Goal: Task Accomplishment & Management: Manage account settings

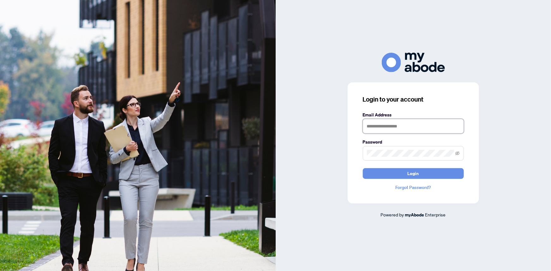
click at [396, 127] on input "text" at bounding box center [413, 126] width 101 height 15
type input "**********"
click at [363, 168] on button "Login" at bounding box center [413, 173] width 101 height 11
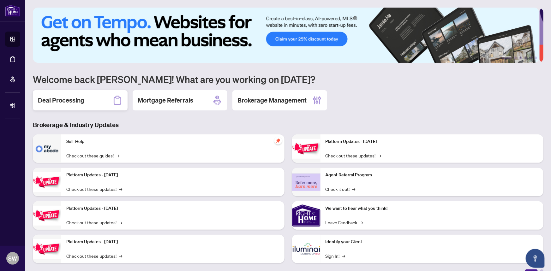
click at [81, 101] on h2 "Deal Processing" at bounding box center [61, 100] width 46 height 9
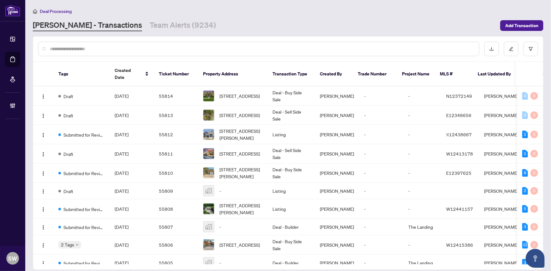
click at [64, 45] on input "text" at bounding box center [262, 48] width 424 height 7
paste input "*****"
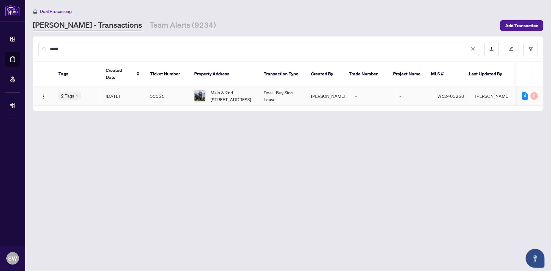
type input "*****"
click at [103, 90] on td "[DATE]" at bounding box center [123, 95] width 44 height 19
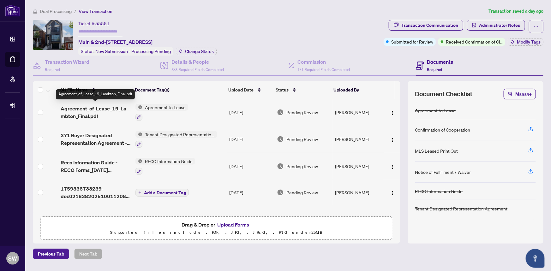
click at [101, 110] on span "Agreement_of_Lease_19_Lambton_Final.pdf" at bounding box center [96, 112] width 70 height 15
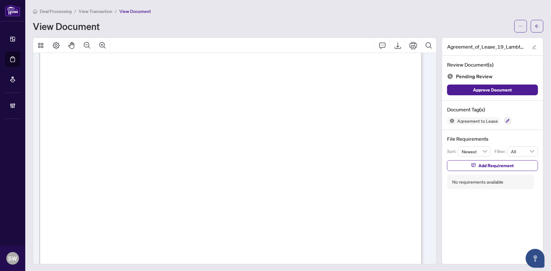
scroll to position [1090, 0]
drag, startPoint x: 90, startPoint y: 128, endPoint x: 126, endPoint y: 129, distance: 36.0
click at [126, 129] on span "19 Lambton Avenue, Main & 2nd, Toronto W03, ON M6N 2S2" at bounding box center [107, 131] width 54 height 6
drag, startPoint x: 144, startPoint y: 128, endPoint x: 178, endPoint y: 130, distance: 33.6
click at [134, 130] on span "19 Lambton Avenue, Main & 2nd, Toronto W03, ON M6N 2S2" at bounding box center [107, 131] width 54 height 6
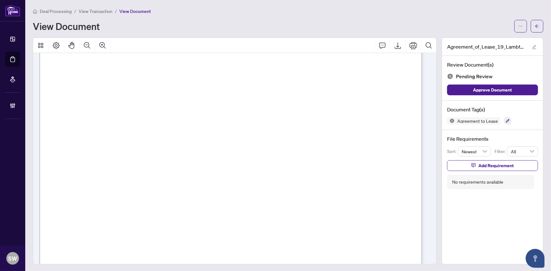
click at [134, 128] on span "19 Lambton Avenue, Main & 2nd, Toronto W03, ON M6N 2S2" at bounding box center [107, 131] width 54 height 6
click at [134, 131] on span "19 Lambton Avenue, Main & 2nd, Toronto W03, ON M6N 2S2" at bounding box center [107, 131] width 54 height 6
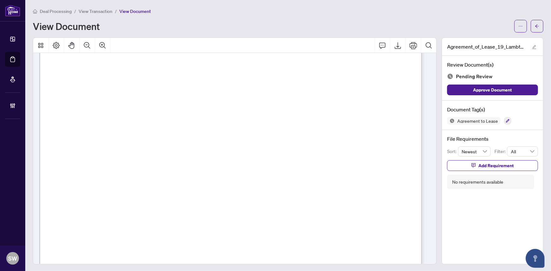
click at [134, 131] on span "19 Lambton Avenue, Main & 2nd, Toronto W03, ON M6N 2S2" at bounding box center [107, 131] width 54 height 6
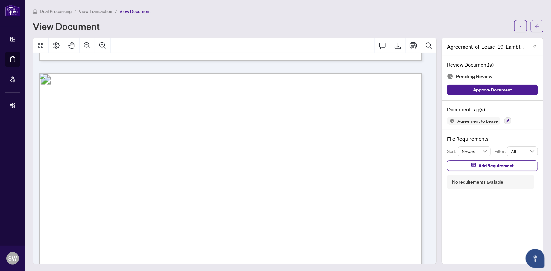
scroll to position [1062, 0]
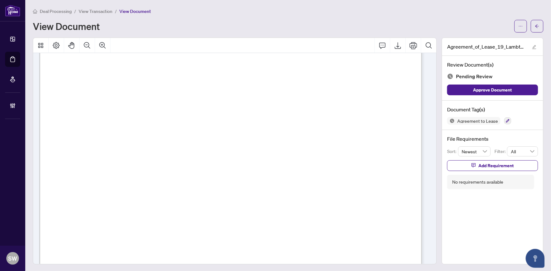
click at [102, 102] on span "Brookshore Developments" at bounding box center [138, 105] width 74 height 6
click at [175, 102] on span "Brookshore Developments" at bounding box center [138, 105] width 74 height 6
drag, startPoint x: 183, startPoint y: 103, endPoint x: 226, endPoint y: 104, distance: 43.3
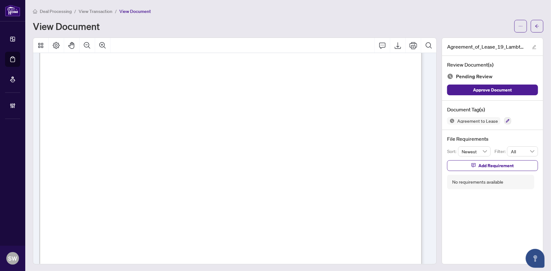
click at [226, 12] on p "Page 1 of 7 September first 4 Internet/Phone 1st 19 Lambton Avenue, Main & 2nd,…" at bounding box center [417, 12] width 757 height 0
drag, startPoint x: 93, startPoint y: 89, endPoint x: 129, endPoint y: 91, distance: 36.6
click at [129, 91] on span "Burak Aktas, Irem Aktas, Nihayet Aktas, Iris Kraeutlein" at bounding box center [178, 93] width 172 height 6
click at [98, 187] on span "DAVID CORLU" at bounding box center [91, 188] width 44 height 6
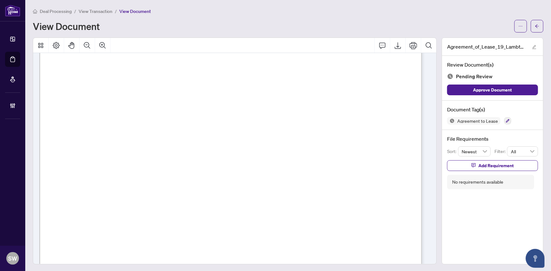
click at [98, 187] on span "DAVID CORLU" at bounding box center [91, 188] width 44 height 6
click at [213, 16] on div "Deal Processing / View Transaction / View Document View Document" at bounding box center [288, 20] width 510 height 25
click at [536, 27] on button "button" at bounding box center [537, 26] width 13 height 13
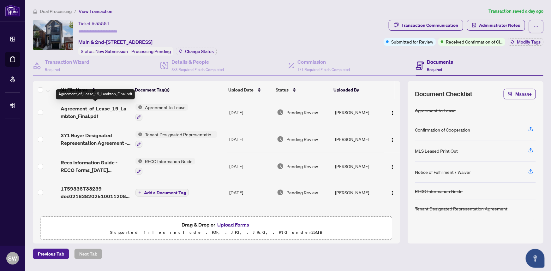
click at [104, 107] on div "(4) File Name Document Tag(s) Upload Date Status Uploaded By (4) File Name Docu…" at bounding box center [216, 147] width 367 height 132
click at [125, 109] on span "Agreement_of_Lease_19_Lambton_Final.pdf" at bounding box center [96, 112] width 70 height 15
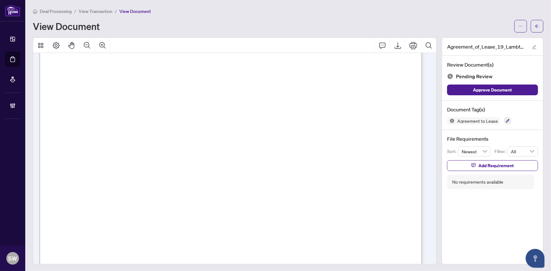
scroll to position [574, 0]
click at [504, 119] on button "button" at bounding box center [507, 120] width 7 height 7
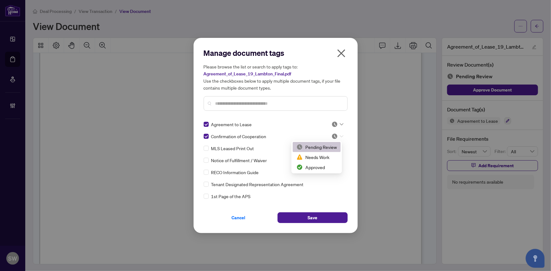
click at [340, 135] on icon at bounding box center [342, 136] width 4 height 3
click at [323, 166] on div "Approved" at bounding box center [316, 167] width 40 height 7
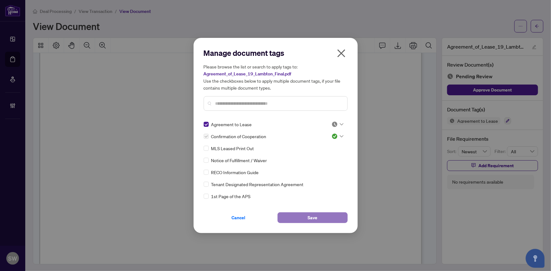
click at [319, 218] on button "Save" at bounding box center [312, 217] width 70 height 11
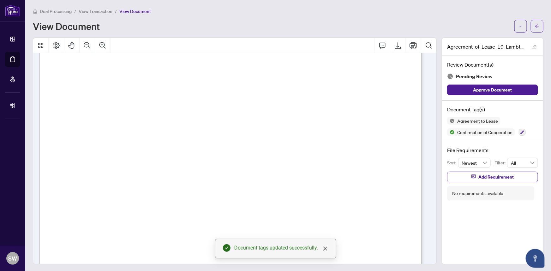
click at [144, 156] on span "DAVID CORLU" at bounding box center [105, 156] width 77 height 14
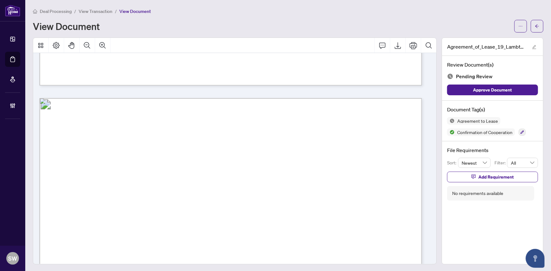
scroll to position [1004, 0]
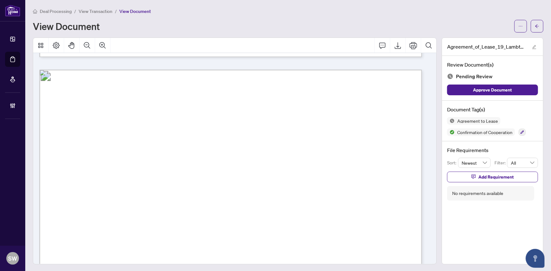
drag, startPoint x: 137, startPoint y: 148, endPoint x: 171, endPoint y: 149, distance: 33.8
click at [171, 149] on span "Burak Aktas, Irem Aktas, Nihayet Aktas, Iris Kraeutlein" at bounding box center [178, 150] width 172 height 6
drag, startPoint x: 177, startPoint y: 147, endPoint x: 221, endPoint y: 148, distance: 43.9
click at [221, 148] on span "Burak Aktas, Irem Aktas, Nihayet Aktas, Iris Kraeutlein" at bounding box center [178, 150] width 172 height 6
drag, startPoint x: 228, startPoint y: 148, endPoint x: 278, endPoint y: 149, distance: 50.2
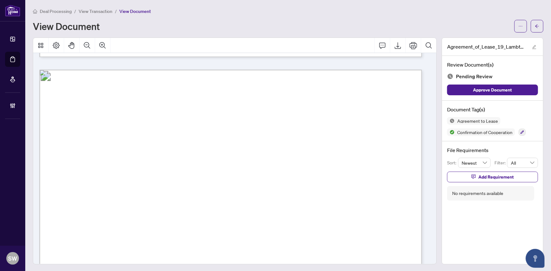
click at [265, 149] on span "Burak Aktas, Irem Aktas, Nihayet Aktas, Iris Kraeutlein" at bounding box center [178, 150] width 172 height 6
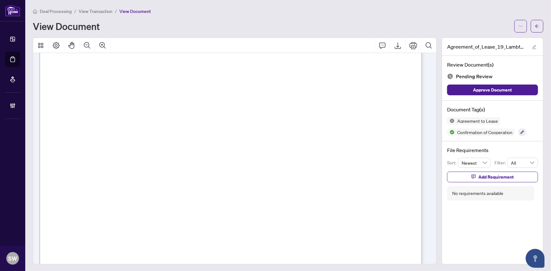
scroll to position [567, 0]
click at [140, 135] on span "(289) 357-3000" at bounding box center [110, 137] width 60 height 6
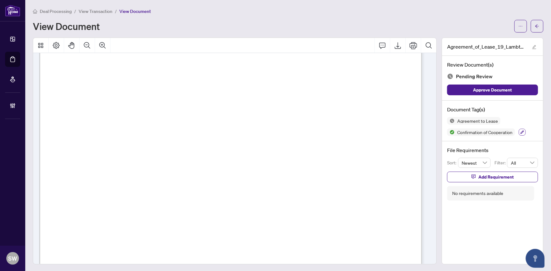
click at [520, 133] on icon "button" at bounding box center [521, 132] width 3 height 3
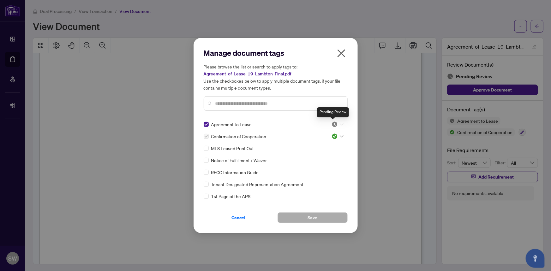
click at [334, 123] on img at bounding box center [334, 124] width 6 height 6
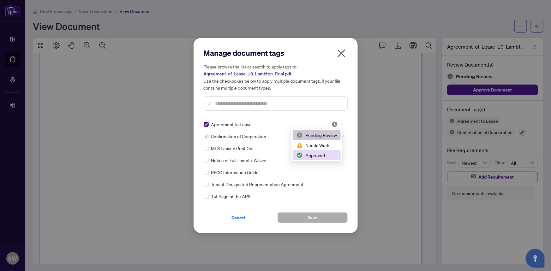
click at [318, 154] on div "Approved" at bounding box center [316, 155] width 40 height 7
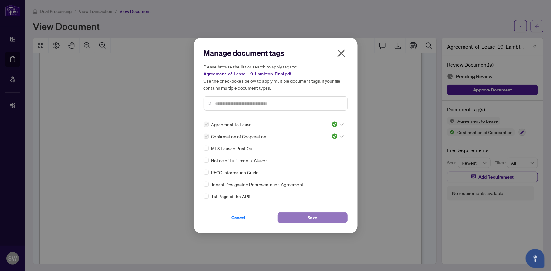
click at [311, 219] on span "Save" at bounding box center [312, 218] width 10 height 10
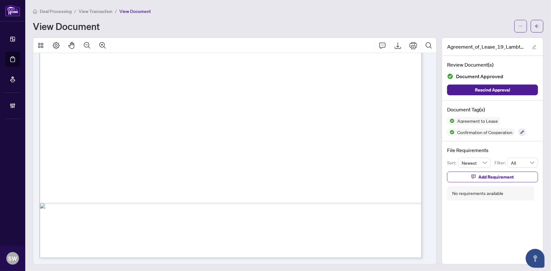
scroll to position [12974, 0]
click at [521, 130] on button "button" at bounding box center [522, 132] width 7 height 7
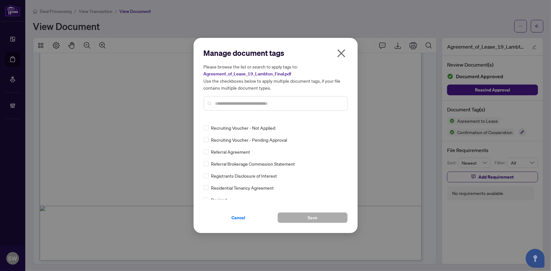
scroll to position [0, 0]
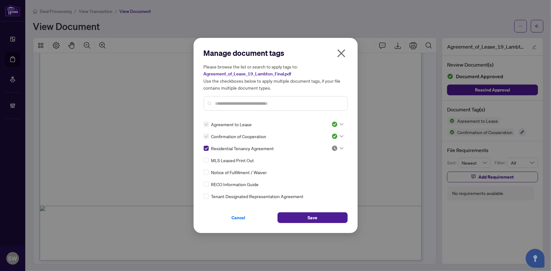
click at [336, 148] on div at bounding box center [337, 148] width 12 height 6
click at [316, 177] on div "Approved" at bounding box center [316, 179] width 40 height 7
click at [313, 216] on span "Save" at bounding box center [312, 218] width 10 height 10
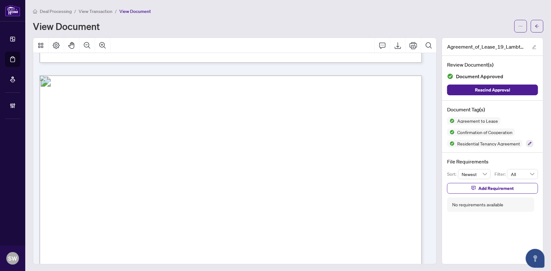
scroll to position [548, 0]
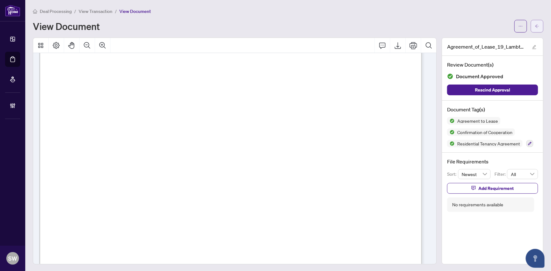
click at [535, 26] on icon "arrow-left" at bounding box center [537, 25] width 4 height 3
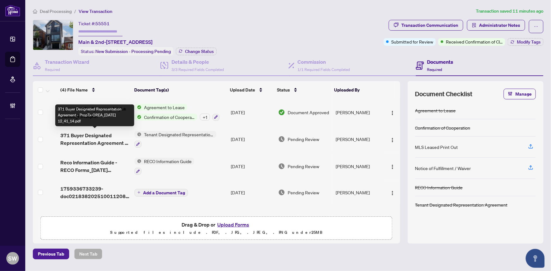
click at [102, 136] on span "371 Buyer Designated Representation Agreement - PropTx-OREA_2025-10-01 12_41_14…" at bounding box center [94, 139] width 69 height 15
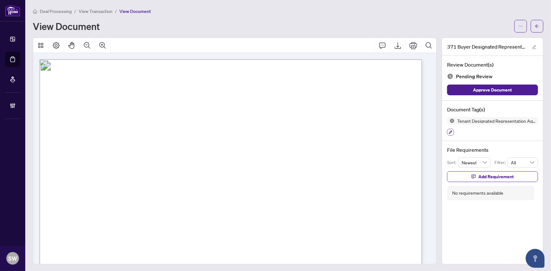
click at [449, 132] on icon "button" at bounding box center [451, 132] width 4 height 4
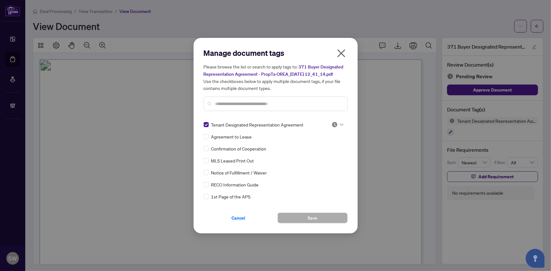
click at [221, 101] on input "text" at bounding box center [278, 103] width 127 height 7
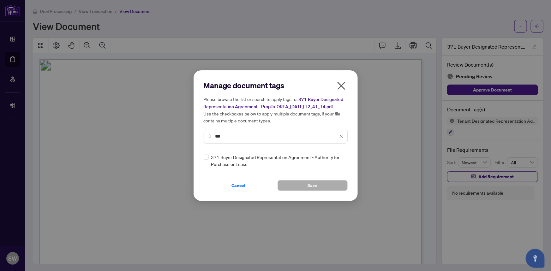
type input "***"
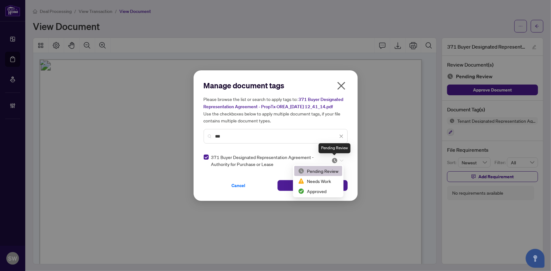
click at [334, 161] on img at bounding box center [334, 161] width 6 height 6
click at [322, 191] on div "Approved" at bounding box center [318, 191] width 40 height 7
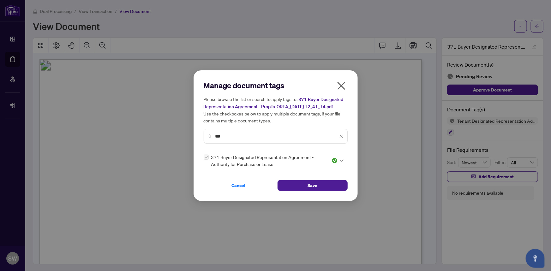
drag, startPoint x: 230, startPoint y: 135, endPoint x: 198, endPoint y: 132, distance: 32.0
click at [198, 132] on div "Manage document tags Please browse the list or search to apply tags to: 371 Buy…" at bounding box center [275, 135] width 164 height 131
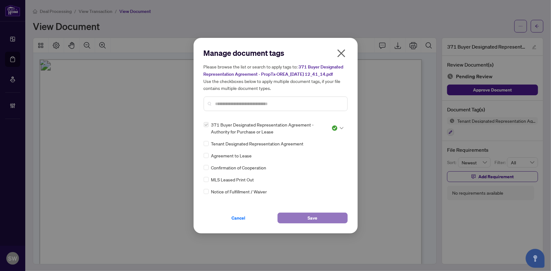
click at [308, 219] on span "Save" at bounding box center [312, 218] width 10 height 10
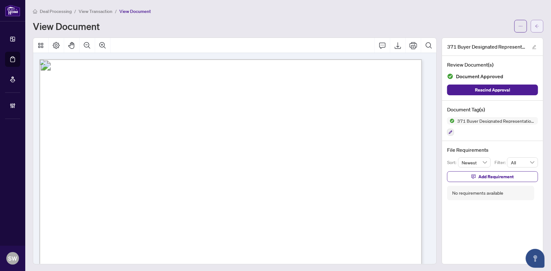
click at [535, 29] on span "button" at bounding box center [537, 26] width 4 height 10
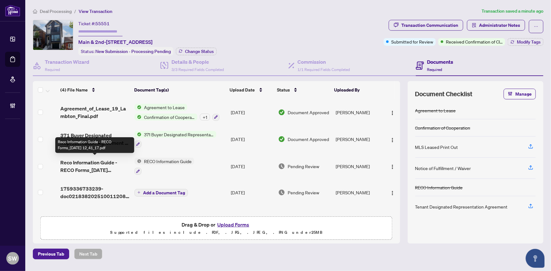
click at [110, 166] on span "Reco Information Guide - RECO Forms_2025-10-01 12_41_17.pdf" at bounding box center [94, 166] width 69 height 15
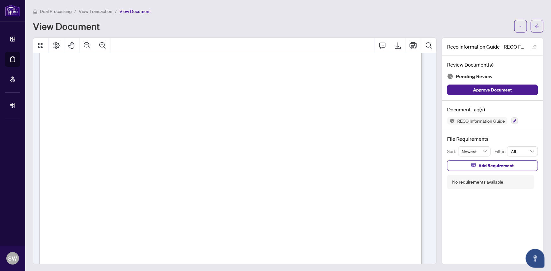
scroll to position [6166, 0]
click at [513, 119] on icon "button" at bounding box center [515, 121] width 4 height 4
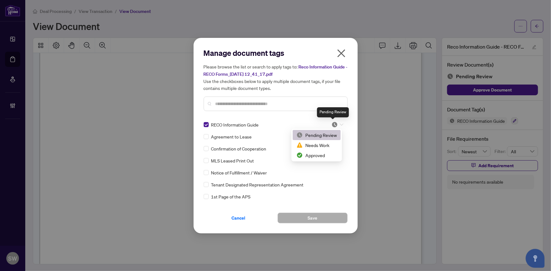
click at [335, 125] on img at bounding box center [334, 125] width 6 height 6
click at [321, 154] on div "Approved" at bounding box center [316, 155] width 40 height 7
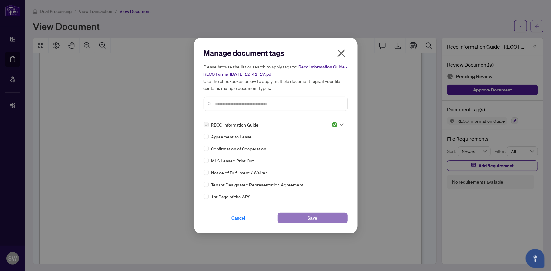
click at [308, 216] on span "Save" at bounding box center [312, 218] width 10 height 10
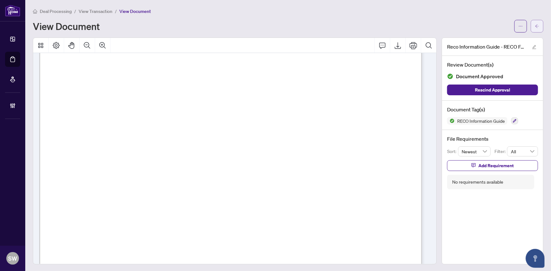
click at [535, 29] on span "button" at bounding box center [537, 26] width 4 height 10
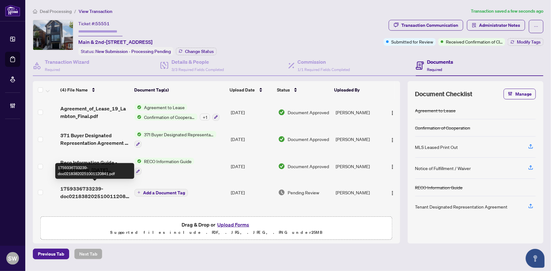
click at [92, 193] on span "1759336733239-doc02183820251001120841.pdf" at bounding box center [94, 192] width 69 height 15
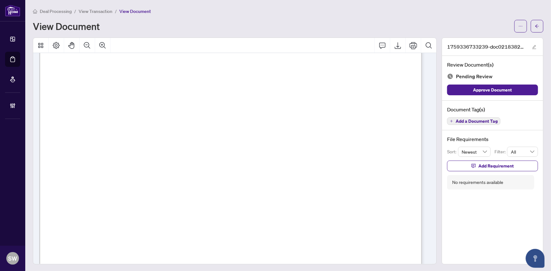
scroll to position [201, 0]
click at [486, 121] on span "Add a Document Tag" at bounding box center [476, 121] width 42 height 4
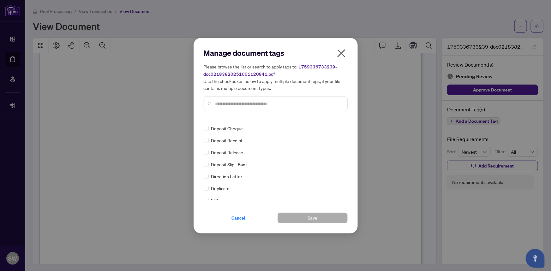
scroll to position [0, 0]
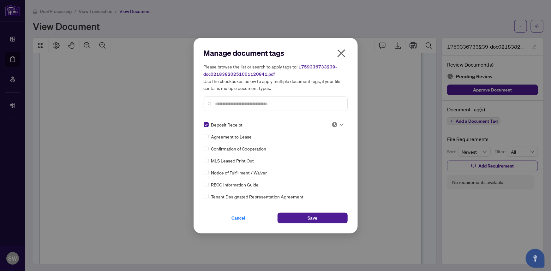
click at [335, 123] on img at bounding box center [334, 125] width 6 height 6
click at [321, 156] on div "Approved" at bounding box center [316, 155] width 40 height 7
click at [320, 219] on button "Save" at bounding box center [312, 218] width 70 height 11
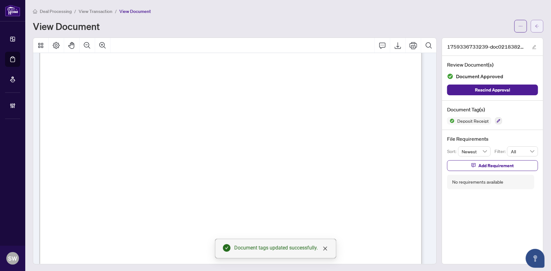
click at [535, 27] on icon "arrow-left" at bounding box center [537, 26] width 4 height 4
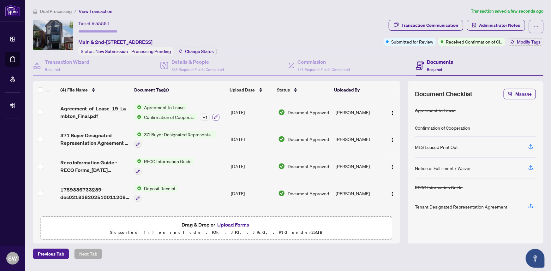
click at [214, 116] on icon "button" at bounding box center [215, 117] width 3 height 3
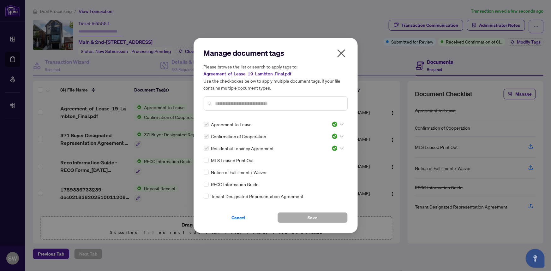
click at [340, 53] on icon "close" at bounding box center [341, 54] width 8 height 8
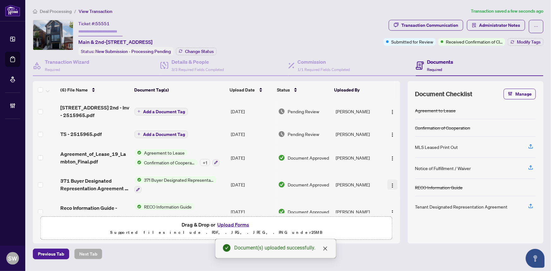
click at [390, 183] on img "button" at bounding box center [392, 185] width 5 height 5
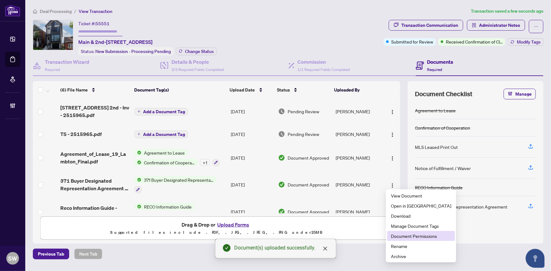
click at [401, 235] on span "Document Permissions" at bounding box center [421, 236] width 60 height 7
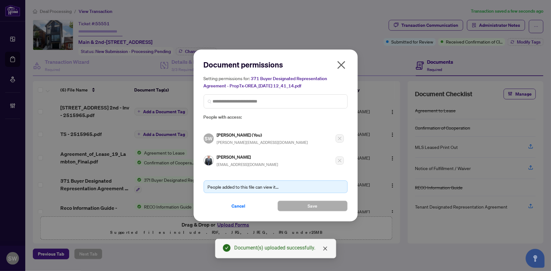
click at [220, 155] on h5 "David Corlu" at bounding box center [248, 156] width 62 height 7
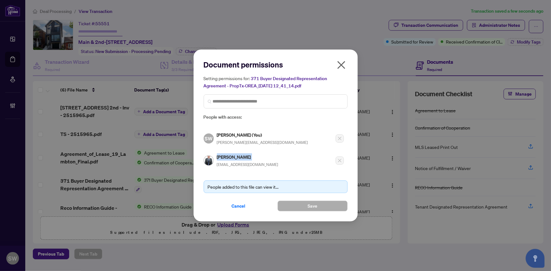
copy h5 "David Corlu"
click at [242, 203] on span "Cancel" at bounding box center [239, 206] width 14 height 10
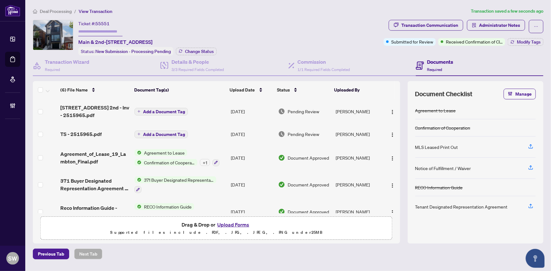
click at [162, 111] on span "Add a Document Tag" at bounding box center [164, 112] width 42 height 4
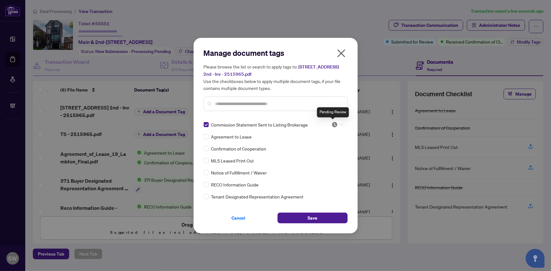
click at [331, 122] on img at bounding box center [334, 125] width 6 height 6
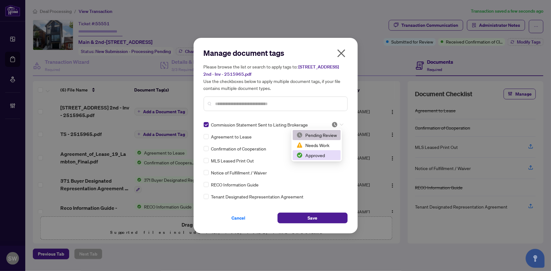
click at [323, 155] on div "Approved" at bounding box center [316, 155] width 40 height 7
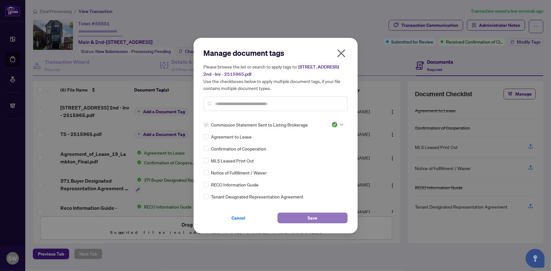
click at [315, 218] on span "Save" at bounding box center [312, 218] width 10 height 10
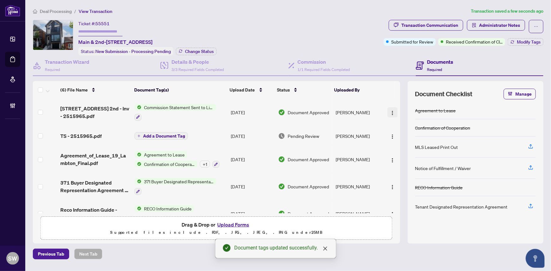
click at [392, 112] on img "button" at bounding box center [392, 112] width 5 height 5
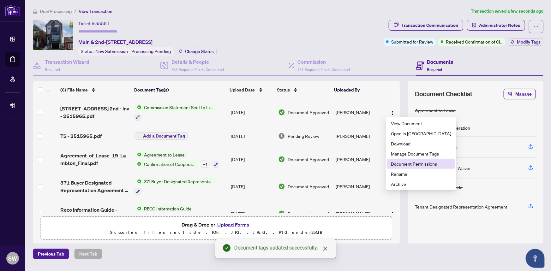
click at [410, 165] on span "Document Permissions" at bounding box center [421, 163] width 60 height 7
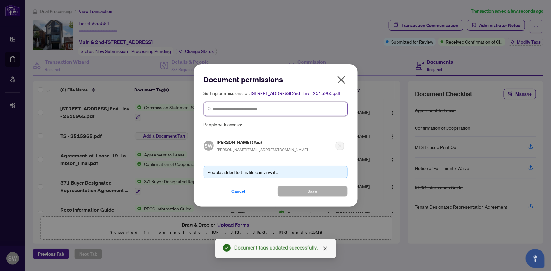
click at [240, 110] on input "search" at bounding box center [278, 109] width 131 height 7
paste input "**********"
type input "**********"
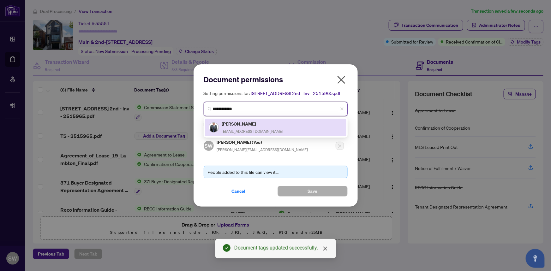
click at [255, 127] on h5 "David Corlu" at bounding box center [253, 123] width 62 height 7
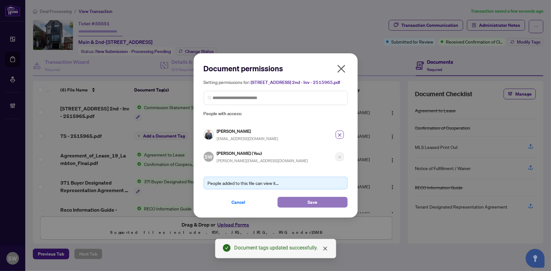
click at [334, 202] on button "Save" at bounding box center [312, 202] width 70 height 11
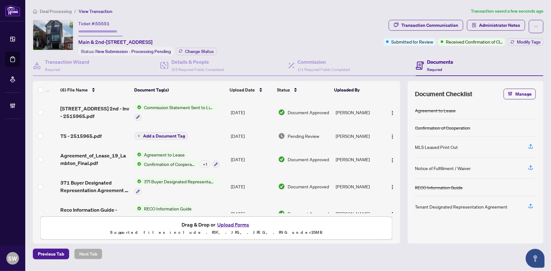
click at [169, 134] on span "Add a Document Tag" at bounding box center [164, 136] width 42 height 4
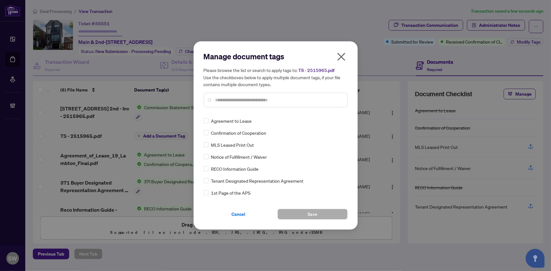
click at [249, 95] on div at bounding box center [276, 100] width 144 height 15
click at [249, 97] on input "text" at bounding box center [278, 100] width 127 height 7
type input "****"
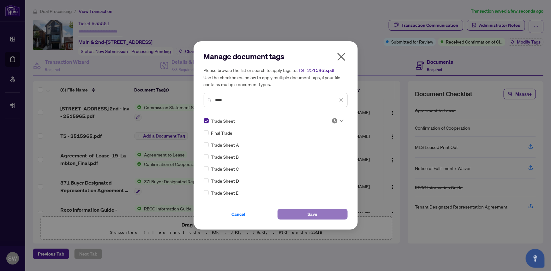
click at [315, 216] on span "Save" at bounding box center [312, 214] width 10 height 10
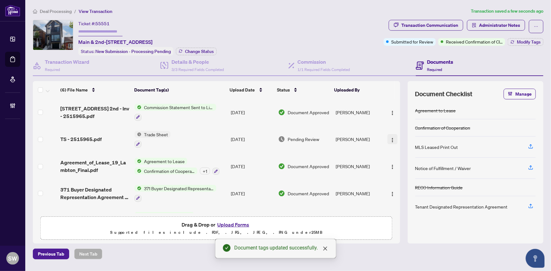
click at [390, 136] on span "button" at bounding box center [392, 139] width 5 height 7
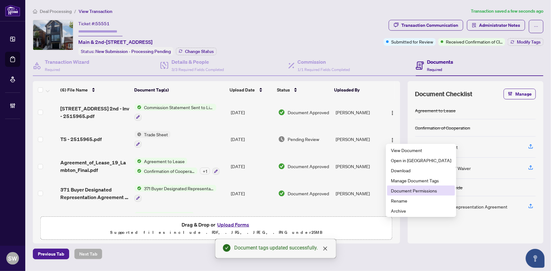
click at [408, 189] on span "Document Permissions" at bounding box center [421, 190] width 60 height 7
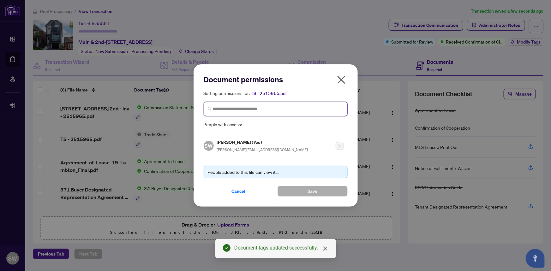
click at [233, 110] on input "search" at bounding box center [278, 109] width 131 height 7
paste input "**********"
type input "**********"
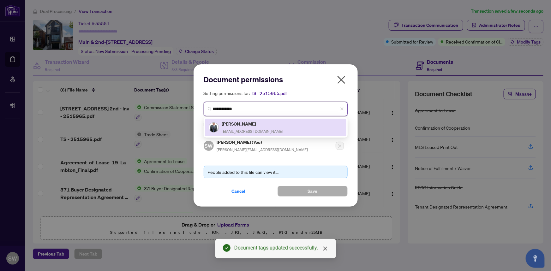
click at [247, 127] on div "David Corlu thekey4ucanada@gmail.com" at bounding box center [253, 127] width 62 height 15
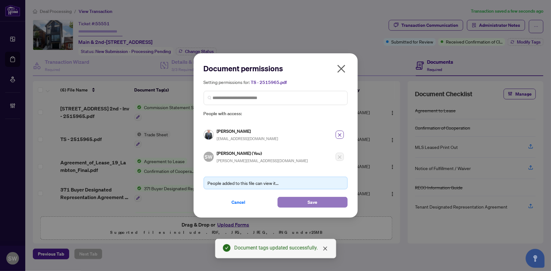
click at [313, 203] on span "Save" at bounding box center [312, 202] width 10 height 10
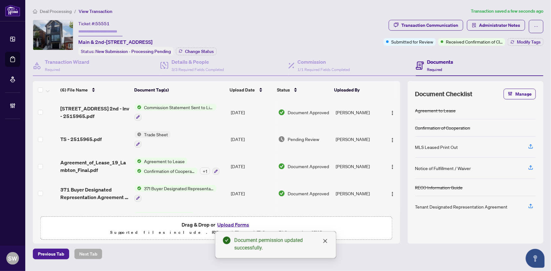
click at [110, 135] on div "(6) File Name Document Tag(s) Upload Date Status Uploaded By (6) File Name Docu…" at bounding box center [216, 147] width 367 height 132
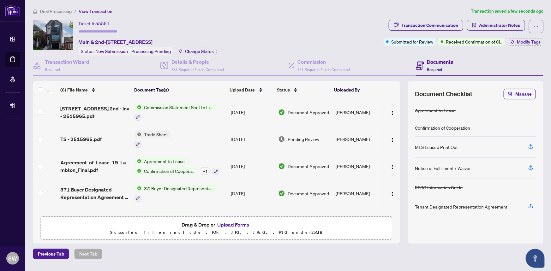
click at [92, 135] on span "TS - 2515965.pdf" at bounding box center [80, 139] width 41 height 8
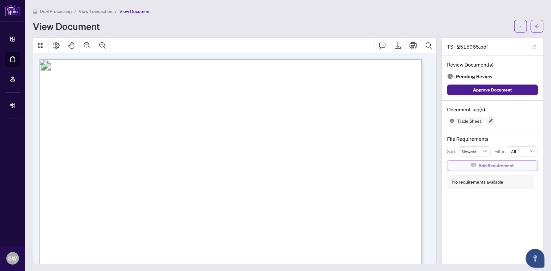
click at [484, 166] on span "Add Requirement" at bounding box center [495, 166] width 35 height 10
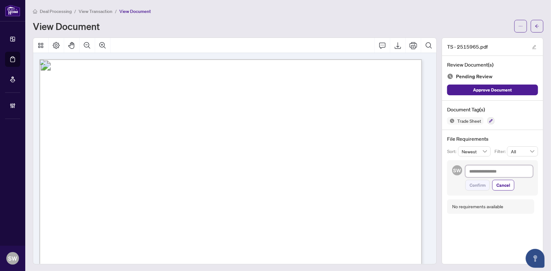
click at [485, 170] on textarea at bounding box center [499, 171] width 68 height 12
paste textarea "**********"
type textarea "**********"
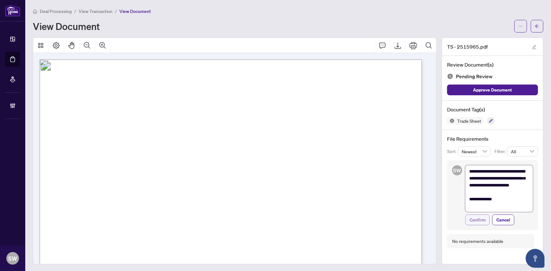
type textarea "**********"
click at [482, 220] on button "Confirm" at bounding box center [477, 220] width 24 height 11
type textarea "**********"
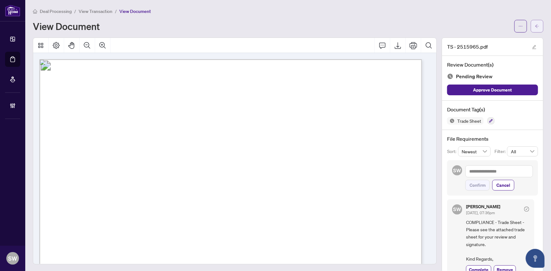
click at [535, 28] on span "button" at bounding box center [537, 26] width 4 height 10
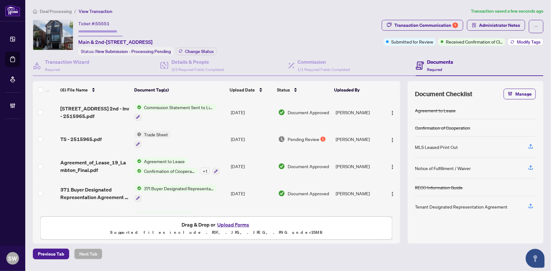
click at [518, 41] on span "Modify Tags" at bounding box center [529, 42] width 24 height 4
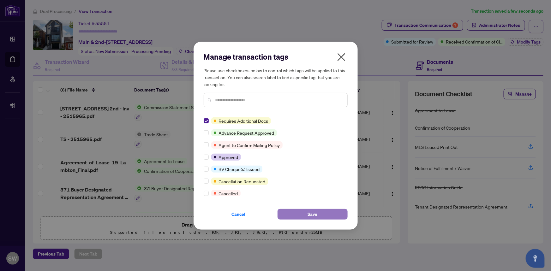
click at [296, 214] on button "Save" at bounding box center [312, 214] width 70 height 11
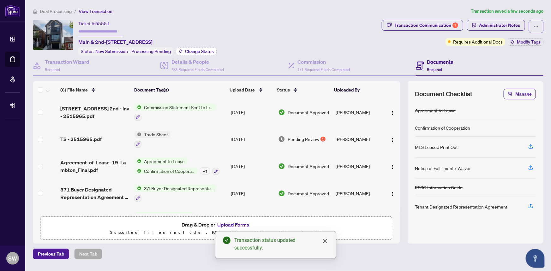
click at [195, 51] on span "Change Status" at bounding box center [199, 51] width 29 height 4
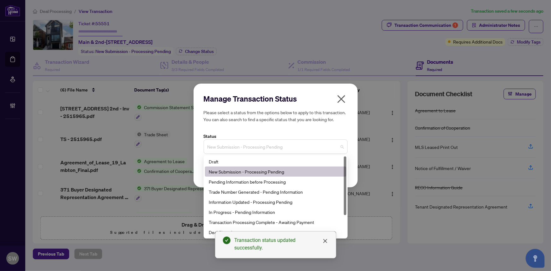
click at [252, 149] on span "New Submission - Processing Pending" at bounding box center [275, 147] width 136 height 12
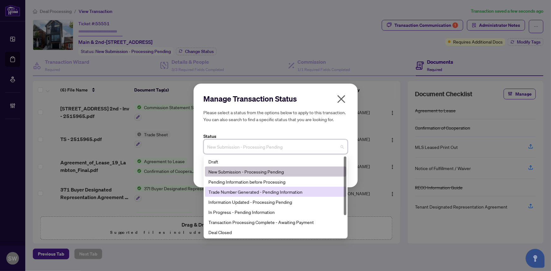
click at [235, 190] on div "Trade Number Generated - Pending Information" at bounding box center [276, 191] width 134 height 7
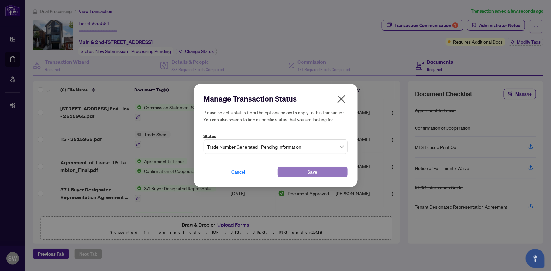
click at [316, 173] on span "Save" at bounding box center [312, 172] width 10 height 10
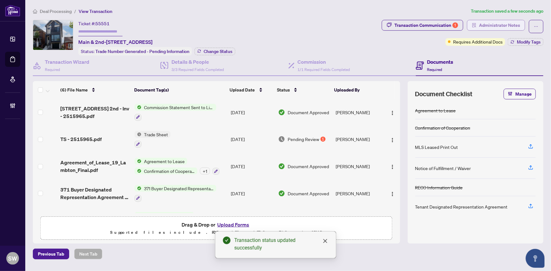
click at [496, 25] on span "Administrator Notes" at bounding box center [499, 25] width 41 height 10
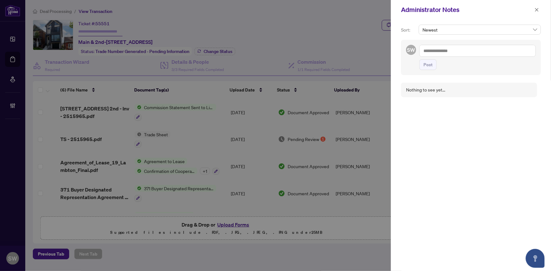
click at [449, 52] on textarea at bounding box center [477, 51] width 116 height 12
paste textarea "**********"
type textarea "**********"
click at [431, 67] on span "Post" at bounding box center [427, 65] width 9 height 10
click at [537, 11] on icon "close" at bounding box center [536, 10] width 4 height 4
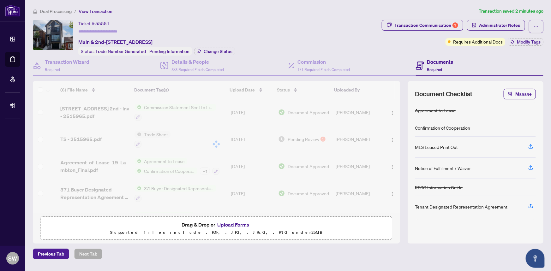
click at [100, 31] on input "text" at bounding box center [100, 31] width 44 height 9
paste input "*******"
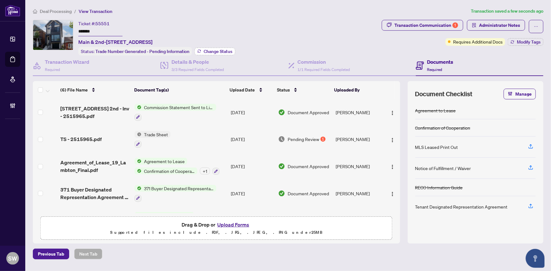
type input "*******"
click at [208, 50] on span "Change Status" at bounding box center [218, 51] width 29 height 4
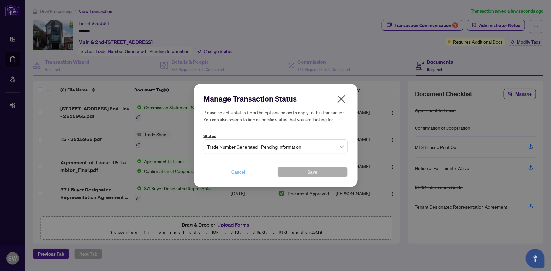
click at [237, 173] on span "Cancel" at bounding box center [239, 172] width 14 height 10
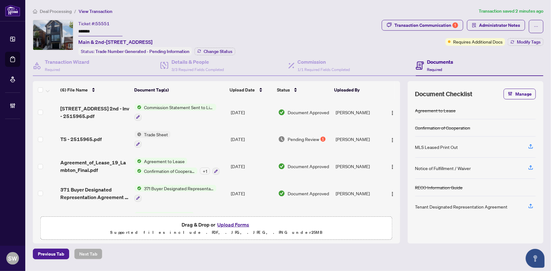
click at [57, 13] on span "Deal Processing" at bounding box center [56, 12] width 32 height 6
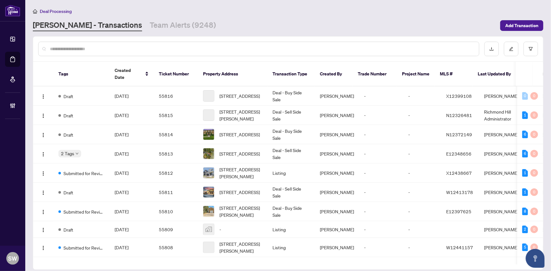
click at [70, 47] on input "text" at bounding box center [262, 48] width 424 height 7
paste input "*****"
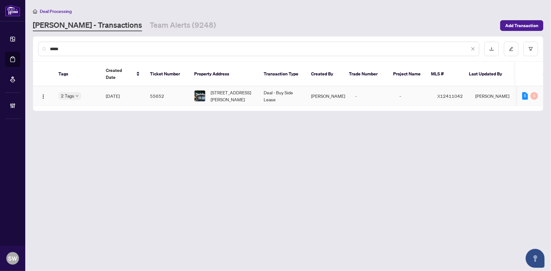
type input "*****"
click at [135, 88] on td "Oct/01/2025" at bounding box center [123, 95] width 44 height 19
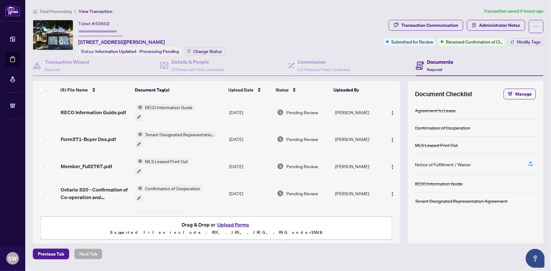
scroll to position [21, 0]
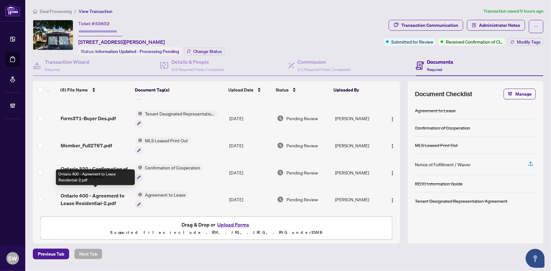
click at [116, 195] on span "Ontario 400 - Agreement to Lease Residential-2.pdf" at bounding box center [96, 199] width 70 height 15
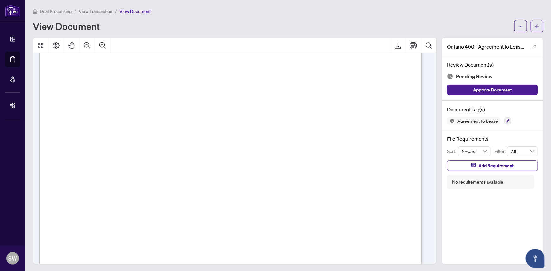
scroll to position [86, 0]
click at [101, 13] on span "View Transaction" at bounding box center [96, 12] width 34 height 6
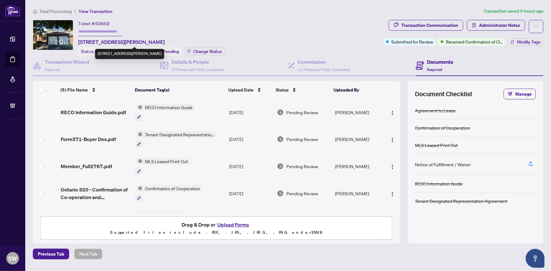
click at [159, 42] on span "1581 Blohm Dr, Ottawa, Ontario K1G 5K4, Canada" at bounding box center [121, 42] width 86 height 8
click at [156, 41] on span "1581 Blohm Dr, Ottawa, Ontario K1G 5K4, Canada" at bounding box center [121, 42] width 86 height 8
copy span "K1G"
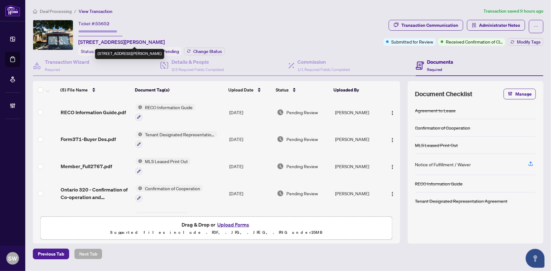
click at [165, 42] on span "1581 Blohm Dr, Ottawa, Ontario K1G 5K4, Canada" at bounding box center [121, 42] width 86 height 8
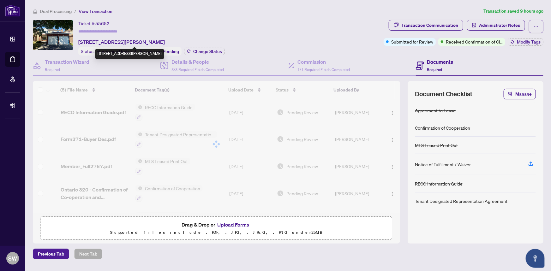
click at [165, 42] on span "1581 Blohm Dr, Ottawa, Ontario K1G 5K4, Canada" at bounding box center [121, 42] width 86 height 8
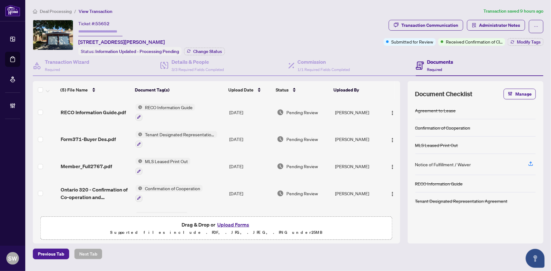
copy span "5K4"
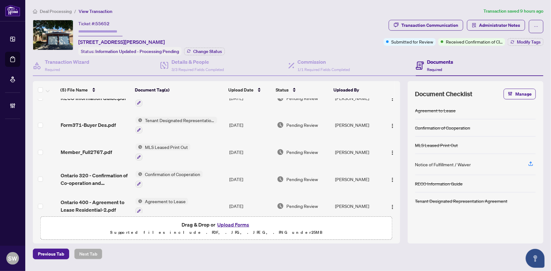
scroll to position [21, 0]
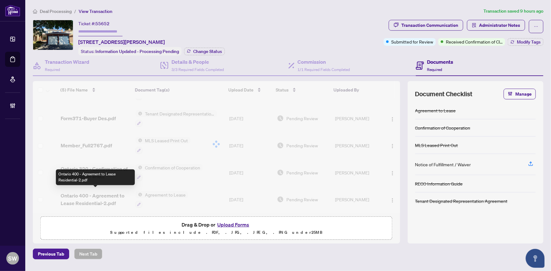
click at [103, 195] on div "(5) File Name Document Tag(s) Upload Date Status Uploaded By (5) File Name Docu…" at bounding box center [216, 147] width 367 height 132
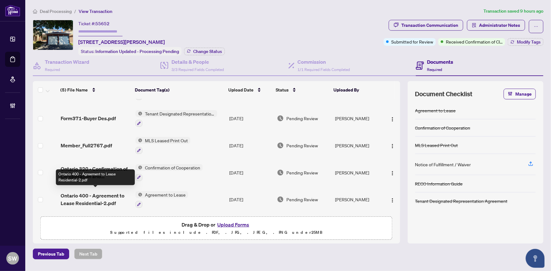
click at [84, 195] on span "Ontario 400 - Agreement to Lease Residential-2.pdf" at bounding box center [96, 199] width 70 height 15
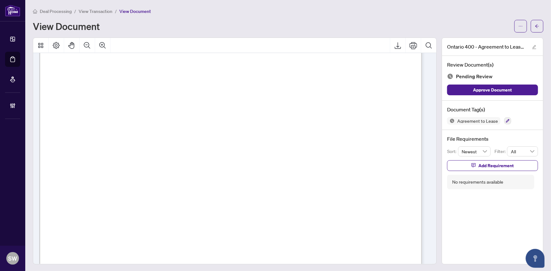
scroll to position [348, 0]
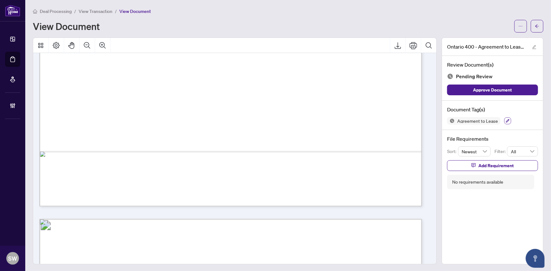
click at [505, 120] on button "button" at bounding box center [507, 120] width 7 height 7
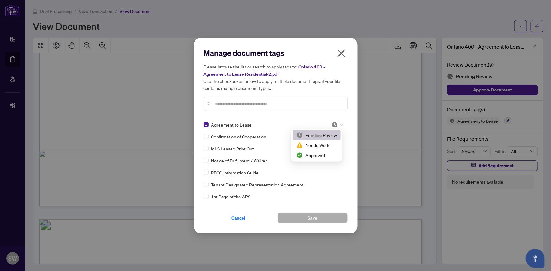
click at [340, 125] on icon at bounding box center [342, 124] width 4 height 3
click at [318, 154] on div "Approved" at bounding box center [316, 155] width 40 height 7
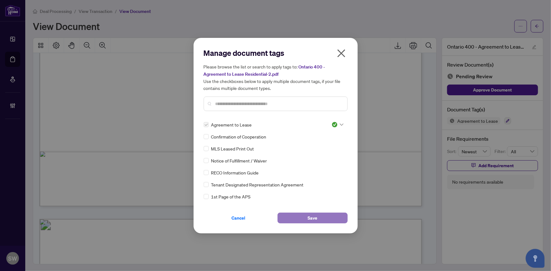
click at [306, 219] on button "Save" at bounding box center [312, 218] width 70 height 11
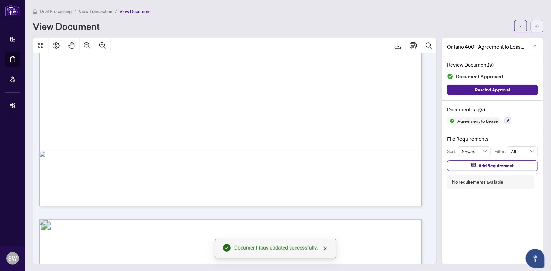
click at [535, 27] on icon "arrow-left" at bounding box center [537, 26] width 4 height 4
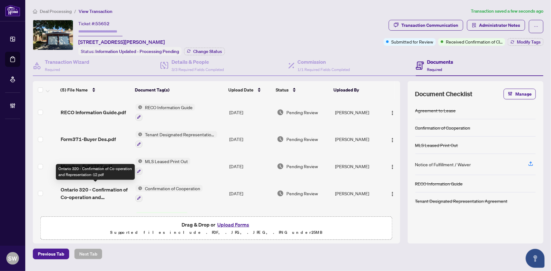
click at [121, 190] on span "Ontario 320 - Confirmation of Co-operation and Representation-12.pdf" at bounding box center [96, 193] width 70 height 15
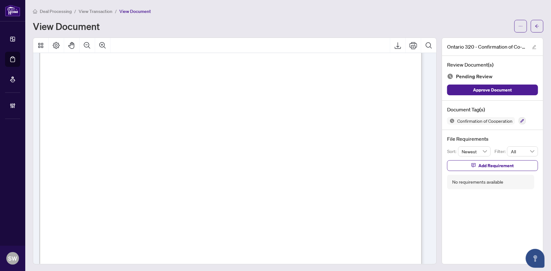
scroll to position [688, 0]
click at [520, 120] on icon "button" at bounding box center [522, 121] width 4 height 4
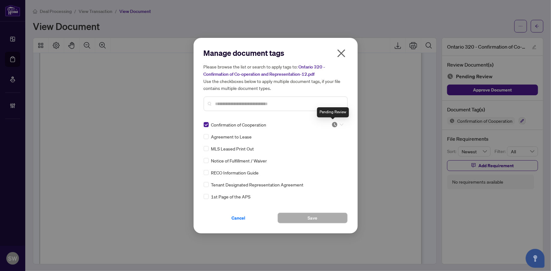
click at [334, 125] on img at bounding box center [334, 125] width 6 height 6
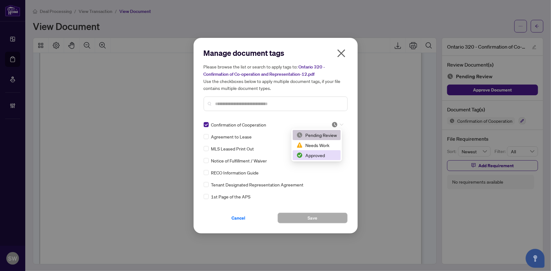
click at [321, 154] on div "Approved" at bounding box center [316, 155] width 40 height 7
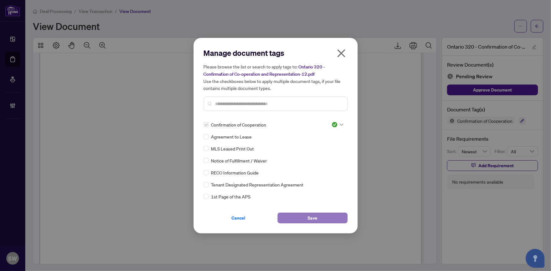
click at [303, 219] on button "Save" at bounding box center [312, 218] width 70 height 11
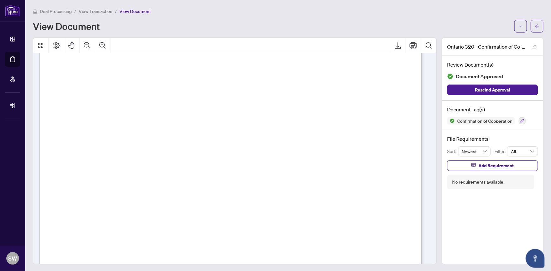
scroll to position [0, 0]
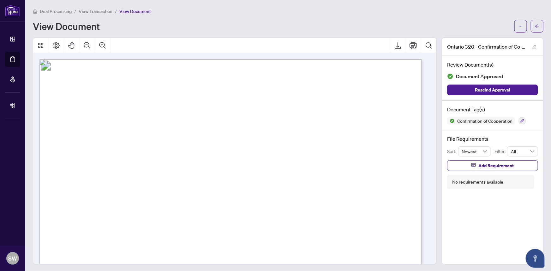
click at [100, 9] on span "View Transaction" at bounding box center [96, 12] width 34 height 6
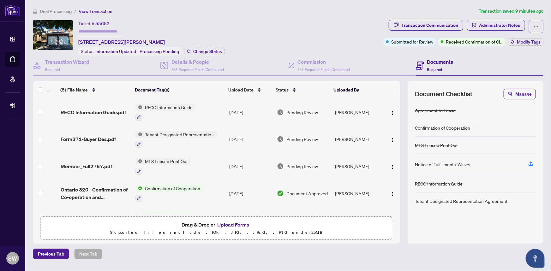
click at [103, 24] on span "55652" at bounding box center [102, 24] width 14 height 6
copy span "55652"
click at [103, 110] on div "(5) File Name Document Tag(s) Upload Date Status Uploaded By (5) File Name Docu…" at bounding box center [216, 147] width 367 height 132
click at [96, 111] on span "RECO Information Guide.pdf" at bounding box center [93, 113] width 65 height 8
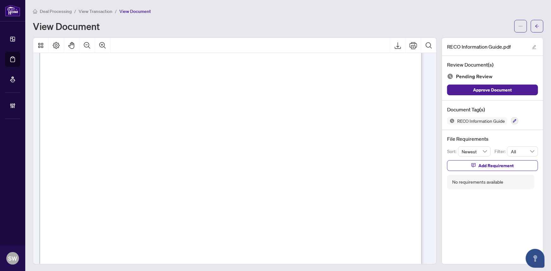
scroll to position [6148, 0]
click at [513, 119] on icon "button" at bounding box center [515, 121] width 4 height 4
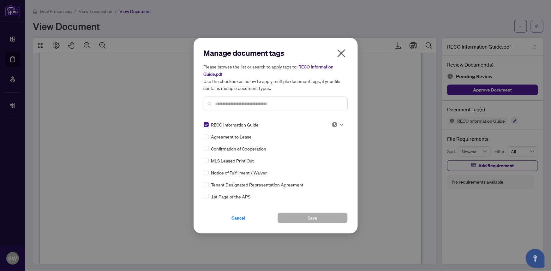
click at [331, 122] on img at bounding box center [334, 125] width 6 height 6
click at [315, 154] on div "Approved" at bounding box center [316, 155] width 40 height 7
click at [307, 218] on button "Save" at bounding box center [312, 218] width 70 height 11
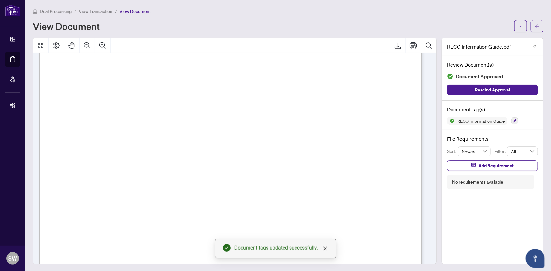
click at [535, 25] on icon "arrow-left" at bounding box center [537, 25] width 4 height 3
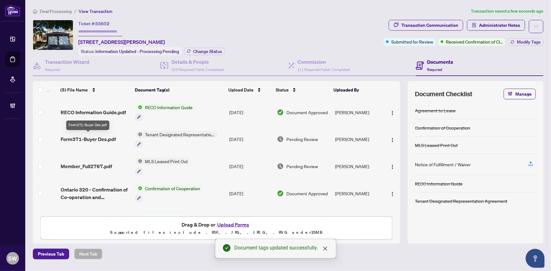
click at [113, 137] on span "Form371-Buyer Des.pdf" at bounding box center [88, 139] width 55 height 8
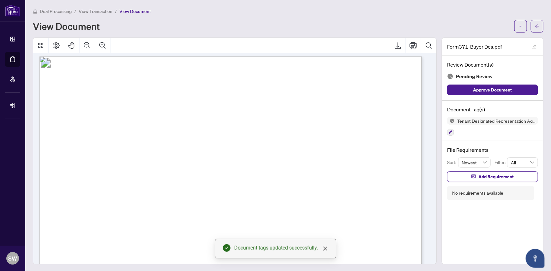
scroll to position [1970, 0]
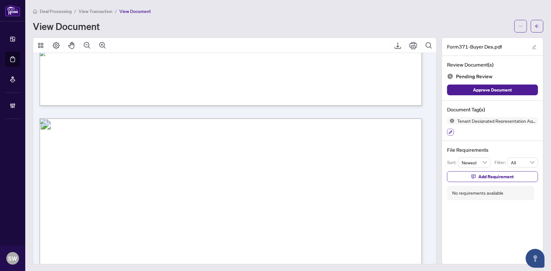
click at [449, 132] on icon "button" at bounding box center [451, 132] width 4 height 4
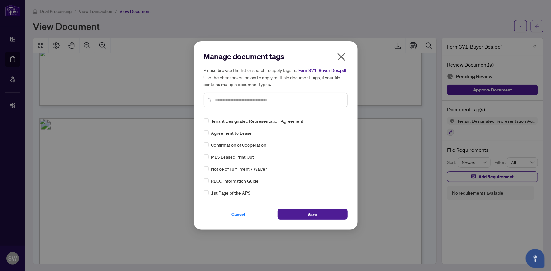
click at [224, 94] on div at bounding box center [276, 100] width 144 height 15
click at [224, 99] on input "text" at bounding box center [278, 100] width 127 height 7
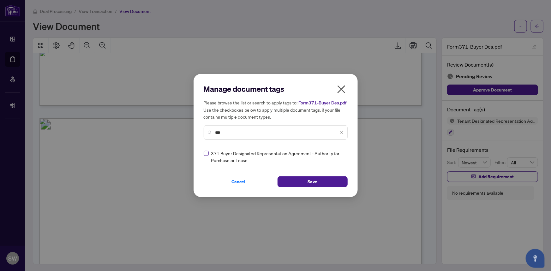
type input "***"
click at [338, 155] on div at bounding box center [337, 157] width 12 height 6
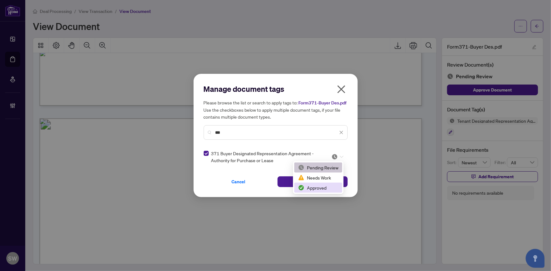
click at [318, 187] on div "Approved" at bounding box center [318, 187] width 40 height 7
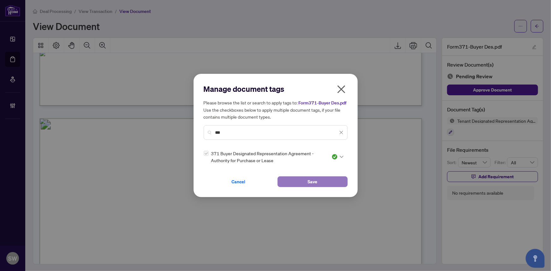
click at [315, 181] on span "Save" at bounding box center [312, 182] width 10 height 10
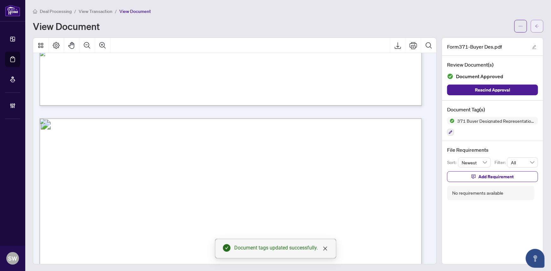
click at [535, 29] on span "button" at bounding box center [537, 26] width 4 height 10
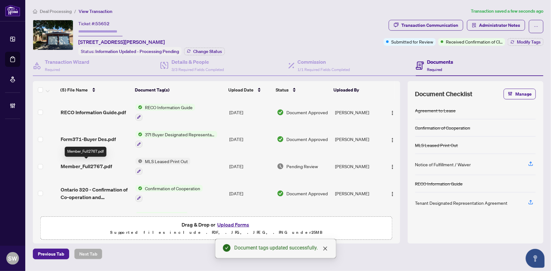
click at [99, 164] on span "Member_Full2767.pdf" at bounding box center [86, 167] width 51 height 8
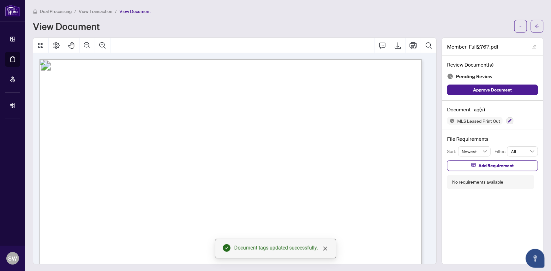
click at [362, 104] on span "MLS®#: X12411042" at bounding box center [345, 107] width 62 height 7
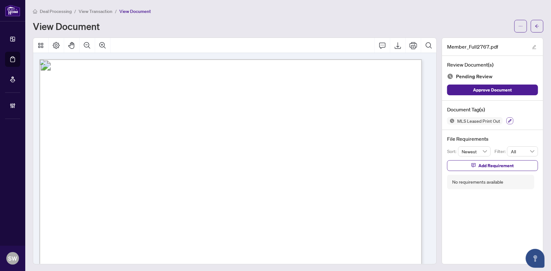
click at [508, 120] on icon "button" at bounding box center [509, 120] width 3 height 3
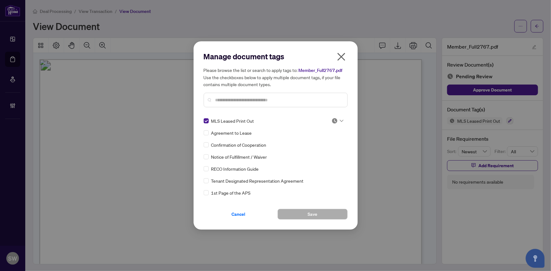
click at [228, 120] on span "MLS Leased Print Out" at bounding box center [232, 120] width 43 height 7
click at [340, 120] on icon at bounding box center [342, 121] width 4 height 3
click at [321, 151] on div "Approved" at bounding box center [316, 151] width 40 height 7
click at [327, 216] on button "Save" at bounding box center [312, 214] width 70 height 11
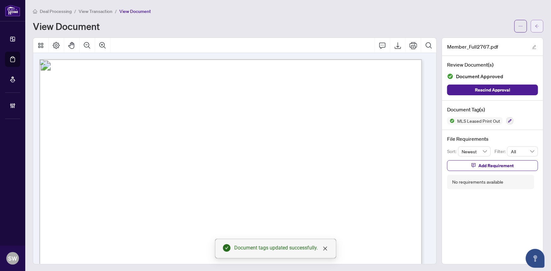
click at [535, 27] on icon "arrow-left" at bounding box center [537, 26] width 4 height 4
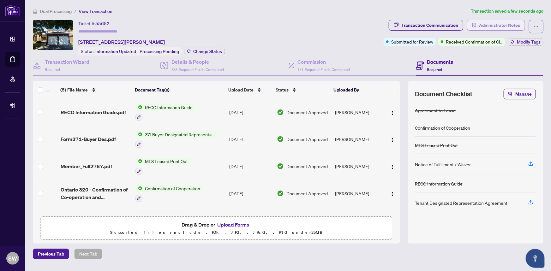
click at [489, 23] on span "Administrator Notes" at bounding box center [499, 25] width 41 height 10
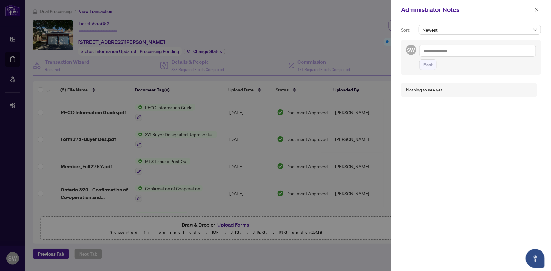
click at [435, 52] on textarea at bounding box center [477, 51] width 116 height 12
paste textarea "**********"
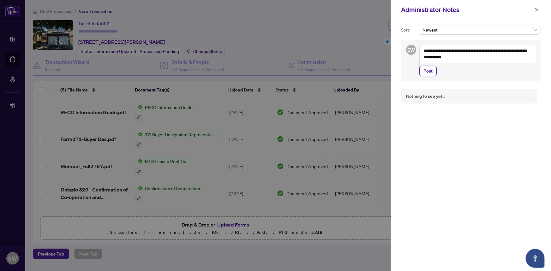
drag, startPoint x: 526, startPoint y: 48, endPoint x: 526, endPoint y: 69, distance: 21.2
click at [526, 69] on div "**********" at bounding box center [477, 61] width 116 height 32
type textarea "**********"
click at [428, 64] on span "Post" at bounding box center [427, 65] width 9 height 10
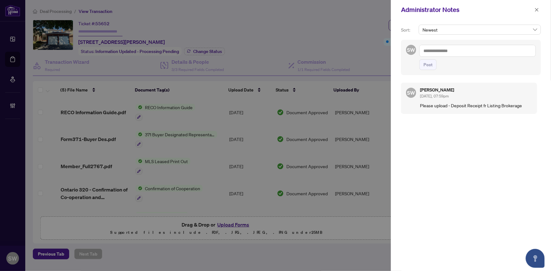
click at [450, 50] on textarea at bounding box center [477, 51] width 116 height 12
type textarea "*"
type textarea "**********"
click at [429, 62] on span "Post" at bounding box center [427, 65] width 9 height 10
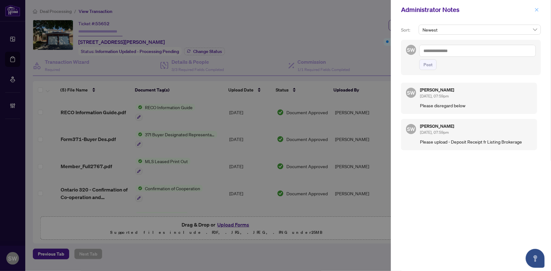
click at [537, 10] on icon "close" at bounding box center [536, 10] width 4 height 4
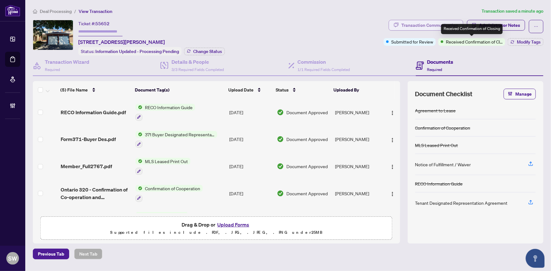
click at [433, 24] on div "Transaction Communication" at bounding box center [429, 25] width 57 height 10
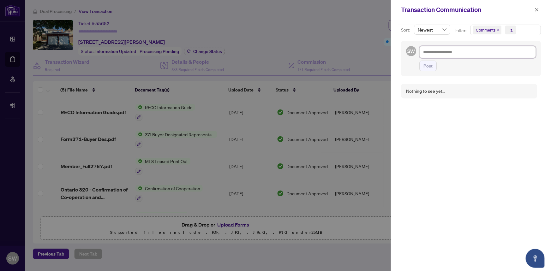
click at [432, 52] on textarea at bounding box center [477, 52] width 116 height 12
paste textarea "**********"
type textarea "**********"
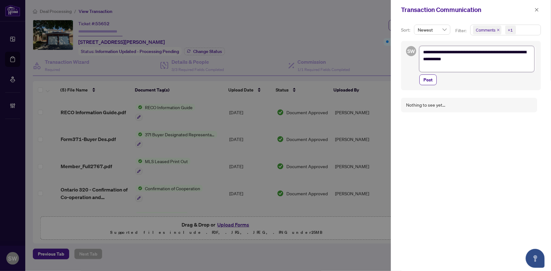
drag, startPoint x: 526, startPoint y: 52, endPoint x: 524, endPoint y: 60, distance: 7.9
click at [524, 60] on textarea "**********" at bounding box center [476, 59] width 115 height 26
type textarea "**********"
click at [491, 52] on textarea "**********" at bounding box center [476, 55] width 115 height 19
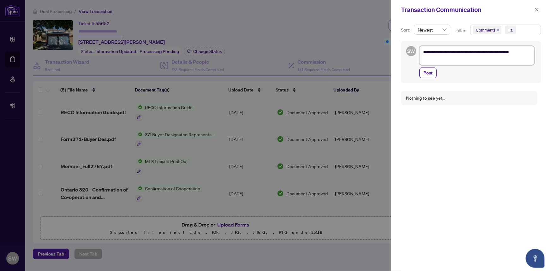
type textarea "**********"
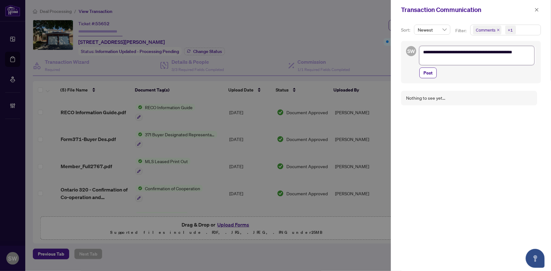
type textarea "**********"
click at [431, 80] on span "Post" at bounding box center [427, 80] width 9 height 10
type textarea "**********"
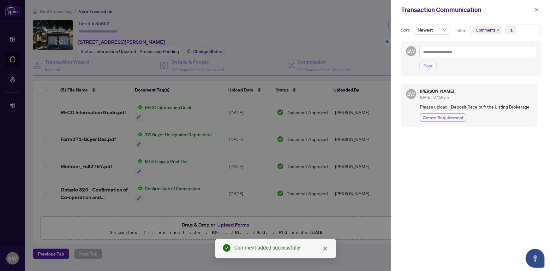
click at [455, 115] on span "Create Requirement" at bounding box center [443, 117] width 41 height 7
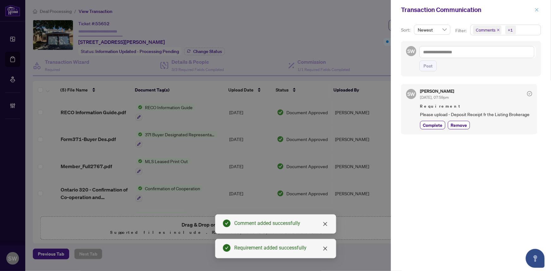
click at [538, 8] on icon "close" at bounding box center [536, 10] width 4 height 4
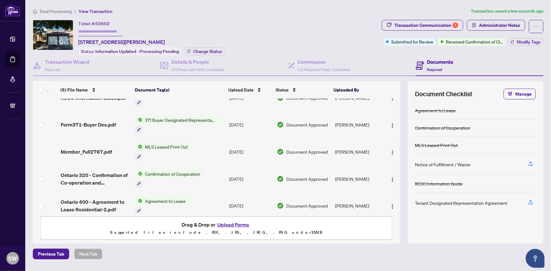
scroll to position [21, 0]
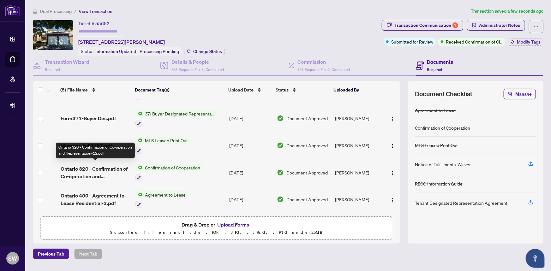
click at [92, 173] on div "(5) File Name Document Tag(s) Upload Date Status Uploaded By (5) File Name Docu…" at bounding box center [216, 147] width 367 height 132
click at [105, 169] on span "Ontario 320 - Confirmation of Co-operation and Representation-12.pdf" at bounding box center [96, 172] width 70 height 15
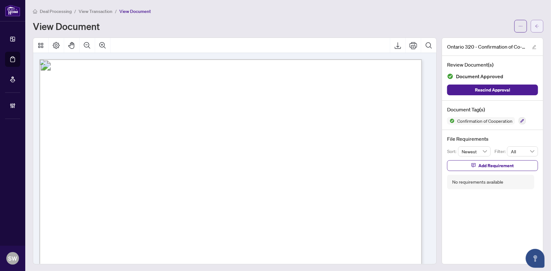
click at [535, 27] on icon "arrow-left" at bounding box center [537, 26] width 4 height 4
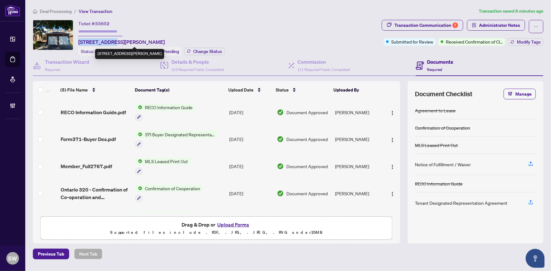
drag, startPoint x: 80, startPoint y: 41, endPoint x: 112, endPoint y: 43, distance: 32.6
click at [112, 43] on span "1581 Blohm Dr, Ottawa, Ontario K1G 5K4, Canada" at bounding box center [121, 42] width 86 height 8
copy span "1581 Blohm Dr"
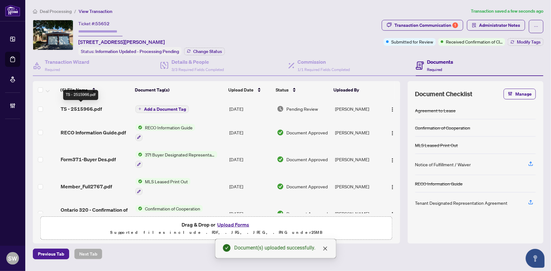
click at [94, 106] on span "TS - 2515966.pdf" at bounding box center [81, 109] width 41 height 8
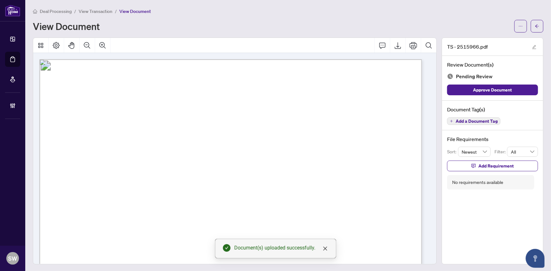
click at [479, 121] on span "Add a Document Tag" at bounding box center [476, 121] width 42 height 4
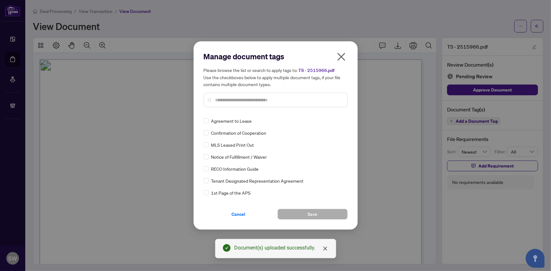
click at [230, 100] on input "text" at bounding box center [278, 100] width 127 height 7
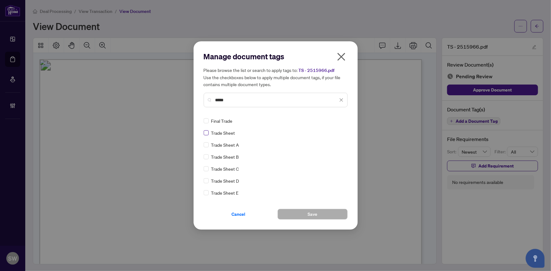
type input "*****"
click at [325, 212] on button "Save" at bounding box center [312, 214] width 70 height 11
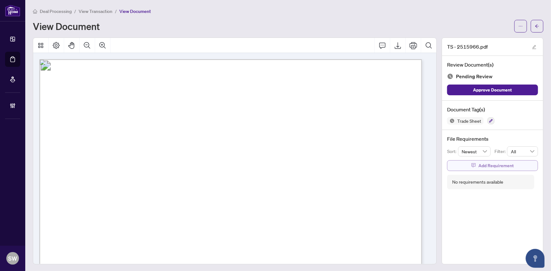
click at [484, 164] on span "Add Requirement" at bounding box center [495, 166] width 35 height 10
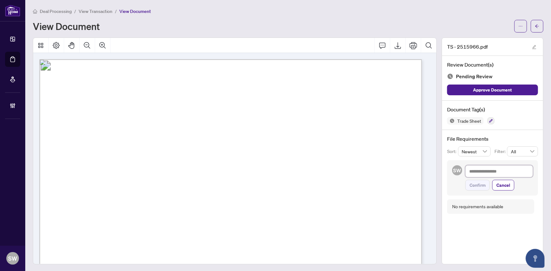
click at [486, 170] on textarea at bounding box center [499, 171] width 68 height 12
paste textarea "**********"
type textarea "**********"
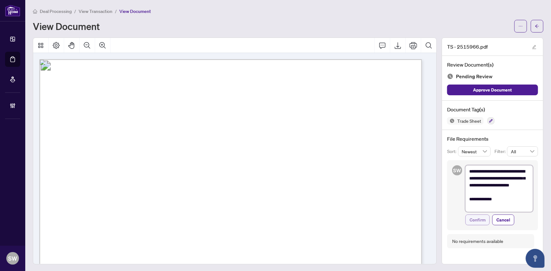
type textarea "**********"
click at [478, 220] on span "Confirm" at bounding box center [477, 220] width 16 height 10
type textarea "**********"
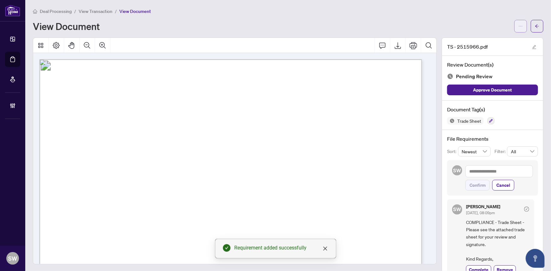
click at [518, 26] on icon "ellipsis" at bounding box center [520, 26] width 4 height 4
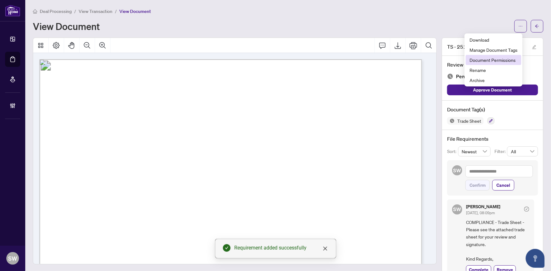
click at [504, 60] on span "Document Permissions" at bounding box center [493, 59] width 48 height 7
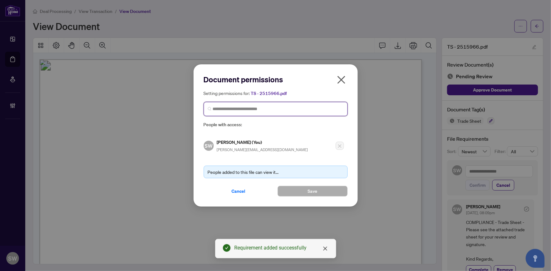
click at [251, 109] on input "search" at bounding box center [278, 109] width 131 height 7
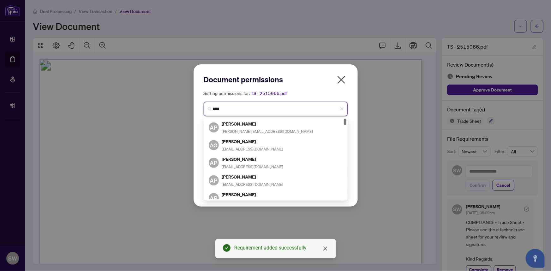
type input "*****"
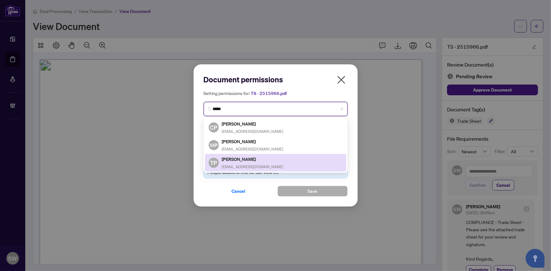
click at [245, 158] on h5 "Thaminda Perera" at bounding box center [253, 159] width 62 height 7
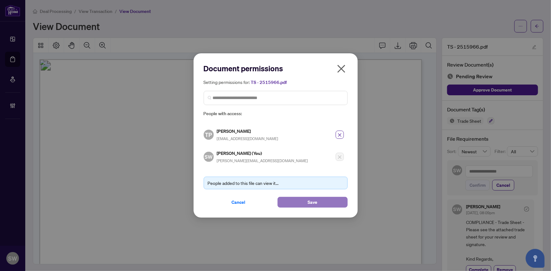
click at [312, 200] on span "Save" at bounding box center [312, 202] width 10 height 10
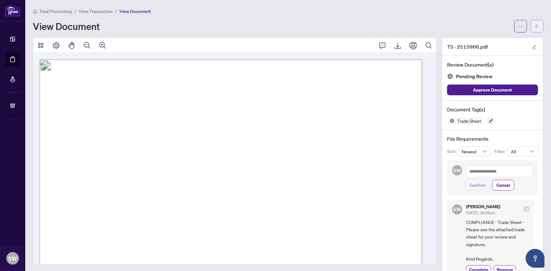
click at [535, 28] on button "button" at bounding box center [537, 26] width 13 height 13
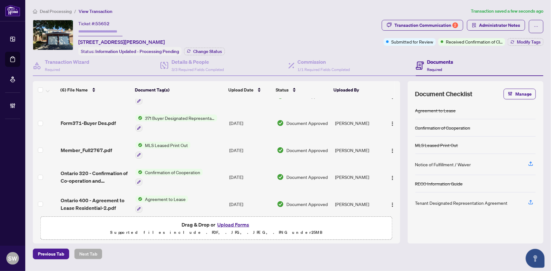
scroll to position [48, 0]
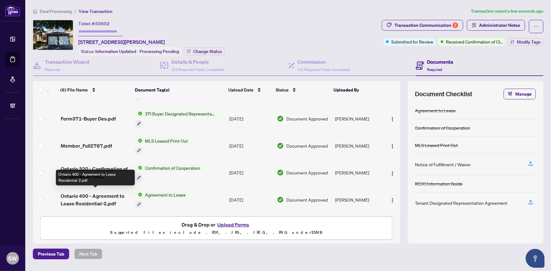
click at [98, 196] on span "Ontario 400 - Agreement to Lease Residential-2.pdf" at bounding box center [96, 199] width 70 height 15
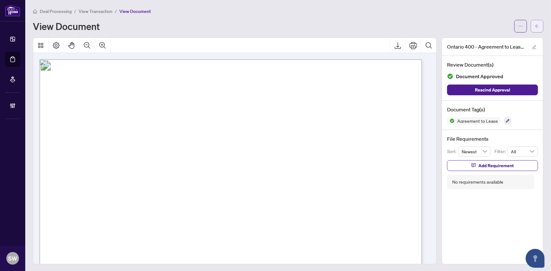
click at [536, 30] on button "button" at bounding box center [537, 26] width 13 height 13
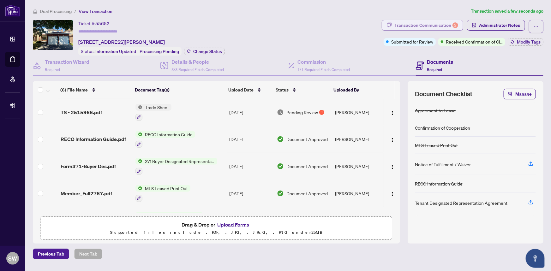
click at [437, 27] on div "Transaction Communication 2" at bounding box center [426, 25] width 64 height 10
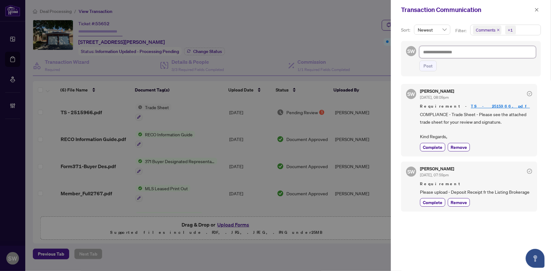
click at [438, 54] on textarea at bounding box center [477, 52] width 116 height 12
type textarea "*"
type textarea "**"
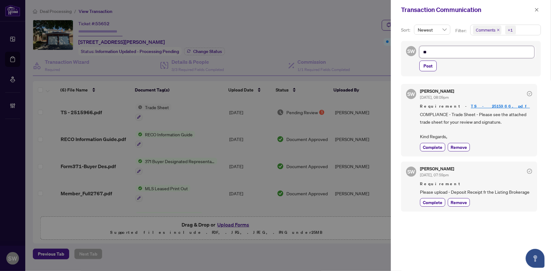
type textarea "***"
type textarea "****"
type textarea "*****"
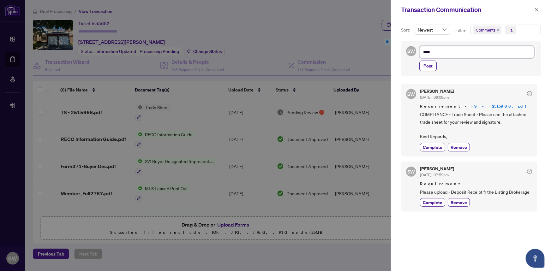
type textarea "*****"
type textarea "******"
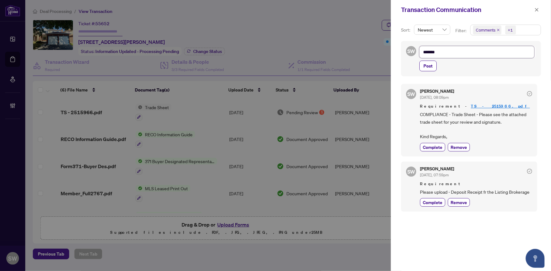
type textarea "********"
type textarea "*********"
type textarea "**********"
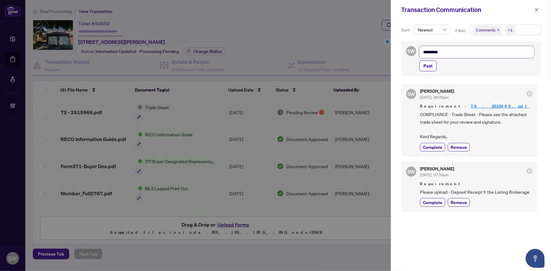
type textarea "**********"
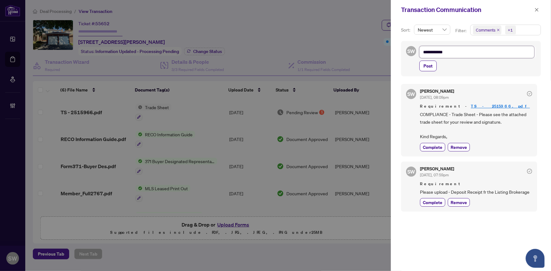
type textarea "**********"
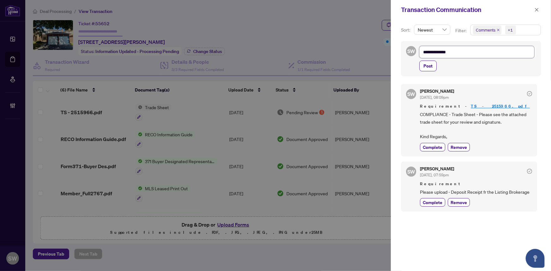
type textarea "**********"
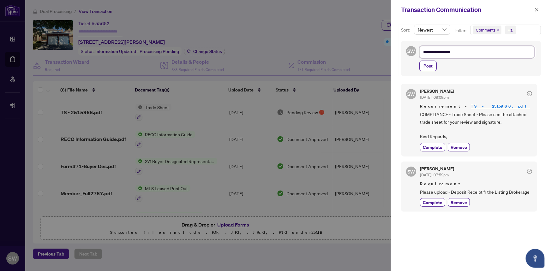
type textarea "**********"
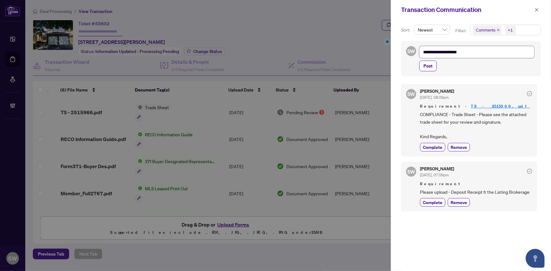
type textarea "**********"
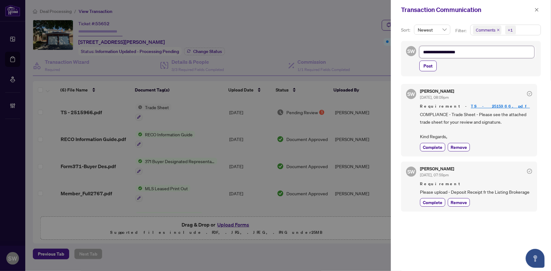
type textarea "**********"
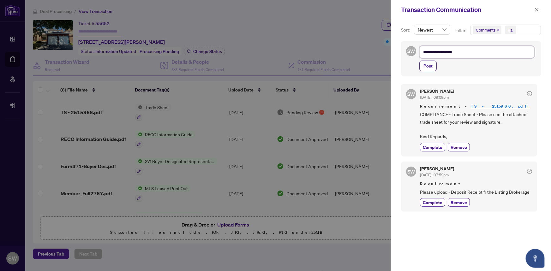
type textarea "**********"
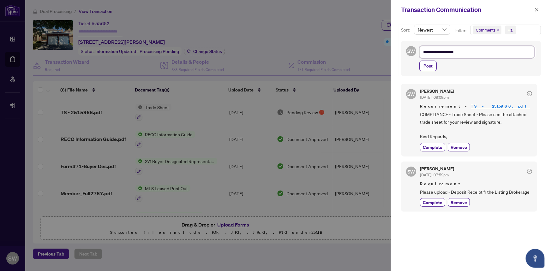
type textarea "**********"
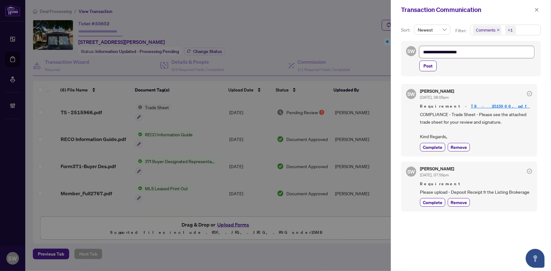
type textarea "**********"
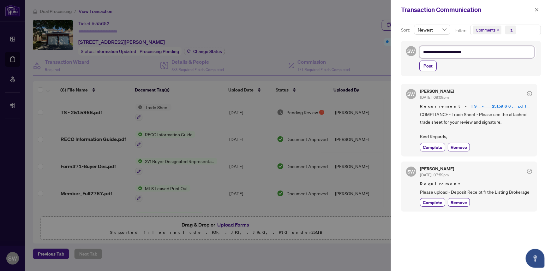
type textarea "**********"
click at [431, 66] on span "Post" at bounding box center [427, 66] width 9 height 10
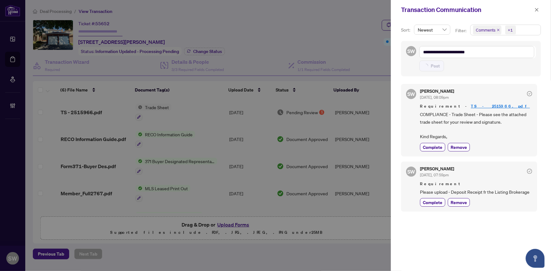
type textarea "**********"
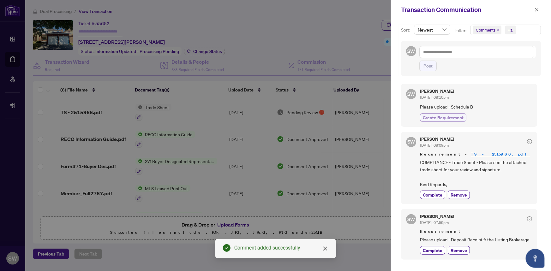
click at [449, 117] on span "Create Requirement" at bounding box center [443, 117] width 41 height 7
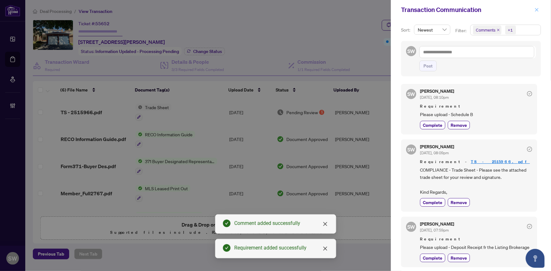
click at [537, 9] on icon "close" at bounding box center [536, 9] width 3 height 3
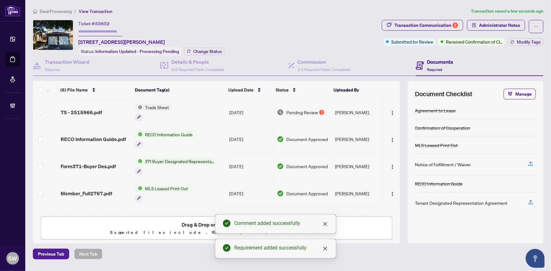
click at [91, 32] on input "text" at bounding box center [100, 31] width 44 height 9
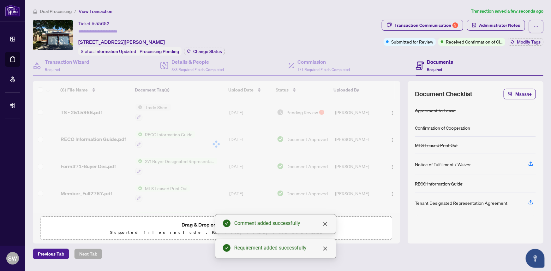
paste input "*******"
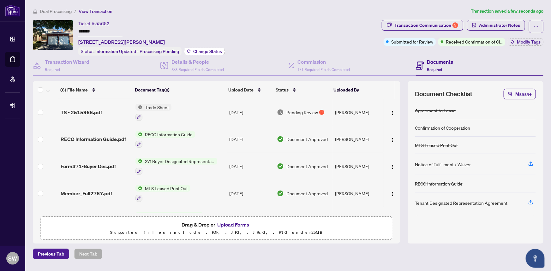
type input "*******"
click at [215, 49] on span "Change Status" at bounding box center [207, 51] width 29 height 4
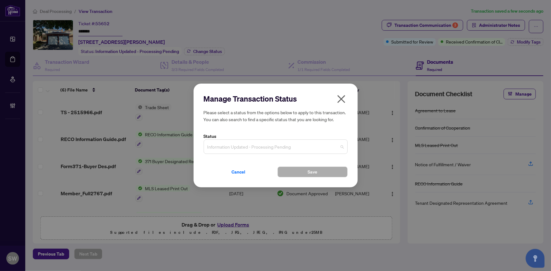
click at [235, 141] on span "Information Updated - Processing Pending" at bounding box center [275, 147] width 136 height 12
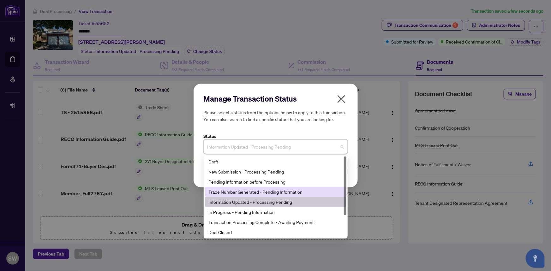
click at [234, 192] on div "Trade Number Generated - Pending Information" at bounding box center [276, 191] width 134 height 7
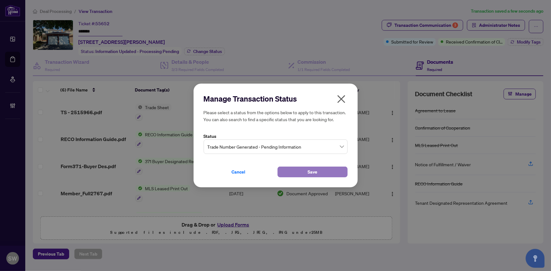
click at [290, 170] on button "Save" at bounding box center [312, 172] width 70 height 11
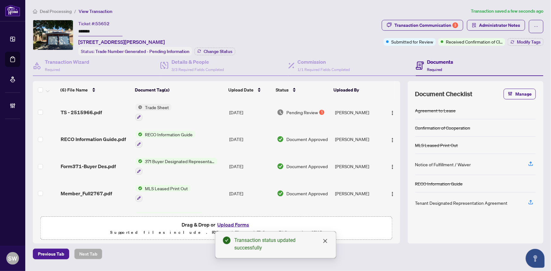
click at [87, 30] on input "*******" at bounding box center [100, 31] width 44 height 9
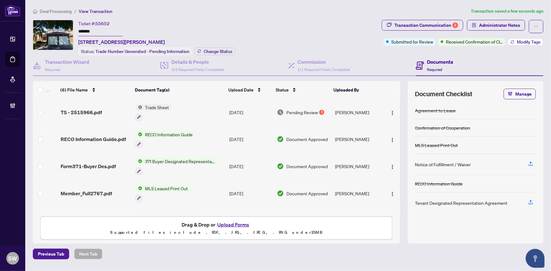
click at [519, 44] on span "Modify Tags" at bounding box center [529, 42] width 24 height 4
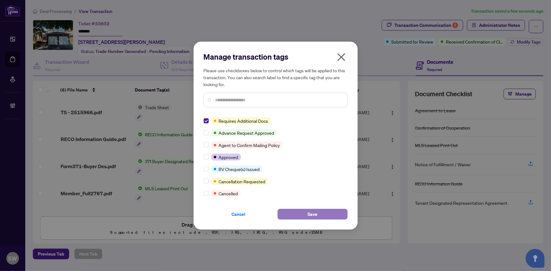
click at [296, 217] on button "Save" at bounding box center [312, 214] width 70 height 11
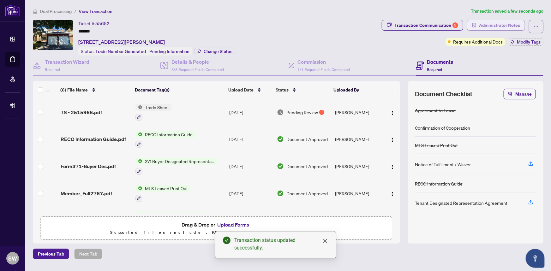
click at [482, 26] on span "Administrator Notes" at bounding box center [499, 25] width 41 height 10
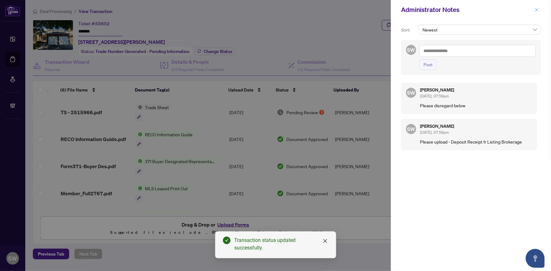
click at [536, 8] on icon "close" at bounding box center [536, 10] width 4 height 4
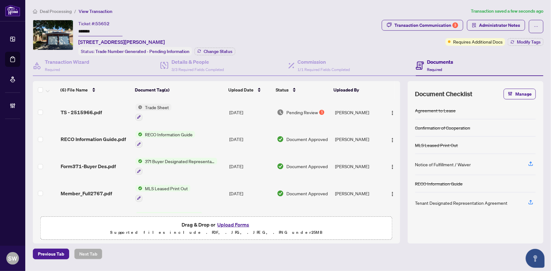
click at [160, 16] on div "Deal Processing / View Transaction Transaction saved a few seconds ago Ticket #…" at bounding box center [287, 134] width 515 height 252
click at [51, 9] on span "Deal Processing" at bounding box center [56, 12] width 32 height 6
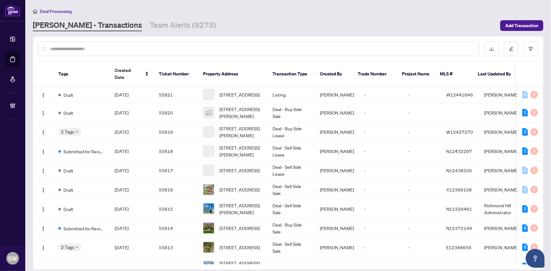
click at [80, 47] on input "text" at bounding box center [262, 48] width 424 height 7
paste input "*****"
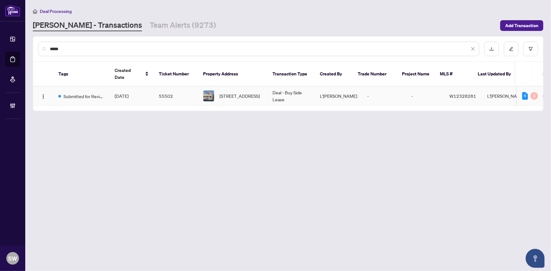
type input "*****"
click at [155, 88] on td "55502" at bounding box center [176, 95] width 44 height 19
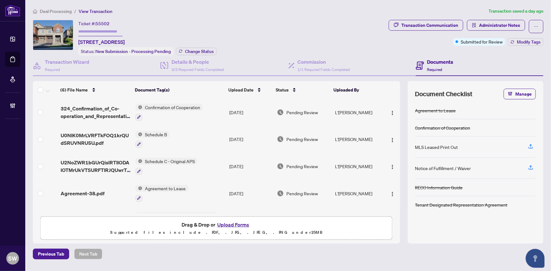
click at [105, 190] on div "Agreement-38.pdf" at bounding box center [96, 194] width 70 height 8
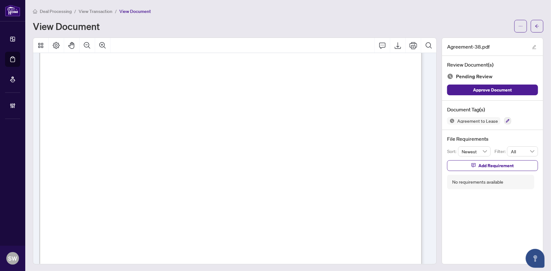
scroll to position [57, 0]
drag, startPoint x: 111, startPoint y: 145, endPoint x: 155, endPoint y: 146, distance: 43.3
click at [151, 146] on span "Keystone Cres" at bounding box center [130, 149] width 40 height 6
click at [306, 146] on span "Burlington" at bounding box center [324, 149] width 51 height 6
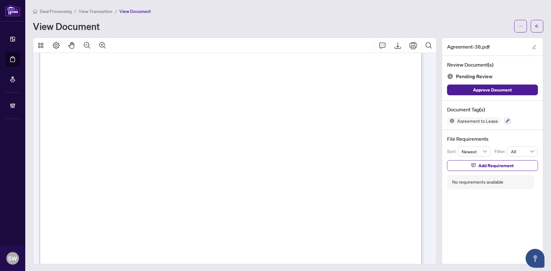
click at [371, 146] on span "L7M 0L9" at bounding box center [380, 149] width 23 height 6
click at [386, 146] on span "L7M 0L9" at bounding box center [380, 149] width 23 height 6
click at [152, 91] on span "Emanuel Voidoc" at bounding box center [164, 94] width 40 height 6
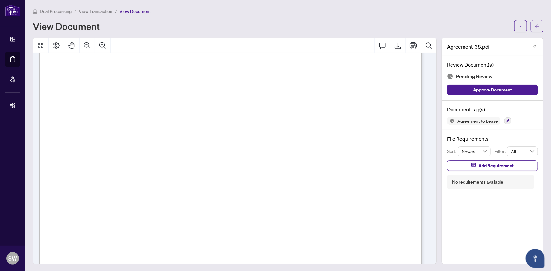
click at [152, 91] on span "Emanuel Voidoc" at bounding box center [164, 94] width 40 height 6
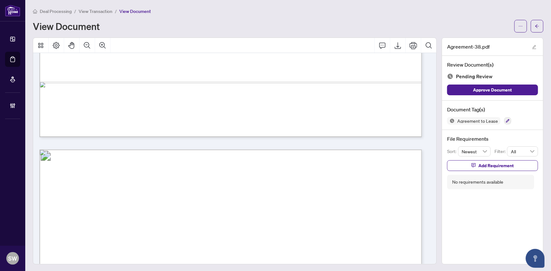
scroll to position [2407, 0]
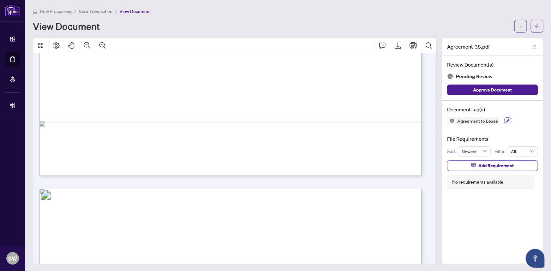
click at [506, 120] on icon "button" at bounding box center [508, 121] width 4 height 4
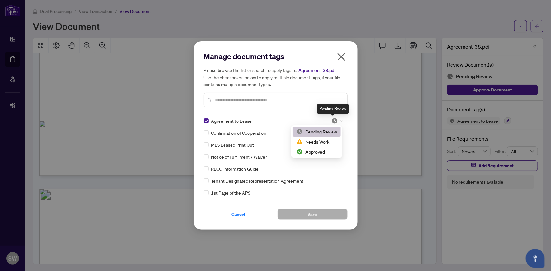
click at [333, 122] on img at bounding box center [334, 121] width 6 height 6
click at [315, 152] on div "Approved" at bounding box center [316, 151] width 40 height 7
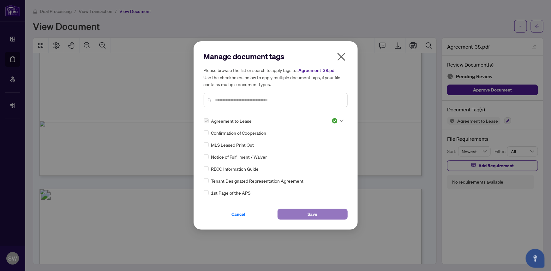
click at [311, 215] on span "Save" at bounding box center [312, 214] width 10 height 10
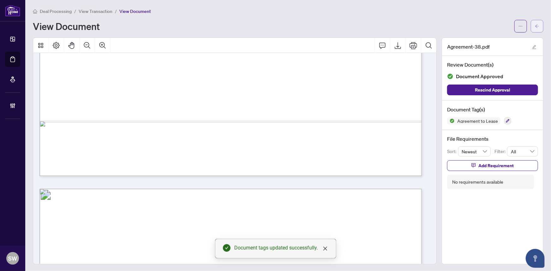
click at [531, 24] on button "button" at bounding box center [537, 26] width 13 height 13
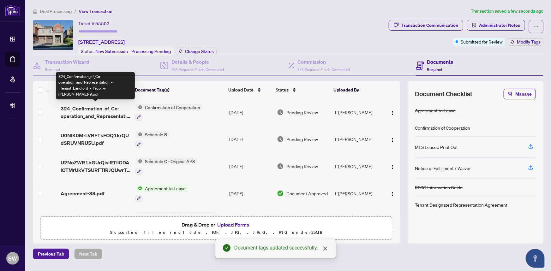
click at [117, 111] on span "324_Confirmation_of_Co-operation_and_Representation_-_Tenant_Landlord_-_PropTx-…" at bounding box center [96, 112] width 70 height 15
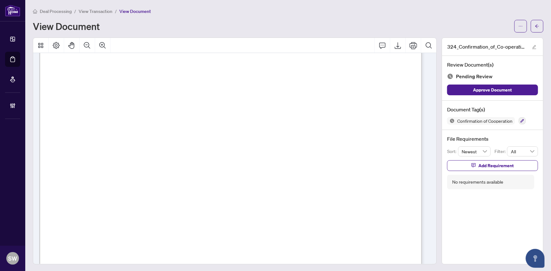
scroll to position [550, 0]
click at [119, 193] on span "L`ASHANTE SHENIQUA LEVY" at bounding box center [93, 195] width 51 height 6
click at [520, 121] on icon "button" at bounding box center [522, 121] width 4 height 4
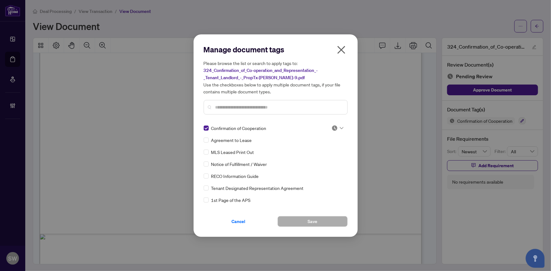
click at [332, 126] on img at bounding box center [334, 128] width 6 height 6
click at [326, 158] on div "Approved" at bounding box center [316, 158] width 40 height 7
click at [327, 219] on button "Save" at bounding box center [312, 221] width 70 height 11
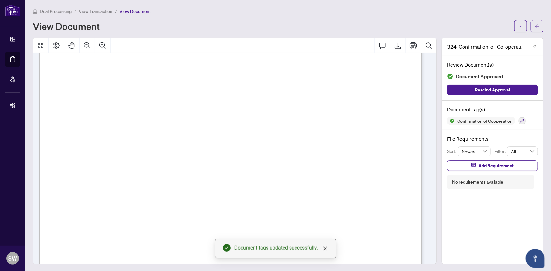
scroll to position [6, 0]
drag, startPoint x: 154, startPoint y: 128, endPoint x: 198, endPoint y: 128, distance: 43.6
click at [195, 128] on span "Emanuel Voidoc, Raluca Voidoc" at bounding box center [147, 131] width 95 height 6
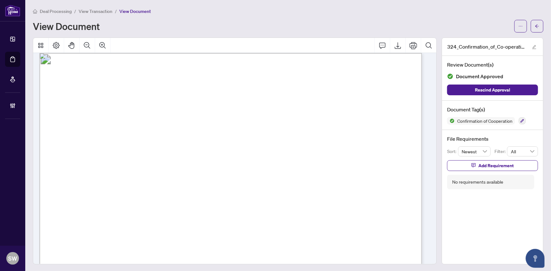
click at [98, 117] on span "Melissa Evelyn" at bounding box center [138, 119] width 92 height 6
click at [536, 26] on button "button" at bounding box center [537, 26] width 13 height 13
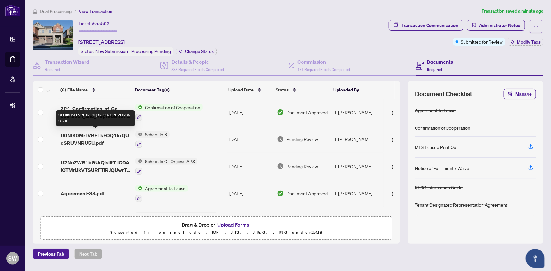
click at [97, 134] on span "U0NIK0MrLVRFTkFOQ1krQUdSRUVNRU5U.pdf" at bounding box center [96, 139] width 70 height 15
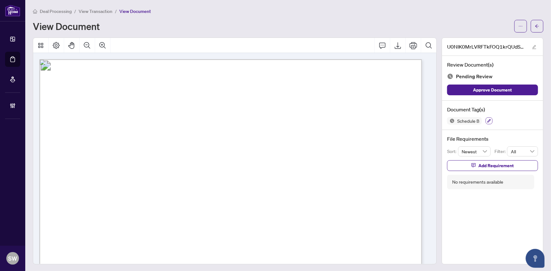
click at [487, 119] on icon "button" at bounding box center [489, 121] width 4 height 4
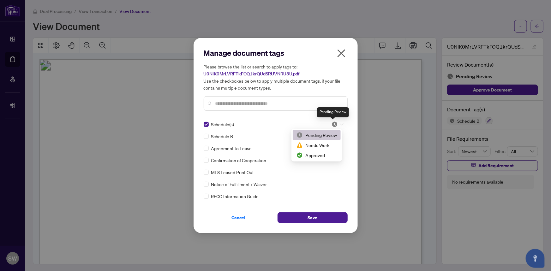
click at [333, 124] on img at bounding box center [334, 124] width 6 height 6
click at [322, 155] on div "Approved" at bounding box center [316, 155] width 40 height 7
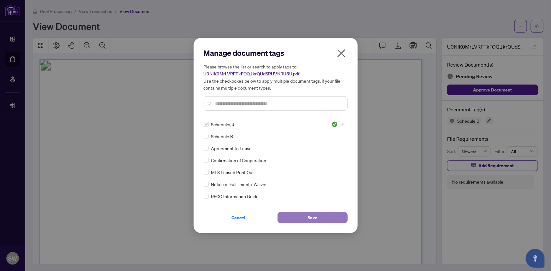
click at [307, 216] on span "Save" at bounding box center [312, 218] width 10 height 10
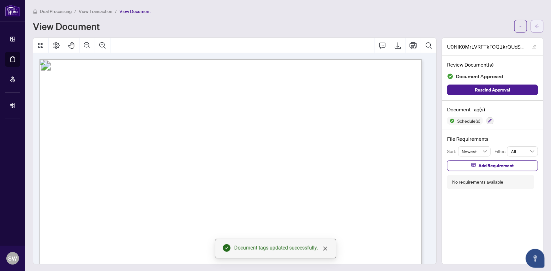
click at [535, 27] on icon "arrow-left" at bounding box center [537, 26] width 4 height 4
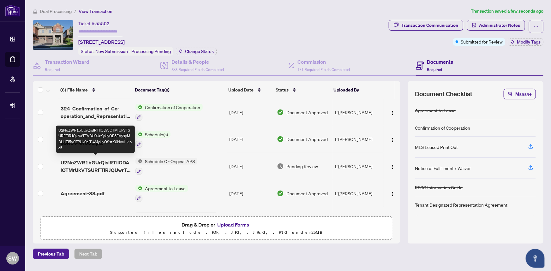
click at [99, 161] on span "U2NoZWR1bGUrQislRTIlODAlOTMrUkVTSURFTlRJQUwrTEVBU0UrKyUyOE5FVysyMDI1JTI5X0ZPUk0…" at bounding box center [96, 166] width 70 height 15
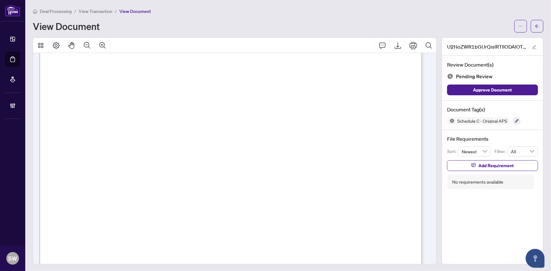
scroll to position [771, 0]
click at [515, 120] on icon "button" at bounding box center [517, 121] width 4 height 4
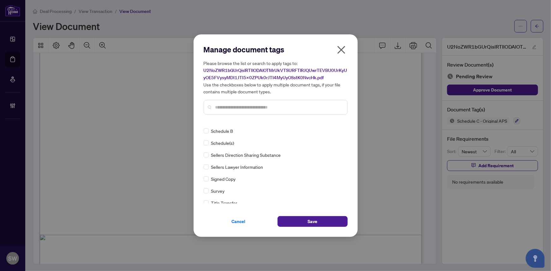
scroll to position [0, 0]
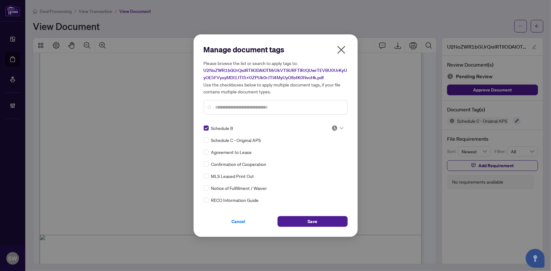
click at [335, 130] on img at bounding box center [334, 128] width 6 height 6
click at [323, 159] on div "Approved" at bounding box center [316, 158] width 40 height 7
click at [301, 221] on button "Save" at bounding box center [312, 221] width 70 height 11
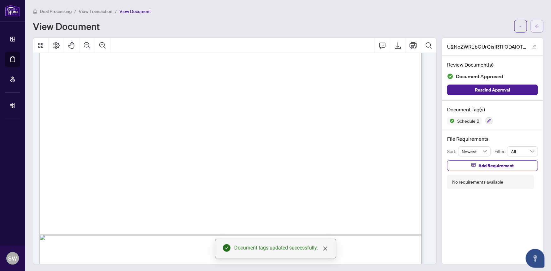
click at [536, 27] on button "button" at bounding box center [537, 26] width 13 height 13
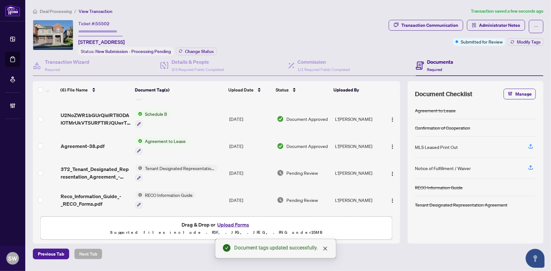
scroll to position [48, 0]
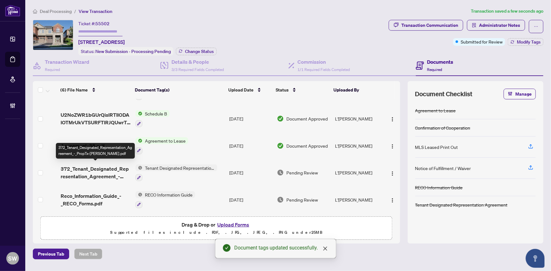
click at [86, 165] on span "372_Tenant_Designated_Representation_Agreement_-_PropTx-OREA.pdf" at bounding box center [96, 172] width 70 height 15
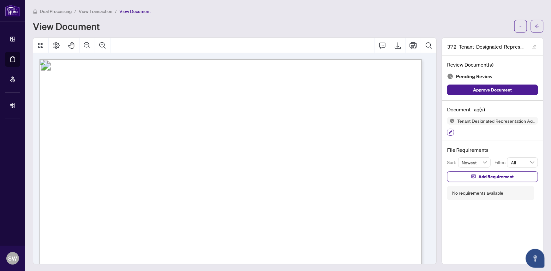
click at [449, 131] on icon "button" at bounding box center [450, 132] width 3 height 3
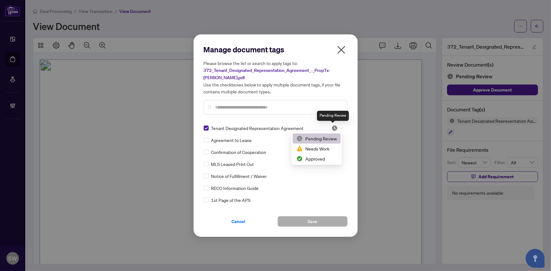
click at [335, 128] on img at bounding box center [334, 128] width 6 height 6
click at [313, 158] on div "Approved" at bounding box center [316, 158] width 40 height 7
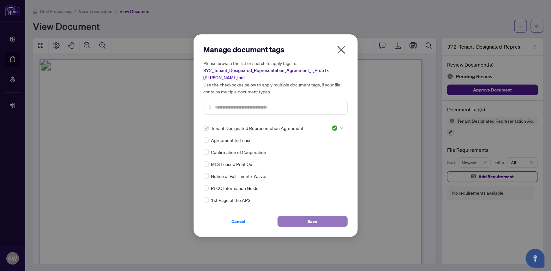
click at [322, 220] on button "Save" at bounding box center [312, 221] width 70 height 11
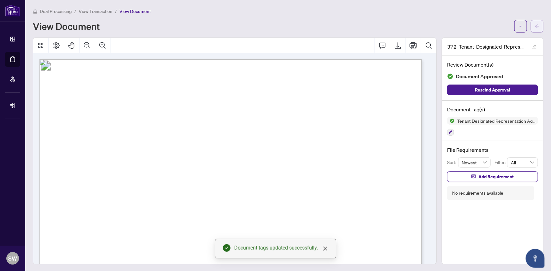
click at [535, 27] on button "button" at bounding box center [537, 26] width 13 height 13
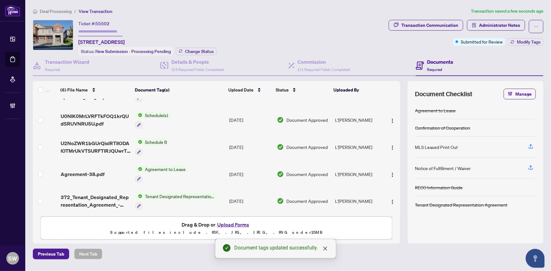
scroll to position [48, 0]
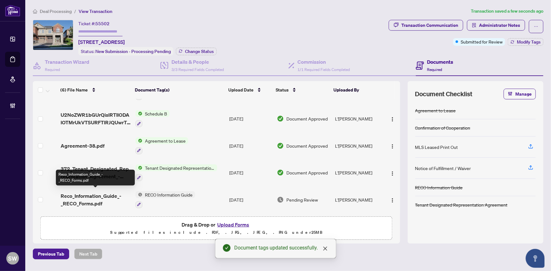
click at [95, 198] on span "Reco_Information_Guide_-_RECO_Forms.pdf" at bounding box center [96, 199] width 70 height 15
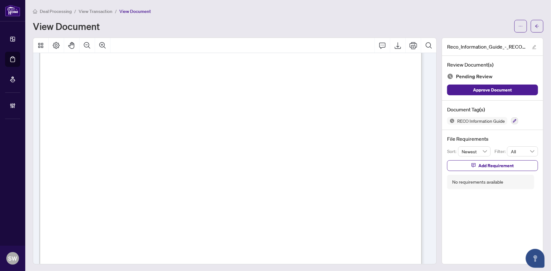
scroll to position [6176, 0]
click at [513, 121] on icon "button" at bounding box center [514, 120] width 3 height 3
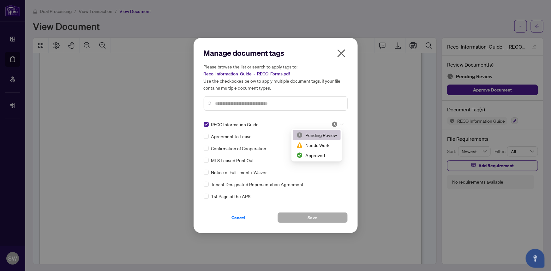
click at [333, 123] on img at bounding box center [334, 124] width 6 height 6
click at [317, 153] on div "Approved" at bounding box center [316, 155] width 40 height 7
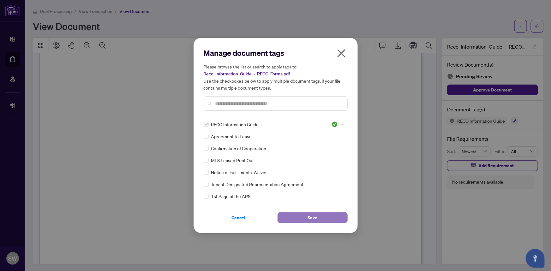
click at [306, 218] on button "Save" at bounding box center [312, 217] width 70 height 11
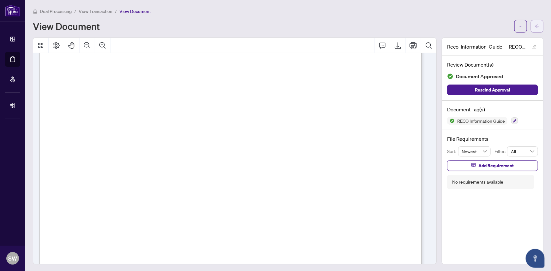
click at [535, 25] on icon "arrow-left" at bounding box center [537, 26] width 4 height 4
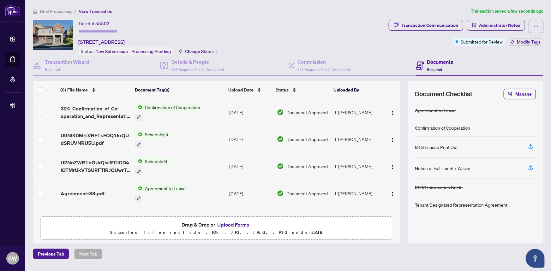
click at [96, 111] on div "(6) File Name Document Tag(s) Upload Date Status Uploaded By (6) File Name Docu…" at bounding box center [216, 147] width 367 height 132
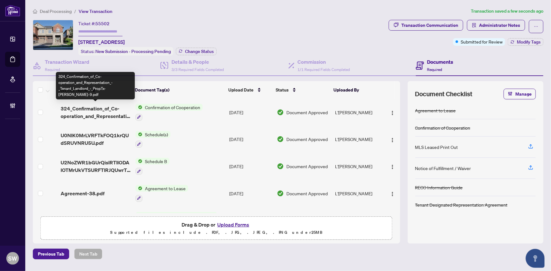
click at [107, 110] on span "324_Confirmation_of_Co-operation_and_Representation_-_Tenant_Landlord_-_PropTx-…" at bounding box center [96, 112] width 70 height 15
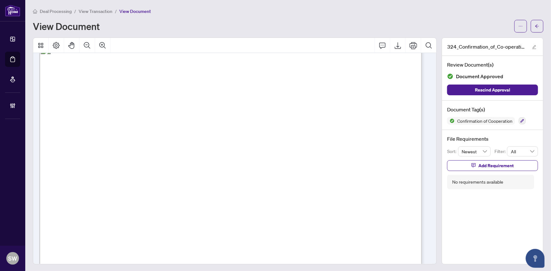
scroll to position [541, 0]
click at [265, 160] on span "(905) 858-3434" at bounding box center [277, 163] width 61 height 6
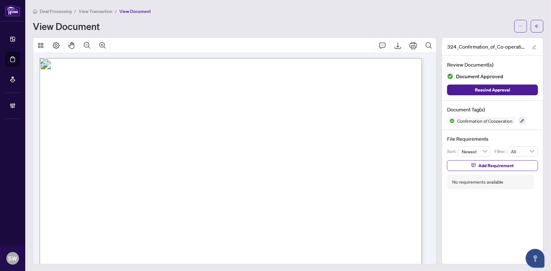
scroll to position [0, 0]
click at [98, 12] on span "View Transaction" at bounding box center [96, 12] width 34 height 6
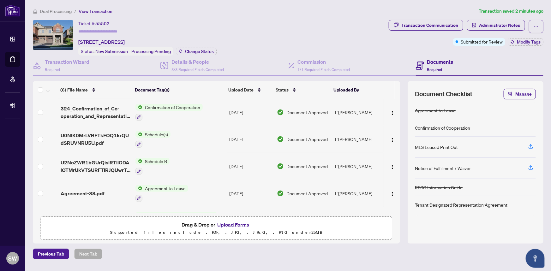
click at [102, 24] on span "55502" at bounding box center [102, 24] width 14 height 6
copy span "55502"
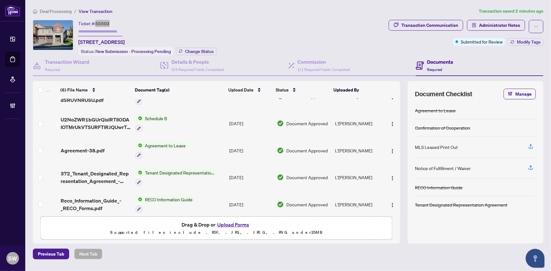
scroll to position [48, 0]
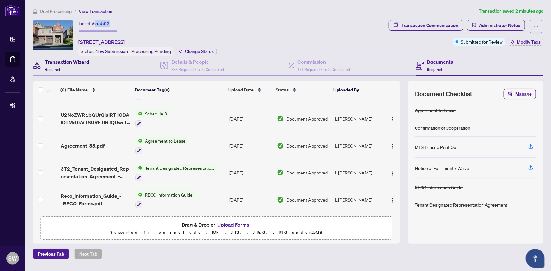
click at [54, 61] on h4 "Transaction Wizard" at bounding box center [67, 62] width 45 height 8
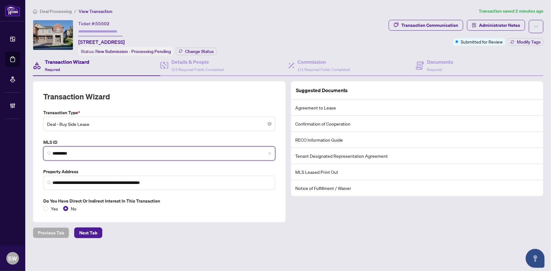
click at [63, 150] on input "*********" at bounding box center [161, 153] width 219 height 7
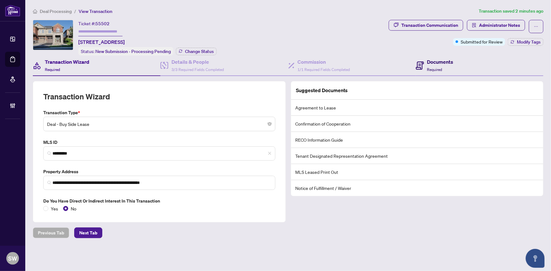
click at [442, 61] on h4 "Documents" at bounding box center [440, 62] width 26 height 8
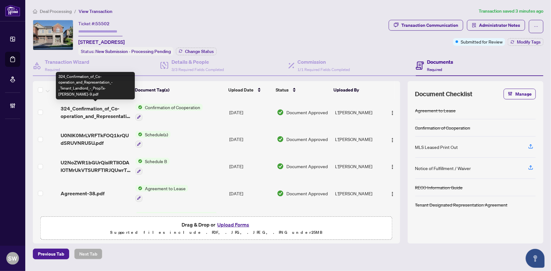
click at [96, 109] on span "324_Confirmation_of_Co-operation_and_Representation_-_Tenant_Landlord_-_PropTx-…" at bounding box center [96, 112] width 70 height 15
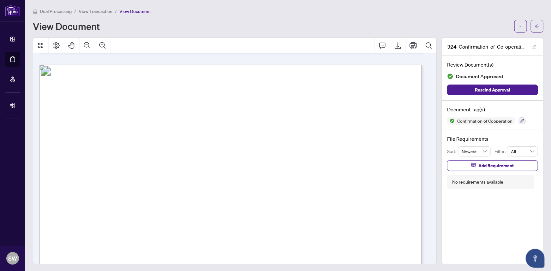
scroll to position [503, 0]
click at [536, 30] on button "button" at bounding box center [537, 26] width 13 height 13
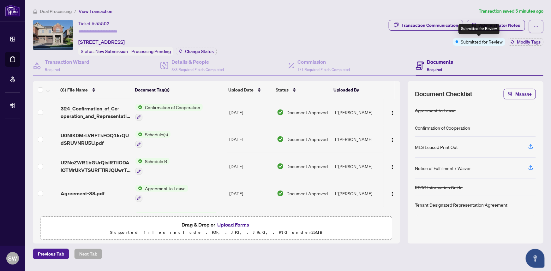
click at [491, 25] on div "Submitted for Review" at bounding box center [478, 29] width 41 height 10
click at [504, 24] on span "Administrator Notes" at bounding box center [499, 25] width 41 height 10
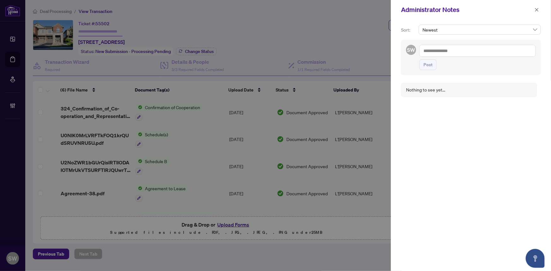
click at [441, 50] on textarea at bounding box center [477, 51] width 116 height 12
paste textarea "**********"
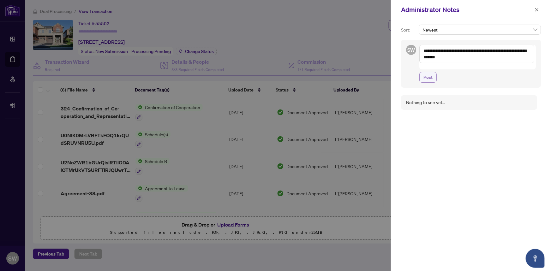
type textarea "**********"
click at [431, 72] on span "Post" at bounding box center [427, 77] width 9 height 10
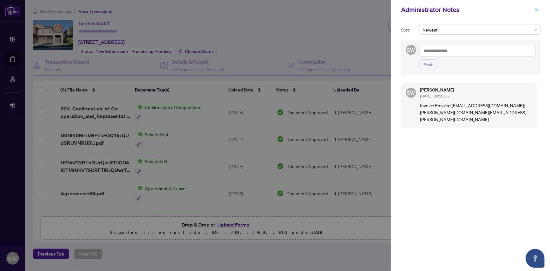
click at [535, 10] on icon "close" at bounding box center [536, 10] width 4 height 4
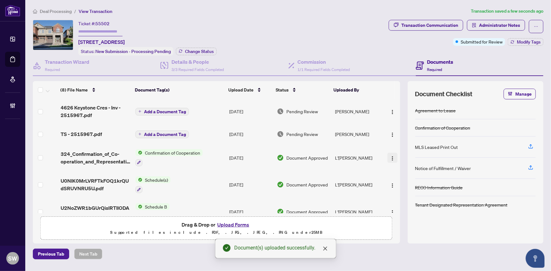
click at [390, 158] on img "button" at bounding box center [392, 158] width 5 height 5
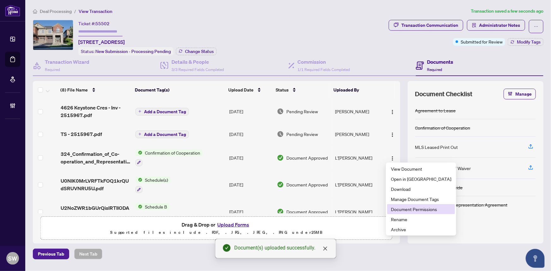
click at [405, 209] on span "Document Permissions" at bounding box center [421, 209] width 60 height 7
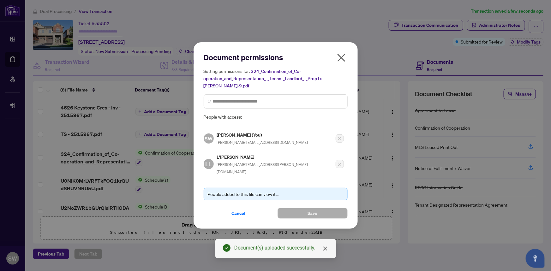
click at [230, 156] on h5 "L'Ashante Levy" at bounding box center [274, 156] width 115 height 7
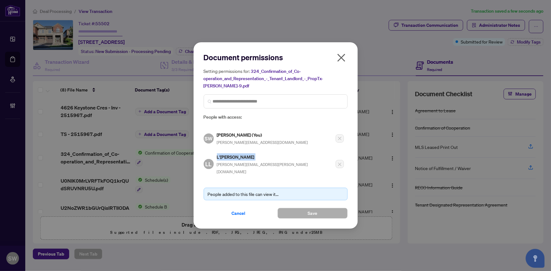
copy h5 "L'Ashante Levy"
click at [235, 208] on span "Cancel" at bounding box center [239, 213] width 14 height 10
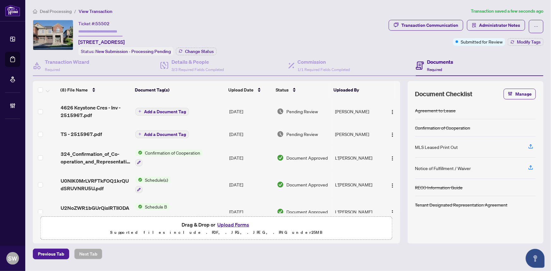
click at [154, 110] on span "Add a Document Tag" at bounding box center [165, 112] width 42 height 4
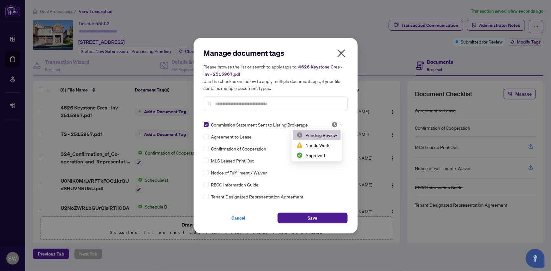
click at [336, 125] on div at bounding box center [337, 125] width 12 height 6
click at [315, 158] on div "Approved" at bounding box center [316, 155] width 40 height 7
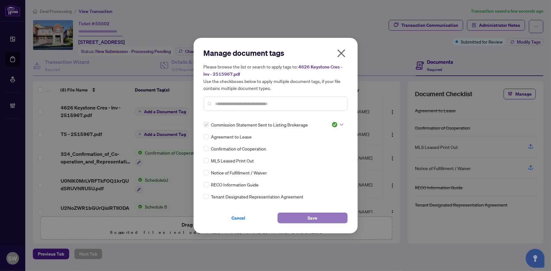
click at [313, 217] on span "Save" at bounding box center [312, 218] width 10 height 10
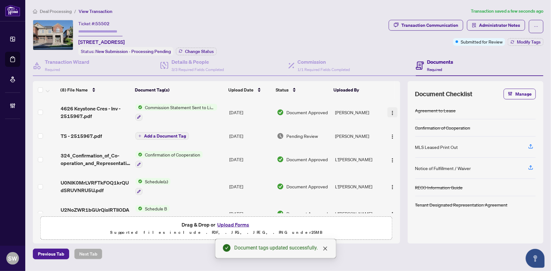
click at [390, 110] on img "button" at bounding box center [392, 112] width 5 height 5
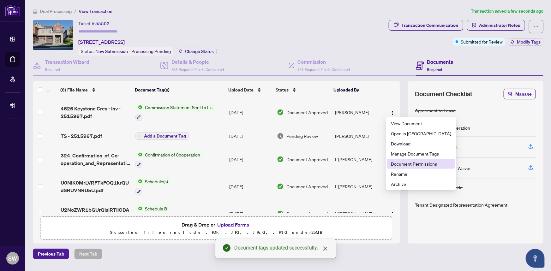
click at [401, 161] on span "Document Permissions" at bounding box center [421, 163] width 60 height 7
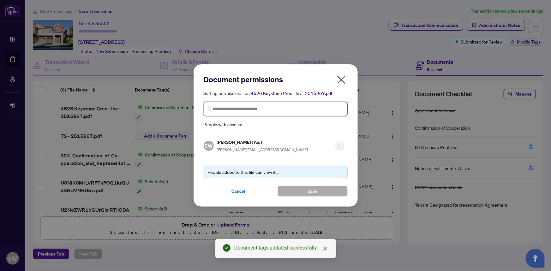
click at [238, 107] on input "search" at bounding box center [278, 109] width 131 height 7
paste input "**********"
type input "**********"
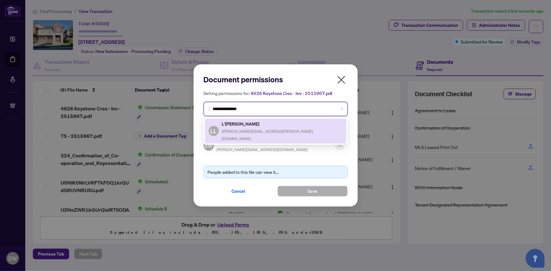
click at [253, 129] on span "lashante.levy@gmail.com" at bounding box center [267, 135] width 91 height 12
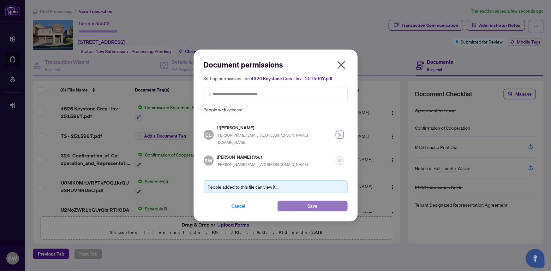
click at [302, 201] on button "Save" at bounding box center [312, 206] width 70 height 11
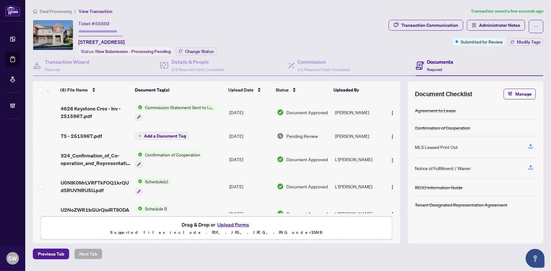
click at [154, 135] on span "Add a Document Tag" at bounding box center [165, 136] width 42 height 4
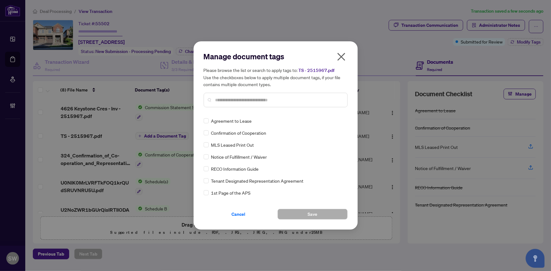
click at [232, 101] on input "text" at bounding box center [278, 100] width 127 height 7
type input "*****"
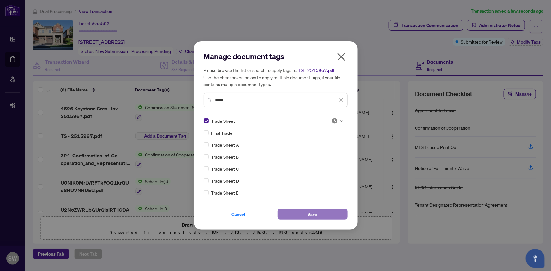
click at [316, 211] on span "Save" at bounding box center [312, 214] width 10 height 10
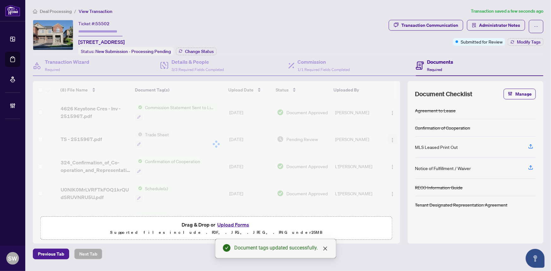
click at [390, 138] on div "(8) File Name Document Tag(s) Upload Date Status Uploaded By (8) File Name Docu…" at bounding box center [216, 147] width 367 height 132
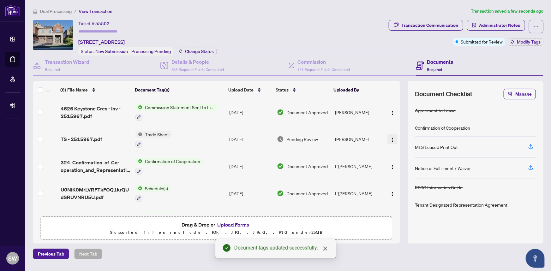
click at [390, 138] on img "button" at bounding box center [392, 140] width 5 height 5
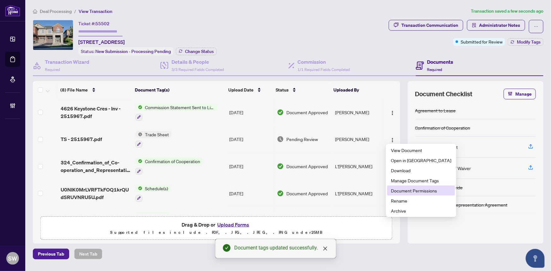
click at [425, 189] on span "Document Permissions" at bounding box center [421, 190] width 60 height 7
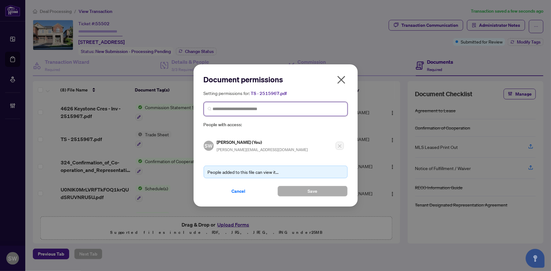
click at [248, 109] on input "search" at bounding box center [278, 109] width 131 height 7
paste input "**********"
type input "**********"
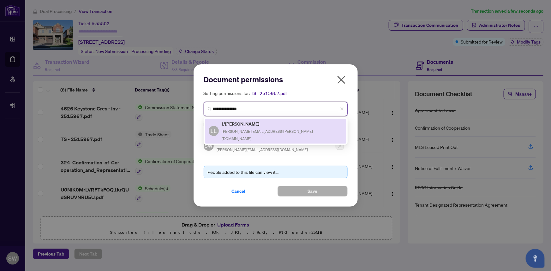
click at [256, 127] on div "L'Ashante Levy lashante.levy@gmail.com" at bounding box center [282, 131] width 121 height 22
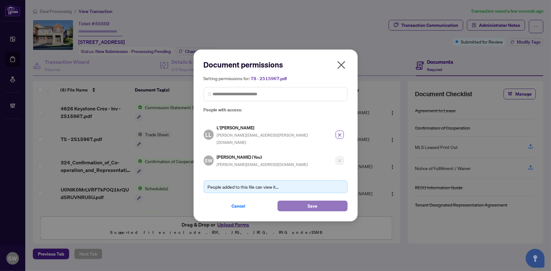
click at [332, 202] on button "Save" at bounding box center [312, 206] width 70 height 11
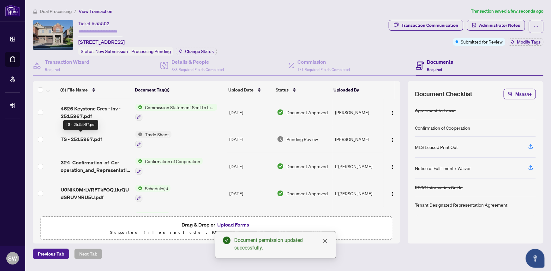
click at [97, 138] on div "(8) File Name Document Tag(s) Upload Date Status Uploaded By (8) File Name Docu…" at bounding box center [216, 147] width 367 height 132
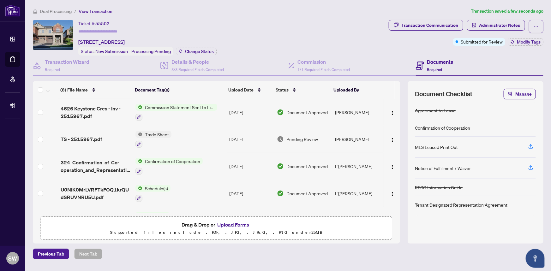
click at [99, 137] on span "TS - 2515967.pdf" at bounding box center [81, 139] width 41 height 8
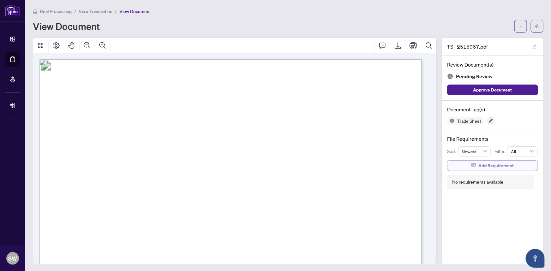
click at [492, 164] on span "Add Requirement" at bounding box center [495, 166] width 35 height 10
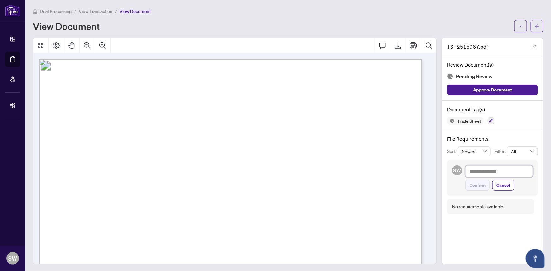
click at [489, 170] on textarea at bounding box center [499, 171] width 68 height 12
paste textarea "**********"
type textarea "**********"
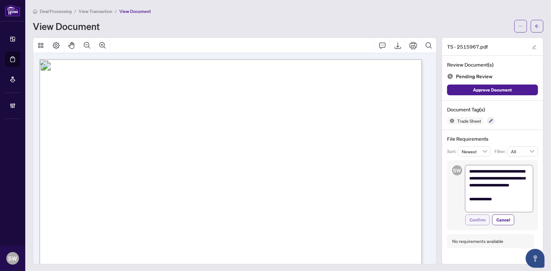
type textarea "**********"
click at [477, 217] on span "Confirm" at bounding box center [477, 220] width 16 height 10
type textarea "**********"
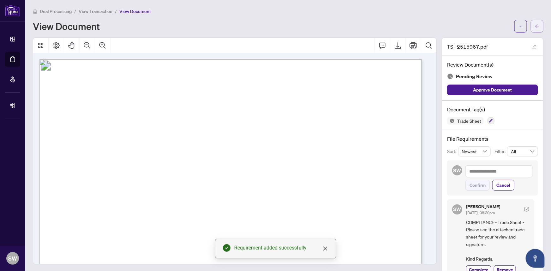
click at [535, 27] on icon "arrow-left" at bounding box center [537, 26] width 4 height 4
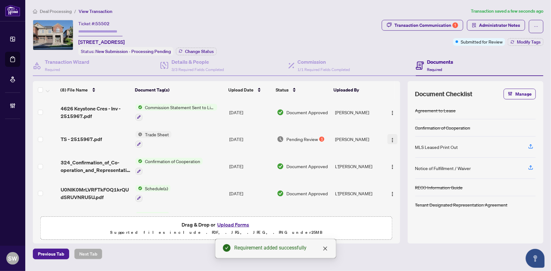
click at [390, 138] on img "button" at bounding box center [392, 140] width 5 height 5
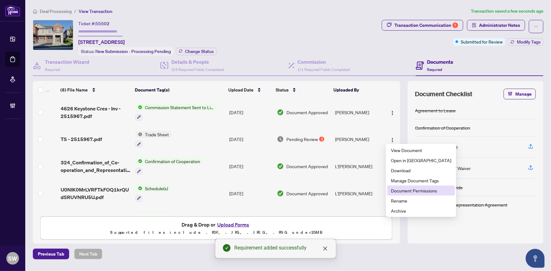
click at [406, 192] on span "Document Permissions" at bounding box center [421, 190] width 60 height 7
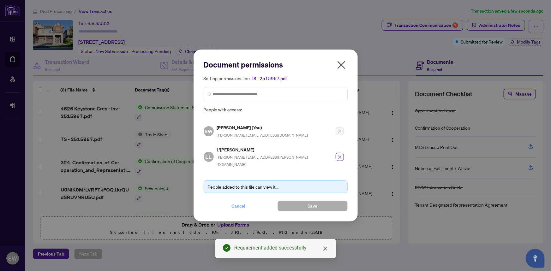
click at [237, 203] on span "Cancel" at bounding box center [239, 206] width 14 height 10
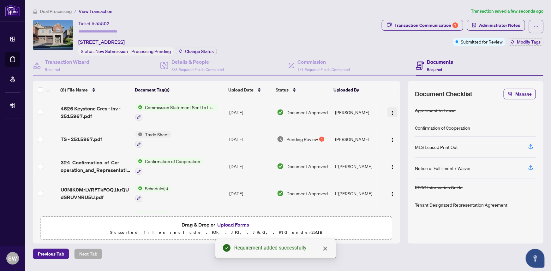
click at [391, 113] on img "button" at bounding box center [392, 112] width 5 height 5
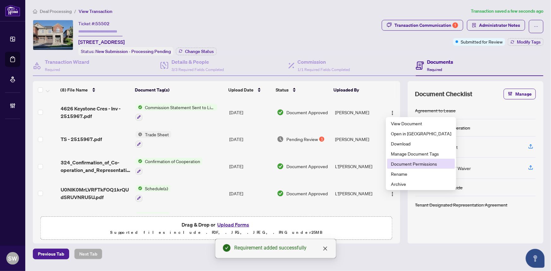
click at [406, 164] on span "Document Permissions" at bounding box center [421, 163] width 60 height 7
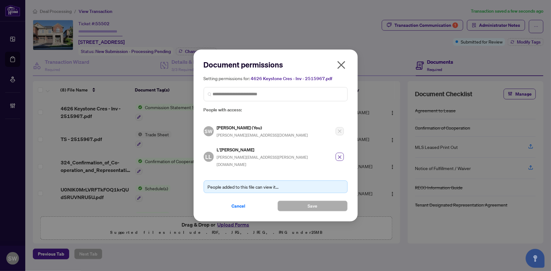
click at [343, 69] on icon "close" at bounding box center [341, 65] width 8 height 8
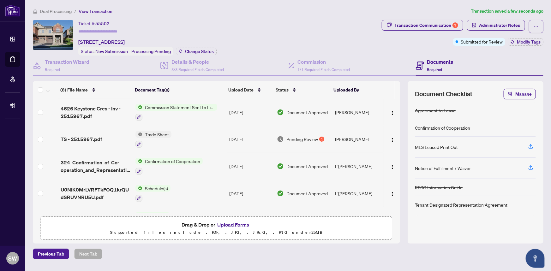
click at [108, 31] on input "text" at bounding box center [100, 31] width 44 height 9
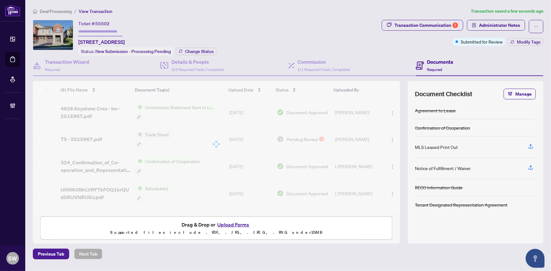
paste input "*******"
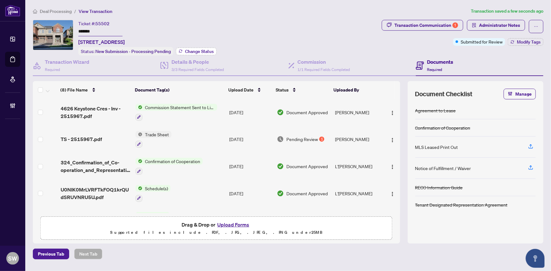
type input "*******"
click at [199, 54] on button "Change Status" at bounding box center [196, 52] width 41 height 8
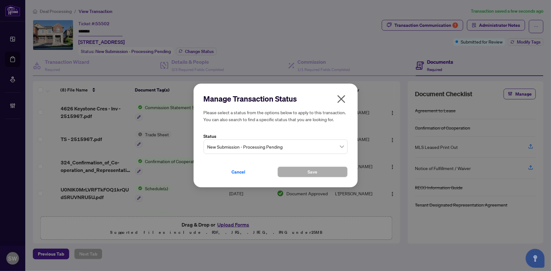
click at [244, 150] on span "New Submission - Processing Pending" at bounding box center [275, 147] width 136 height 12
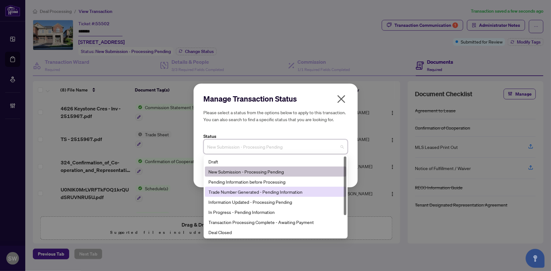
click at [245, 194] on div "Trade Number Generated - Pending Information" at bounding box center [276, 191] width 134 height 7
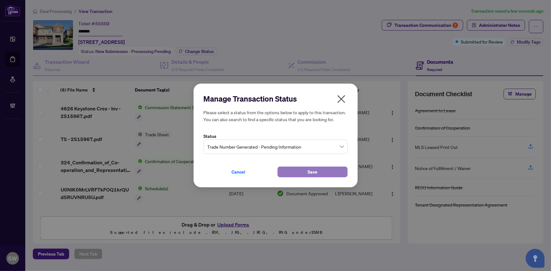
click at [306, 175] on button "Save" at bounding box center [312, 172] width 70 height 11
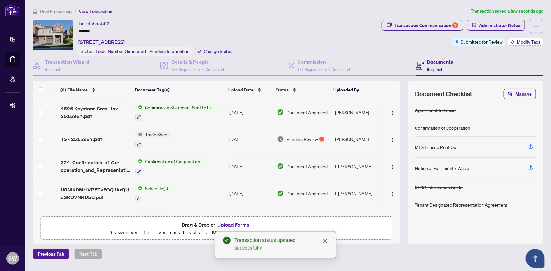
click at [526, 42] on span "Modify Tags" at bounding box center [529, 42] width 24 height 4
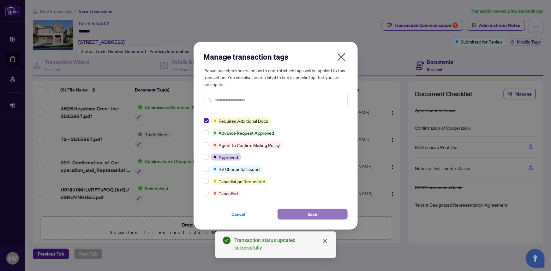
click at [322, 215] on button "Save" at bounding box center [312, 214] width 70 height 11
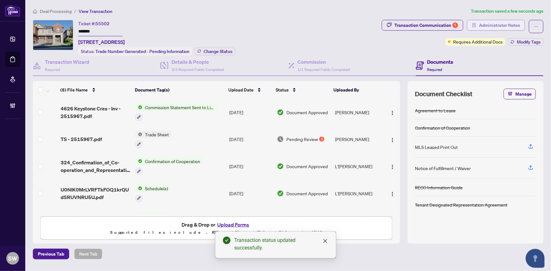
click at [490, 27] on span "Administrator Notes" at bounding box center [499, 25] width 41 height 10
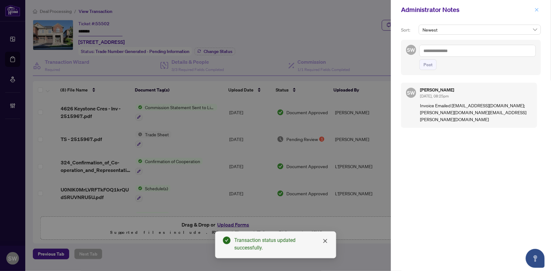
click at [538, 10] on icon "close" at bounding box center [536, 9] width 3 height 3
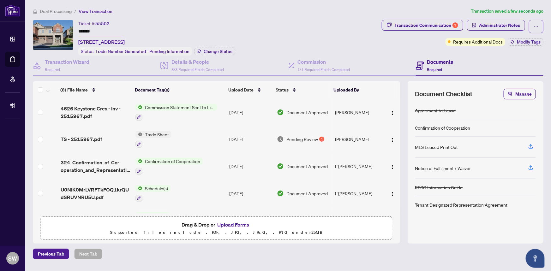
click at [46, 10] on span "Deal Processing" at bounding box center [56, 12] width 32 height 6
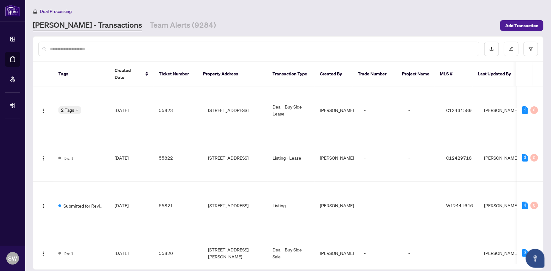
click at [78, 46] on input "text" at bounding box center [262, 48] width 424 height 7
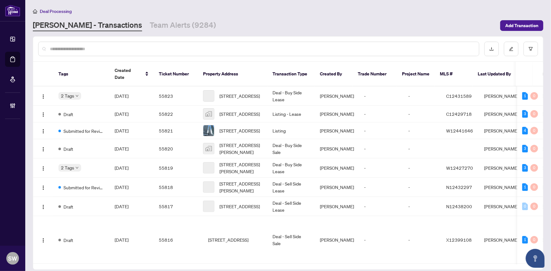
paste input "*****"
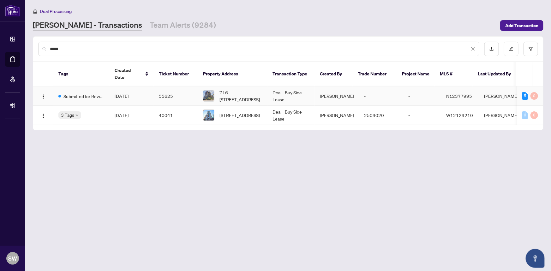
type input "*****"
click at [167, 87] on td "55625" at bounding box center [176, 95] width 44 height 19
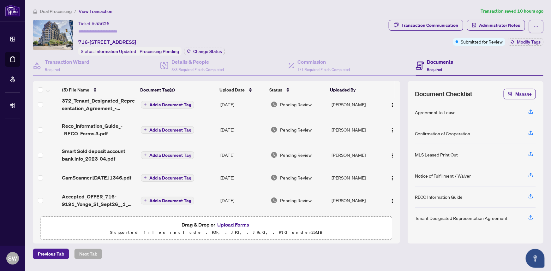
scroll to position [13, 0]
click at [111, 193] on span "Accepted_OFFER_716-9191_Yonge_St_Sept26__1_ 2.pdf" at bounding box center [99, 200] width 74 height 15
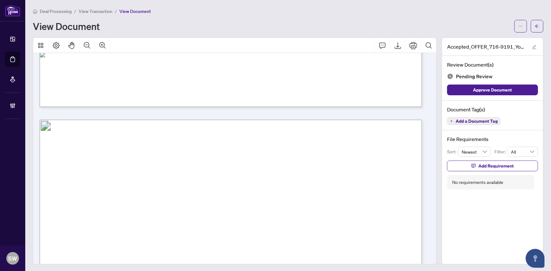
scroll to position [1583, 0]
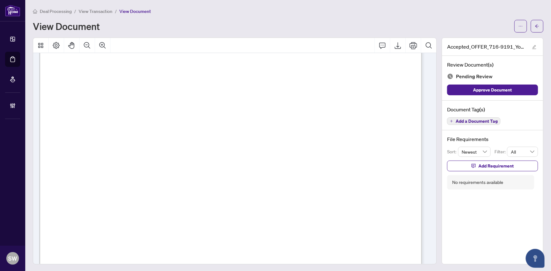
drag, startPoint x: 97, startPoint y: 142, endPoint x: 122, endPoint y: 142, distance: 24.9
click at [122, 142] on span "9191 Yonge Street, 716, Richmond Hill, ON L4C 1E2" at bounding box center [107, 145] width 54 height 6
drag, startPoint x: 161, startPoint y: 142, endPoint x: 205, endPoint y: 144, distance: 44.2
click at [134, 144] on span "9191 Yonge Street, 716, Richmond Hill, ON L4C 1E2" at bounding box center [107, 145] width 54 height 6
click at [134, 142] on span "9191 Yonge Street, 716, Richmond Hill, ON L4C 1E2" at bounding box center [107, 145] width 54 height 6
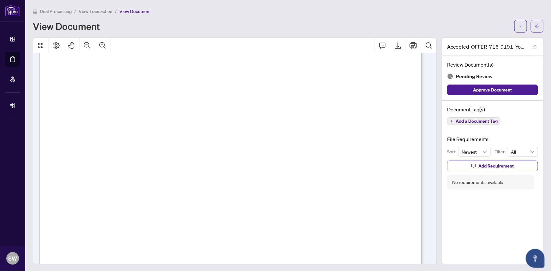
click at [134, 142] on span "9191 Yonge Street, 716, Richmond Hill, ON L4C 1E2" at bounding box center [107, 145] width 54 height 6
click at [134, 143] on span "9191 Yonge Street, 716, Richmond Hill, ON L4C 1E2" at bounding box center [107, 145] width 54 height 6
drag, startPoint x: 126, startPoint y: 87, endPoint x: 147, endPoint y: 88, distance: 21.2
click at [147, 88] on span "Zhang, Wenjing" at bounding box center [151, 90] width 101 height 6
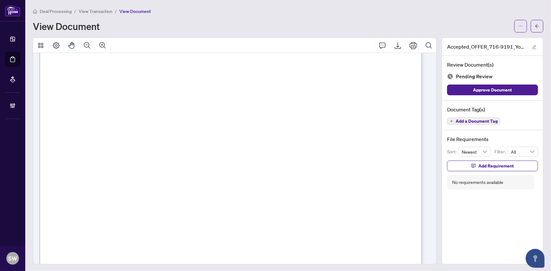
click at [109, 87] on span "Zhang, Wenjing" at bounding box center [151, 90] width 101 height 6
drag, startPoint x: 93, startPoint y: 75, endPoint x: 145, endPoint y: 75, distance: 51.8
click at [145, 75] on span "Armen Antonosyan" at bounding box center [132, 78] width 81 height 6
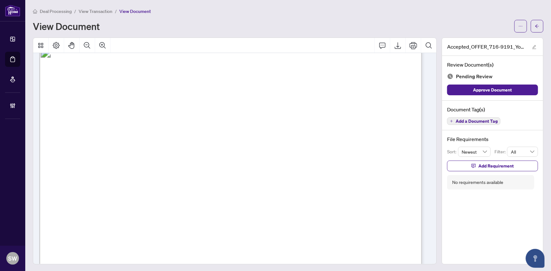
click at [105, 222] on span "TATYANA POYLOVA" at bounding box center [90, 225] width 44 height 6
click at [472, 122] on span "Add a Document Tag" at bounding box center [476, 121] width 42 height 4
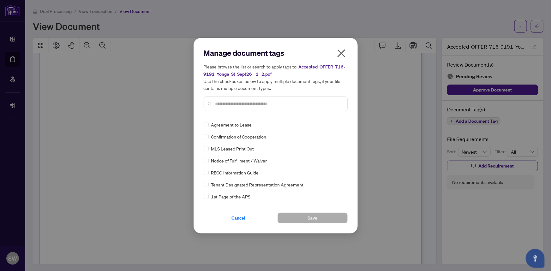
click at [237, 104] on input "text" at bounding box center [278, 103] width 127 height 7
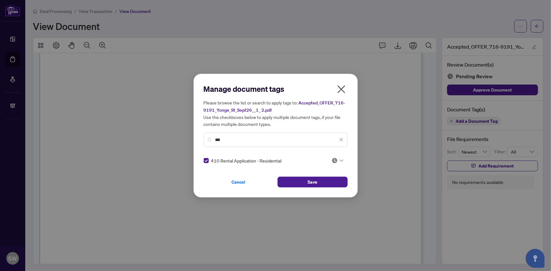
click at [333, 161] on img at bounding box center [334, 161] width 6 height 6
click at [322, 191] on div "Approved" at bounding box center [316, 191] width 40 height 7
drag, startPoint x: 230, startPoint y: 142, endPoint x: 216, endPoint y: 141, distance: 13.9
click at [216, 141] on input "***" at bounding box center [276, 139] width 122 height 7
drag, startPoint x: 229, startPoint y: 140, endPoint x: 213, endPoint y: 140, distance: 16.4
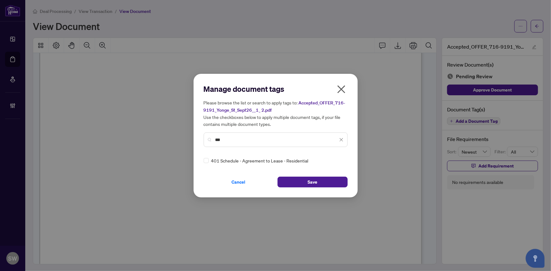
click at [213, 140] on div "***" at bounding box center [276, 140] width 144 height 15
click at [340, 159] on icon at bounding box center [342, 160] width 4 height 3
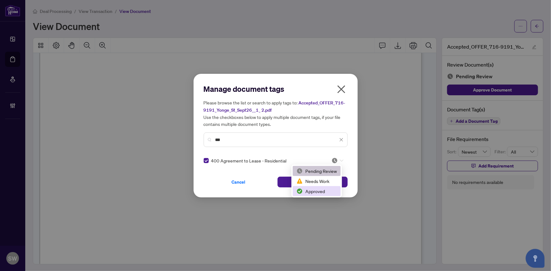
click at [317, 189] on div "Approved" at bounding box center [316, 191] width 40 height 7
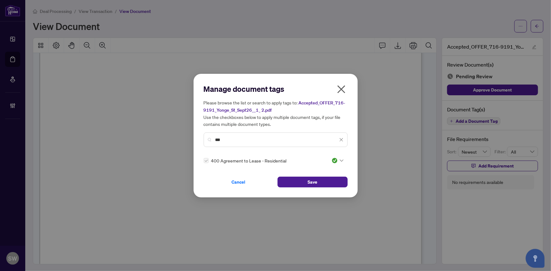
drag, startPoint x: 227, startPoint y: 138, endPoint x: 208, endPoint y: 137, distance: 19.3
click at [208, 137] on div "***" at bounding box center [276, 140] width 144 height 15
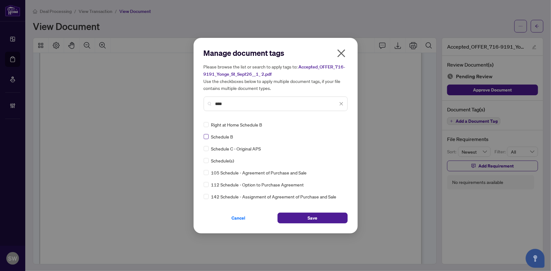
type input "****"
click at [336, 125] on div at bounding box center [337, 125] width 12 height 6
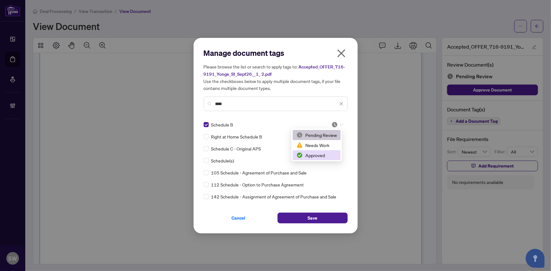
click at [321, 154] on div "Approved" at bounding box center [316, 155] width 40 height 7
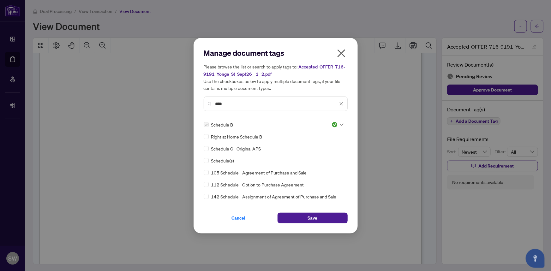
drag, startPoint x: 232, startPoint y: 106, endPoint x: 208, endPoint y: 103, distance: 24.5
click at [208, 103] on div "****" at bounding box center [276, 104] width 144 height 15
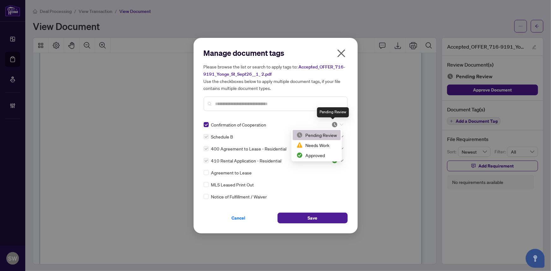
click at [334, 124] on img at bounding box center [334, 125] width 6 height 6
click at [323, 154] on div "Approved" at bounding box center [316, 155] width 40 height 7
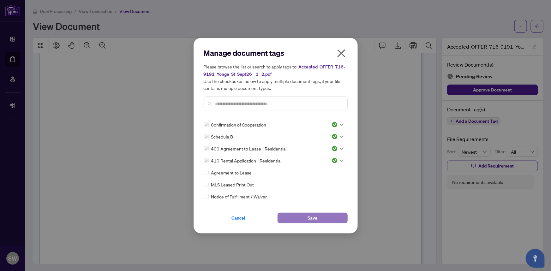
click at [314, 216] on span "Save" at bounding box center [312, 218] width 10 height 10
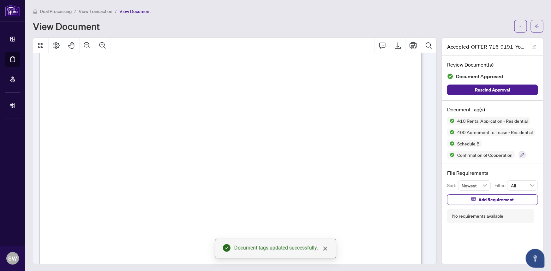
scroll to position [5622, 0]
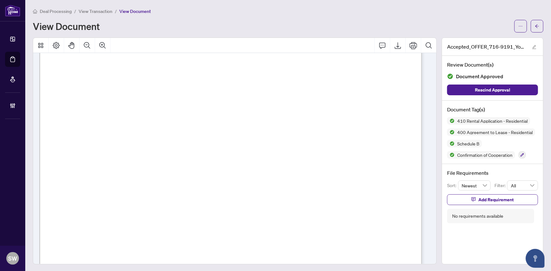
drag, startPoint x: 251, startPoint y: 153, endPoint x: 294, endPoint y: 153, distance: 42.9
click at [294, 153] on span "(647) 564-4990" at bounding box center [277, 155] width 61 height 6
drag, startPoint x: 237, startPoint y: 194, endPoint x: 296, endPoint y: 195, distance: 59.0
click at [113, 195] on span "TATYANA POYLOVA" at bounding box center [90, 196] width 44 height 6
drag, startPoint x: 300, startPoint y: 195, endPoint x: 241, endPoint y: 194, distance: 58.4
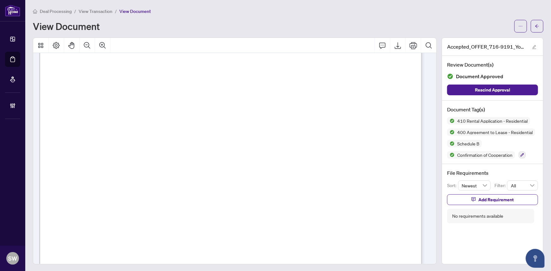
click at [113, 194] on span "TATYANA POYLOVA" at bounding box center [90, 196] width 44 height 6
drag, startPoint x: 237, startPoint y: 194, endPoint x: 274, endPoint y: 194, distance: 36.9
click at [113, 194] on span "TATYANA POYLOVA" at bounding box center [90, 196] width 44 height 6
drag, startPoint x: 155, startPoint y: 88, endPoint x: 219, endPoint y: 90, distance: 63.8
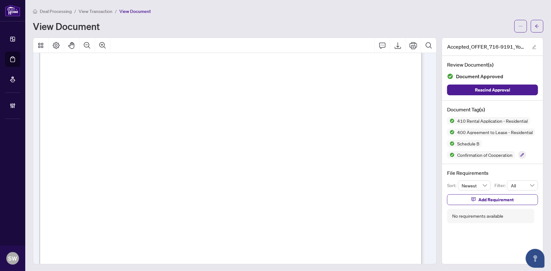
click at [204, 90] on span "Anastassia Titova" at bounding box center [179, 89] width 49 height 7
click at [535, 27] on icon "arrow-left" at bounding box center [537, 26] width 4 height 4
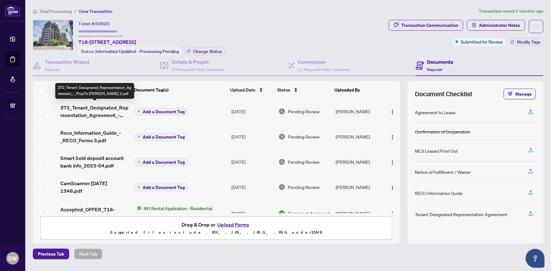
click at [109, 113] on span "372_Tenant_Designated_Representation_Agreement_-_PropTx-OREA 2.pdf" at bounding box center [94, 111] width 69 height 15
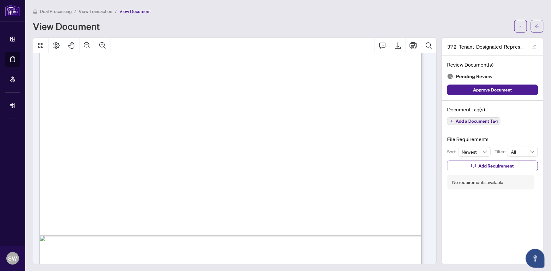
scroll to position [2307, 0]
click at [488, 123] on button "Add a Document Tag" at bounding box center [473, 121] width 53 height 8
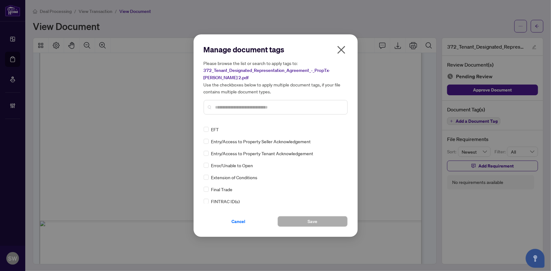
scroll to position [0, 0]
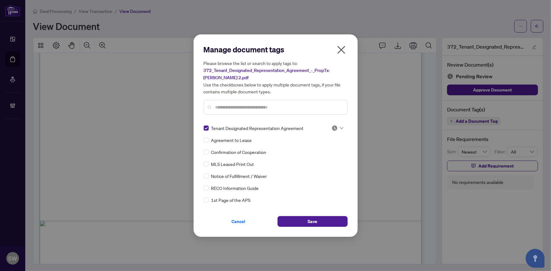
click at [336, 129] on div at bounding box center [337, 128] width 12 height 6
click at [323, 159] on div "Approved" at bounding box center [316, 158] width 40 height 7
click at [310, 223] on span "Save" at bounding box center [312, 222] width 10 height 10
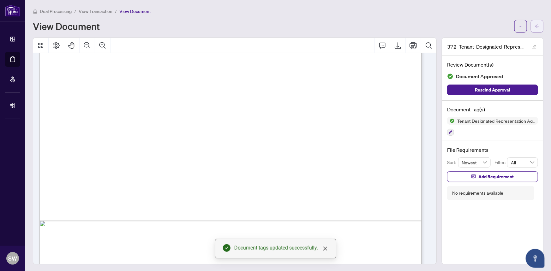
click at [535, 29] on button "button" at bounding box center [537, 26] width 13 height 13
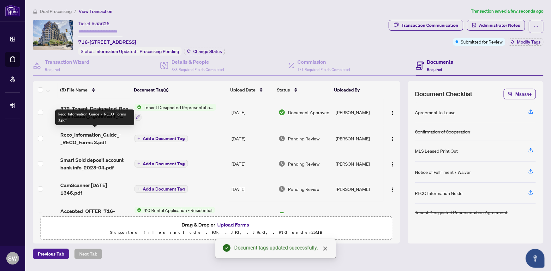
click at [92, 133] on span "Reco_Information_Guide_-_RECO_Forms 3.pdf" at bounding box center [94, 138] width 69 height 15
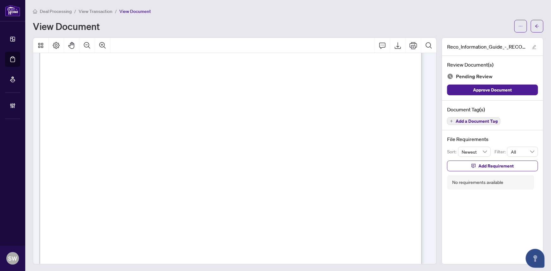
scroll to position [6166, 0]
click at [479, 121] on span "Add a Document Tag" at bounding box center [476, 121] width 42 height 4
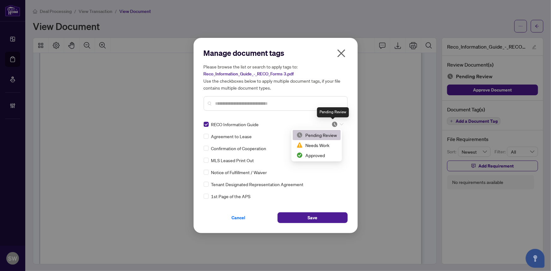
click at [331, 124] on img at bounding box center [334, 124] width 6 height 6
click at [322, 154] on div "Approved" at bounding box center [316, 155] width 40 height 7
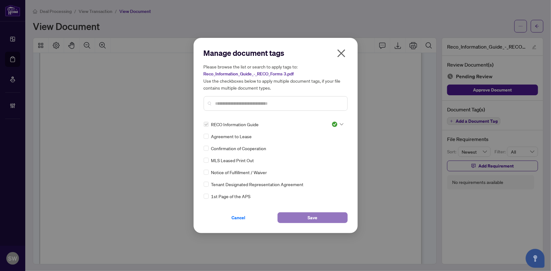
click at [310, 216] on span "Save" at bounding box center [312, 218] width 10 height 10
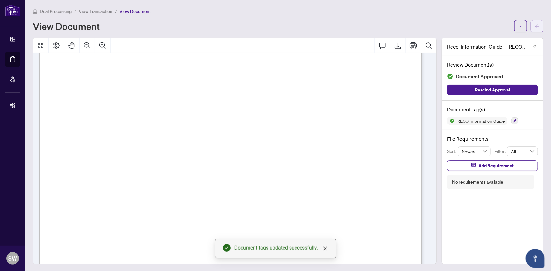
click at [536, 25] on button "button" at bounding box center [537, 26] width 13 height 13
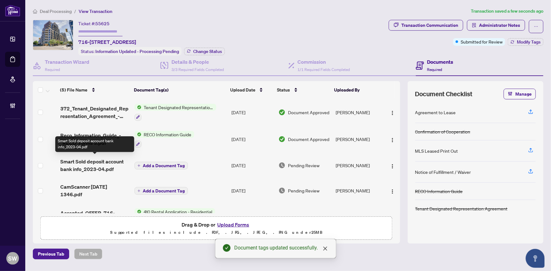
click at [92, 165] on span "Smart Sold deposit account bank info_2023-04.pdf" at bounding box center [94, 165] width 69 height 15
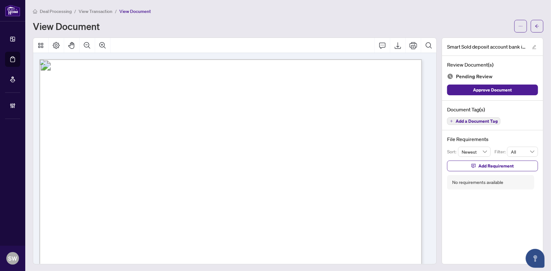
click at [477, 123] on span "Add a Document Tag" at bounding box center [476, 121] width 42 height 4
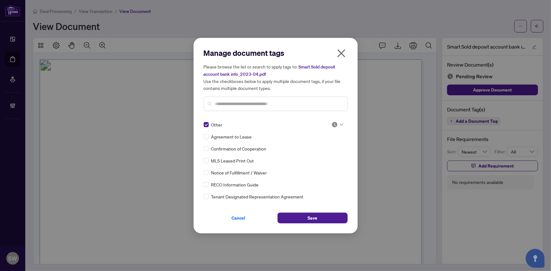
click at [340, 124] on icon at bounding box center [342, 124] width 4 height 3
click at [329, 153] on div "Approved" at bounding box center [316, 155] width 40 height 7
click at [314, 216] on span "Save" at bounding box center [312, 218] width 10 height 10
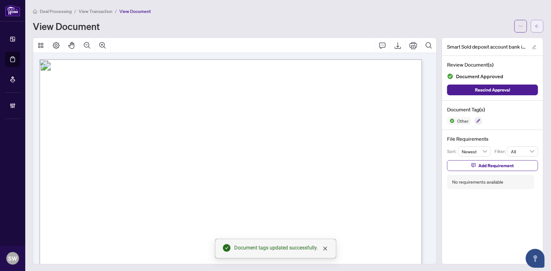
click at [535, 27] on icon "arrow-left" at bounding box center [537, 26] width 4 height 4
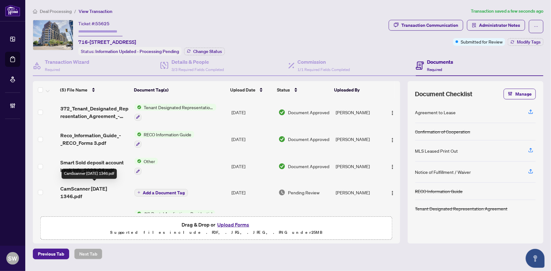
click at [91, 187] on span "CamScanner 2025-10-01 1346.pdf" at bounding box center [94, 192] width 69 height 15
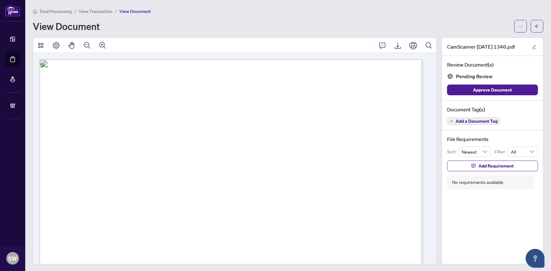
click at [475, 119] on span "Add a Document Tag" at bounding box center [476, 121] width 42 height 4
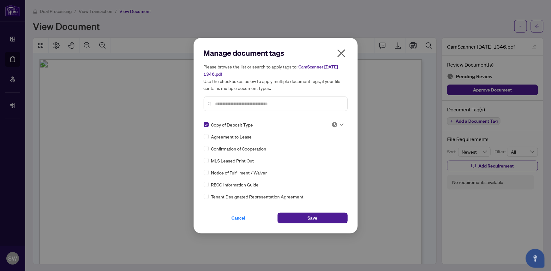
click at [332, 124] on img at bounding box center [334, 125] width 6 height 6
click at [321, 155] on div "Approved" at bounding box center [316, 155] width 40 height 7
click at [313, 216] on span "Save" at bounding box center [312, 218] width 10 height 10
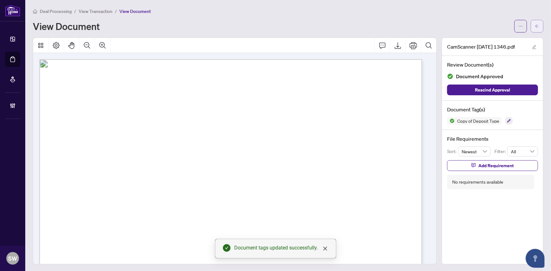
click at [535, 26] on icon "arrow-left" at bounding box center [537, 26] width 4 height 4
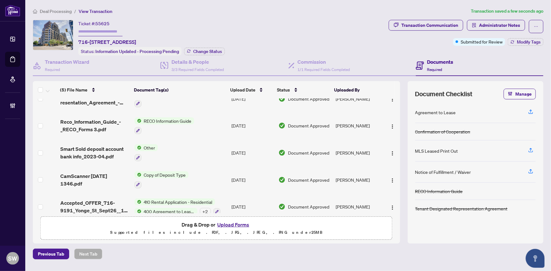
scroll to position [21, 0]
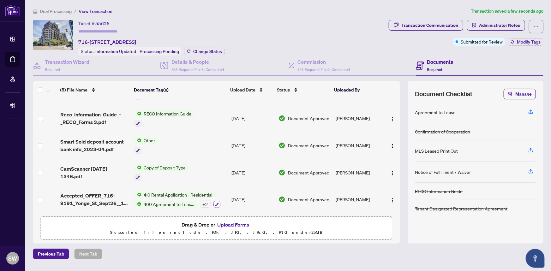
click at [215, 203] on icon "button" at bounding box center [216, 204] width 3 height 3
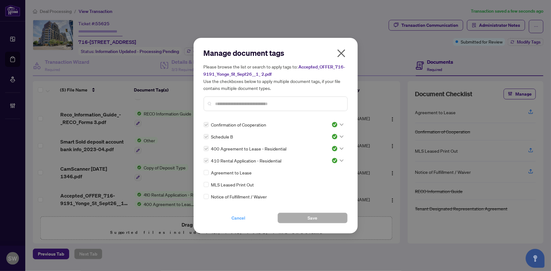
click at [240, 217] on span "Cancel" at bounding box center [239, 218] width 14 height 10
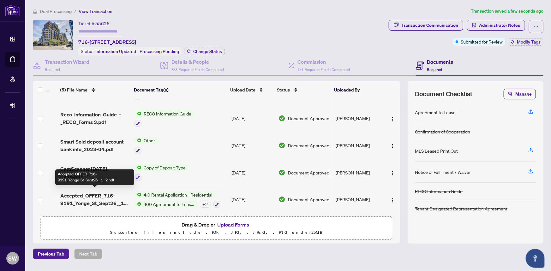
click at [112, 196] on span "Accepted_OFFER_716-9191_Yonge_St_Sept26__1_ 2.pdf" at bounding box center [94, 199] width 69 height 15
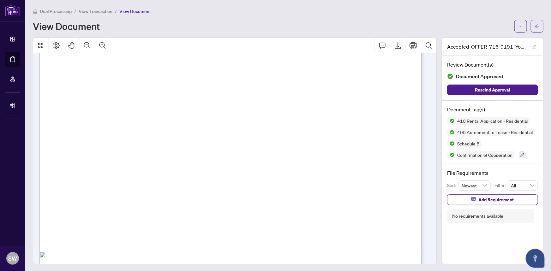
scroll to position [5549, 0]
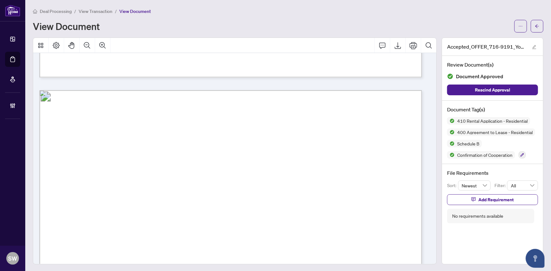
click at [100, 11] on span "View Transaction" at bounding box center [96, 12] width 34 height 6
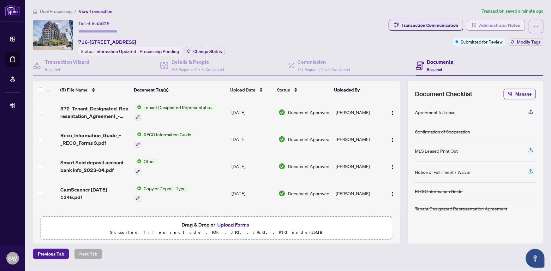
click at [474, 25] on icon "solution" at bounding box center [474, 25] width 4 height 4
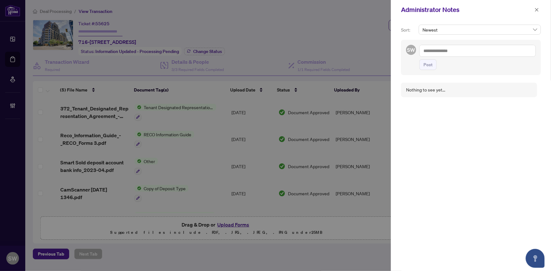
click at [439, 53] on textarea at bounding box center [477, 51] width 116 height 12
paste textarea "**********"
type textarea "**********"
click at [429, 72] on span "Post" at bounding box center [427, 71] width 9 height 10
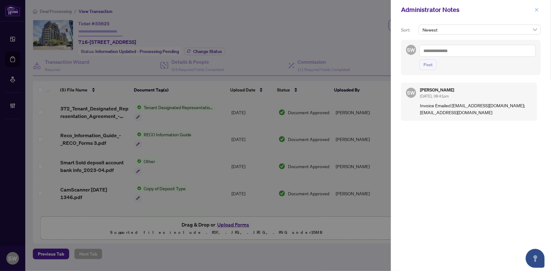
click at [537, 9] on icon "close" at bounding box center [536, 10] width 4 height 4
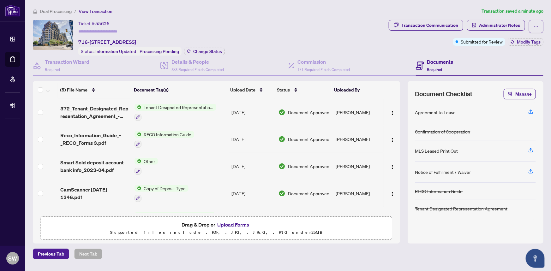
scroll to position [21, 0]
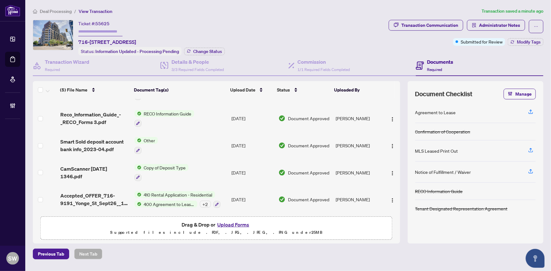
click at [101, 23] on span "55625" at bounding box center [102, 24] width 14 height 6
copy span "55625"
click at [78, 64] on h4 "Transaction Wizard" at bounding box center [67, 62] width 45 height 8
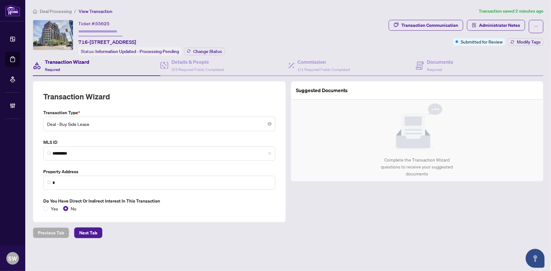
type input "**********"
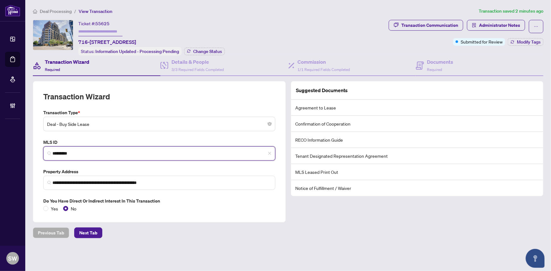
click at [75, 151] on input "*********" at bounding box center [161, 153] width 219 height 7
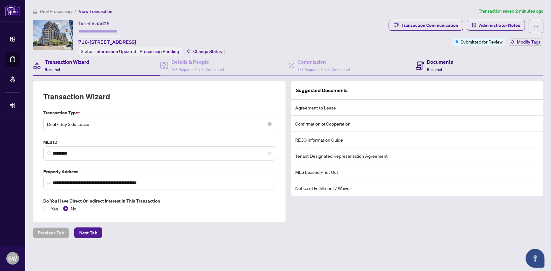
click at [448, 62] on h4 "Documents" at bounding box center [440, 62] width 26 height 8
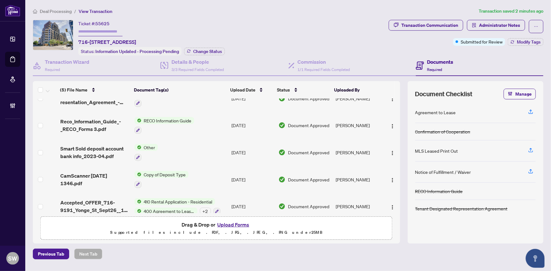
scroll to position [21, 0]
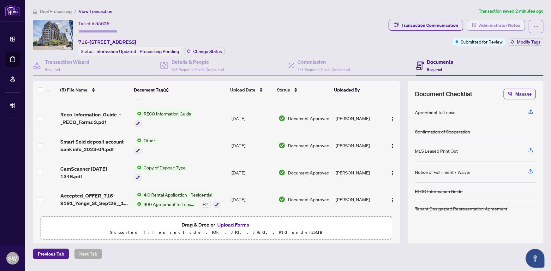
click at [489, 22] on span "Administrator Notes" at bounding box center [499, 25] width 41 height 10
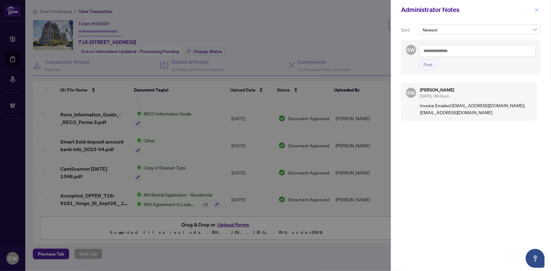
click at [535, 8] on icon "close" at bounding box center [536, 10] width 4 height 4
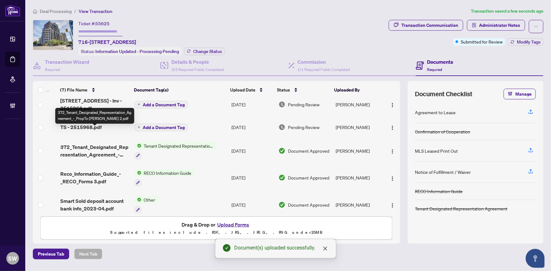
scroll to position [0, 0]
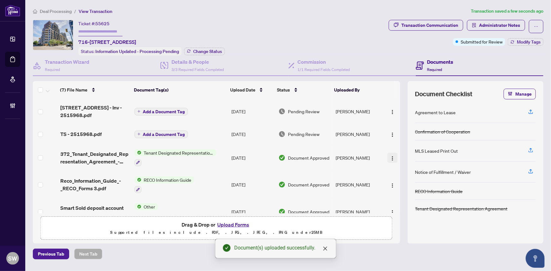
click at [390, 157] on img "button" at bounding box center [392, 158] width 5 height 5
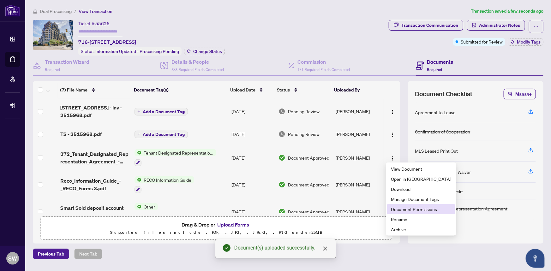
click at [408, 208] on span "Document Permissions" at bounding box center [421, 209] width 60 height 7
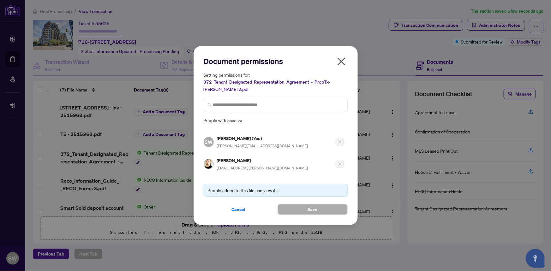
click at [228, 159] on h5 "Tatyana Poylova" at bounding box center [262, 160] width 91 height 7
copy h5 "Tatyana Poylova"
click at [241, 207] on span "Cancel" at bounding box center [239, 210] width 14 height 10
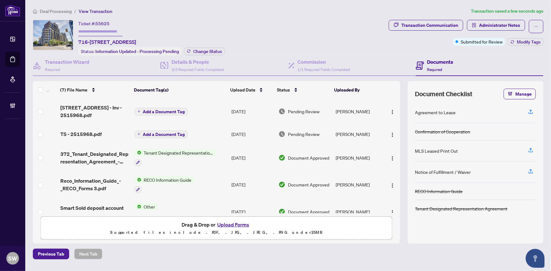
click at [170, 110] on span "Add a Document Tag" at bounding box center [164, 112] width 42 height 4
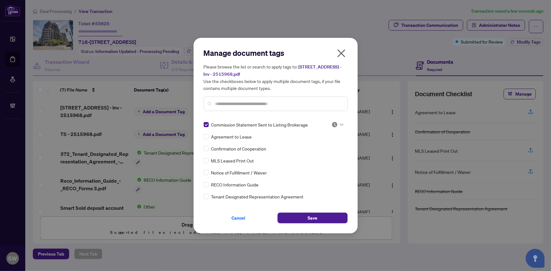
click at [340, 124] on icon at bounding box center [342, 124] width 4 height 3
click at [323, 154] on div "Approved" at bounding box center [316, 155] width 40 height 7
click at [303, 216] on button "Save" at bounding box center [312, 218] width 70 height 11
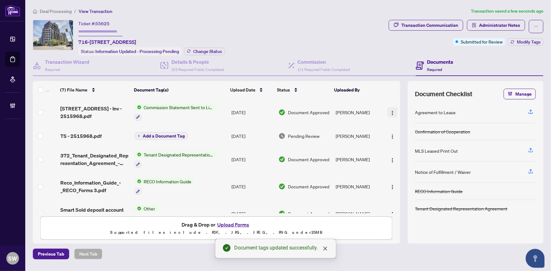
click at [390, 110] on img "button" at bounding box center [392, 112] width 5 height 5
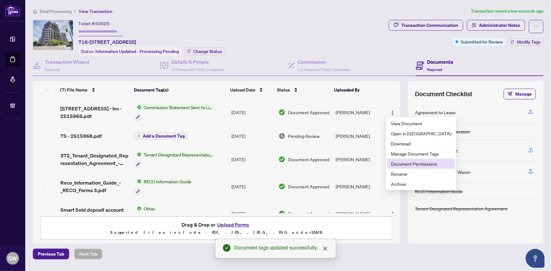
click at [405, 163] on span "Document Permissions" at bounding box center [421, 163] width 60 height 7
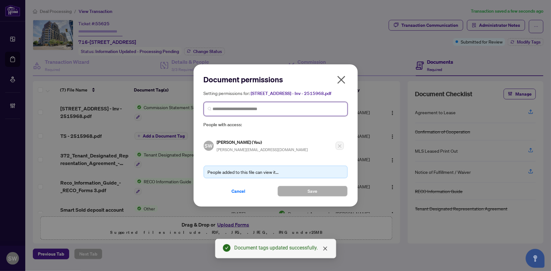
click at [236, 110] on input "search" at bounding box center [278, 109] width 131 height 7
paste input "**********"
type input "**********"
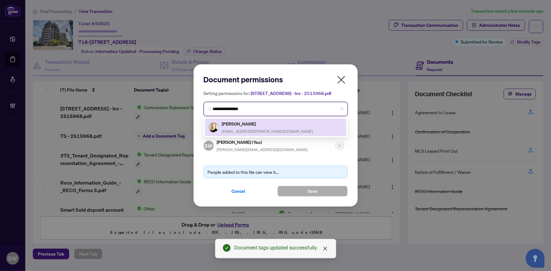
click at [246, 125] on h5 "Tatyana Poylova" at bounding box center [267, 123] width 91 height 7
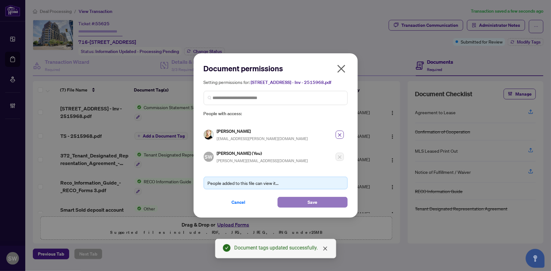
click at [312, 202] on span "Save" at bounding box center [312, 202] width 10 height 10
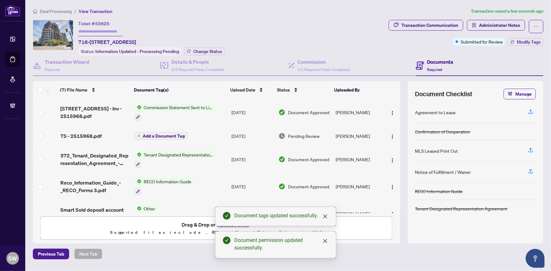
click at [158, 136] on span "Add a Document Tag" at bounding box center [164, 136] width 42 height 4
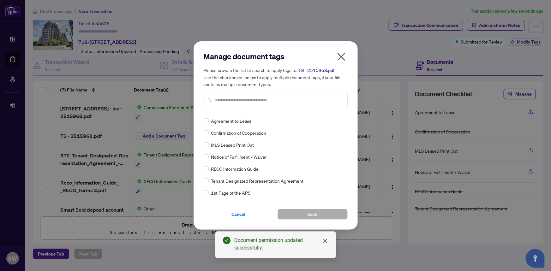
click at [230, 99] on input "text" at bounding box center [278, 100] width 127 height 7
type input "****"
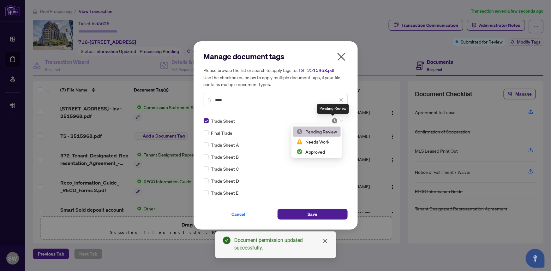
click at [332, 121] on img at bounding box center [334, 121] width 6 height 6
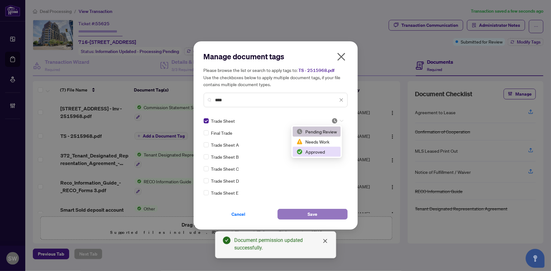
click at [310, 213] on span "Save" at bounding box center [312, 214] width 10 height 10
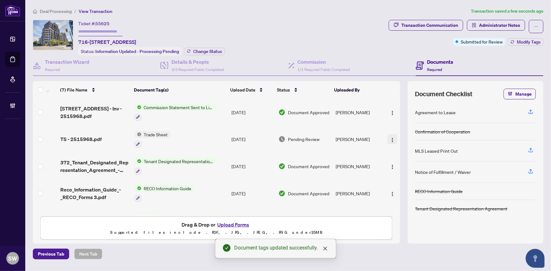
click at [391, 136] on span "button" at bounding box center [392, 139] width 5 height 7
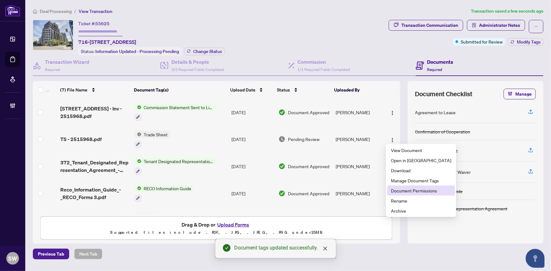
click at [405, 188] on span "Document Permissions" at bounding box center [421, 190] width 60 height 7
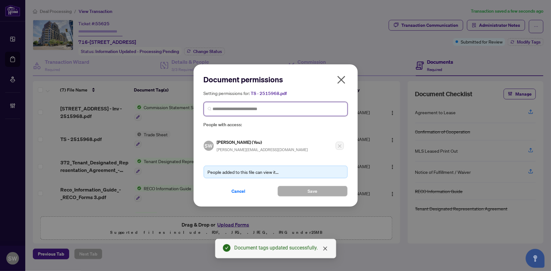
click at [250, 108] on input "search" at bounding box center [278, 109] width 131 height 7
paste input "**********"
type input "**********"
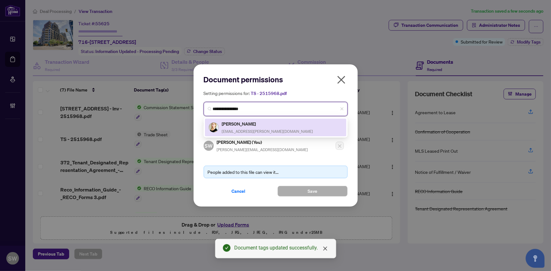
click at [234, 128] on div "Tatyana Poylova teamlead.tatyana@gmail.com" at bounding box center [267, 127] width 91 height 15
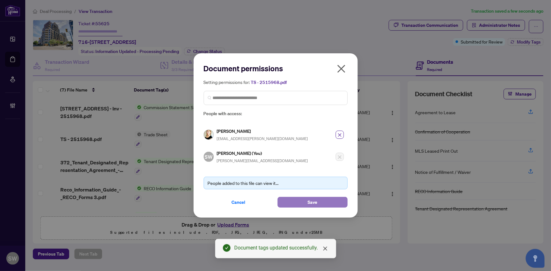
click at [315, 199] on span "Save" at bounding box center [312, 202] width 10 height 10
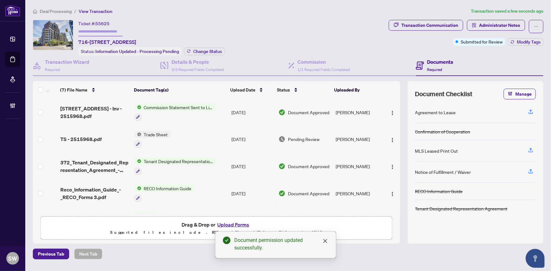
drag, startPoint x: 76, startPoint y: 133, endPoint x: 3, endPoint y: 148, distance: 74.3
click at [76, 133] on td "TS - 2515968.pdf" at bounding box center [95, 139] width 74 height 27
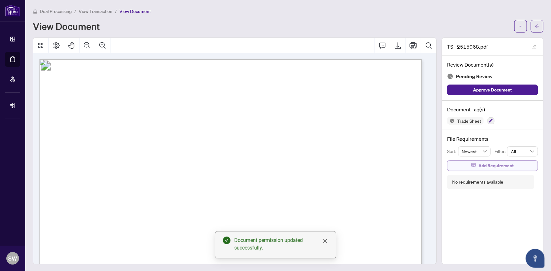
click at [480, 165] on span "Add Requirement" at bounding box center [495, 166] width 35 height 10
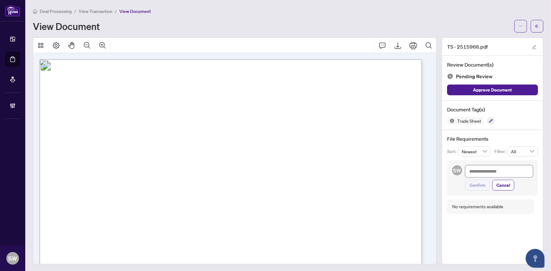
click at [480, 170] on textarea at bounding box center [499, 171] width 68 height 12
paste textarea "**********"
type textarea "**********"
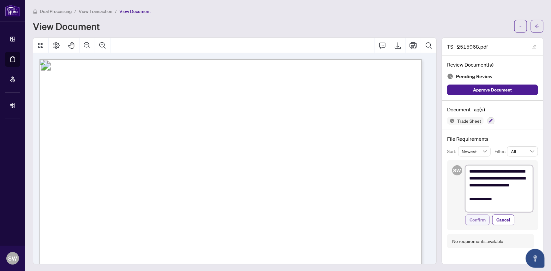
type textarea "**********"
click at [475, 221] on span "Confirm" at bounding box center [477, 220] width 16 height 10
type textarea "**********"
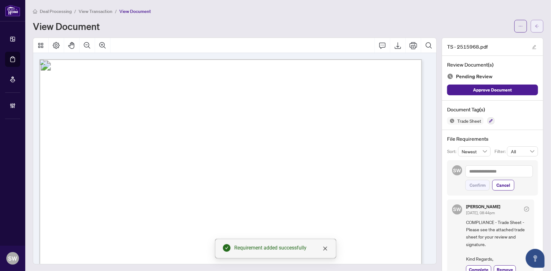
click at [535, 29] on span "button" at bounding box center [537, 26] width 4 height 10
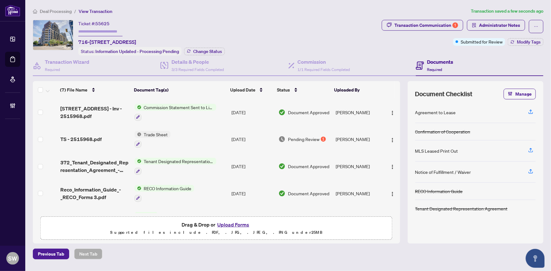
click at [100, 32] on input "text" at bounding box center [100, 31] width 44 height 9
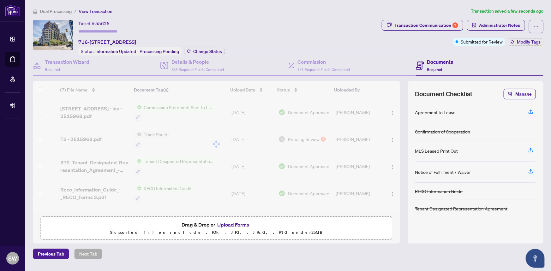
paste input "*******"
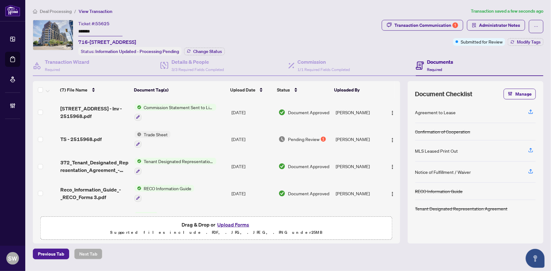
type input "*******"
click at [526, 40] on span "Modify Tags" at bounding box center [529, 42] width 24 height 4
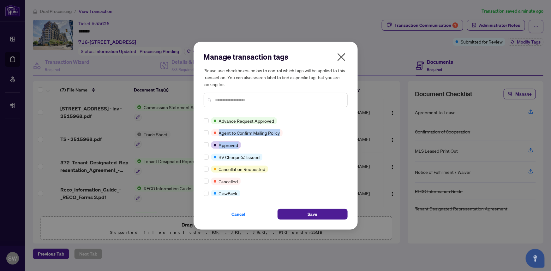
drag, startPoint x: 345, startPoint y: 121, endPoint x: 344, endPoint y: 142, distance: 20.6
click at [344, 142] on div "Advance Request Approved Agent to Confirm Mailing Policy Approved BV Cheque(s) …" at bounding box center [276, 156] width 144 height 79
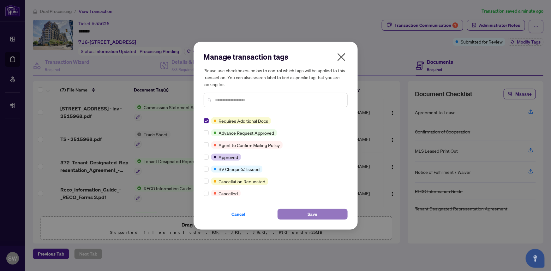
click at [316, 212] on span "Save" at bounding box center [312, 214] width 10 height 10
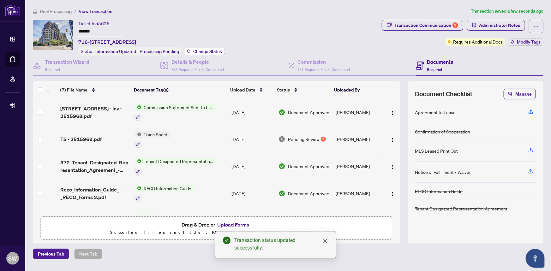
click at [211, 52] on span "Change Status" at bounding box center [207, 51] width 29 height 4
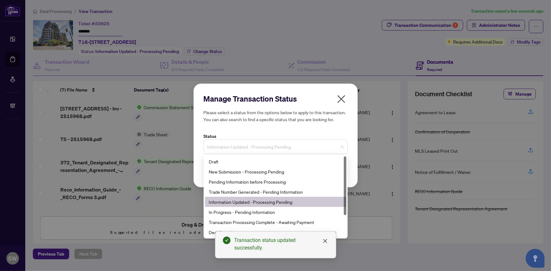
click at [270, 149] on span "Information Updated - Processing Pending" at bounding box center [275, 147] width 136 height 12
click at [250, 190] on div "Trade Number Generated - Pending Information" at bounding box center [276, 191] width 134 height 7
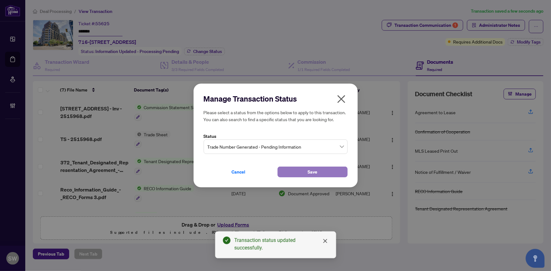
click at [312, 172] on span "Save" at bounding box center [312, 172] width 10 height 10
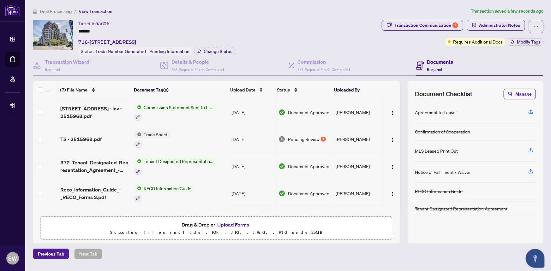
click at [62, 10] on span "Deal Processing" at bounding box center [56, 12] width 32 height 6
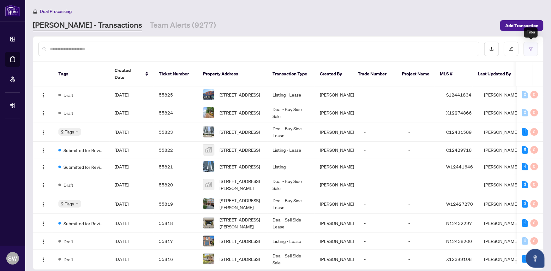
click at [528, 45] on button "button" at bounding box center [530, 49] width 15 height 15
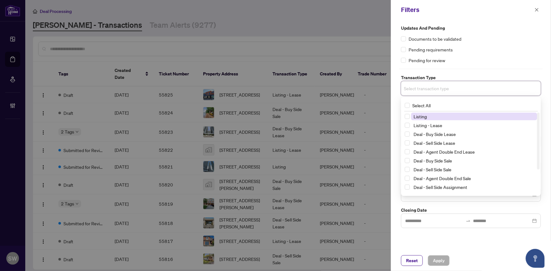
click at [443, 92] on input "search" at bounding box center [426, 89] width 44 height 8
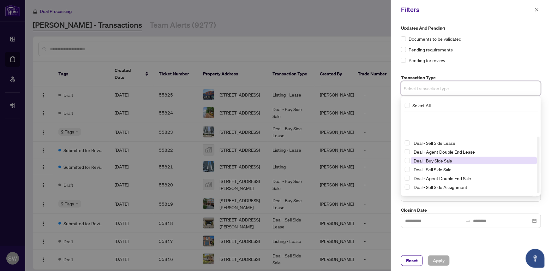
scroll to position [34, 0]
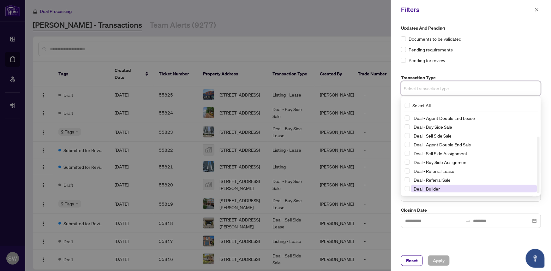
click at [444, 187] on span "Deal - Builder" at bounding box center [474, 189] width 126 height 8
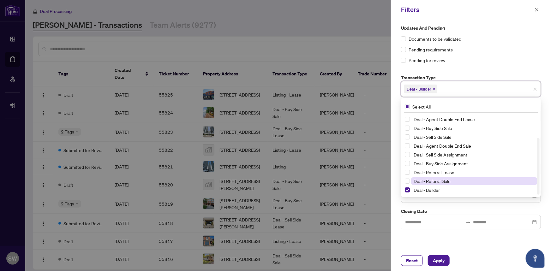
click at [444, 180] on span "Deal - Referral Sale" at bounding box center [431, 181] width 37 height 6
click at [444, 172] on span "Deal - Referral Lease" at bounding box center [433, 172] width 41 height 6
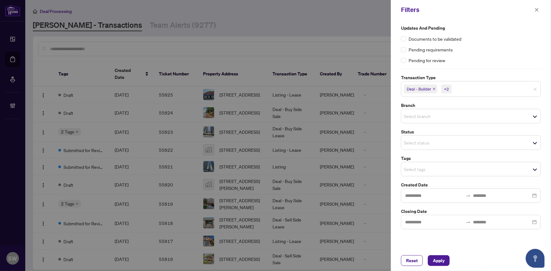
click at [453, 246] on div "Updates and Pending Documents to be validated Pending requirements Pending for …" at bounding box center [471, 135] width 160 height 231
click at [429, 139] on input "search" at bounding box center [426, 143] width 44 height 8
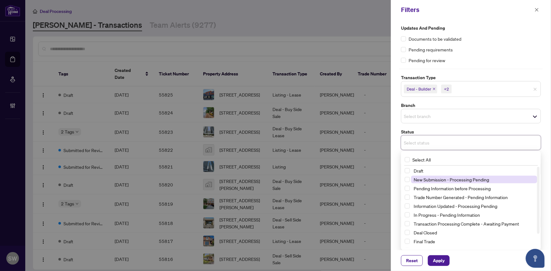
click at [442, 180] on span "New Submission - Processing Pending" at bounding box center [450, 180] width 75 height 6
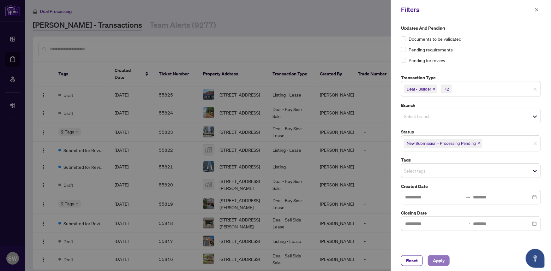
click at [442, 259] on span "Apply" at bounding box center [439, 261] width 12 height 10
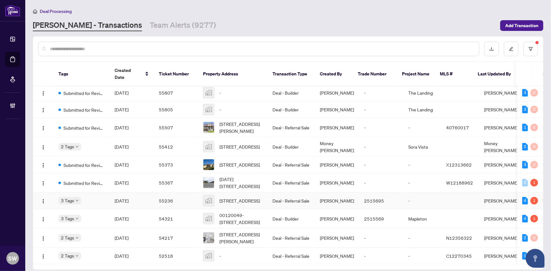
scroll to position [10, 0]
click at [85, 180] on span "Submitted for Review" at bounding box center [83, 183] width 41 height 7
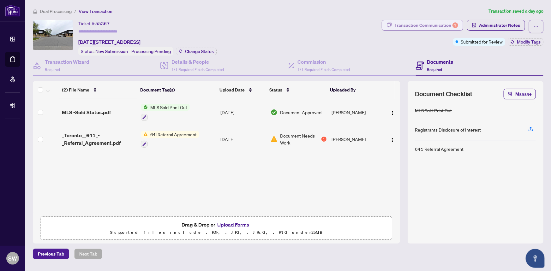
click at [422, 25] on div "Transaction Communication 1" at bounding box center [426, 25] width 64 height 10
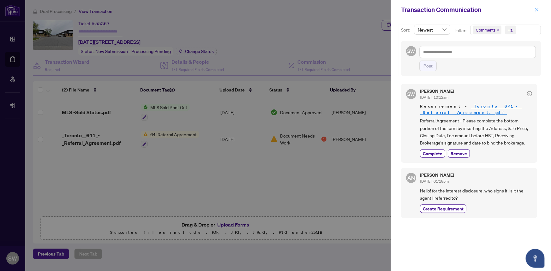
click at [534, 11] on icon "close" at bounding box center [536, 10] width 4 height 4
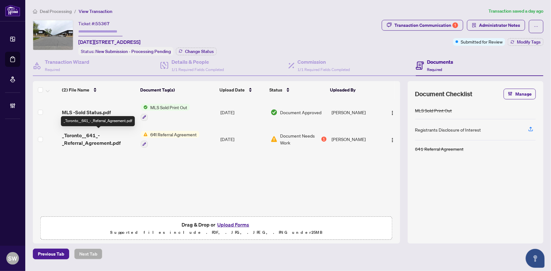
click at [99, 138] on span "_Toronto__641_-_Referral_Agreement.pdf" at bounding box center [99, 139] width 74 height 15
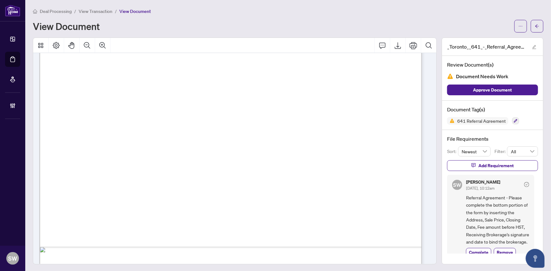
scroll to position [258, 0]
click at [535, 28] on icon "arrow-left" at bounding box center [537, 26] width 4 height 4
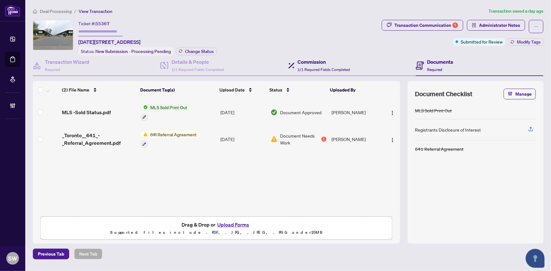
click at [320, 67] on span "1/1 Required Fields Completed" at bounding box center [324, 69] width 52 height 5
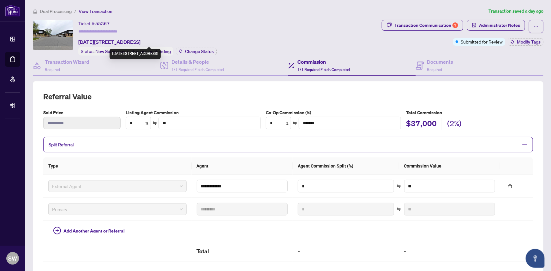
click at [115, 43] on span "1-2-1060 Britannia Rd, Mississauga, Ontario L4W 4T1, Canada" at bounding box center [109, 42] width 62 height 8
copy span "Britannia"
click at [103, 21] on span "55367" at bounding box center [102, 24] width 14 height 6
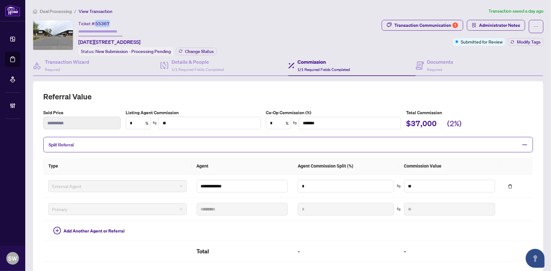
copy span "55367"
click at [193, 61] on h4 "Details & People" at bounding box center [197, 62] width 52 height 8
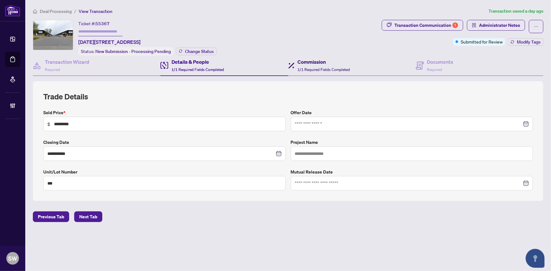
click at [319, 60] on h4 "Commission" at bounding box center [324, 62] width 52 height 8
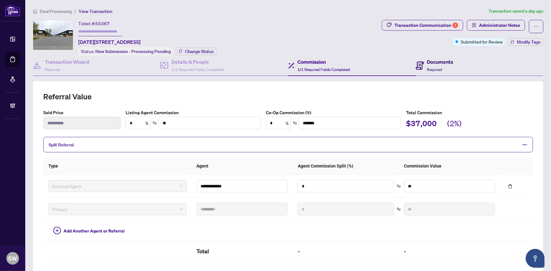
click at [433, 68] on span "Required" at bounding box center [434, 69] width 15 height 5
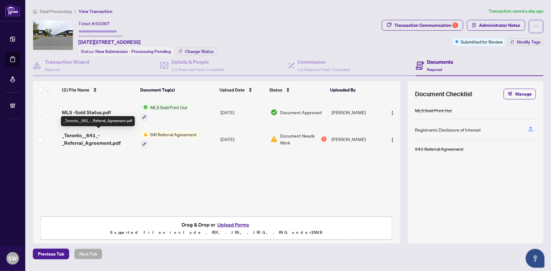
click at [114, 135] on span "_Toronto__641_-_Referral_Agreement.pdf" at bounding box center [99, 139] width 74 height 15
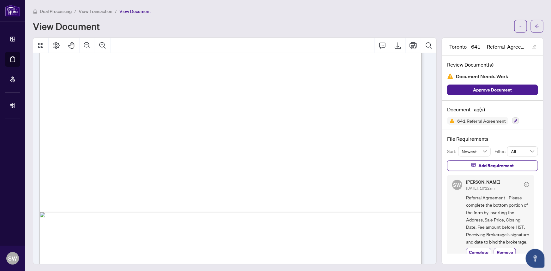
scroll to position [15, 0]
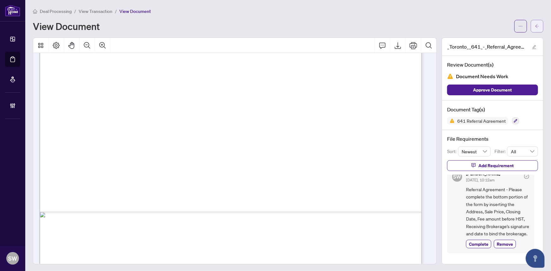
click at [535, 27] on icon "arrow-left" at bounding box center [537, 26] width 4 height 4
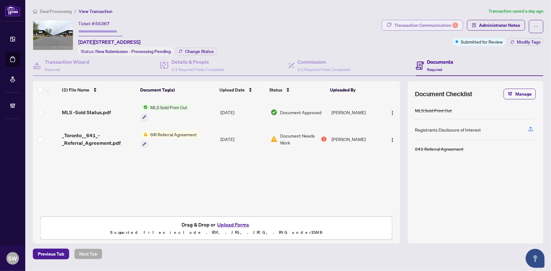
click at [436, 28] on div "Transaction Communication 1" at bounding box center [426, 25] width 64 height 10
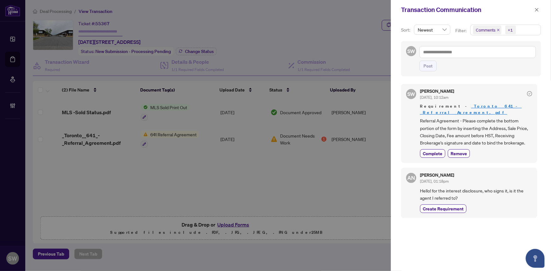
click at [445, 187] on span "Hello! for the interest disclosure, who signs it, is it the agent I referred to?" at bounding box center [476, 194] width 112 height 15
drag, startPoint x: 445, startPoint y: 183, endPoint x: 470, endPoint y: 183, distance: 24.9
click at [470, 187] on span "Hello! for the interest disclosure, who signs it, is it the agent I referred to?" at bounding box center [476, 194] width 112 height 15
copy span "interest disclosure"
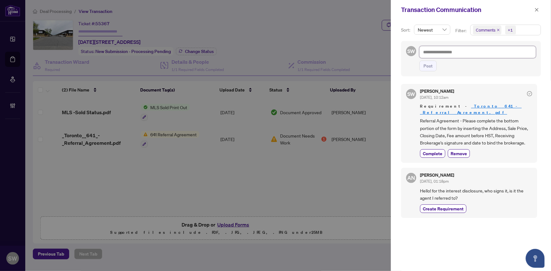
click at [431, 51] on textarea at bounding box center [477, 52] width 116 height 12
type textarea "*"
type textarea "**"
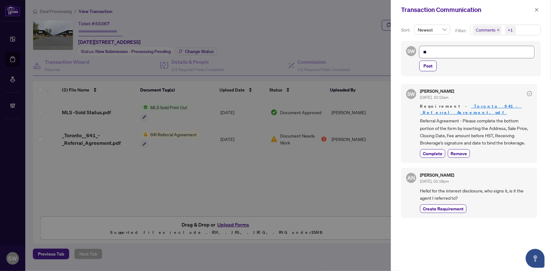
type textarea "***"
type textarea "****"
type textarea "*****"
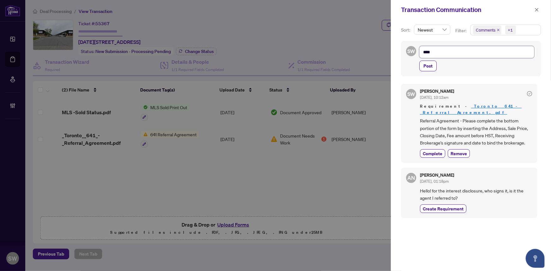
type textarea "*****"
type textarea "******"
type textarea "*******"
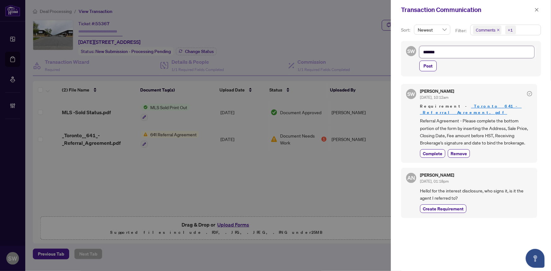
type textarea "********"
type textarea "*********"
type textarea "**********"
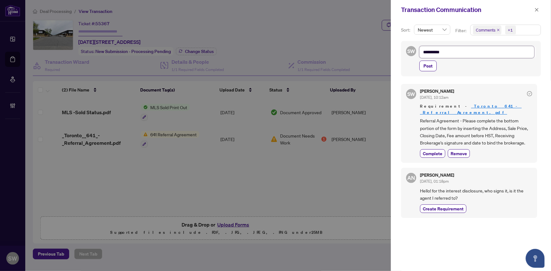
type textarea "**********"
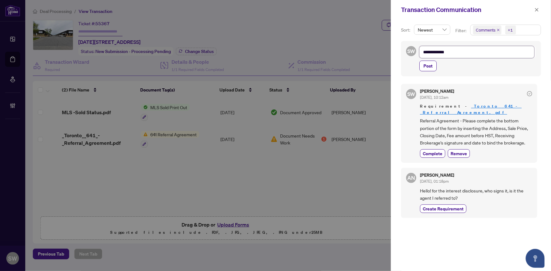
type textarea "**********"
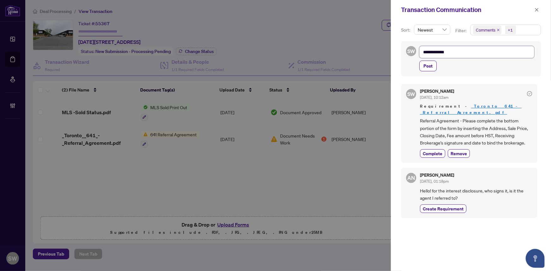
type textarea "**********"
type textarea "*********"
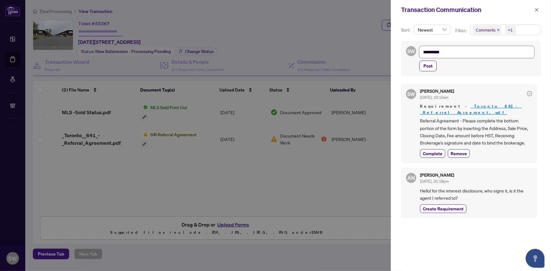
type textarea "**********"
paste textarea "**********"
type textarea "**********"
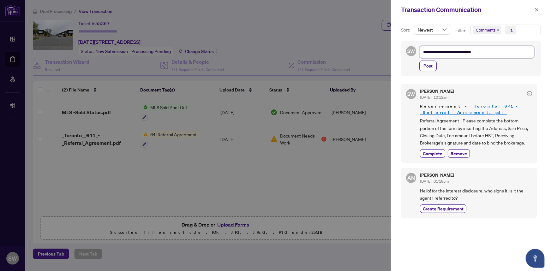
type textarea "**********"
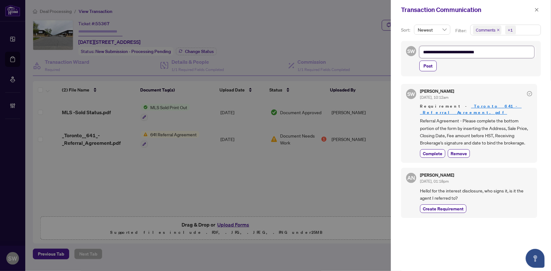
type textarea "**********"
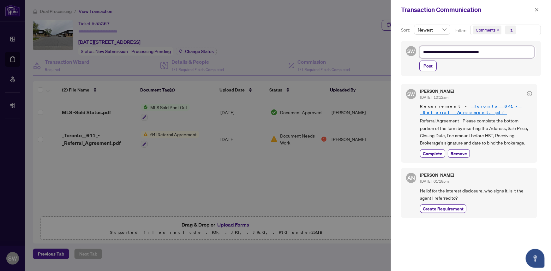
type textarea "**********"
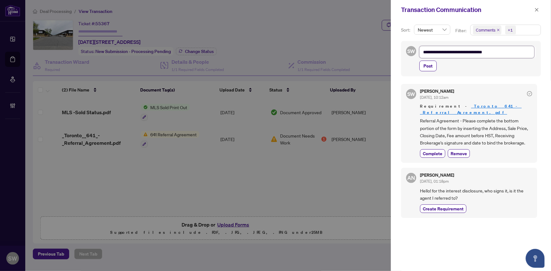
type textarea "**********"
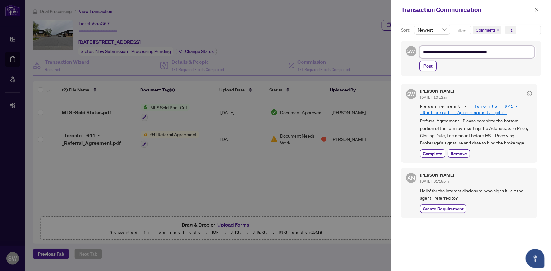
type textarea "**********"
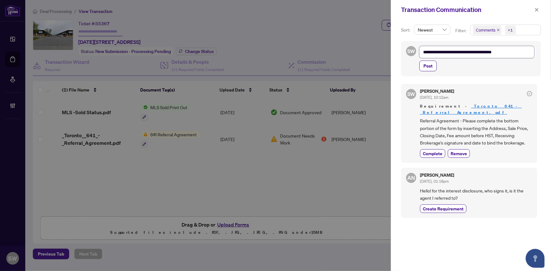
type textarea "**********"
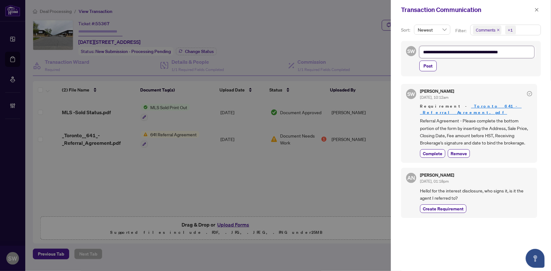
type textarea "**********"
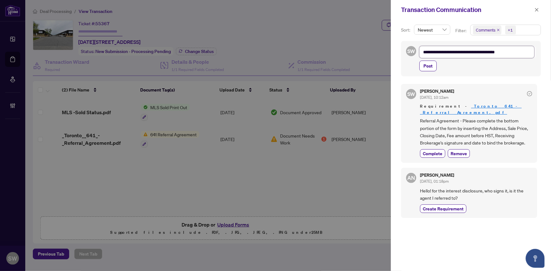
type textarea "**********"
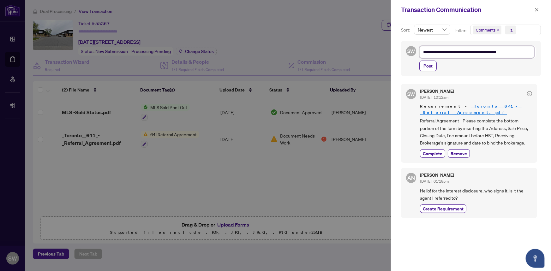
type textarea "**********"
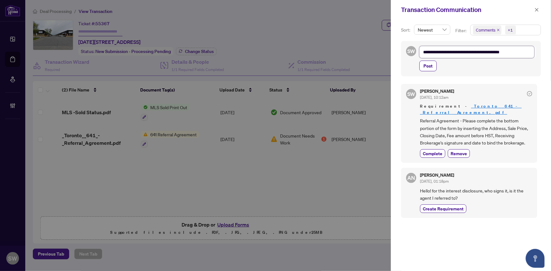
type textarea "**********"
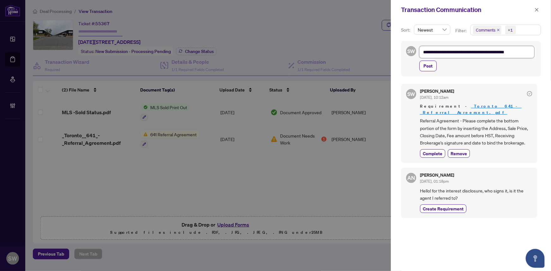
type textarea "**********"
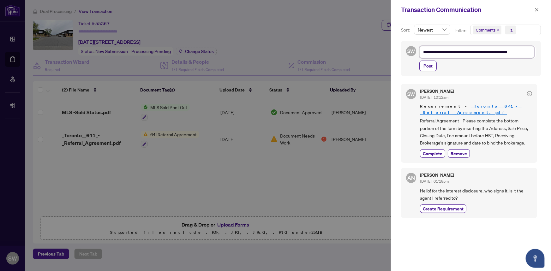
type textarea "**********"
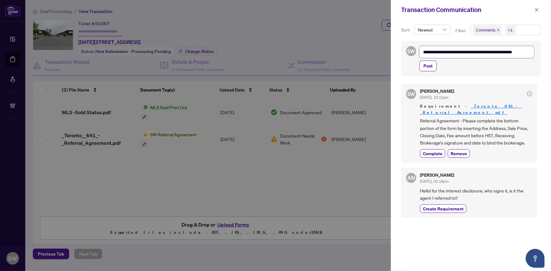
type textarea "**********"
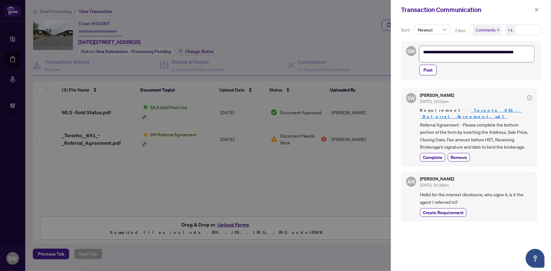
type textarea "**********"
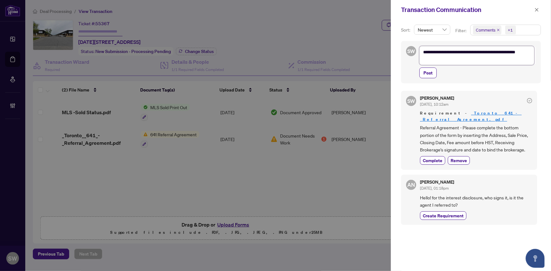
type textarea "**********"
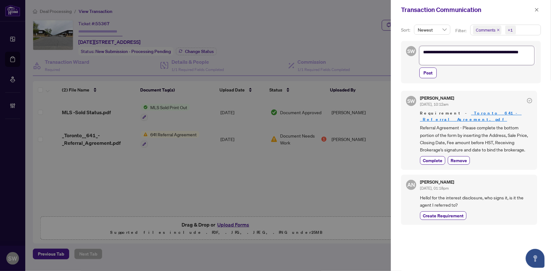
type textarea "**********"
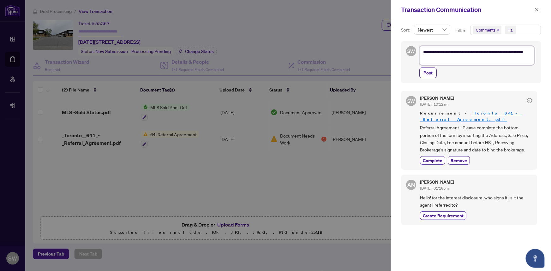
type textarea "**********"
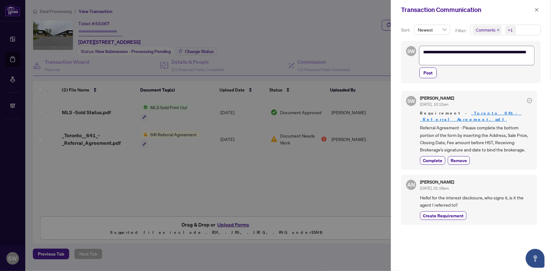
type textarea "**********"
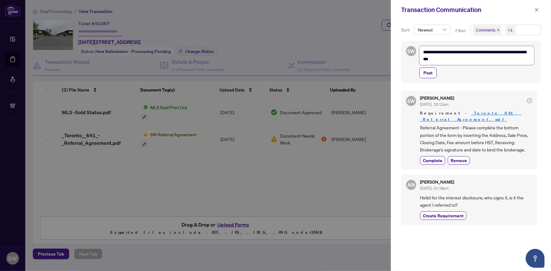
type textarea "**********"
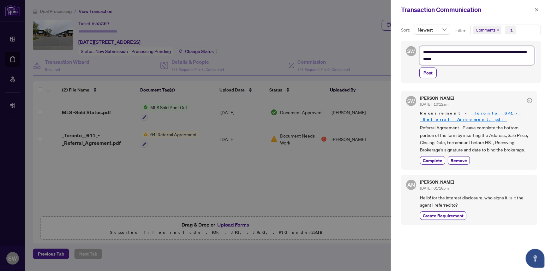
type textarea "**********"
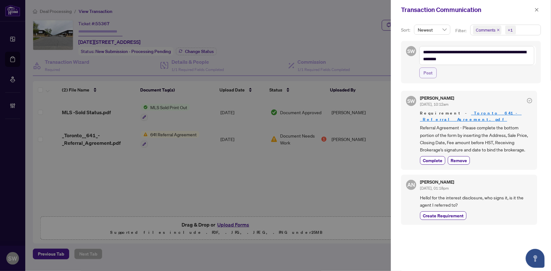
click at [431, 71] on span "Post" at bounding box center [427, 73] width 9 height 10
type textarea "**********"
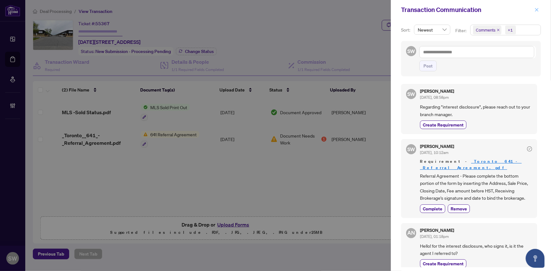
click at [537, 11] on icon "close" at bounding box center [536, 10] width 4 height 4
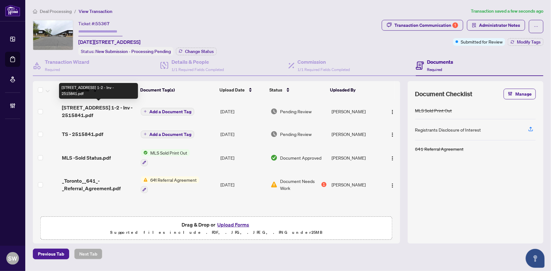
click at [102, 110] on div "(4) File Name Document Tag(s) Upload Date Status Uploaded By (4) File Name Docu…" at bounding box center [216, 147] width 367 height 132
click at [100, 110] on span "1060 Britannia Rd E 1-2 - Inv - 2515841.pdf" at bounding box center [99, 111] width 74 height 15
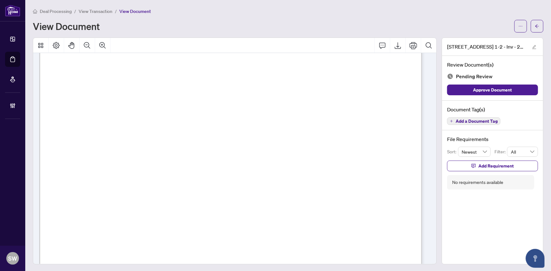
scroll to position [108, 0]
click at [469, 121] on span "Add a Document Tag" at bounding box center [476, 121] width 42 height 4
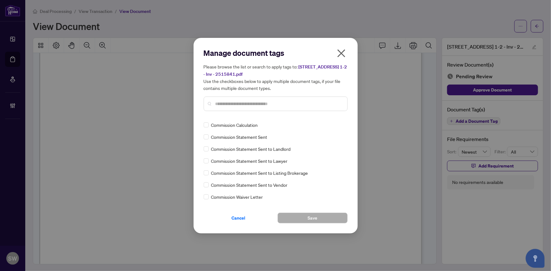
scroll to position [0, 0]
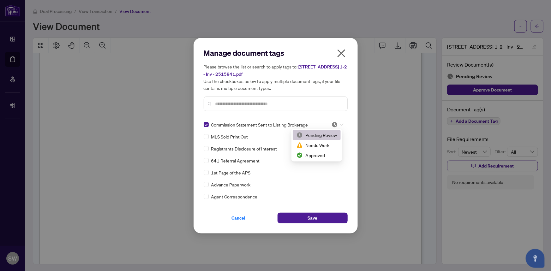
click at [340, 123] on icon at bounding box center [342, 124] width 4 height 3
click at [319, 156] on div "Approved" at bounding box center [316, 155] width 40 height 7
click at [258, 103] on input "text" at bounding box center [278, 103] width 127 height 7
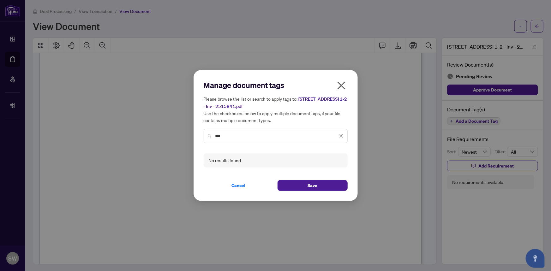
drag, startPoint x: 228, startPoint y: 136, endPoint x: 201, endPoint y: 134, distance: 27.2
click at [201, 134] on div "Manage document tags Please browse the list or search to apply tags to: 1060 Br…" at bounding box center [275, 135] width 164 height 131
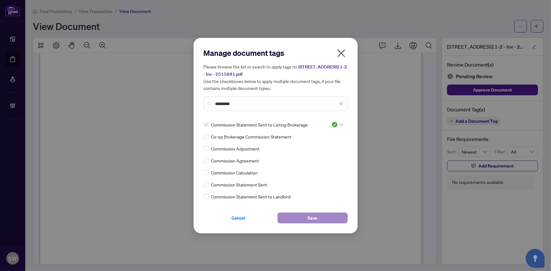
type input "*********"
click at [324, 219] on button "Save" at bounding box center [312, 218] width 70 height 11
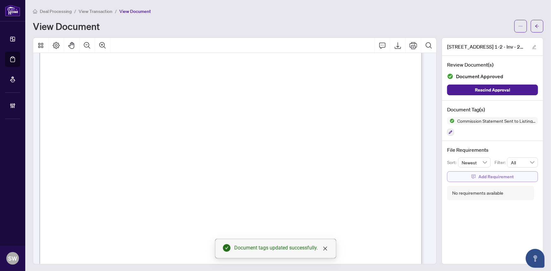
click at [494, 176] on span "Add Requirement" at bounding box center [495, 177] width 35 height 10
type textarea "**********"
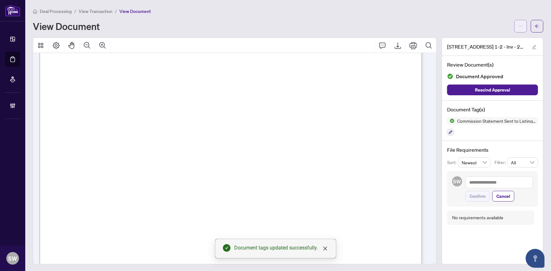
click at [514, 31] on button "button" at bounding box center [520, 26] width 13 height 13
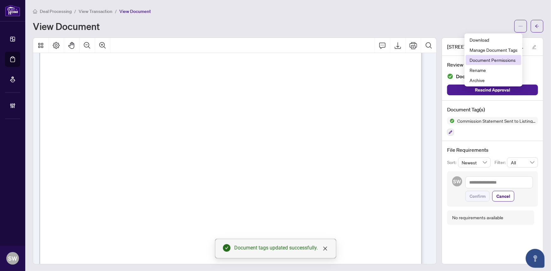
click at [506, 62] on span "Document Permissions" at bounding box center [493, 59] width 48 height 7
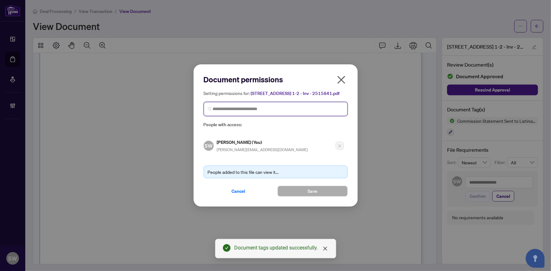
click at [256, 111] on input "search" at bounding box center [278, 109] width 131 height 7
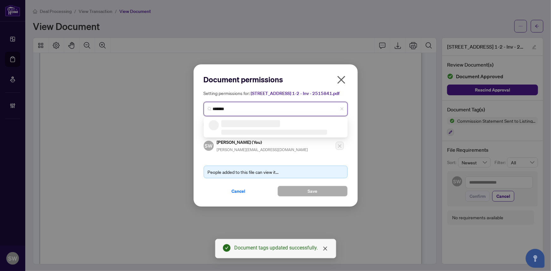
type input "********"
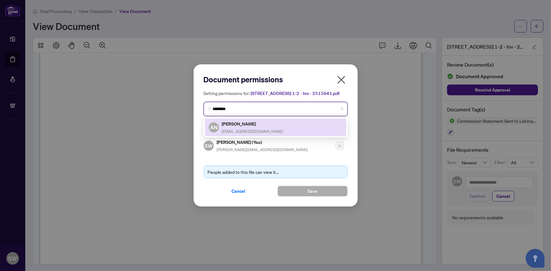
click at [243, 123] on h5 "Alice Ngo" at bounding box center [253, 123] width 62 height 7
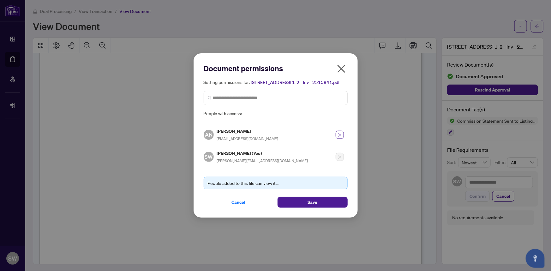
click at [229, 130] on h5 "Alice Ngo" at bounding box center [248, 131] width 62 height 7
copy h5 "Alice Ngo"
click at [324, 199] on button "Save" at bounding box center [312, 202] width 70 height 11
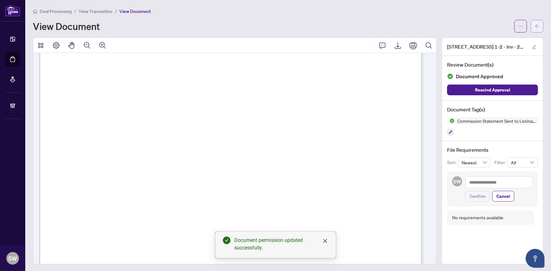
click at [535, 24] on button "button" at bounding box center [537, 26] width 13 height 13
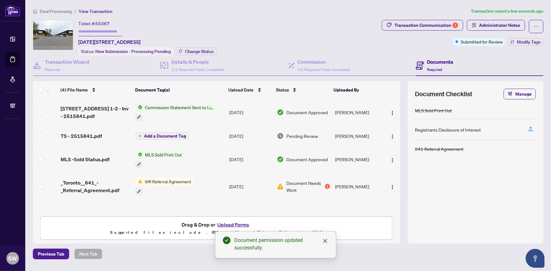
click at [94, 134] on span "TS - 2515841.pdf" at bounding box center [81, 136] width 41 height 8
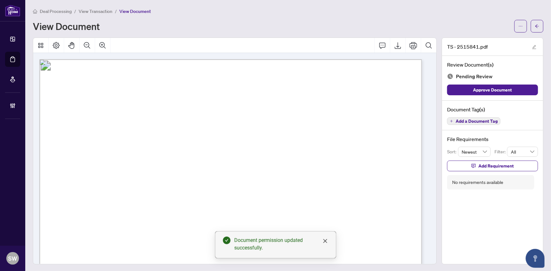
click at [465, 121] on span "Add a Document Tag" at bounding box center [476, 121] width 42 height 4
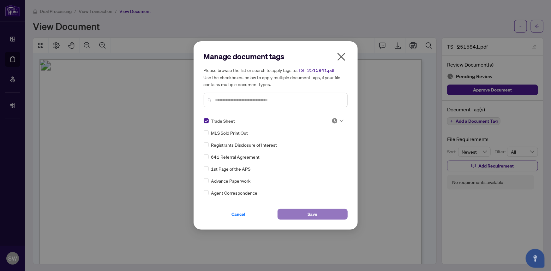
click at [316, 211] on span "Save" at bounding box center [312, 214] width 10 height 10
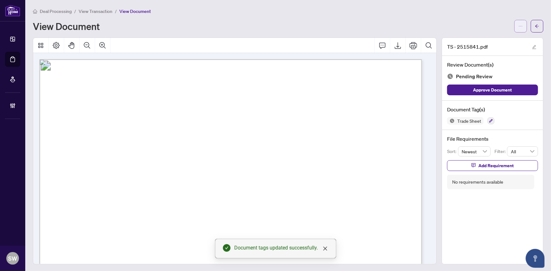
click at [518, 28] on span "button" at bounding box center [520, 26] width 4 height 10
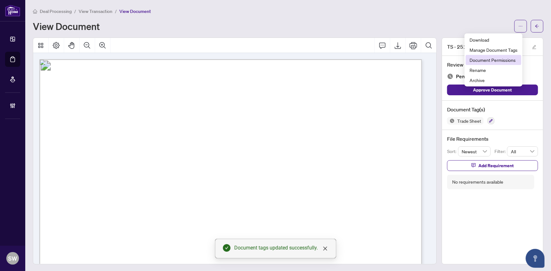
click at [494, 60] on span "Document Permissions" at bounding box center [493, 59] width 48 height 7
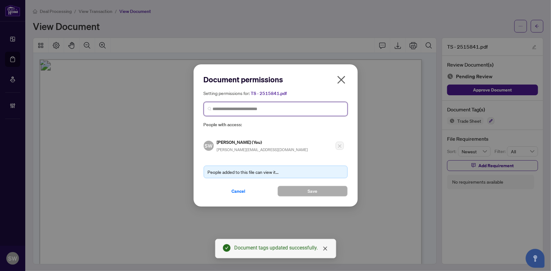
click at [246, 108] on input "search" at bounding box center [278, 109] width 131 height 7
paste input "*********"
type input "*********"
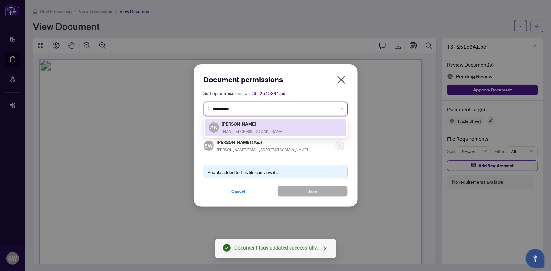
click at [261, 129] on span "realtor.alicengo@gmail.com" at bounding box center [253, 131] width 62 height 5
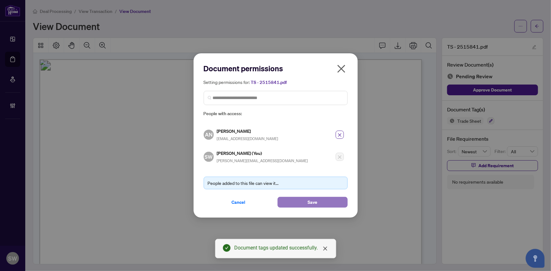
click at [330, 202] on button "Save" at bounding box center [312, 202] width 70 height 11
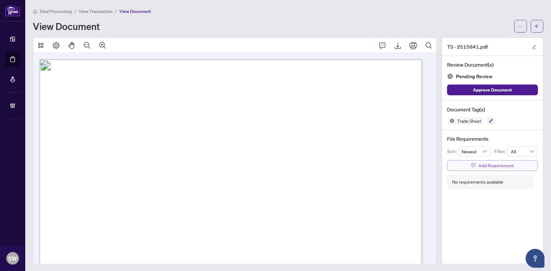
click at [478, 161] on span "Add Requirement" at bounding box center [495, 166] width 35 height 10
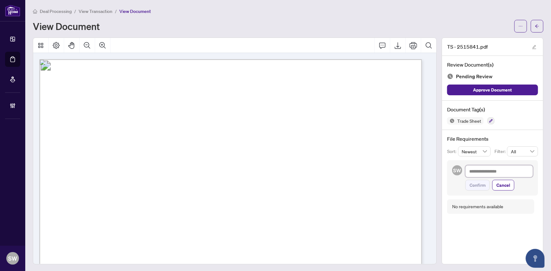
paste textarea "**********"
type textarea "**********"
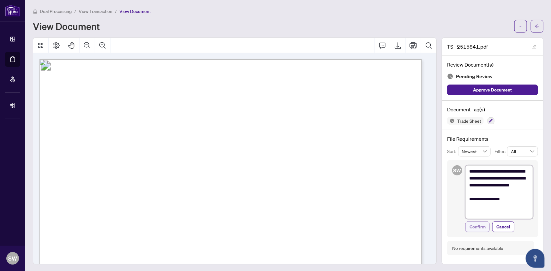
type textarea "**********"
click at [479, 225] on span "Confirm" at bounding box center [477, 227] width 16 height 10
type textarea "**********"
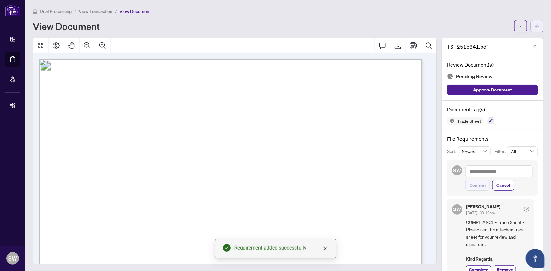
click at [535, 24] on icon "arrow-left" at bounding box center [537, 26] width 4 height 4
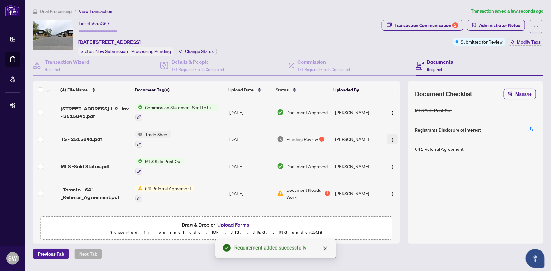
click at [390, 138] on img "button" at bounding box center [392, 140] width 5 height 5
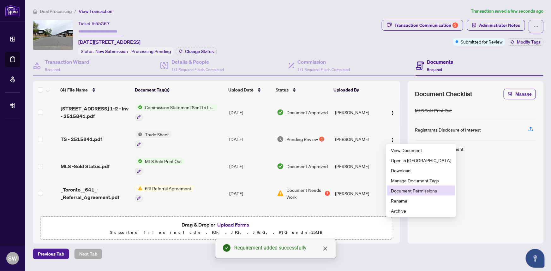
click at [404, 189] on span "Document Permissions" at bounding box center [421, 190] width 60 height 7
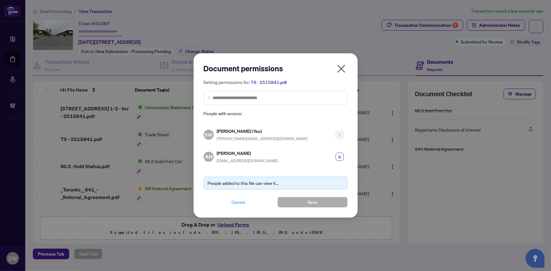
click at [241, 199] on span "Cancel" at bounding box center [239, 202] width 14 height 10
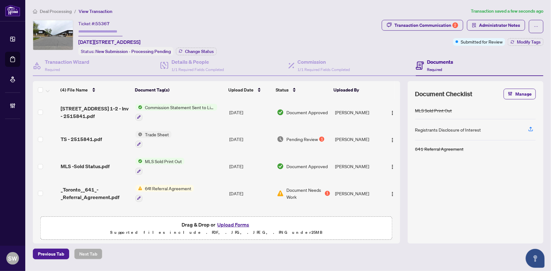
click at [92, 30] on input "text" at bounding box center [100, 31] width 44 height 9
type input "*******"
click at [201, 53] on button "Change Status" at bounding box center [196, 52] width 41 height 8
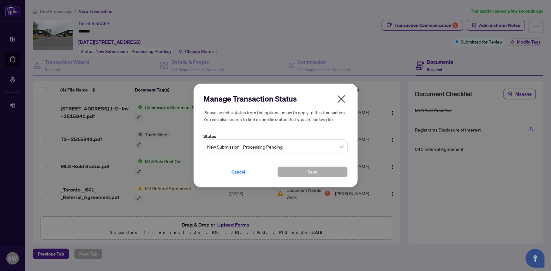
click at [262, 150] on span "New Submission - Processing Pending" at bounding box center [275, 147] width 136 height 12
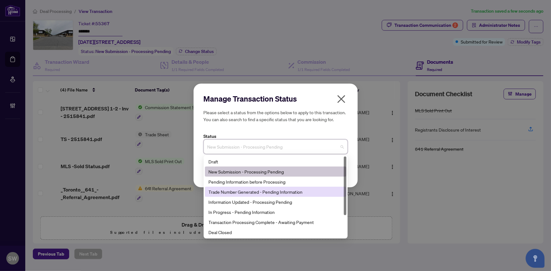
click at [234, 193] on div "Trade Number Generated - Pending Information" at bounding box center [276, 191] width 134 height 7
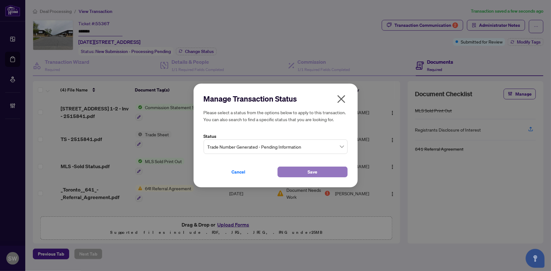
click at [301, 169] on button "Save" at bounding box center [312, 172] width 70 height 11
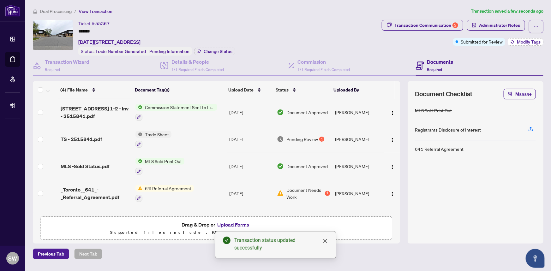
click at [522, 41] on span "Modify Tags" at bounding box center [529, 42] width 24 height 4
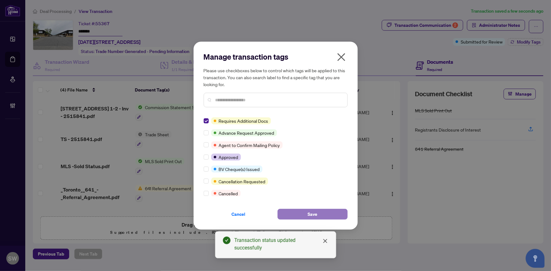
click at [297, 212] on button "Save" at bounding box center [312, 214] width 70 height 11
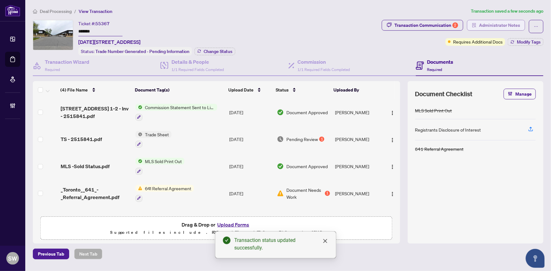
click at [512, 26] on span "Administrator Notes" at bounding box center [499, 25] width 41 height 10
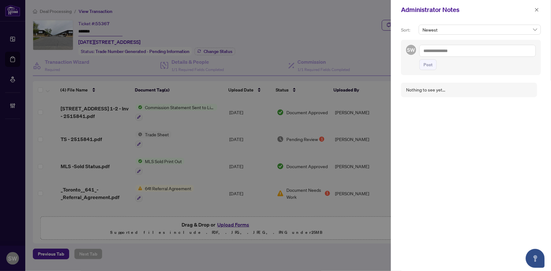
click at [444, 52] on textarea at bounding box center [477, 51] width 116 height 12
paste textarea "**********"
type textarea "**********"
click at [432, 62] on button "Post" at bounding box center [427, 64] width 17 height 11
click at [537, 8] on icon "close" at bounding box center [536, 10] width 4 height 4
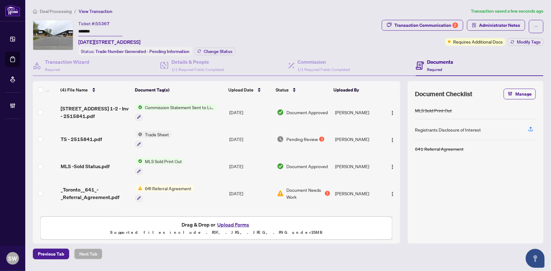
click at [326, 34] on div "Ticket #: 55367 ******* 1-2-1060 Britannia Rd, Mississauga, Ontario L4W 4T1, Ca…" at bounding box center [206, 38] width 346 height 36
click at [304, 34] on div "Ticket #: 55367 ******* 1-2-1060 Britannia Rd, Mississauga, Ontario L4W 4T1, Ca…" at bounding box center [206, 38] width 346 height 36
click at [429, 26] on div "Transaction Communication 2" at bounding box center [426, 25] width 64 height 10
type textarea "**********"
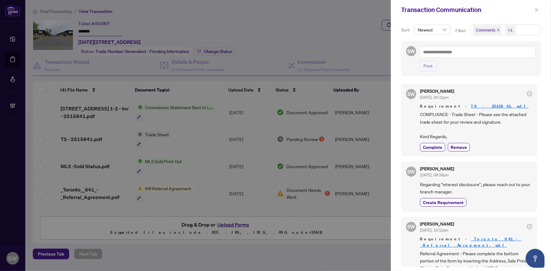
click at [539, 8] on button "button" at bounding box center [536, 10] width 8 height 8
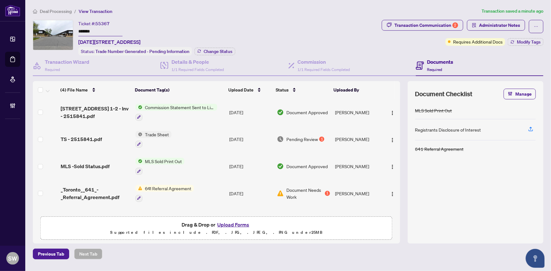
click at [249, 29] on div "Ticket #: 55367 ******* 1-2-1060 Britannia Rd, Mississauga, Ontario L4W 4T1, Ca…" at bounding box center [206, 38] width 346 height 36
click at [315, 36] on div "Ticket #: 55367 ******* 1-2-1060 Britannia Rd, Mississauga, Ontario L4W 4T1, Ca…" at bounding box center [206, 38] width 346 height 36
click at [252, 36] on div "Ticket #: 55367 ******* 1-2-1060 Britannia Rd, Mississauga, Ontario L4W 4T1, Ca…" at bounding box center [206, 38] width 346 height 36
click at [324, 25] on div "Ticket #: 55367 ******* 1-2-1060 Britannia Rd, Mississauga, Ontario L4W 4T1, Ca…" at bounding box center [206, 38] width 346 height 36
click at [281, 31] on div "Ticket #: 55367 ******* 1-2-1060 Britannia Rd, Mississauga, Ontario L4W 4T1, Ca…" at bounding box center [206, 38] width 346 height 36
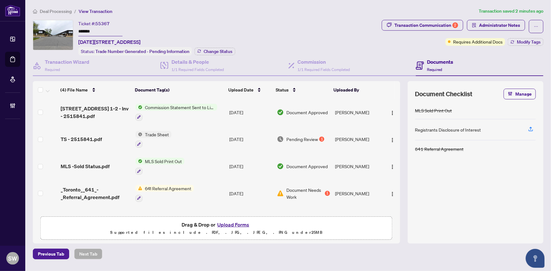
click at [55, 10] on span "Deal Processing" at bounding box center [56, 12] width 32 height 6
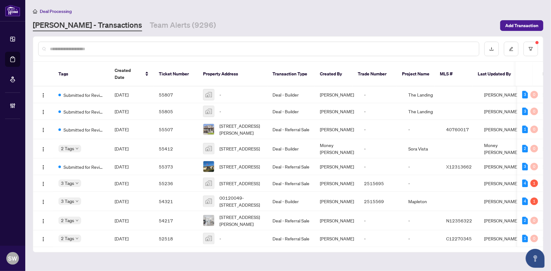
click at [199, 11] on div "Deal Processing" at bounding box center [288, 11] width 510 height 7
click at [85, 46] on input "text" at bounding box center [262, 48] width 424 height 7
paste input "*******"
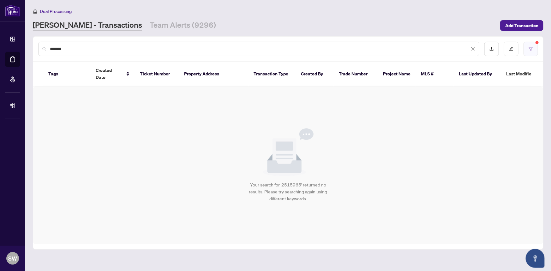
type input "*******"
click at [529, 46] on button "button" at bounding box center [530, 49] width 15 height 15
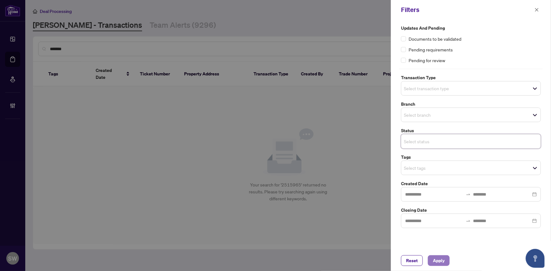
click at [442, 259] on span "Apply" at bounding box center [439, 261] width 12 height 10
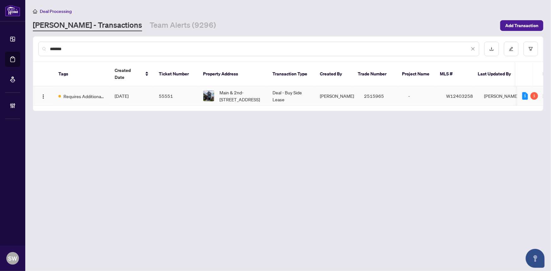
click at [148, 88] on td "Oct/01/2025" at bounding box center [132, 95] width 44 height 19
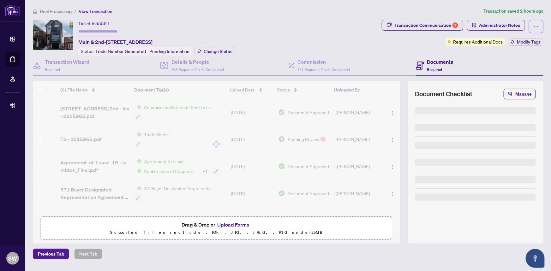
type input "*******"
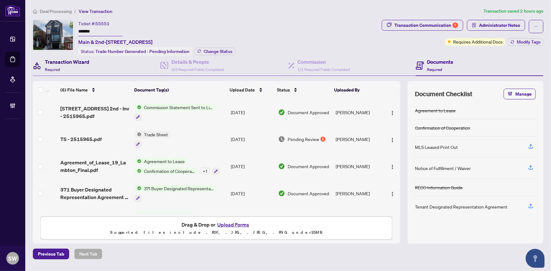
click at [65, 63] on h4 "Transaction Wizard" at bounding box center [67, 62] width 45 height 8
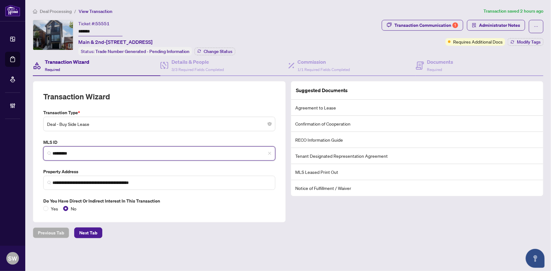
click at [68, 151] on input "*********" at bounding box center [161, 153] width 219 height 7
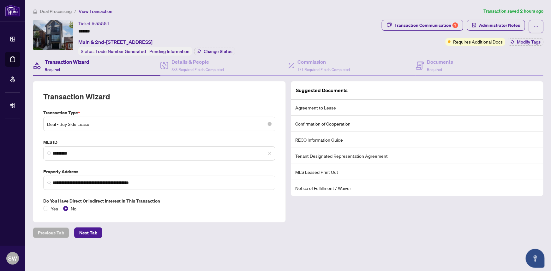
click at [56, 9] on span "Deal Processing" at bounding box center [56, 12] width 32 height 6
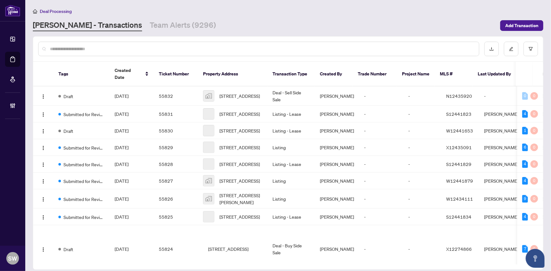
click at [62, 46] on input "text" at bounding box center [262, 48] width 424 height 7
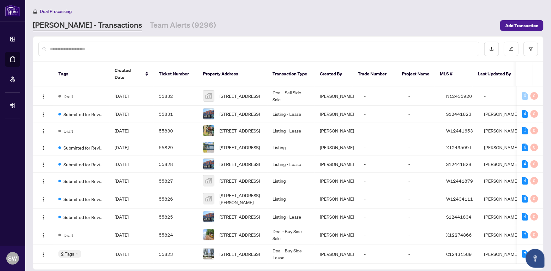
paste input "*******"
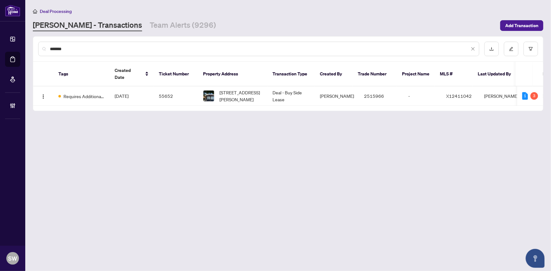
type input "*******"
click at [170, 89] on td "55652" at bounding box center [176, 95] width 44 height 19
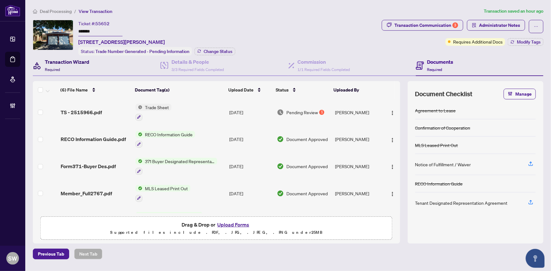
click at [71, 64] on h4 "Transaction Wizard" at bounding box center [67, 62] width 45 height 8
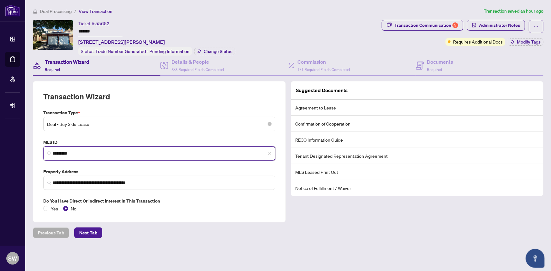
click at [62, 152] on input "*********" at bounding box center [161, 153] width 219 height 7
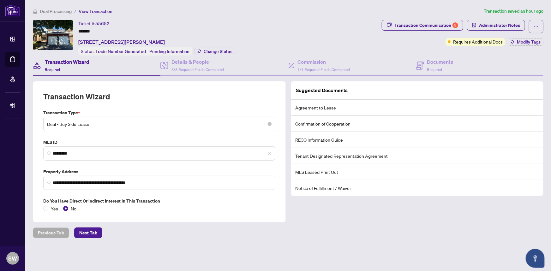
click at [51, 9] on span "Deal Processing" at bounding box center [56, 12] width 32 height 6
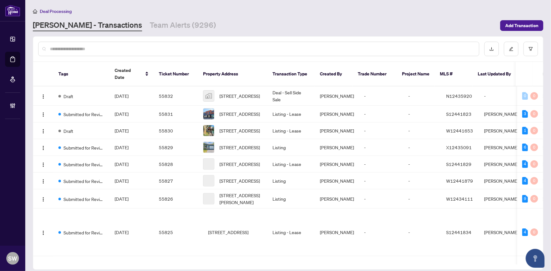
click at [79, 47] on input "text" at bounding box center [262, 48] width 424 height 7
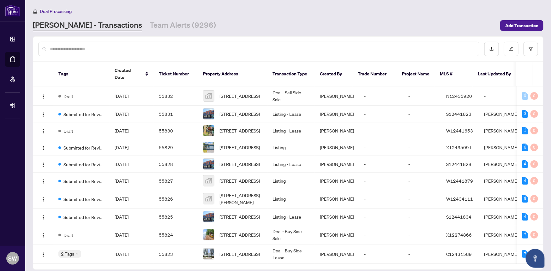
paste input "*******"
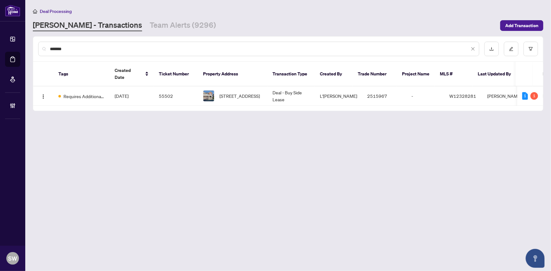
type input "*******"
click at [128, 93] on span "Oct/01/2025" at bounding box center [122, 96] width 14 height 6
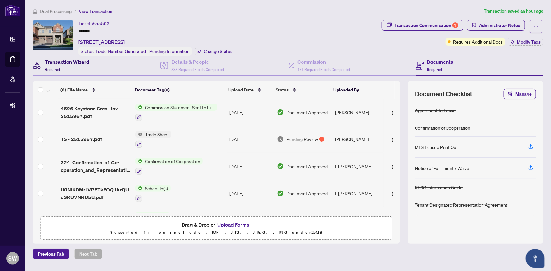
click at [70, 68] on div "Transaction Wizard Required" at bounding box center [67, 65] width 45 height 15
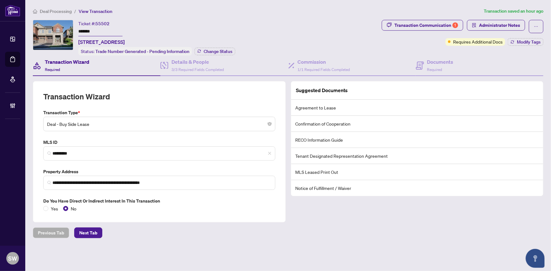
click at [56, 9] on span "Deal Processing" at bounding box center [56, 12] width 32 height 6
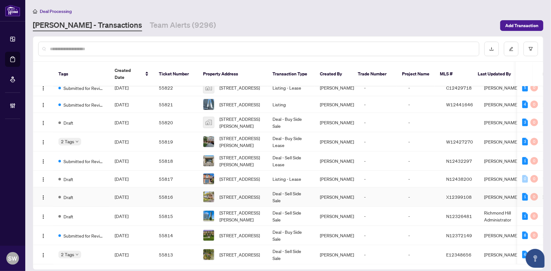
scroll to position [208, 0]
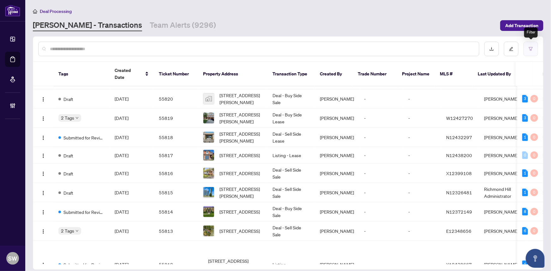
click at [527, 46] on button "button" at bounding box center [530, 49] width 15 height 15
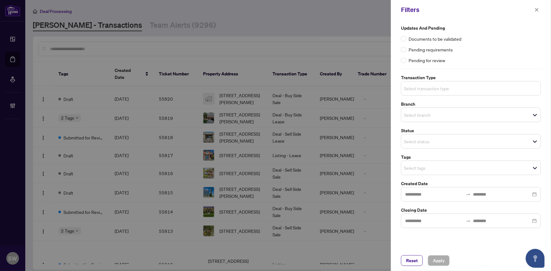
click at [444, 85] on input "search" at bounding box center [426, 89] width 44 height 8
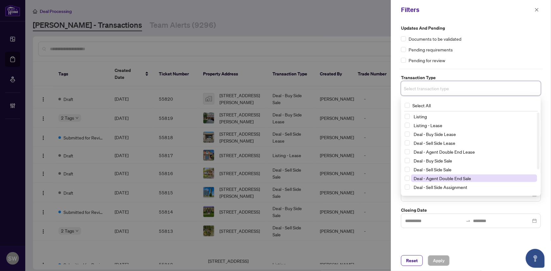
scroll to position [34, 0]
drag, startPoint x: 435, startPoint y: 188, endPoint x: 435, endPoint y: 183, distance: 5.1
click at [435, 188] on span "Deal - Builder" at bounding box center [426, 189] width 26 height 6
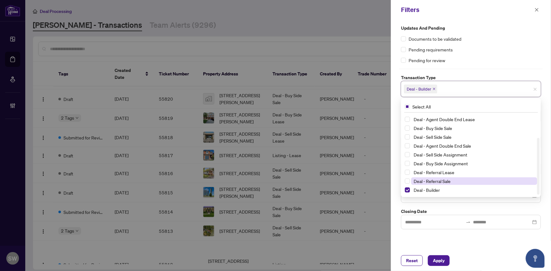
click at [435, 179] on span "Deal - Referral Sale" at bounding box center [431, 181] width 37 height 6
click at [435, 172] on span "Deal - Referral Lease" at bounding box center [433, 172] width 41 height 6
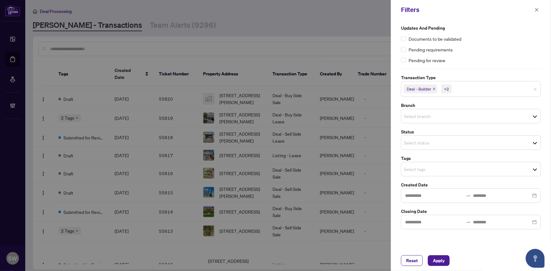
click at [448, 240] on div "Updates and Pending Documents to be validated Pending requirements Pending for …" at bounding box center [471, 135] width 160 height 231
click at [459, 143] on span "Select status" at bounding box center [470, 142] width 139 height 9
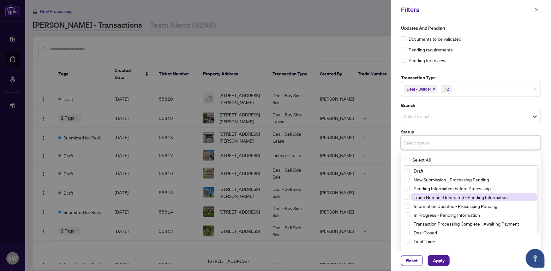
click at [444, 196] on span "Trade Number Generated - Pending Information" at bounding box center [460, 197] width 94 height 6
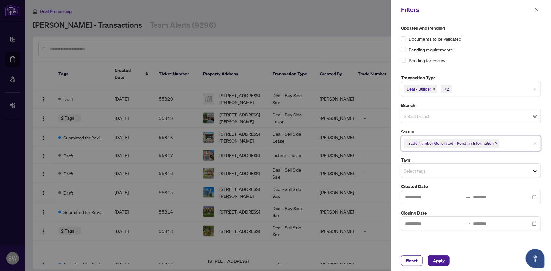
click at [448, 143] on span "Trade Number Generated - Pending Information" at bounding box center [450, 143] width 87 height 6
click at [448, 142] on span "Trade Number Generated - Pending Information" at bounding box center [450, 143] width 87 height 6
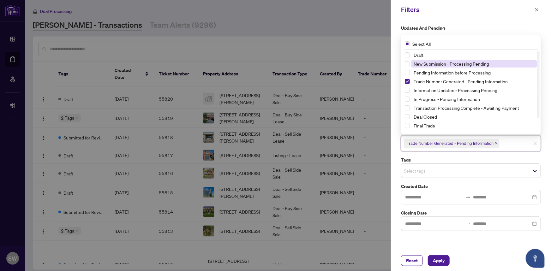
click at [445, 65] on span "New Submission - Processing Pending" at bounding box center [450, 64] width 75 height 6
click at [407, 81] on span "Select Trade Number Generated - Pending Information" at bounding box center [407, 81] width 5 height 5
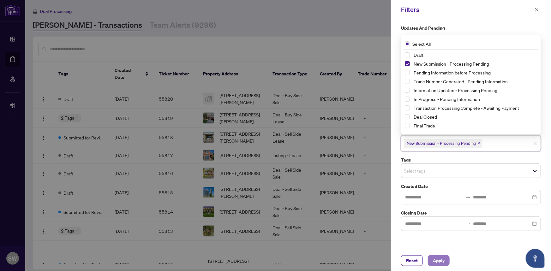
click at [438, 264] on span "Apply" at bounding box center [439, 261] width 12 height 10
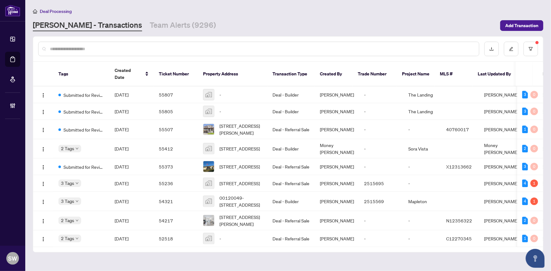
scroll to position [0, 0]
click at [128, 164] on span "Sep/30/2025" at bounding box center [122, 167] width 14 height 6
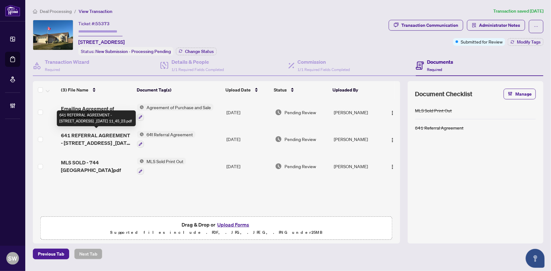
click at [104, 139] on span "641 REFERRAL AGREEMENT - 744 RICHMOND ST _2025-09-30 11_45_23.pdf" at bounding box center [96, 139] width 71 height 15
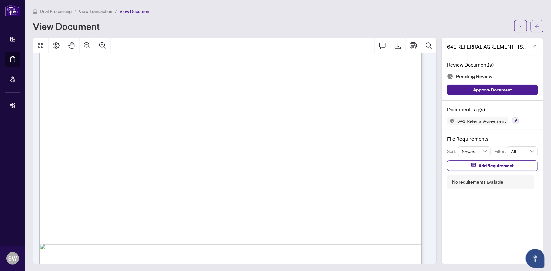
scroll to position [258, 0]
drag, startPoint x: 137, startPoint y: 208, endPoint x: 174, endPoint y: 206, distance: 37.0
click at [174, 206] on span "744 Richmond Street, Amherstburg, ON N9V 4A1" at bounding box center [151, 209] width 54 height 6
drag, startPoint x: 195, startPoint y: 207, endPoint x: 231, endPoint y: 207, distance: 36.0
click at [178, 207] on span "744 Richmond Street, Amherstburg, ON N9V 4A1" at bounding box center [151, 209] width 54 height 6
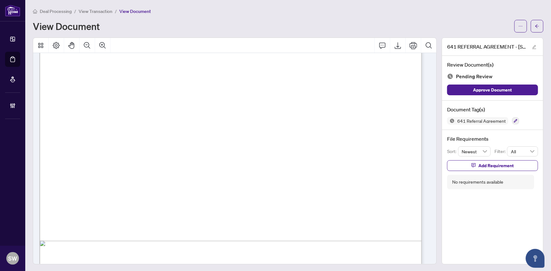
click at [178, 207] on span "744 Richmond Street, Amherstburg, ON N9V 4A1" at bounding box center [151, 209] width 54 height 6
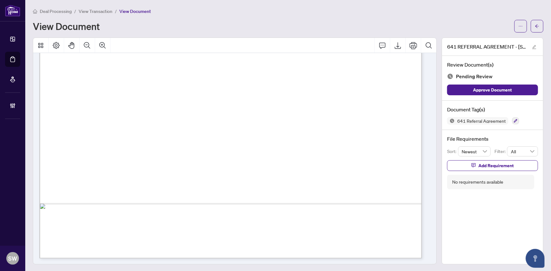
scroll to position [296, 0]
click at [514, 121] on icon "button" at bounding box center [516, 121] width 4 height 4
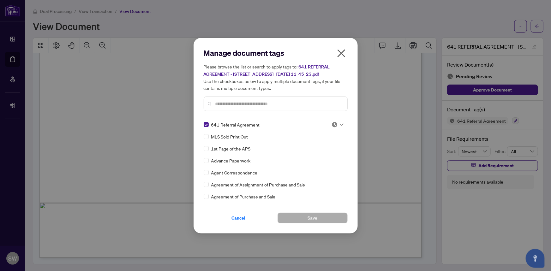
click at [335, 122] on img at bounding box center [334, 125] width 6 height 6
click at [319, 154] on div "Approved" at bounding box center [316, 155] width 40 height 7
click at [318, 217] on button "Save" at bounding box center [312, 218] width 70 height 11
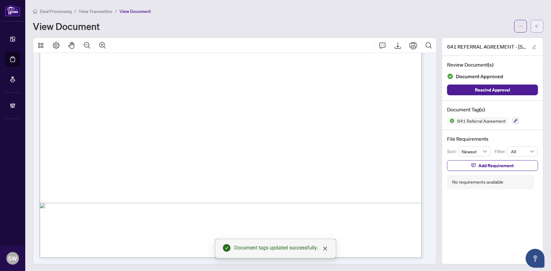
click at [535, 25] on icon "arrow-left" at bounding box center [537, 26] width 4 height 4
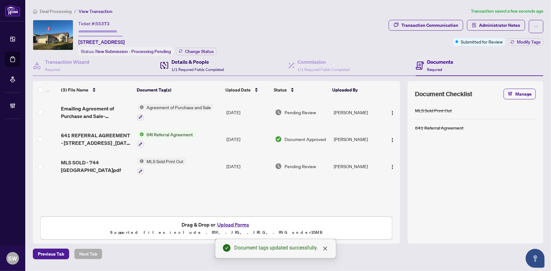
click at [186, 61] on h4 "Details & People" at bounding box center [197, 62] width 52 height 8
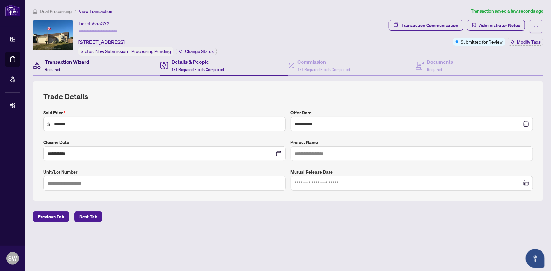
click at [64, 65] on div "Transaction Wizard Required" at bounding box center [67, 65] width 45 height 15
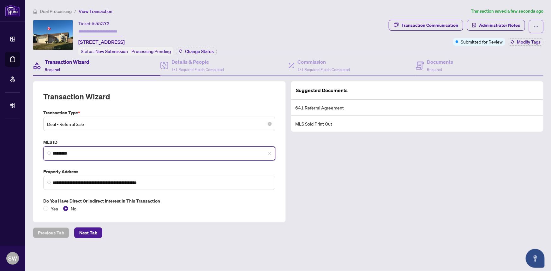
click at [68, 152] on input "*********" at bounding box center [161, 153] width 219 height 7
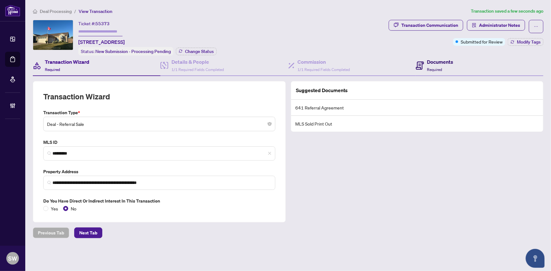
click at [444, 66] on div "Documents Required" at bounding box center [440, 65] width 26 height 15
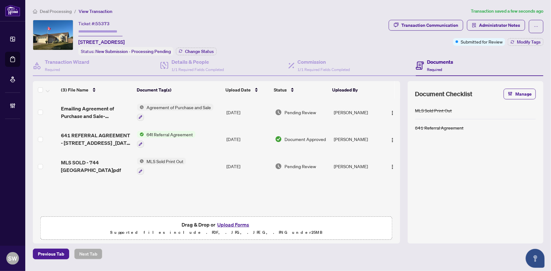
click at [103, 113] on span "Emailing Agreement of Purchase and Sale-744 Richmond St-2-1.pdf" at bounding box center [96, 112] width 71 height 15
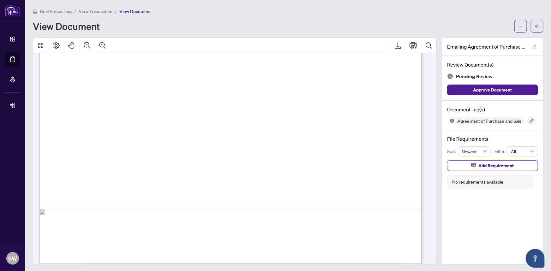
scroll to position [1371, 0]
click at [529, 120] on icon "button" at bounding box center [531, 121] width 4 height 4
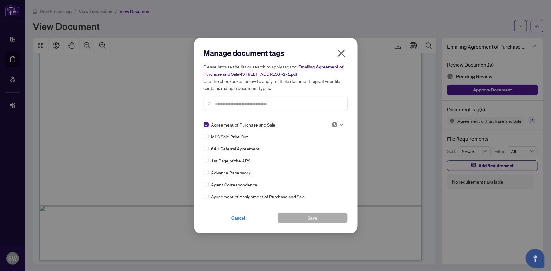
click at [331, 124] on img at bounding box center [334, 125] width 6 height 6
click at [314, 154] on div "Approved" at bounding box center [316, 155] width 40 height 7
click at [322, 219] on button "Save" at bounding box center [312, 218] width 70 height 11
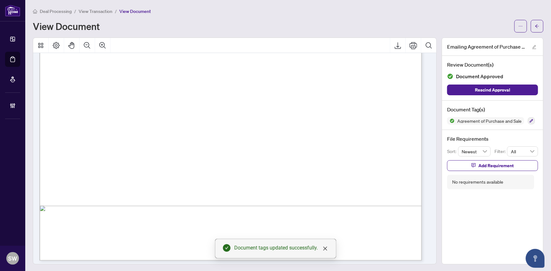
click at [536, 27] on button "button" at bounding box center [537, 26] width 13 height 13
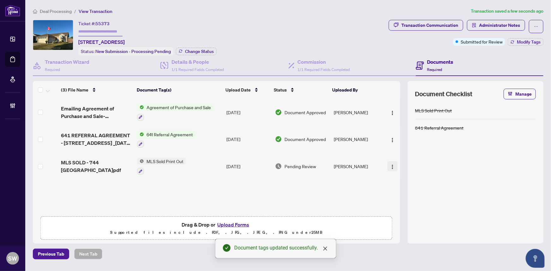
click at [391, 164] on img "button" at bounding box center [392, 166] width 5 height 5
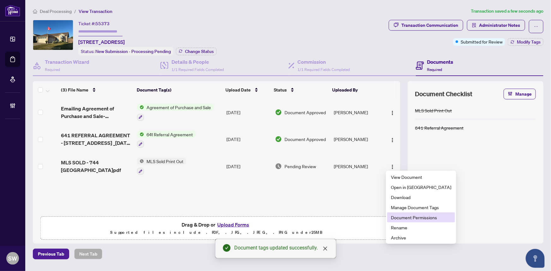
click at [409, 218] on span "Document Permissions" at bounding box center [421, 217] width 60 height 7
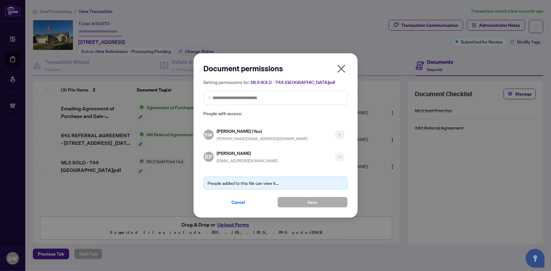
click at [232, 151] on h5 "Ravi Patel" at bounding box center [248, 153] width 62 height 7
copy h5 "Patel"
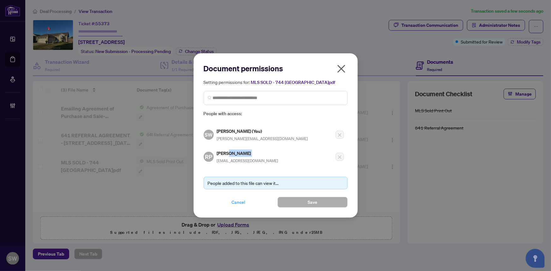
click at [239, 201] on span "Cancel" at bounding box center [239, 202] width 14 height 10
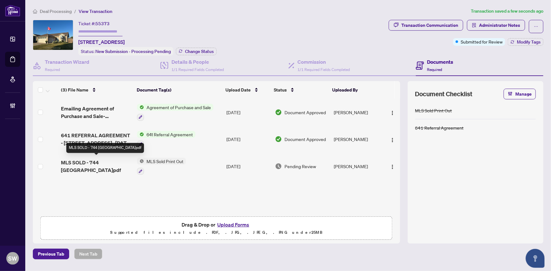
click at [89, 160] on span "MLS SOLD - 744 RICHMOND.pdf" at bounding box center [96, 166] width 71 height 15
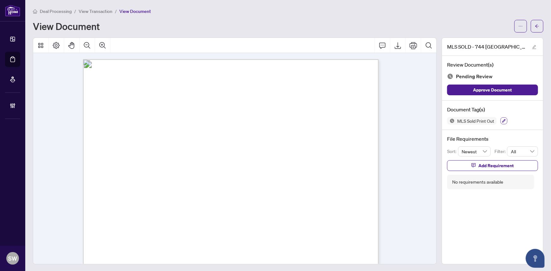
click at [502, 122] on icon "button" at bounding box center [503, 120] width 3 height 3
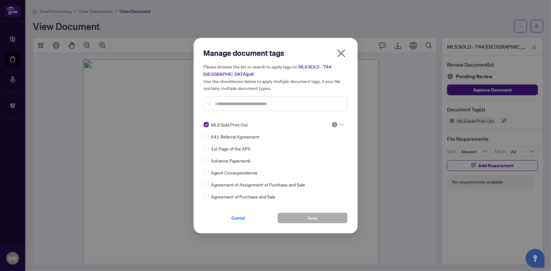
click at [337, 124] on div at bounding box center [337, 125] width 12 height 6
click at [318, 153] on div "Approved" at bounding box center [316, 155] width 40 height 7
click at [308, 218] on span "Save" at bounding box center [312, 218] width 10 height 10
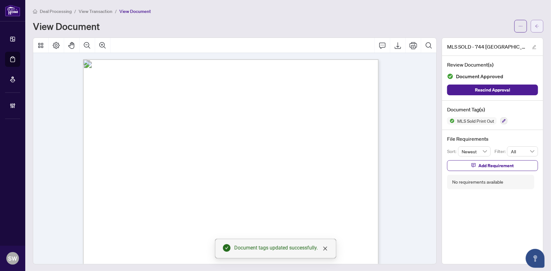
click at [535, 28] on span "button" at bounding box center [537, 26] width 4 height 10
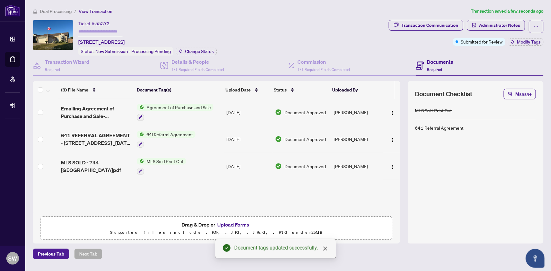
click at [104, 24] on span "55373" at bounding box center [102, 24] width 14 height 6
copy span "55373"
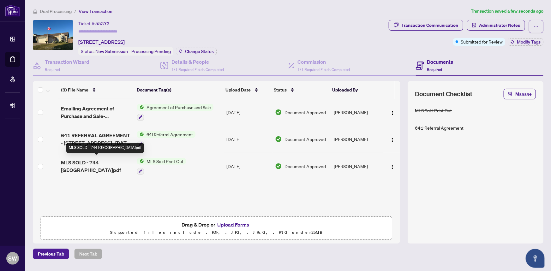
click at [100, 136] on div "(3) File Name Document Tag(s) Upload Date Status Uploaded By (3) File Name Docu…" at bounding box center [216, 147] width 367 height 132
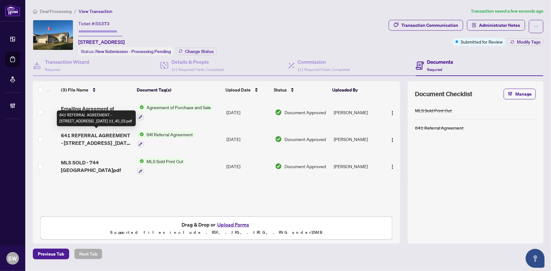
click at [100, 136] on span "641 REFERRAL AGREEMENT - 744 RICHMOND ST _2025-09-30 11_45_23.pdf" at bounding box center [96, 139] width 71 height 15
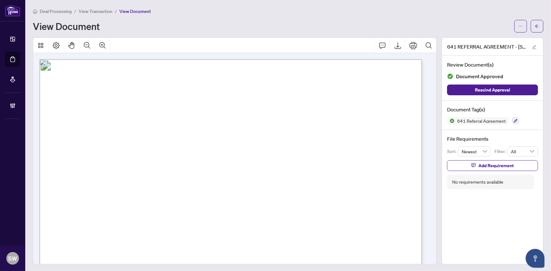
drag, startPoint x: 101, startPoint y: 169, endPoint x: 140, endPoint y: 169, distance: 38.8
click at [140, 169] on span "519-279-6550" at bounding box center [130, 171] width 58 height 6
drag, startPoint x: 289, startPoint y: 169, endPoint x: 333, endPoint y: 169, distance: 43.2
click at [158, 169] on span "519-279-6550" at bounding box center [130, 171] width 58 height 6
drag, startPoint x: 333, startPoint y: 169, endPoint x: 295, endPoint y: 168, distance: 37.9
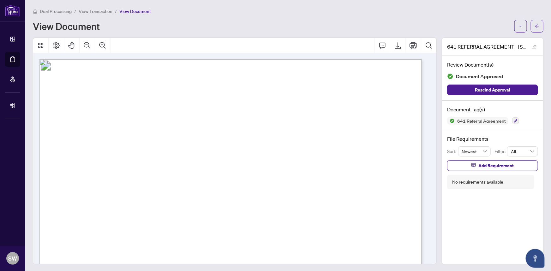
click at [158, 168] on span "519-279-6550" at bounding box center [130, 171] width 58 height 6
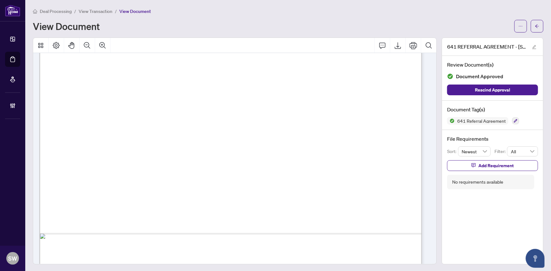
scroll to position [296, 0]
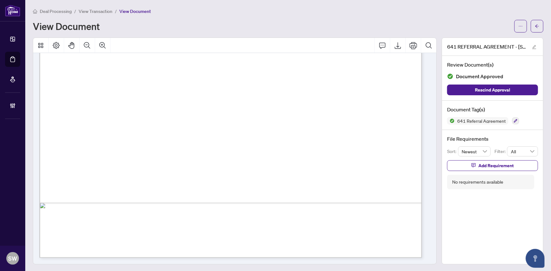
drag, startPoint x: 117, startPoint y: 190, endPoint x: 141, endPoint y: 189, distance: 23.4
click at [141, 189] on span "$2752.75 + HST" at bounding box center [135, 192] width 43 height 6
click at [537, 27] on button "button" at bounding box center [537, 26] width 13 height 13
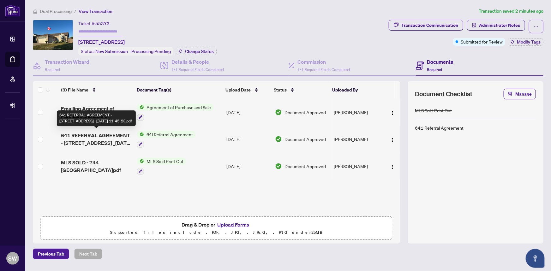
click at [106, 140] on span "641 REFERRAL AGREEMENT - 744 RICHMOND ST _2025-09-30 11_45_23.pdf" at bounding box center [96, 139] width 71 height 15
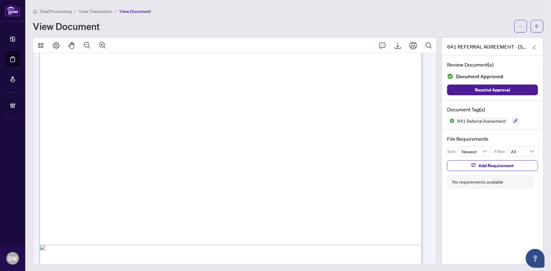
scroll to position [258, 0]
click at [282, 42] on div at bounding box center [234, 45] width 403 height 15
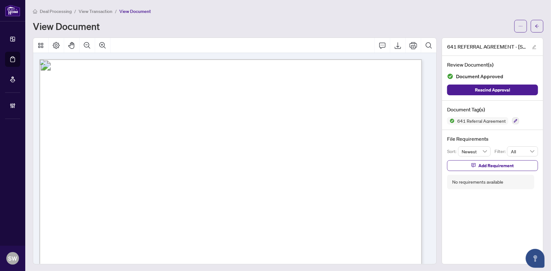
click at [245, 86] on span "Referral Agreement" at bounding box center [198, 85] width 93 height 13
click at [535, 28] on icon "arrow-left" at bounding box center [537, 26] width 4 height 4
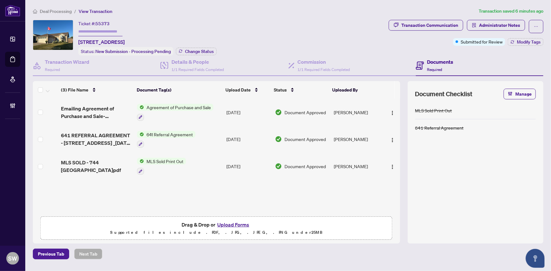
drag, startPoint x: 288, startPoint y: 39, endPoint x: 262, endPoint y: 44, distance: 26.3
click at [288, 39] on div "Ticket #: 55373 744 Richmond St, Amherstburg, Ontario N9V 4A1, Canada Status: N…" at bounding box center [209, 38] width 353 height 36
click at [226, 20] on div "Ticket #: 55373 744 Richmond St, Amherstburg, Ontario N9V 4A1, Canada Status: N…" at bounding box center [209, 38] width 353 height 36
click at [111, 32] on input "text" at bounding box center [100, 31] width 44 height 9
paste input "*******"
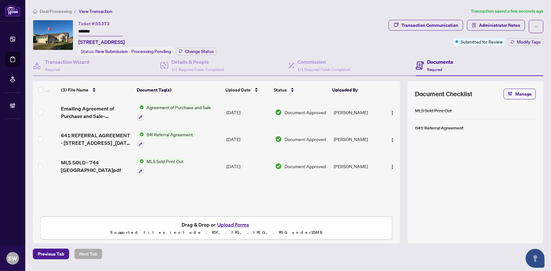
type input "*******"
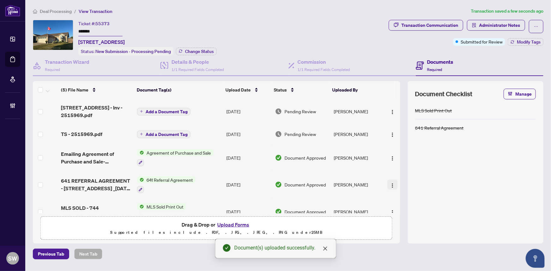
click at [391, 186] on img "button" at bounding box center [392, 185] width 5 height 5
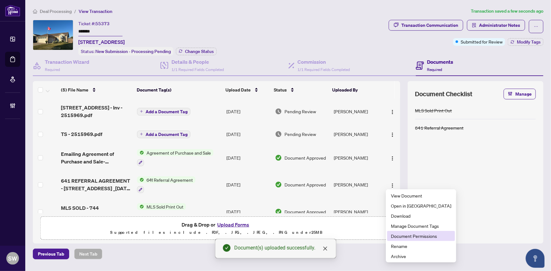
click at [405, 235] on span "Document Permissions" at bounding box center [421, 236] width 60 height 7
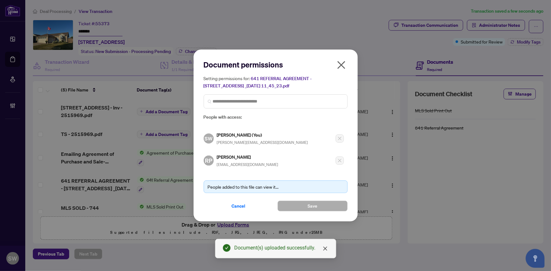
click at [232, 157] on h5 "Ravi Patel" at bounding box center [248, 156] width 62 height 7
copy h5 "Ravi Patel"
click at [235, 205] on span "Cancel" at bounding box center [239, 206] width 14 height 10
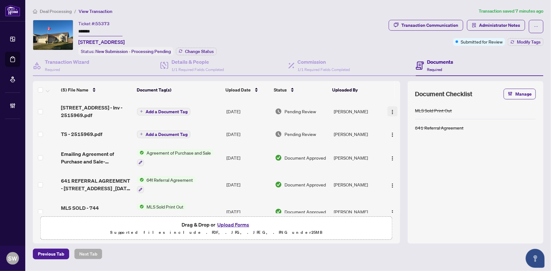
click at [388, 107] on button "button" at bounding box center [392, 111] width 10 height 10
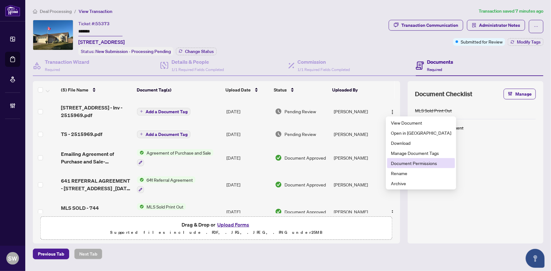
click at [404, 162] on span "Document Permissions" at bounding box center [421, 163] width 60 height 7
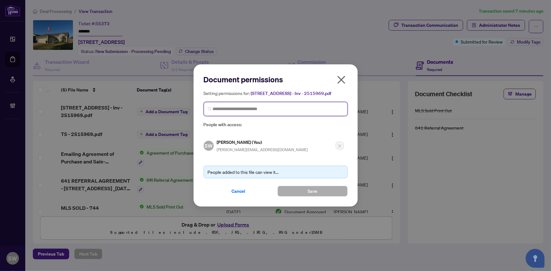
click at [223, 110] on input "search" at bounding box center [278, 109] width 131 height 7
click at [240, 190] on span "Cancel" at bounding box center [239, 191] width 14 height 10
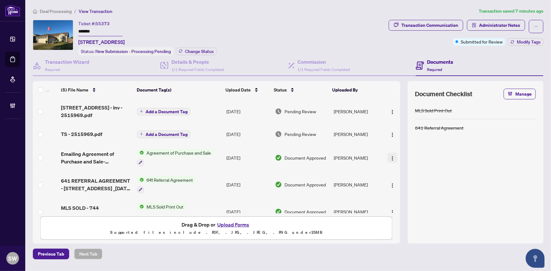
click at [390, 157] on img "button" at bounding box center [392, 158] width 5 height 5
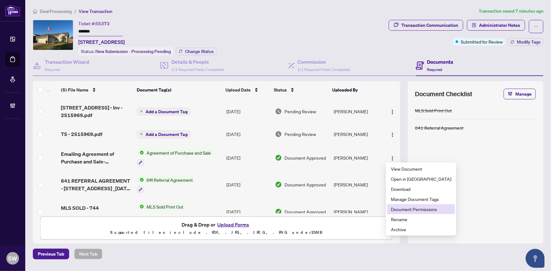
click at [400, 210] on span "Document Permissions" at bounding box center [421, 209] width 60 height 7
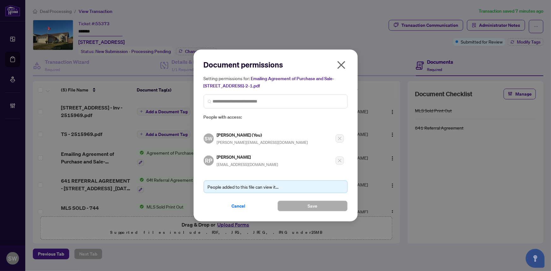
click at [226, 154] on h5 "Ravi Patel" at bounding box center [248, 156] width 62 height 7
copy h5 "Ravi Patel"
click at [238, 205] on span "Cancel" at bounding box center [239, 206] width 14 height 10
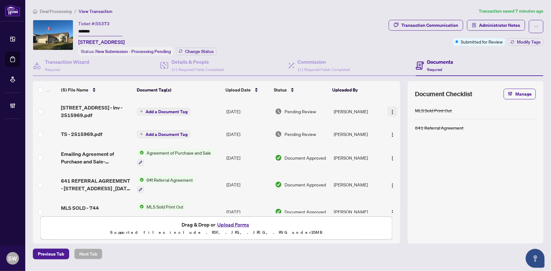
click at [391, 111] on img "button" at bounding box center [392, 112] width 5 height 5
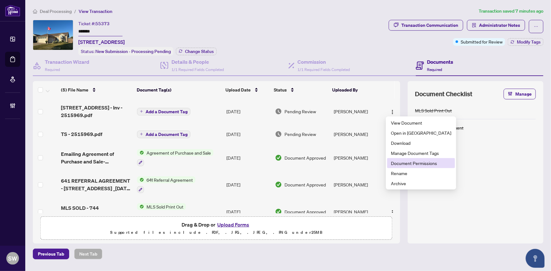
click at [400, 164] on span "Document Permissions" at bounding box center [421, 163] width 60 height 7
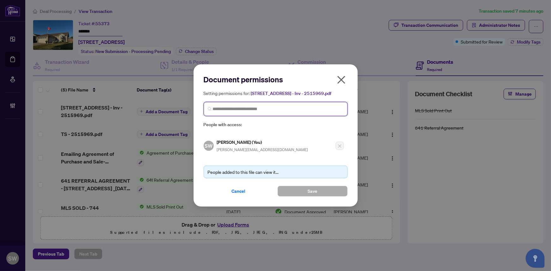
click at [243, 108] on input "search" at bounding box center [278, 109] width 131 height 7
paste input "**********"
type input "**********"
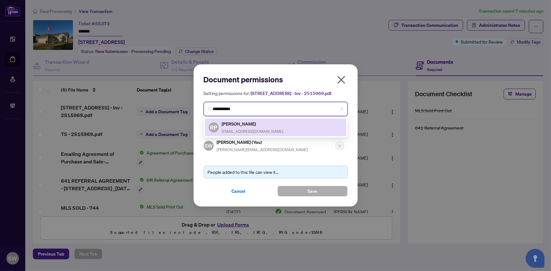
click at [260, 126] on h5 "Ravi Patel" at bounding box center [253, 123] width 62 height 7
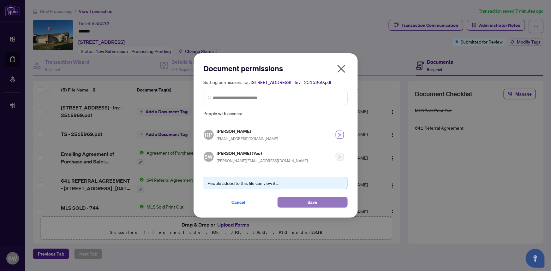
click at [314, 198] on span "Save" at bounding box center [312, 202] width 10 height 10
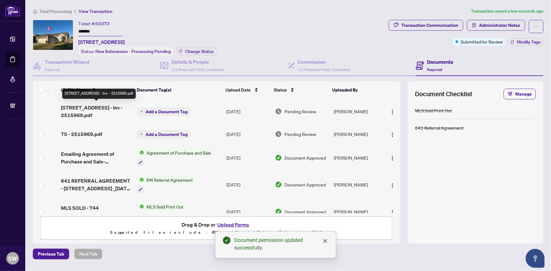
click at [98, 108] on span "744 Richmond St - Inv - 2515969.pdf" at bounding box center [96, 111] width 71 height 15
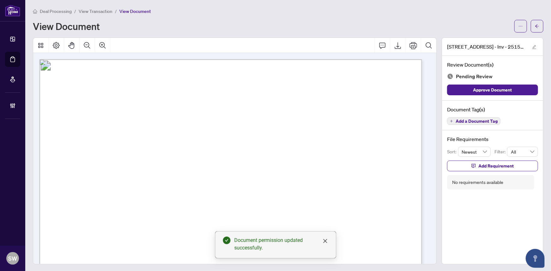
click at [470, 120] on span "Add a Document Tag" at bounding box center [476, 121] width 42 height 4
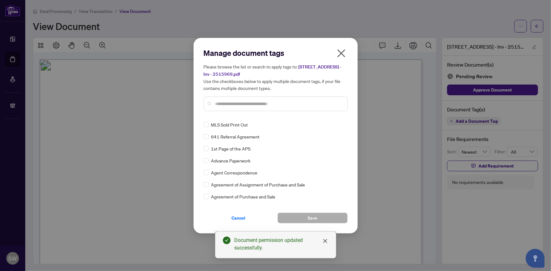
click at [284, 112] on div "Manage document tags Please browse the list or search to apply tags to: 744 Ric…" at bounding box center [276, 82] width 144 height 68
click at [282, 104] on input "text" at bounding box center [278, 103] width 127 height 7
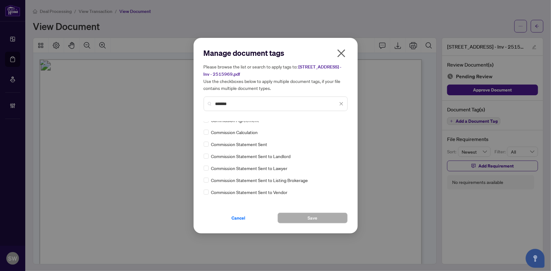
scroll to position [57, 0]
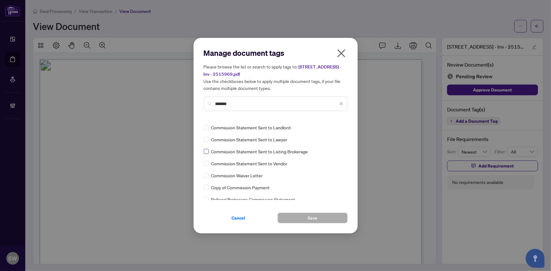
type input "*******"
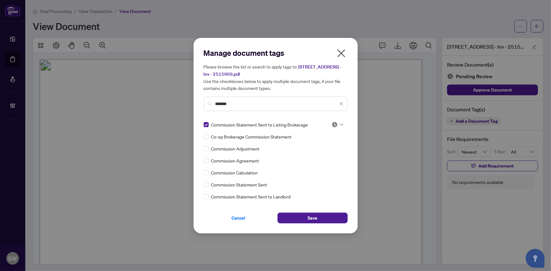
click at [336, 123] on div at bounding box center [337, 125] width 12 height 6
click at [325, 156] on div "Approved" at bounding box center [316, 155] width 40 height 7
click at [321, 220] on button "Save" at bounding box center [312, 218] width 70 height 11
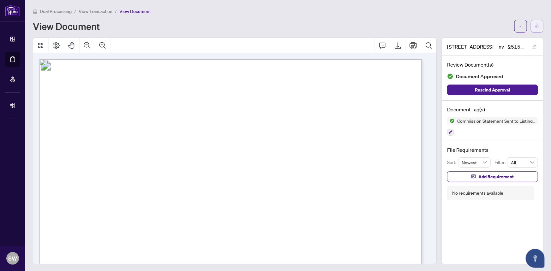
click at [535, 27] on button "button" at bounding box center [537, 26] width 13 height 13
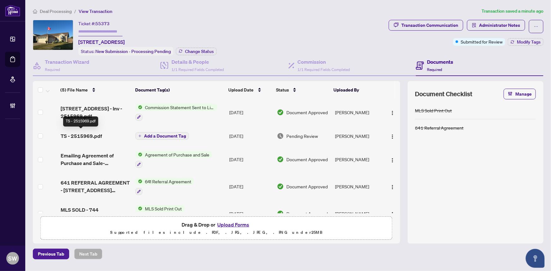
click at [81, 135] on span "TS - 2515969.pdf" at bounding box center [81, 136] width 41 height 8
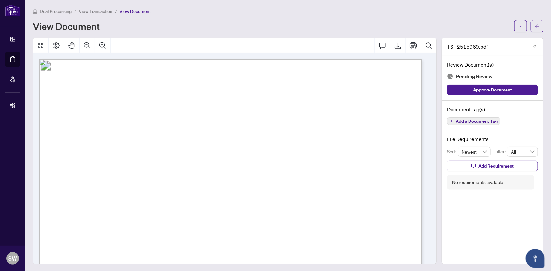
click at [473, 120] on span "Add a Document Tag" at bounding box center [476, 121] width 42 height 4
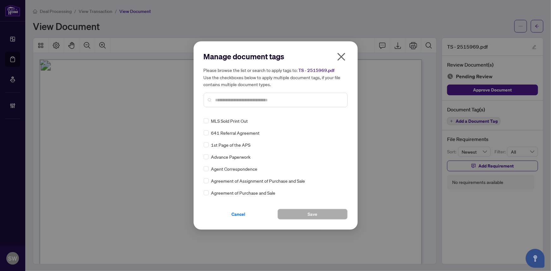
click at [235, 101] on input "text" at bounding box center [278, 100] width 127 height 7
type input "*****"
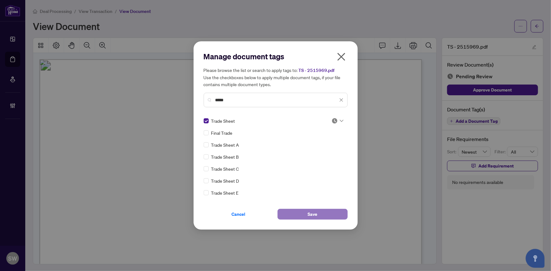
click at [316, 215] on span "Save" at bounding box center [312, 214] width 10 height 10
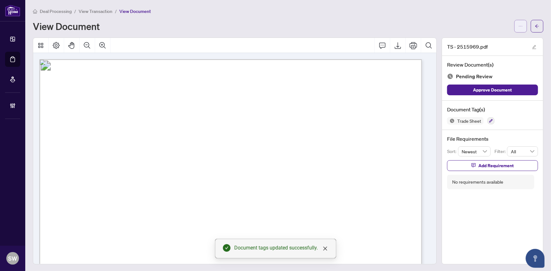
click at [518, 28] on span "button" at bounding box center [520, 26] width 4 height 10
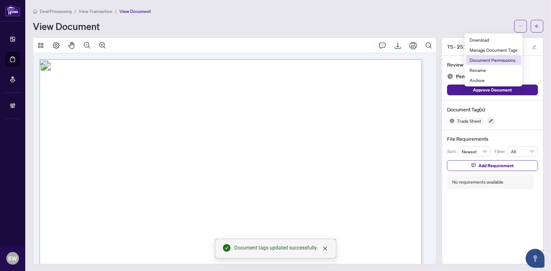
click at [486, 56] on span "Document Permissions" at bounding box center [493, 59] width 48 height 7
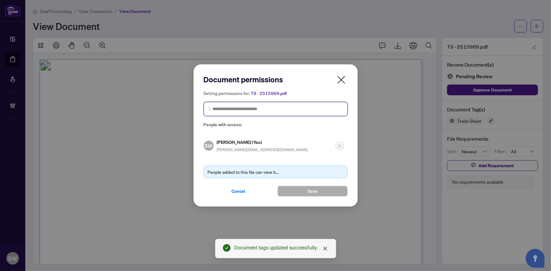
click at [306, 110] on input "search" at bounding box center [278, 109] width 131 height 7
paste input "**********"
type input "**********"
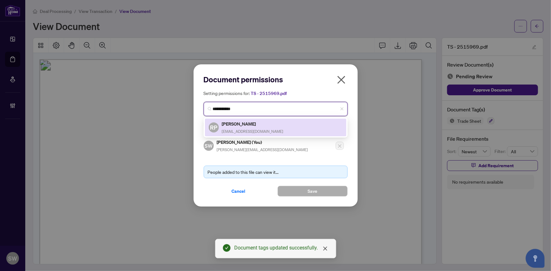
click at [256, 126] on h5 "Ravi Patel" at bounding box center [253, 123] width 62 height 7
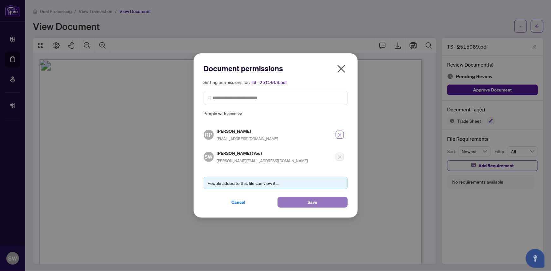
click at [312, 200] on span "Save" at bounding box center [312, 202] width 10 height 10
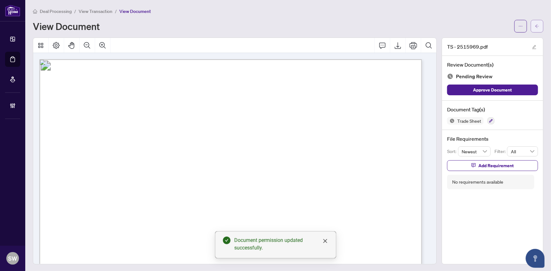
click at [535, 27] on icon "arrow-left" at bounding box center [537, 26] width 4 height 4
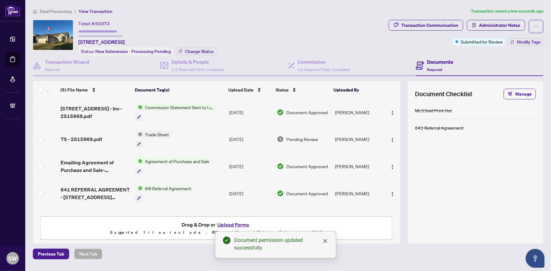
click at [111, 32] on input "text" at bounding box center [100, 31] width 44 height 9
paste input "*******"
type input "*******"
click at [205, 51] on span "Change Status" at bounding box center [199, 51] width 29 height 4
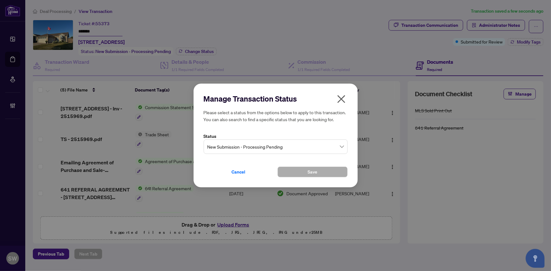
click at [240, 151] on span "New Submission - Processing Pending" at bounding box center [275, 147] width 136 height 12
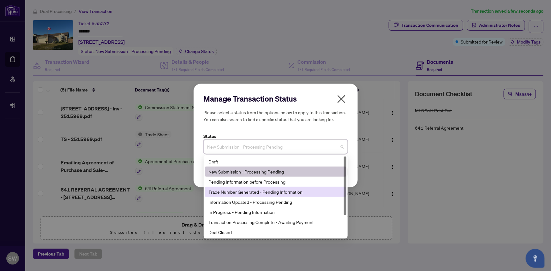
click at [231, 189] on div "Trade Number Generated - Pending Information" at bounding box center [276, 191] width 134 height 7
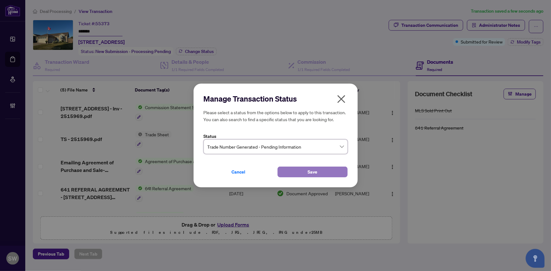
click at [303, 170] on button "Save" at bounding box center [312, 172] width 70 height 11
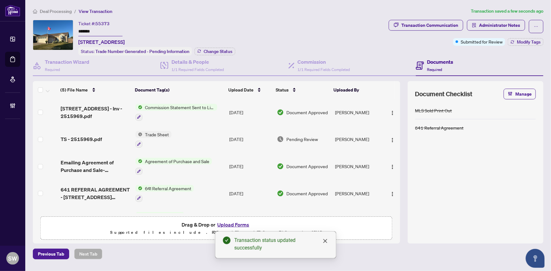
click at [332, 33] on div "Ticket #: 55373 ******* 744 Richmond St, Amherstburg, Ontario N9V 4A1, Canada S…" at bounding box center [209, 38] width 353 height 36
click at [517, 40] on span "Modify Tags" at bounding box center [529, 42] width 24 height 4
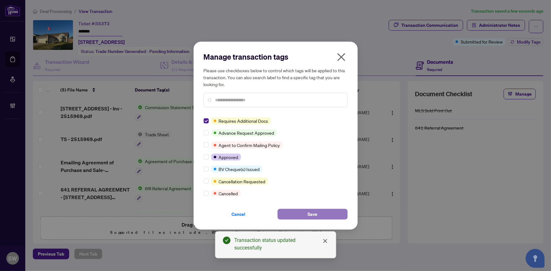
click at [303, 213] on button "Save" at bounding box center [312, 214] width 70 height 11
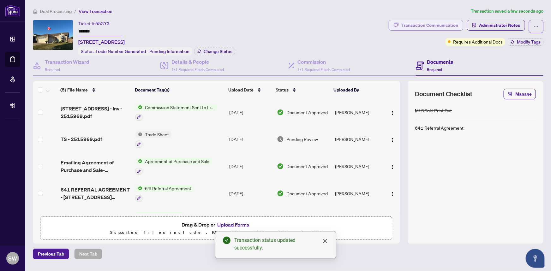
click at [431, 26] on div "Transaction Communication" at bounding box center [429, 25] width 57 height 10
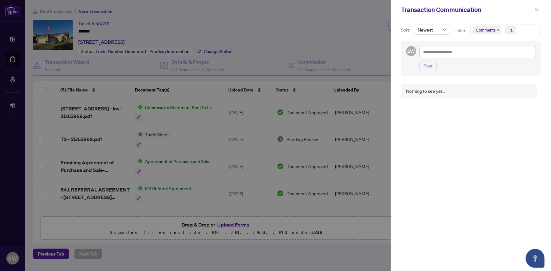
click at [535, 7] on span "button" at bounding box center [536, 10] width 4 height 10
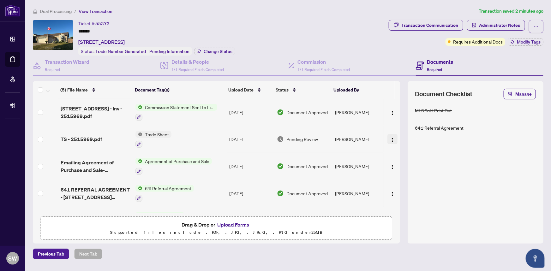
click at [390, 138] on img "button" at bounding box center [392, 140] width 5 height 5
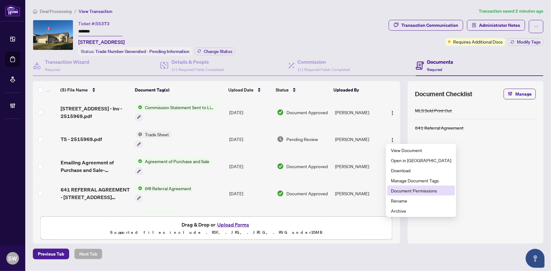
click at [401, 192] on span "Document Permissions" at bounding box center [421, 190] width 60 height 7
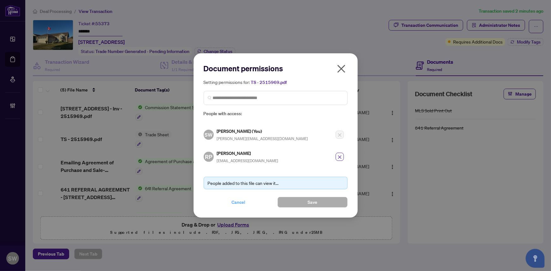
click at [242, 203] on span "Cancel" at bounding box center [239, 202] width 14 height 10
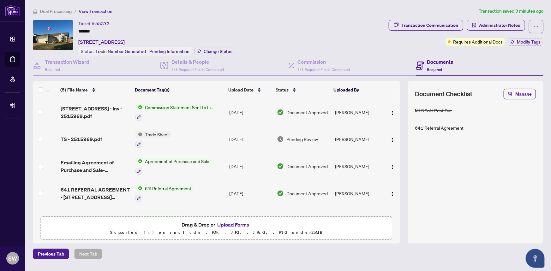
click at [95, 138] on div "(5) File Name Document Tag(s) Upload Date Status Uploaded By (5) File Name Docu…" at bounding box center [216, 147] width 367 height 132
click at [112, 135] on div "TS - 2515969.pdf" at bounding box center [96, 139] width 70 height 8
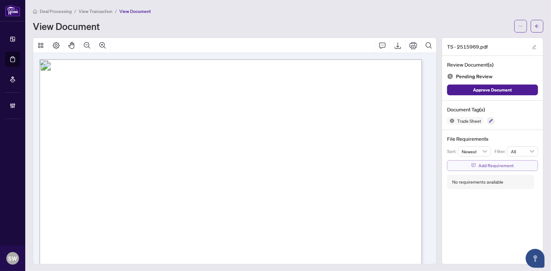
click at [490, 164] on span "Add Requirement" at bounding box center [495, 166] width 35 height 10
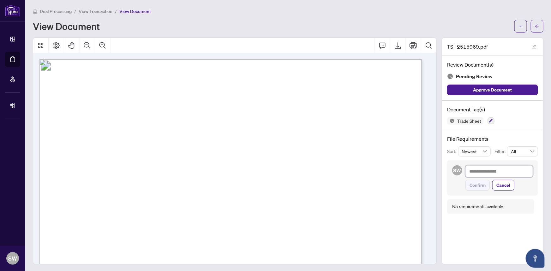
click at [480, 172] on textarea at bounding box center [499, 171] width 68 height 12
paste textarea "**********"
type textarea "**********"
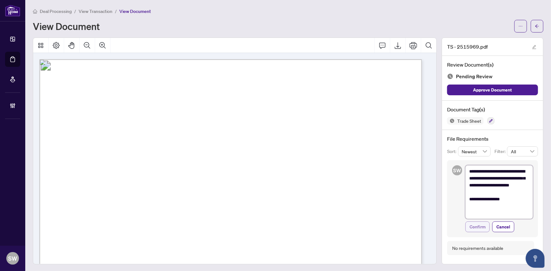
type textarea "**********"
click at [477, 228] on span "Confirm" at bounding box center [477, 227] width 16 height 10
type textarea "**********"
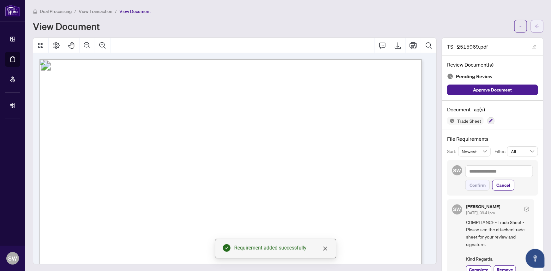
click at [535, 25] on icon "arrow-left" at bounding box center [537, 26] width 4 height 4
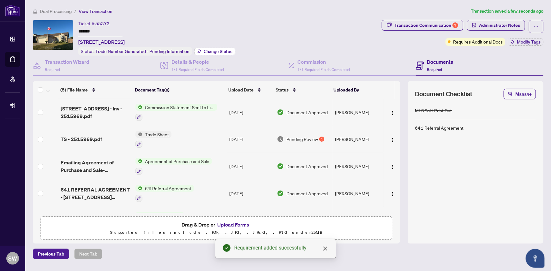
click at [212, 52] on span "Change Status" at bounding box center [218, 51] width 29 height 4
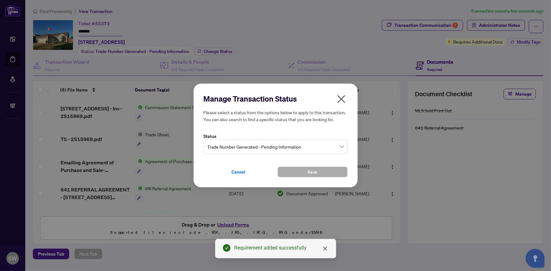
click at [259, 144] on span "Trade Number Generated - Pending Information" at bounding box center [275, 147] width 136 height 12
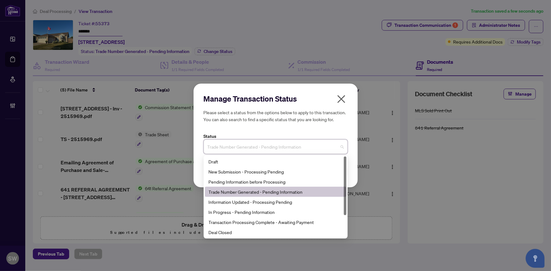
click at [237, 192] on div "Trade Number Generated - Pending Information" at bounding box center [276, 191] width 134 height 7
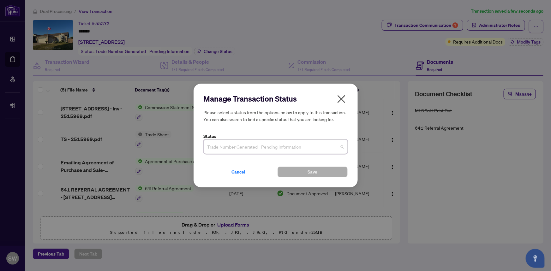
click at [293, 149] on span "Trade Number Generated - Pending Information" at bounding box center [275, 147] width 136 height 12
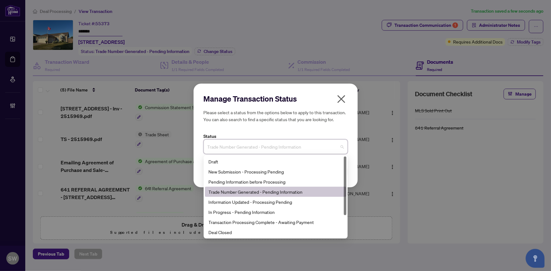
click at [266, 190] on div "Trade Number Generated - Pending Information" at bounding box center [276, 191] width 134 height 7
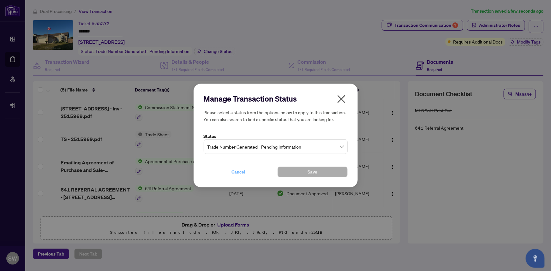
click at [238, 172] on span "Cancel" at bounding box center [239, 172] width 14 height 10
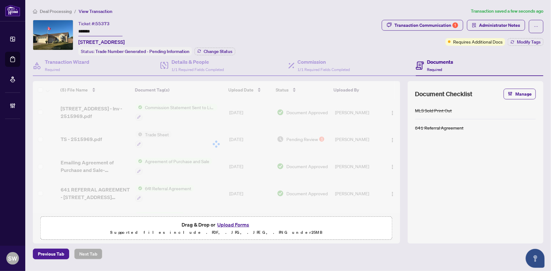
click at [88, 31] on input "*******" at bounding box center [100, 31] width 44 height 9
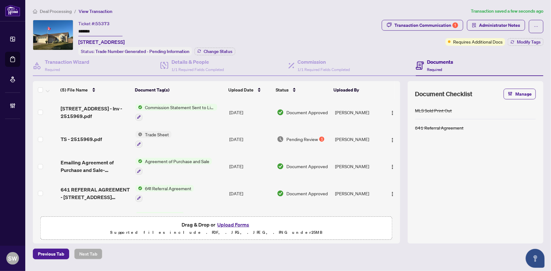
click at [227, 15] on div "Deal Processing / View Transaction Transaction saved a few seconds ago Ticket #…" at bounding box center [287, 134] width 515 height 252
click at [508, 22] on span "Administrator Notes" at bounding box center [499, 25] width 41 height 10
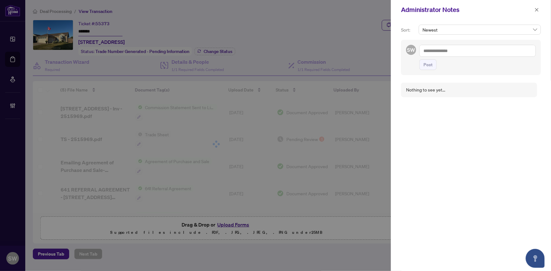
click at [486, 137] on div "Nothing to see yet..." at bounding box center [471, 172] width 140 height 187
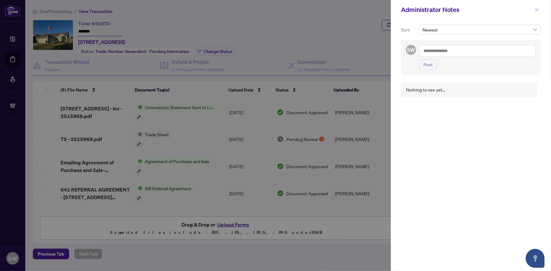
click at [537, 10] on icon "close" at bounding box center [536, 10] width 4 height 4
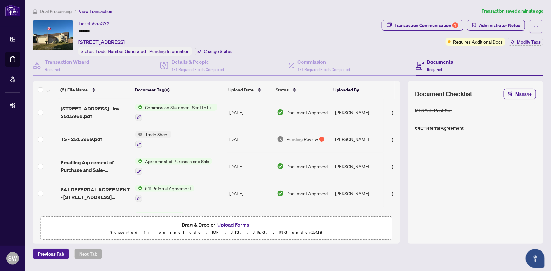
click at [54, 9] on span "Deal Processing" at bounding box center [56, 12] width 32 height 6
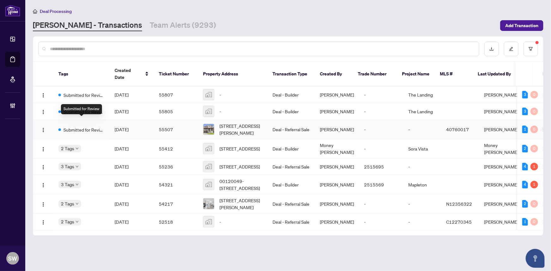
click at [104, 126] on span "Submitted for Review" at bounding box center [83, 129] width 41 height 7
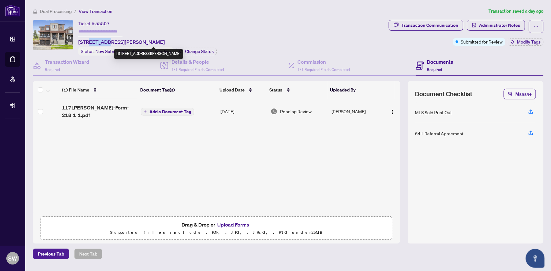
drag, startPoint x: 88, startPoint y: 41, endPoint x: 107, endPoint y: 41, distance: 18.3
click at [107, 41] on span "117 Rowe Street, Bradford West Gwillimbury, ON L3Z 4M9, Canada" at bounding box center [121, 42] width 86 height 8
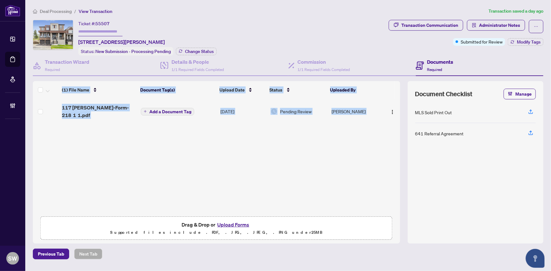
click at [122, 106] on div "(1) File Name Document Tag(s) Upload Date Status Uploaded By (1) File Name Docu…" at bounding box center [216, 147] width 367 height 132
click at [95, 106] on span "117 Rowe OREA-Form-218 1 1.pdf" at bounding box center [99, 111] width 74 height 15
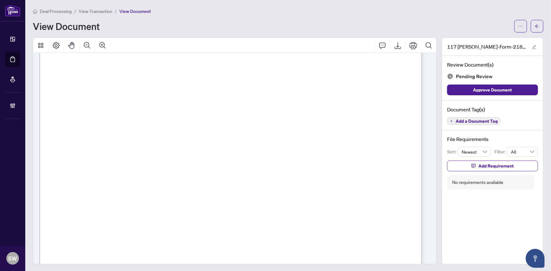
scroll to position [124, 0]
drag, startPoint x: 214, startPoint y: 155, endPoint x: 265, endPoint y: 153, distance: 50.2
click at [130, 167] on span "and marketing of the sale of the property 117 Rowe St, Bradford West Gwillimbur…" at bounding box center [192, 168] width 253 height 6
drag, startPoint x: 307, startPoint y: 168, endPoint x: 49, endPoint y: 155, distance: 258.5
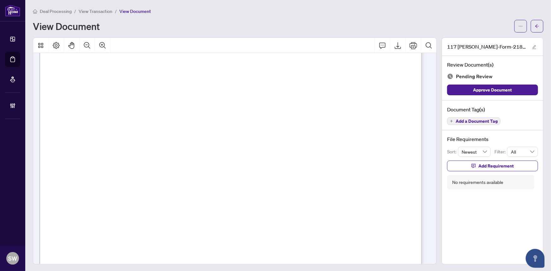
click at [220, 156] on span "For previously provided services in connection with the preparation" at bounding box center [297, 157] width 165 height 6
drag, startPoint x: 215, startPoint y: 156, endPoint x: 380, endPoint y: 155, distance: 165.7
click at [380, 155] on span "For previously provided services in connection with the preparation" at bounding box center [297, 157] width 165 height 6
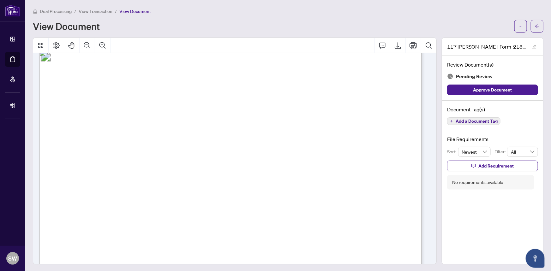
drag, startPoint x: 162, startPoint y: 137, endPoint x: 229, endPoint y: 137, distance: 66.3
click at [217, 137] on span "117 ROWE Street, Bradford West Gwillimbury, Ontario L3Z 4M9" at bounding box center [166, 137] width 102 height 6
click at [217, 136] on span "117 ROWE Street, Bradford West Gwillimbury, Ontario L3Z 4M9" at bounding box center [166, 137] width 102 height 6
click at [217, 137] on span "117 ROWE Street, Bradford West Gwillimbury, Ontario L3Z 4M9" at bounding box center [166, 137] width 102 height 6
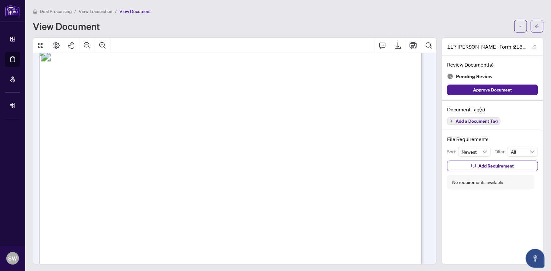
click at [217, 137] on span "117 ROWE Street, Bradford West Gwillimbury, Ontario L3Z 4M9" at bounding box center [166, 137] width 102 height 6
click at [96, 113] on span "Sundance Carson Homes Inc" at bounding box center [142, 114] width 101 height 6
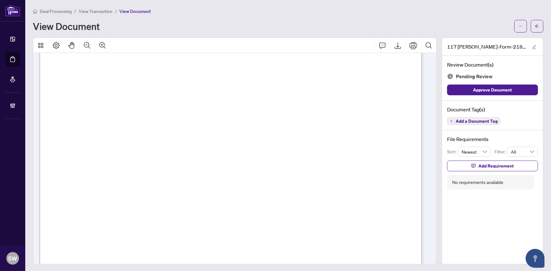
drag, startPoint x: 161, startPoint y: 114, endPoint x: 203, endPoint y: 114, distance: 42.6
click at [203, 114] on span "Jessica Pimentel & Curtis Pimentel" at bounding box center [210, 115] width 99 height 6
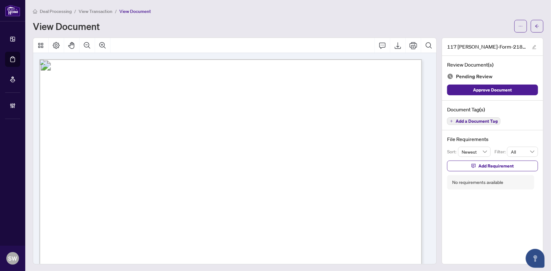
click at [457, 119] on span "Add a Document Tag" at bounding box center [476, 121] width 42 height 4
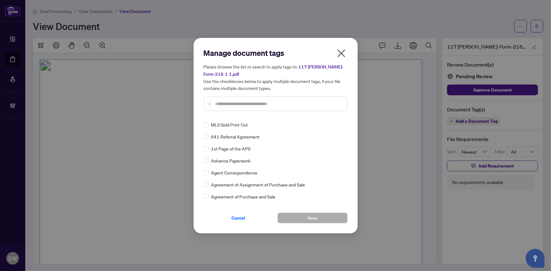
click at [219, 104] on input "text" at bounding box center [278, 103] width 127 height 7
type input "***"
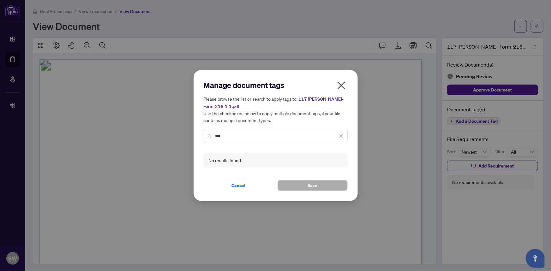
drag, startPoint x: 227, startPoint y: 136, endPoint x: 207, endPoint y: 133, distance: 20.2
click at [207, 133] on div "***" at bounding box center [276, 136] width 144 height 15
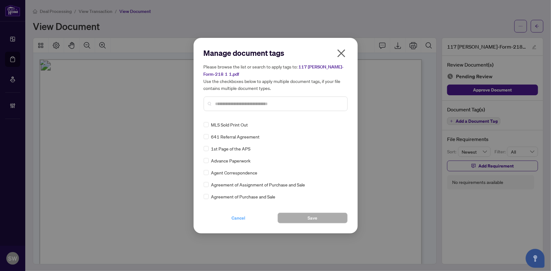
click at [239, 215] on span "Cancel" at bounding box center [239, 218] width 14 height 10
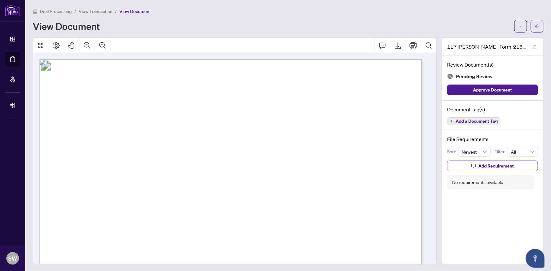
click at [479, 119] on span "Add a Document Tag" at bounding box center [476, 121] width 42 height 4
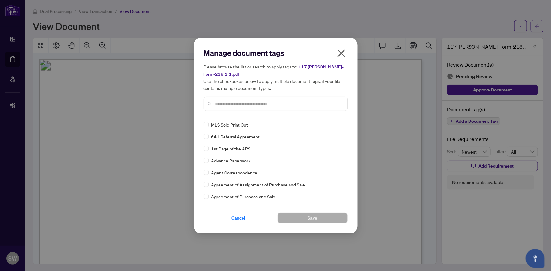
click at [248, 104] on input "text" at bounding box center [278, 103] width 127 height 7
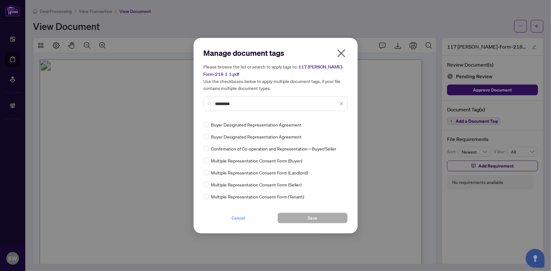
type input "*********"
click at [239, 215] on span "Cancel" at bounding box center [239, 218] width 14 height 10
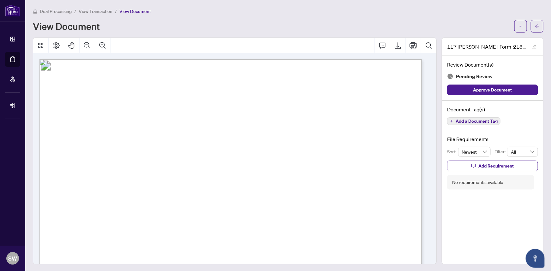
click at [481, 122] on span "Add a Document Tag" at bounding box center [476, 121] width 42 height 4
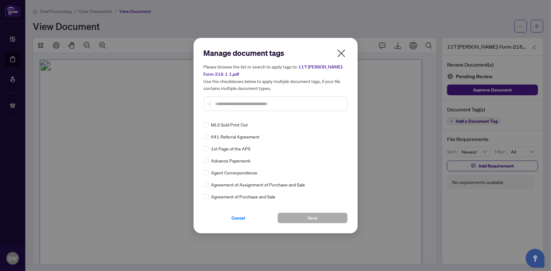
click at [231, 104] on input "text" at bounding box center [278, 103] width 127 height 7
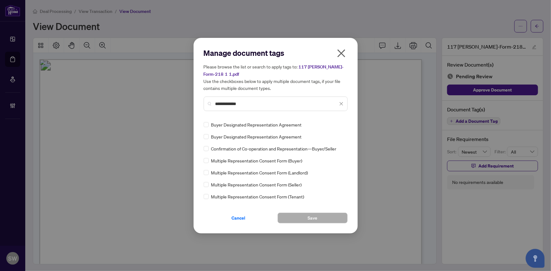
drag, startPoint x: 249, startPoint y: 104, endPoint x: 166, endPoint y: 104, distance: 83.0
click at [166, 104] on div "**********" at bounding box center [275, 135] width 551 height 271
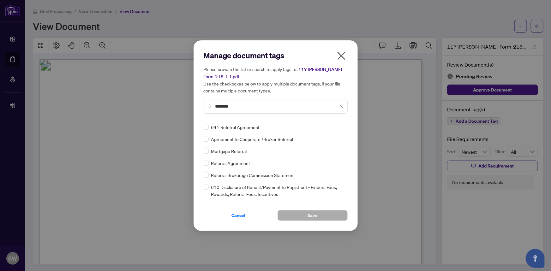
type input "********"
click at [336, 126] on img at bounding box center [334, 127] width 6 height 6
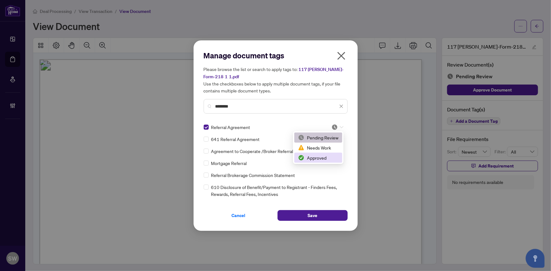
click at [322, 155] on div "Approved" at bounding box center [318, 157] width 40 height 7
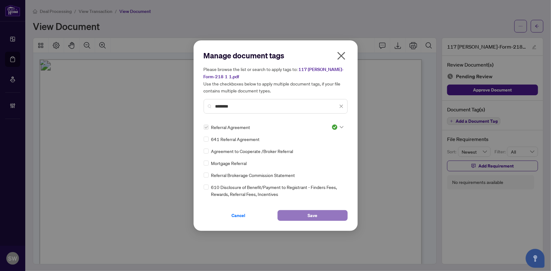
click at [303, 216] on button "Save" at bounding box center [312, 215] width 70 height 11
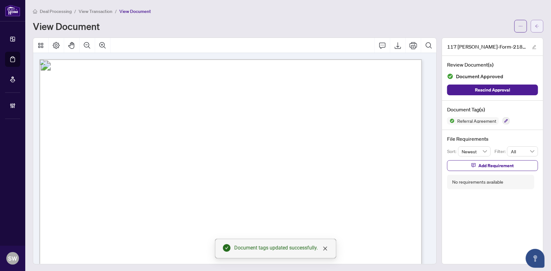
click at [535, 28] on span "button" at bounding box center [537, 26] width 4 height 10
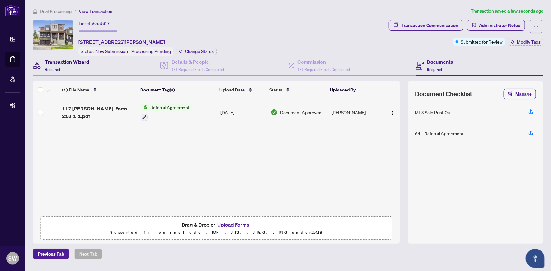
click at [72, 64] on h4 "Transaction Wizard" at bounding box center [67, 62] width 45 height 8
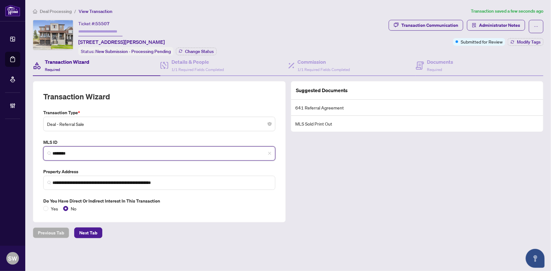
click at [66, 150] on input "********" at bounding box center [161, 153] width 219 height 7
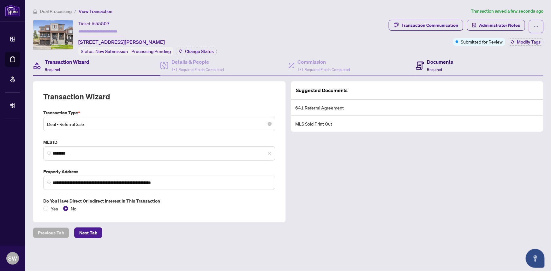
click at [444, 63] on h4 "Documents" at bounding box center [440, 62] width 26 height 8
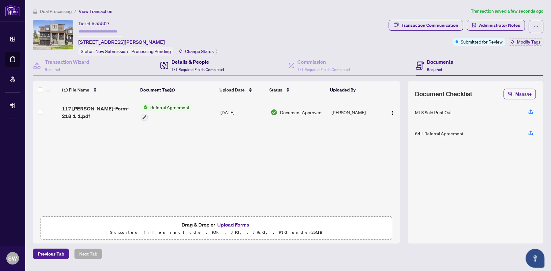
click at [201, 68] on span "1/1 Required Fields Completed" at bounding box center [197, 69] width 52 height 5
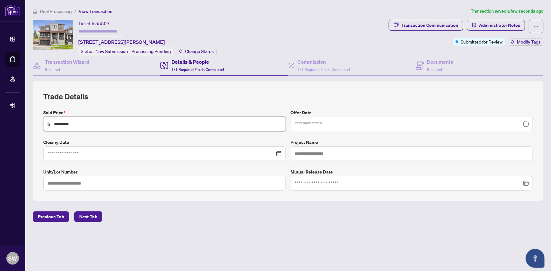
click at [64, 123] on input "*********" at bounding box center [168, 124] width 228 height 7
click at [435, 63] on h4 "Documents" at bounding box center [440, 62] width 26 height 8
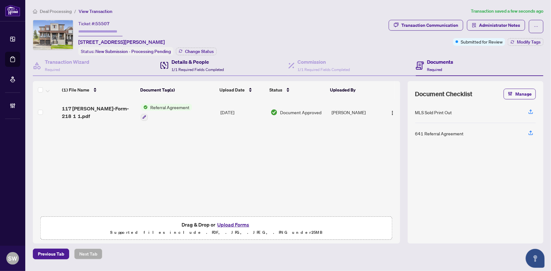
click at [188, 63] on h4 "Details & People" at bounding box center [197, 62] width 52 height 8
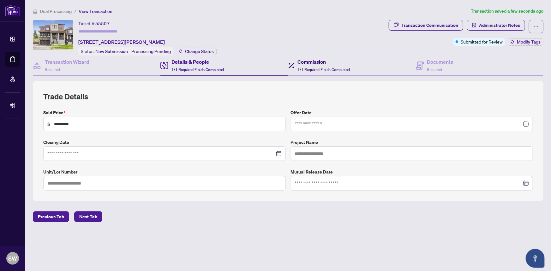
click at [329, 61] on h4 "Commission" at bounding box center [324, 62] width 52 height 8
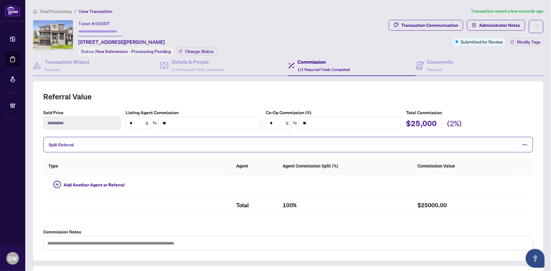
type textarea "**********"
type input "*"
type input "*******"
type textarea "**********"
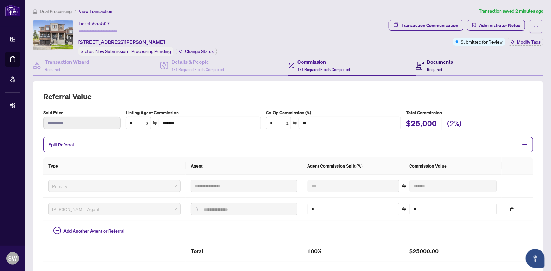
click at [432, 63] on h4 "Documents" at bounding box center [440, 62] width 26 height 8
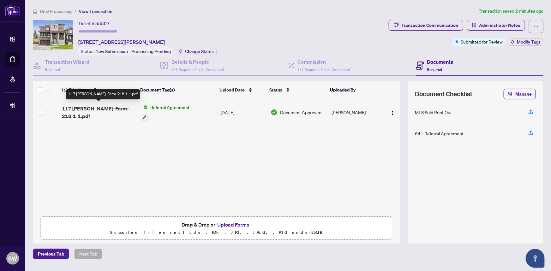
click at [104, 105] on span "117 Rowe OREA-Form-218 1 1.pdf" at bounding box center [99, 112] width 74 height 15
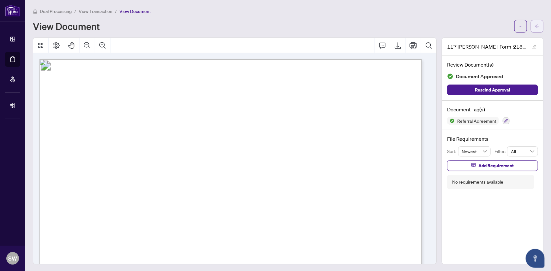
click at [536, 28] on button "button" at bounding box center [537, 26] width 13 height 13
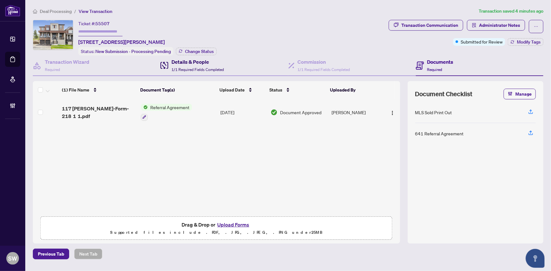
click at [180, 65] on div "Details & People 1/1 Required Fields Completed" at bounding box center [197, 65] width 52 height 15
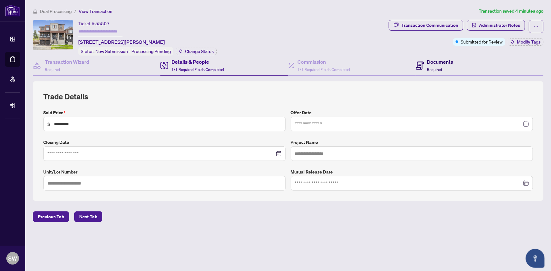
click at [439, 67] on span "Required" at bounding box center [434, 69] width 15 height 5
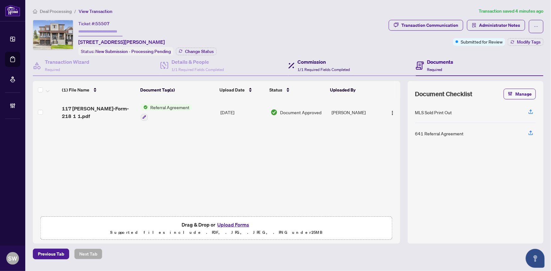
click at [320, 69] on span "1/1 Required Fields Completed" at bounding box center [324, 69] width 52 height 5
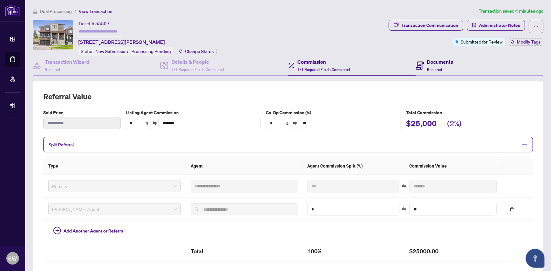
click at [436, 64] on div "Documents Required" at bounding box center [440, 65] width 26 height 15
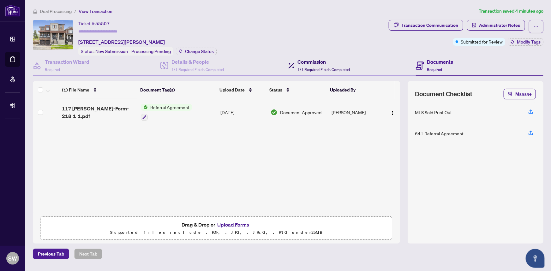
click at [309, 62] on h4 "Commission" at bounding box center [324, 62] width 52 height 8
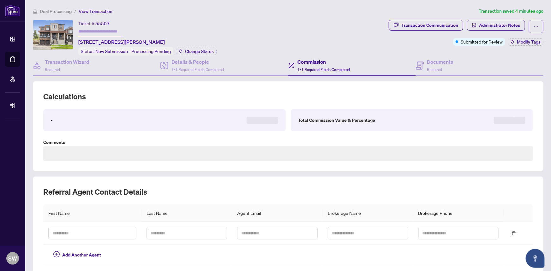
type textarea "**********"
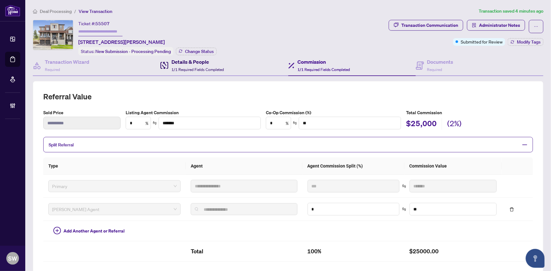
click at [177, 67] on span "1/1 Required Fields Completed" at bounding box center [197, 69] width 52 height 5
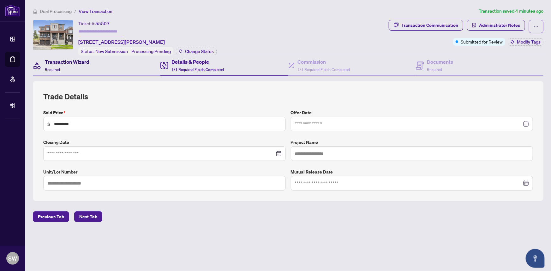
click at [68, 64] on h4 "Transaction Wizard" at bounding box center [67, 62] width 45 height 8
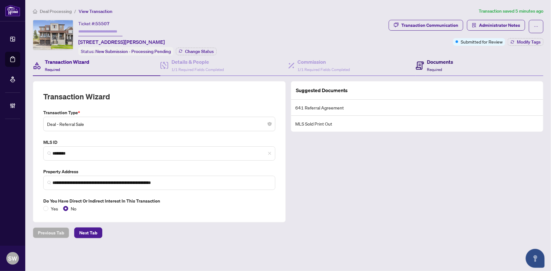
click at [427, 63] on h4 "Documents" at bounding box center [440, 62] width 26 height 8
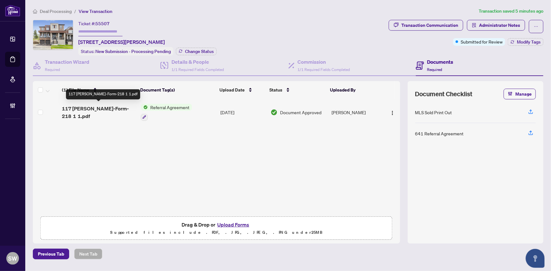
click at [101, 107] on span "117 Rowe OREA-Form-218 1 1.pdf" at bounding box center [99, 112] width 74 height 15
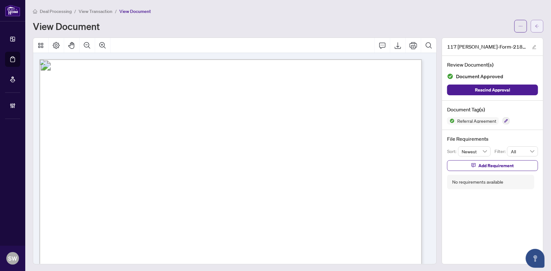
click at [535, 27] on icon "arrow-left" at bounding box center [537, 25] width 4 height 3
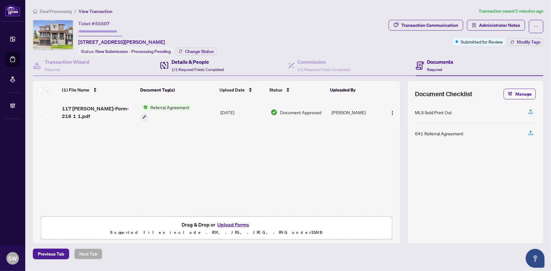
click at [193, 60] on h4 "Details & People" at bounding box center [197, 62] width 52 height 8
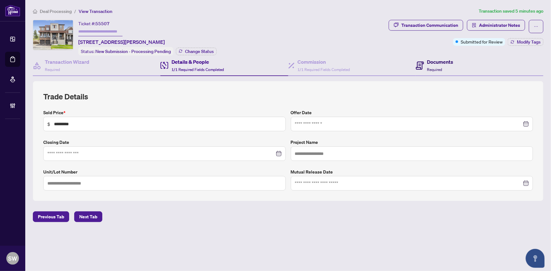
click at [439, 65] on div "Documents Required" at bounding box center [440, 65] width 26 height 15
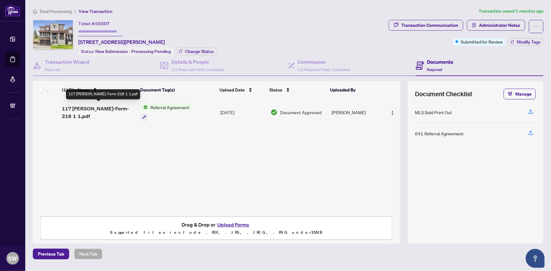
click at [108, 107] on span "117 Rowe OREA-Form-218 1 1.pdf" at bounding box center [99, 112] width 74 height 15
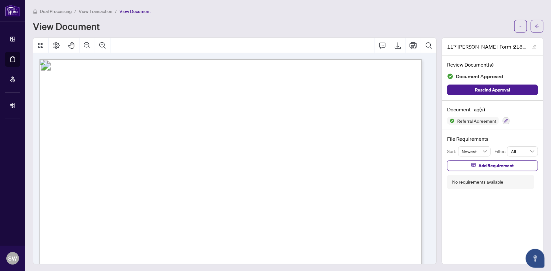
click at [535, 22] on span "button" at bounding box center [537, 26] width 4 height 10
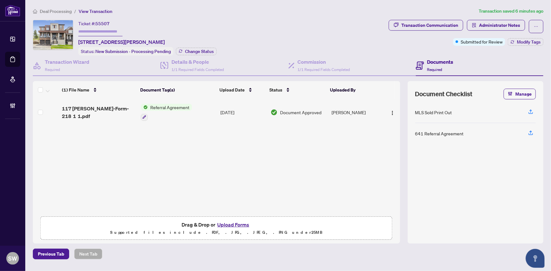
click at [104, 24] on span "55507" at bounding box center [102, 24] width 14 height 6
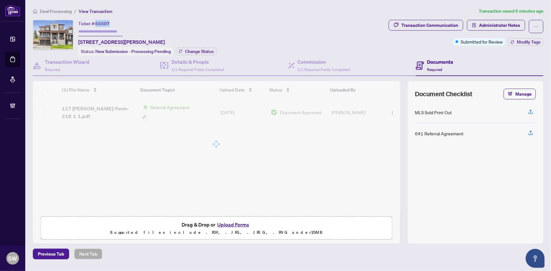
click at [104, 24] on span "55507" at bounding box center [102, 24] width 14 height 6
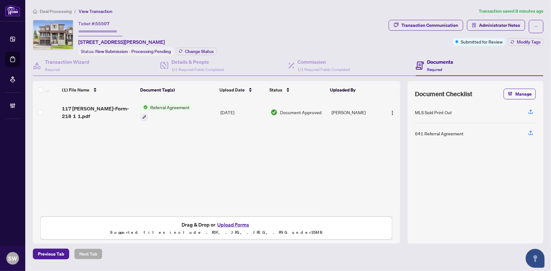
click at [103, 104] on div "(1) File Name Document Tag(s) Upload Date Status Uploaded By (1) File Name Docu…" at bounding box center [216, 147] width 367 height 132
click at [102, 107] on span "117 Rowe OREA-Form-218 1 1.pdf" at bounding box center [99, 112] width 74 height 15
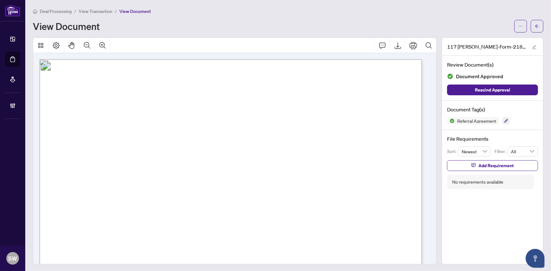
drag, startPoint x: 152, startPoint y: 97, endPoint x: 244, endPoint y: 98, distance: 91.5
click at [95, 101] on span "Form 218" at bounding box center [80, 103] width 30 height 10
drag, startPoint x: 253, startPoint y: 98, endPoint x: 153, endPoint y: 94, distance: 100.7
click at [153, 59] on article "Representation Agreement Representation & Service Form 218 for use in the Provi…" at bounding box center [417, 59] width 757 height 0
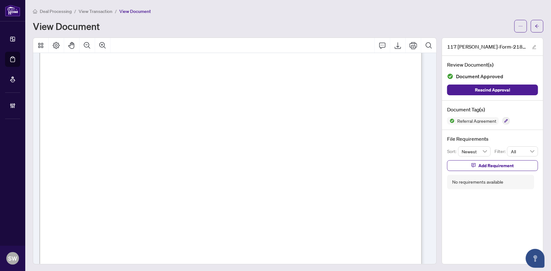
scroll to position [201, 0]
click at [535, 27] on button "button" at bounding box center [537, 26] width 13 height 13
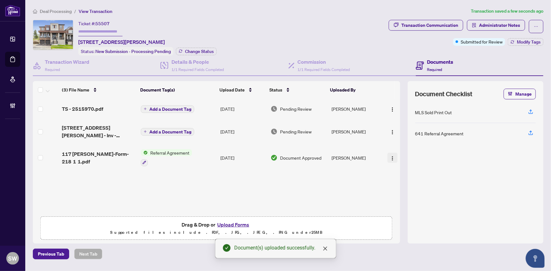
click at [391, 157] on img "button" at bounding box center [392, 158] width 5 height 5
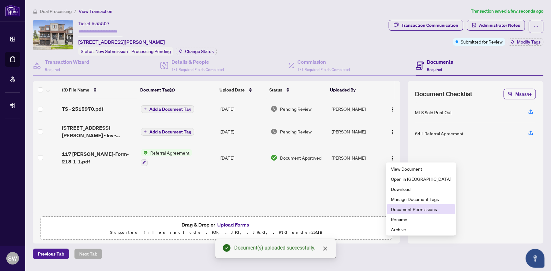
click at [408, 209] on span "Document Permissions" at bounding box center [421, 209] width 60 height 7
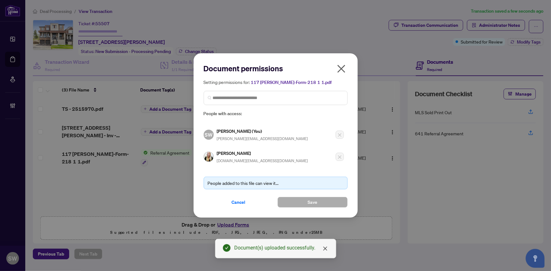
click at [234, 153] on h5 "Jessica Pimentel" at bounding box center [262, 153] width 91 height 7
click at [342, 72] on icon "close" at bounding box center [341, 69] width 10 height 10
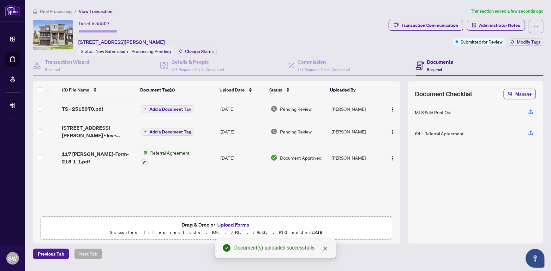
click at [174, 130] on span "Add a Document Tag" at bounding box center [170, 132] width 42 height 4
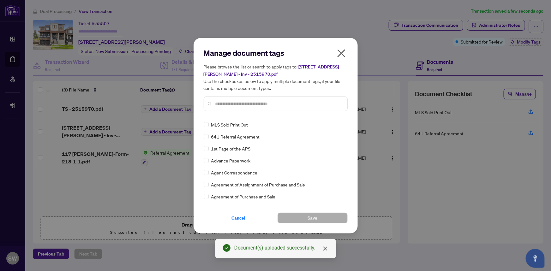
click at [257, 104] on input "text" at bounding box center [278, 103] width 127 height 7
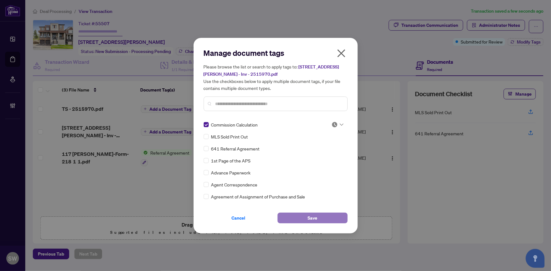
click at [322, 215] on button "Save" at bounding box center [312, 218] width 70 height 11
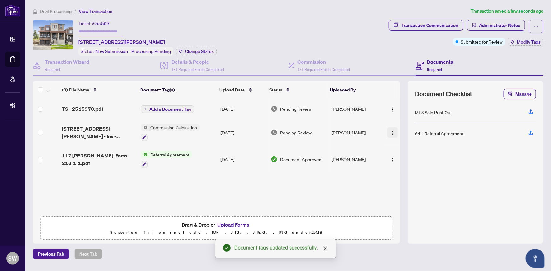
click at [391, 131] on img "button" at bounding box center [392, 133] width 5 height 5
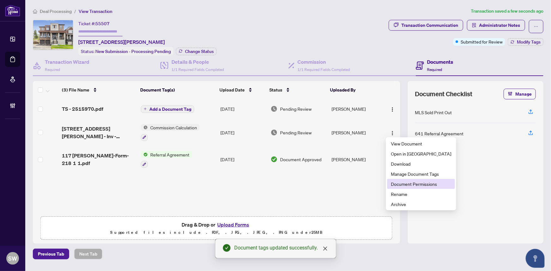
click at [402, 182] on span "Document Permissions" at bounding box center [421, 184] width 60 height 7
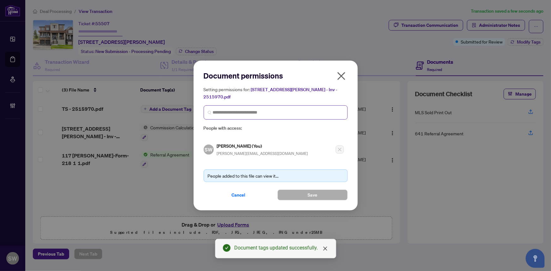
click at [234, 113] on span at bounding box center [276, 112] width 144 height 14
paste input "**********"
type input "**********"
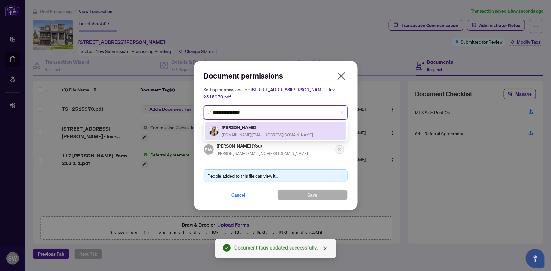
click at [261, 128] on div "Jessica Pimentel jessicaapimentel.realtor@gmail.com" at bounding box center [267, 131] width 91 height 15
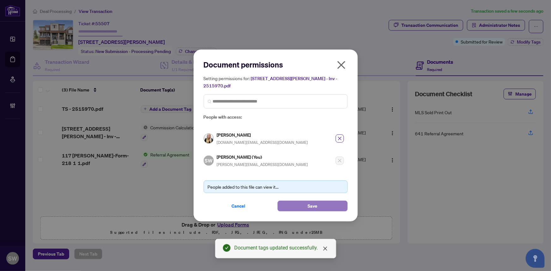
click at [311, 201] on span "Save" at bounding box center [312, 206] width 10 height 10
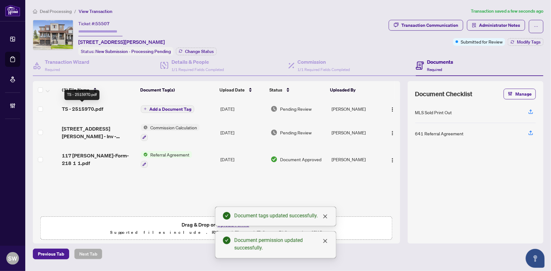
click at [92, 107] on span "TS - 2515970.pdf" at bounding box center [82, 109] width 41 height 8
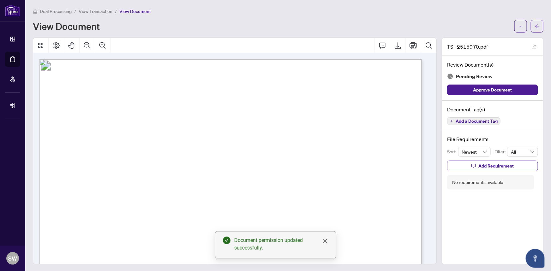
click at [462, 121] on span "Add a Document Tag" at bounding box center [476, 121] width 42 height 4
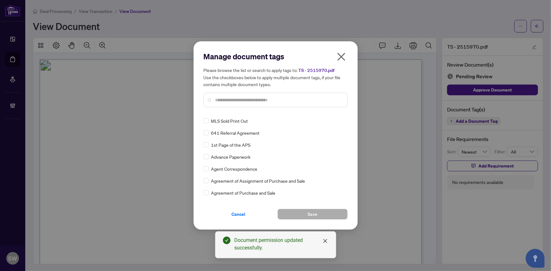
click at [241, 103] on input "text" at bounding box center [278, 100] width 127 height 7
type input "*****"
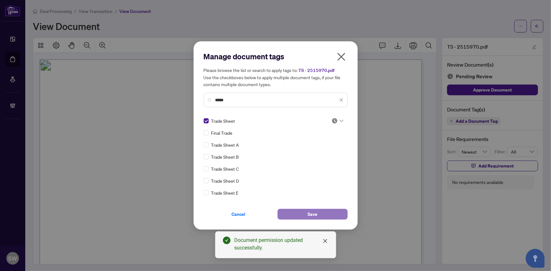
click at [317, 213] on span "Save" at bounding box center [312, 214] width 10 height 10
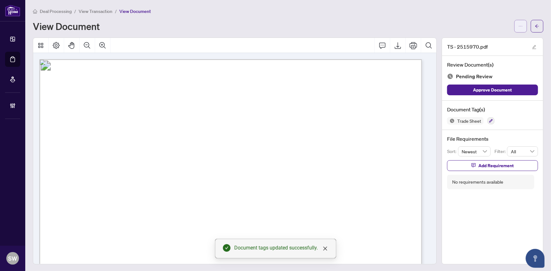
click at [518, 26] on icon "ellipsis" at bounding box center [520, 26] width 4 height 4
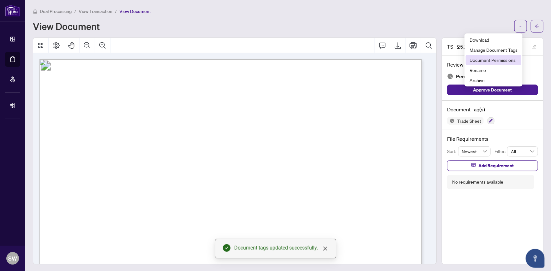
click at [495, 60] on span "Document Permissions" at bounding box center [493, 59] width 48 height 7
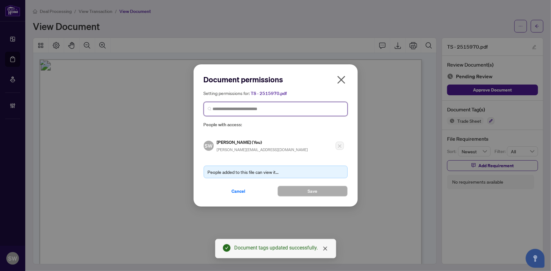
click at [232, 107] on input "search" at bounding box center [278, 109] width 131 height 7
paste input "**********"
type input "**********"
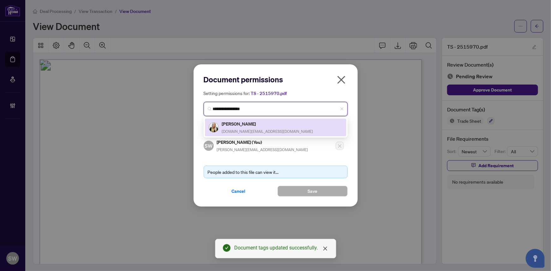
click at [249, 127] on div "Jessica Pimentel jessicaapimentel.realtor@gmail.com" at bounding box center [267, 127] width 91 height 15
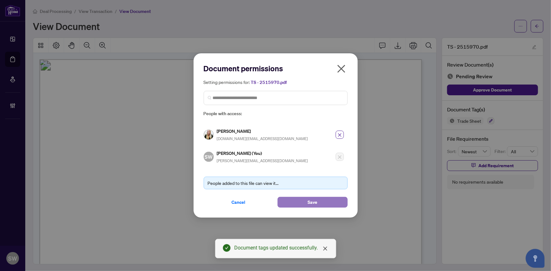
click at [309, 203] on span "Save" at bounding box center [312, 202] width 10 height 10
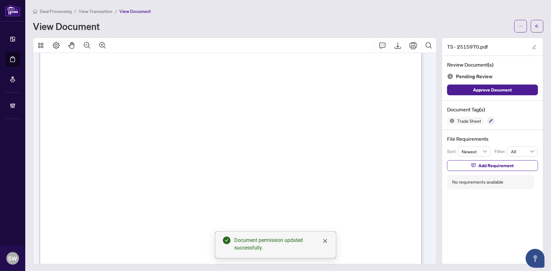
scroll to position [229, 0]
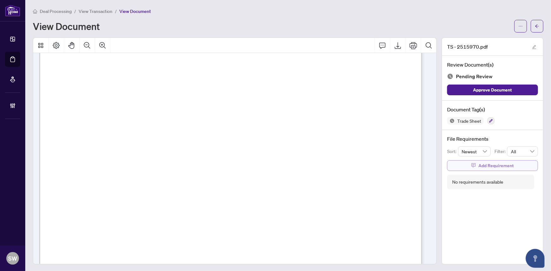
click at [483, 164] on span "Add Requirement" at bounding box center [495, 166] width 35 height 10
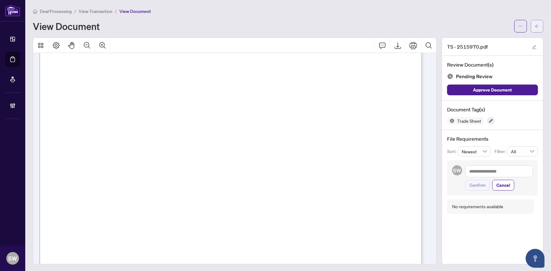
click at [537, 22] on button "button" at bounding box center [537, 26] width 13 height 13
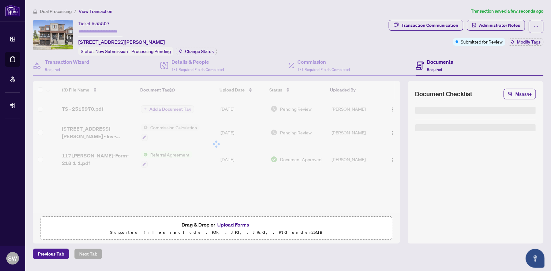
click at [537, 22] on span "button" at bounding box center [536, 26] width 4 height 10
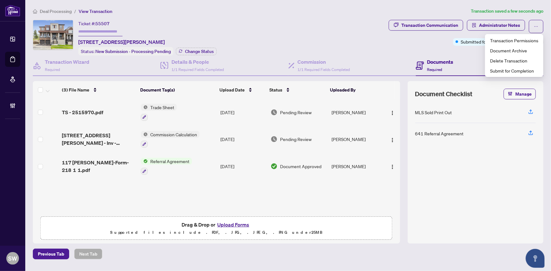
click at [104, 110] on div "TS - 2515970.pdf" at bounding box center [99, 113] width 74 height 8
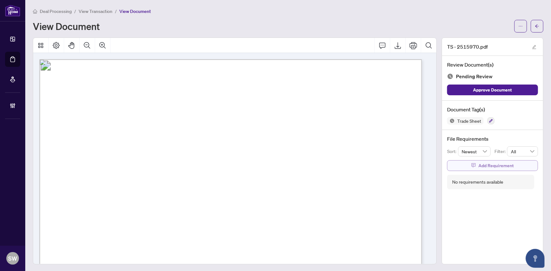
click at [482, 164] on span "Add Requirement" at bounding box center [495, 166] width 35 height 10
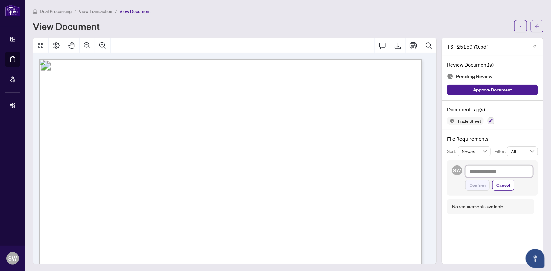
click at [482, 170] on textarea at bounding box center [499, 171] width 68 height 12
paste textarea "**********"
type textarea "**********"
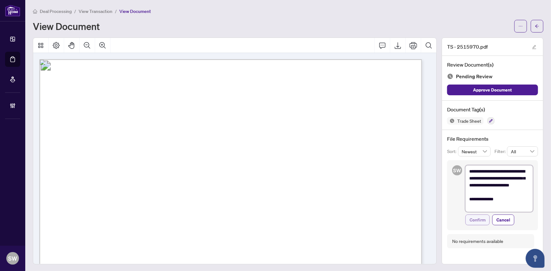
type textarea "**********"
click at [480, 220] on span "Confirm" at bounding box center [477, 220] width 16 height 10
type textarea "**********"
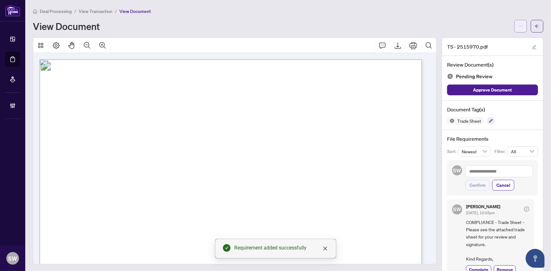
click at [518, 25] on icon "ellipsis" at bounding box center [520, 26] width 4 height 4
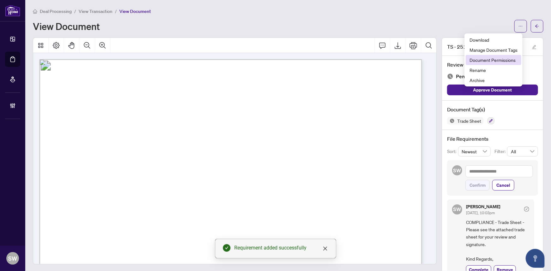
click at [506, 61] on span "Document Permissions" at bounding box center [493, 59] width 48 height 7
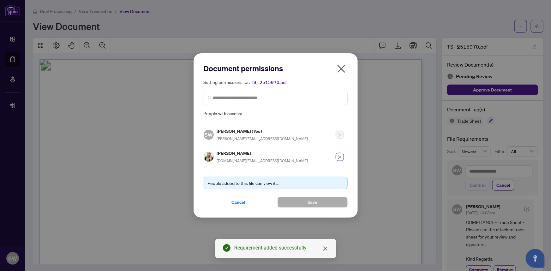
click at [220, 152] on h5 "Jessica Pimentel" at bounding box center [262, 153] width 91 height 7
click at [341, 69] on icon "close" at bounding box center [341, 69] width 8 height 8
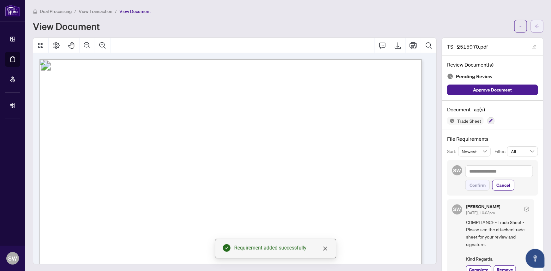
click at [537, 28] on button "button" at bounding box center [537, 26] width 13 height 13
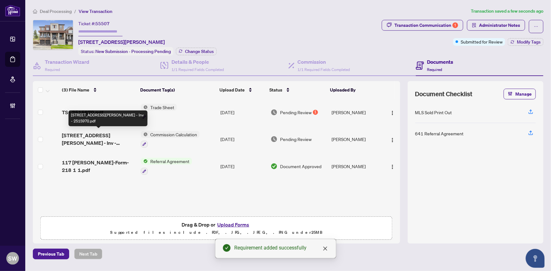
click at [85, 136] on span "117 Rowe St - Inv - 2515970.pdf" at bounding box center [99, 139] width 74 height 15
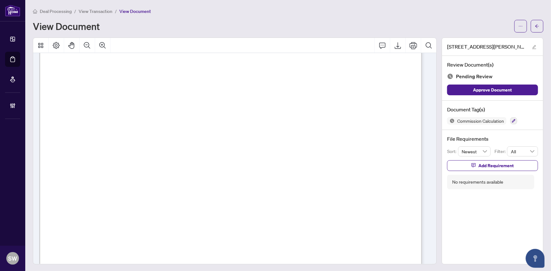
scroll to position [115, 0]
click at [518, 29] on span "button" at bounding box center [520, 26] width 4 height 10
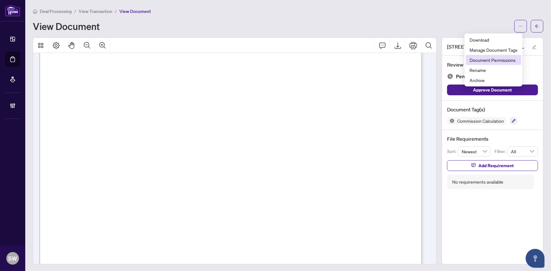
click at [512, 61] on span "Document Permissions" at bounding box center [493, 59] width 48 height 7
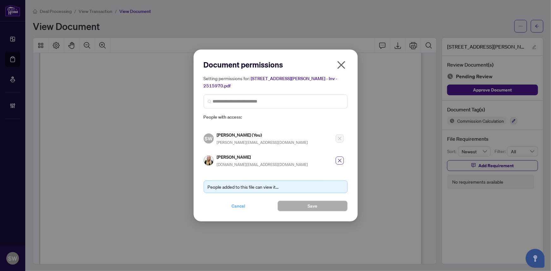
click at [242, 201] on span "Cancel" at bounding box center [239, 206] width 14 height 10
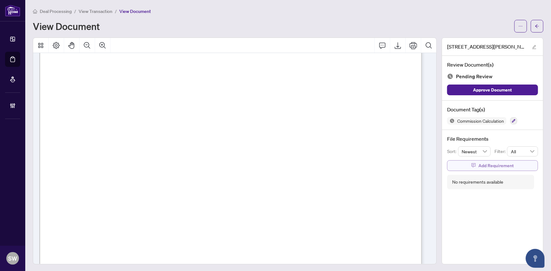
click at [478, 164] on span "Add Requirement" at bounding box center [495, 166] width 35 height 10
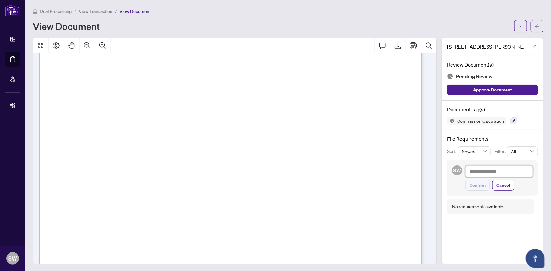
drag, startPoint x: 477, startPoint y: 172, endPoint x: 479, endPoint y: 169, distance: 4.0
click at [477, 171] on textarea at bounding box center [499, 171] width 68 height 12
type textarea "*"
type textarea "**"
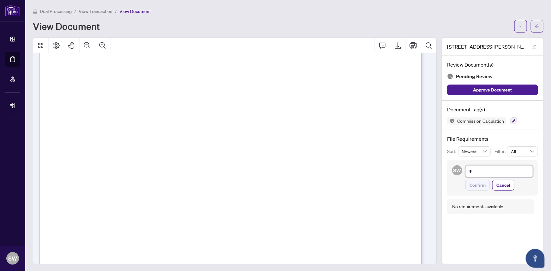
type textarea "**"
type textarea "***"
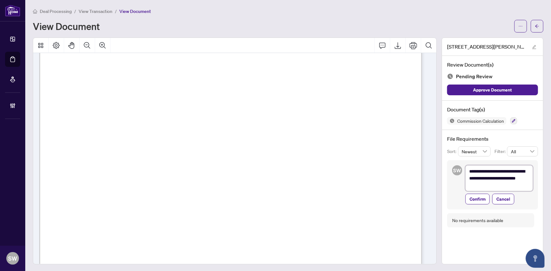
scroll to position [0, 0]
click at [512, 184] on textarea "**********" at bounding box center [499, 178] width 68 height 26
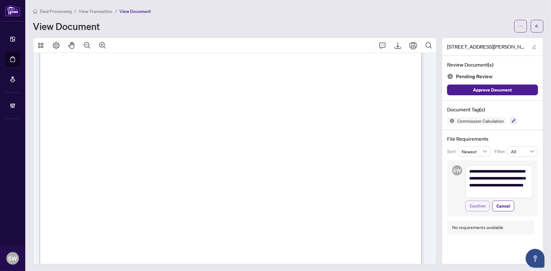
click at [473, 207] on span "Confirm" at bounding box center [477, 206] width 16 height 10
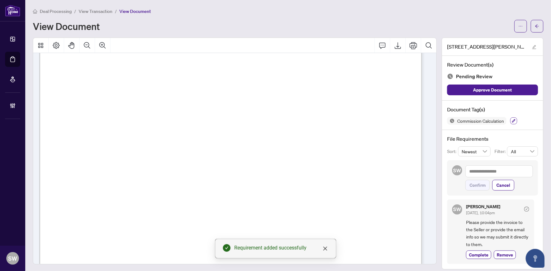
click at [512, 120] on icon "button" at bounding box center [514, 121] width 4 height 4
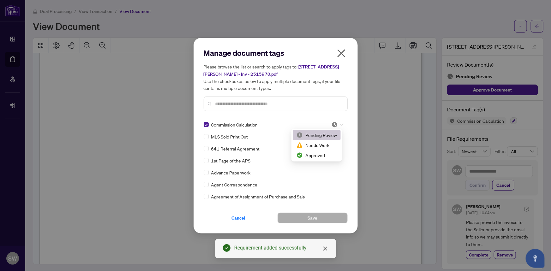
click at [331, 125] on img at bounding box center [334, 125] width 6 height 6
click at [320, 156] on div "Approved" at bounding box center [316, 155] width 40 height 7
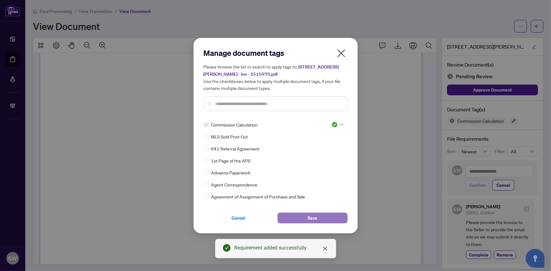
click at [297, 217] on button "Save" at bounding box center [312, 218] width 70 height 11
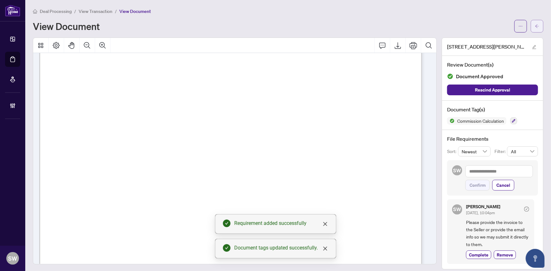
click at [535, 26] on icon "arrow-left" at bounding box center [537, 26] width 4 height 4
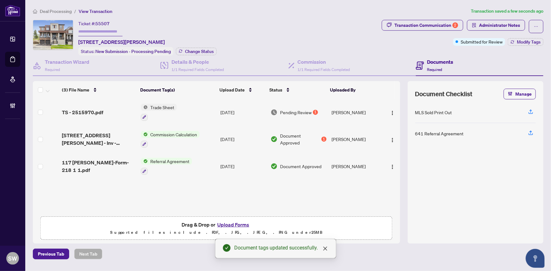
click at [100, 30] on input "text" at bounding box center [100, 31] width 44 height 9
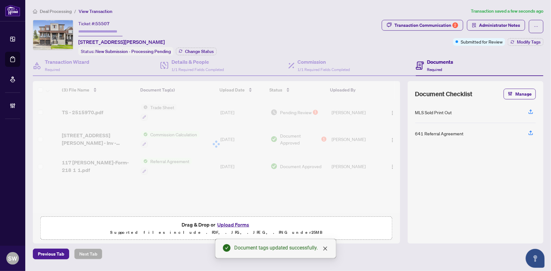
paste input "*******"
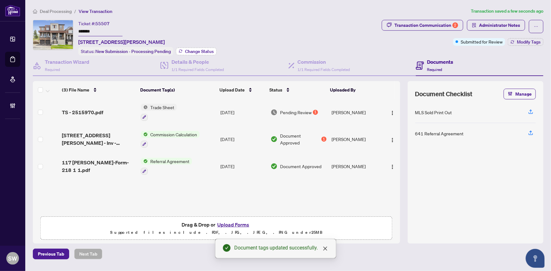
click at [200, 49] on span "Change Status" at bounding box center [199, 51] width 29 height 4
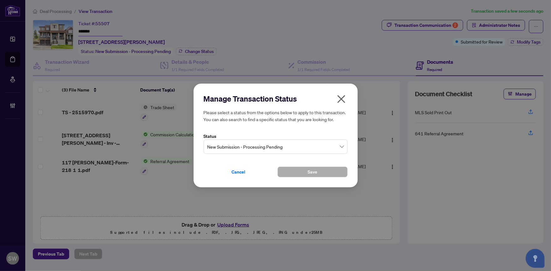
click at [253, 144] on span "New Submission - Processing Pending" at bounding box center [275, 147] width 136 height 12
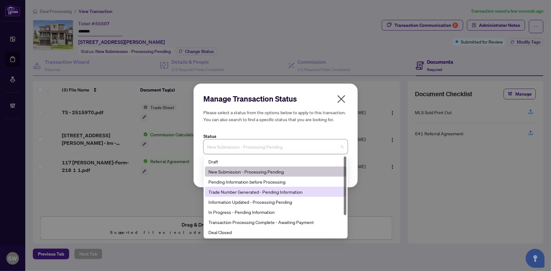
click at [230, 188] on div "Trade Number Generated - Pending Information" at bounding box center [276, 191] width 134 height 7
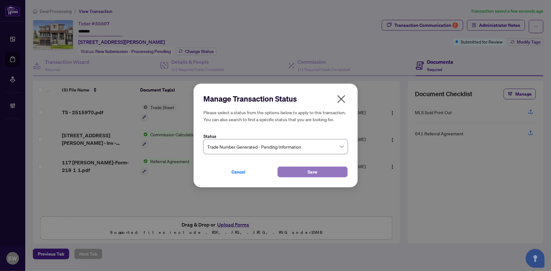
click at [312, 173] on span "Save" at bounding box center [312, 172] width 10 height 10
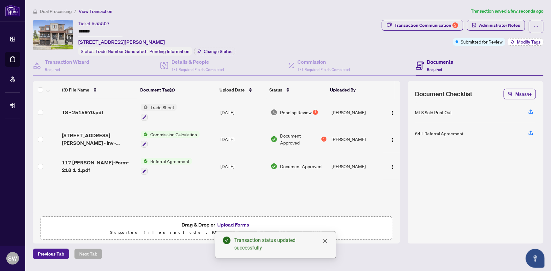
click at [525, 42] on span "Modify Tags" at bounding box center [529, 42] width 24 height 4
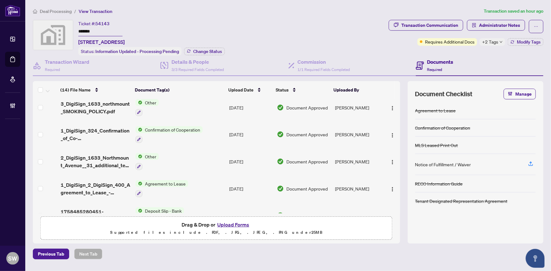
scroll to position [258, 0]
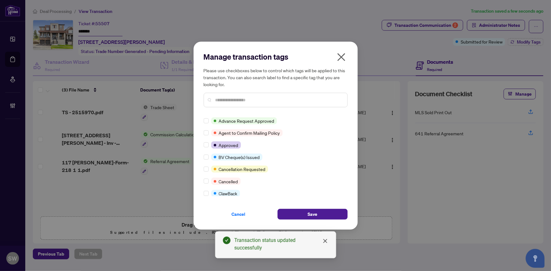
click at [345, 124] on div "Advance Request Approved Agent to Confirm Mailing Policy Approved BV Cheque(s) …" at bounding box center [276, 156] width 144 height 79
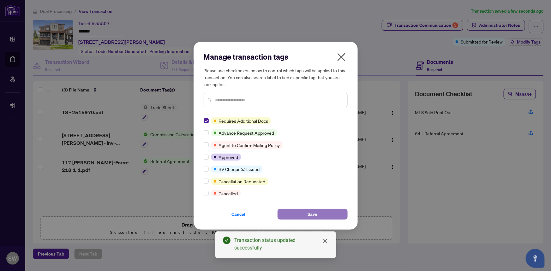
click at [301, 211] on button "Save" at bounding box center [312, 214] width 70 height 11
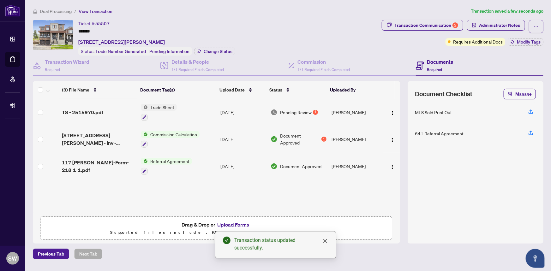
click at [311, 20] on div "Ticket #: 55507 ******* [STREET_ADDRESS][PERSON_NAME] Status: Trade Number Gene…" at bounding box center [206, 38] width 346 height 36
click at [63, 12] on span "Deal Processing" at bounding box center [56, 12] width 32 height 6
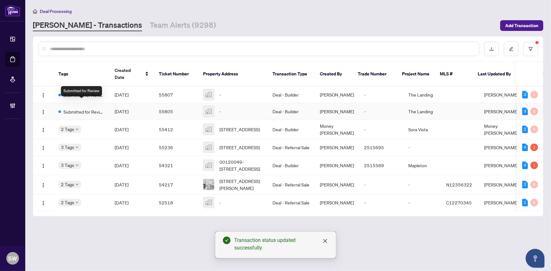
click at [90, 108] on span "Submitted for Review" at bounding box center [83, 111] width 41 height 7
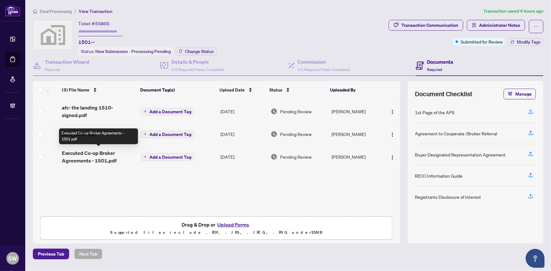
click at [101, 152] on span "Executed Co-op Broker Agreements - 1501.pdf" at bounding box center [99, 156] width 74 height 15
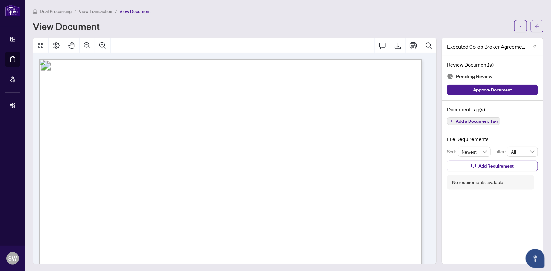
click at [461, 120] on span "Add a Document Tag" at bounding box center [476, 121] width 42 height 4
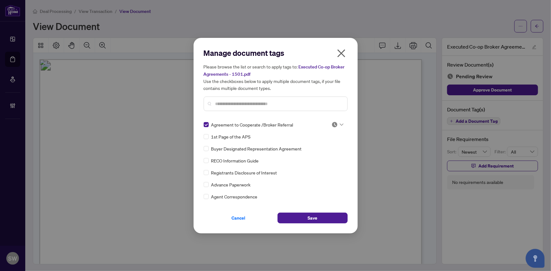
click at [336, 123] on div at bounding box center [337, 125] width 12 height 6
click at [318, 156] on div "Approved" at bounding box center [316, 155] width 40 height 7
click at [329, 217] on button "Save" at bounding box center [312, 218] width 70 height 11
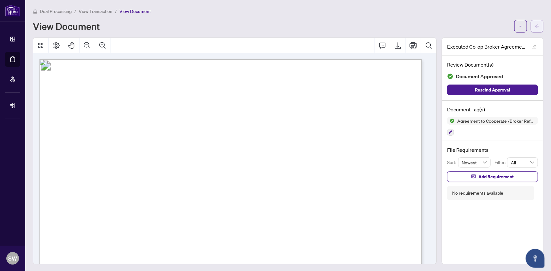
click at [535, 28] on icon "arrow-left" at bounding box center [537, 26] width 4 height 4
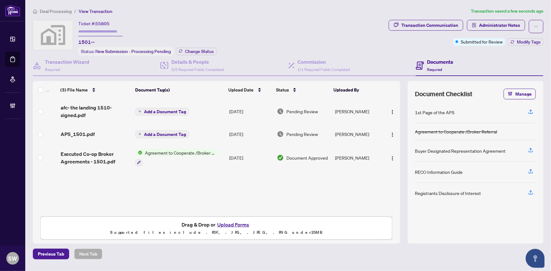
click at [80, 133] on span "APS_1501.pdf" at bounding box center [78, 134] width 34 height 8
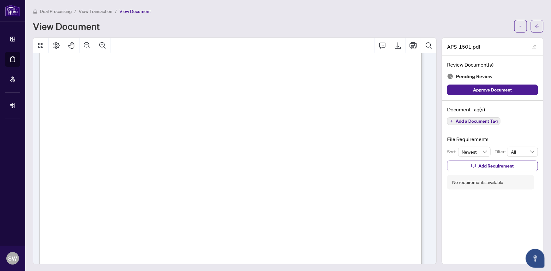
scroll to position [229, 0]
click at [478, 122] on span "Add a Document Tag" at bounding box center [476, 121] width 42 height 4
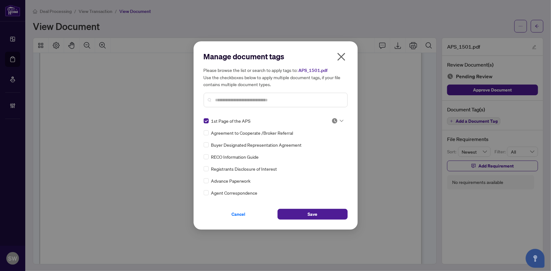
click at [335, 120] on img at bounding box center [334, 121] width 6 height 6
click at [317, 153] on div "Approved" at bounding box center [316, 151] width 40 height 7
click at [319, 212] on button "Save" at bounding box center [312, 214] width 70 height 11
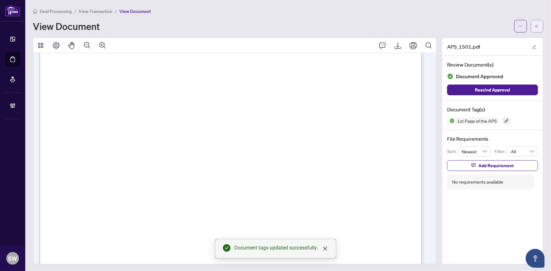
click at [535, 25] on button "button" at bounding box center [537, 26] width 13 height 13
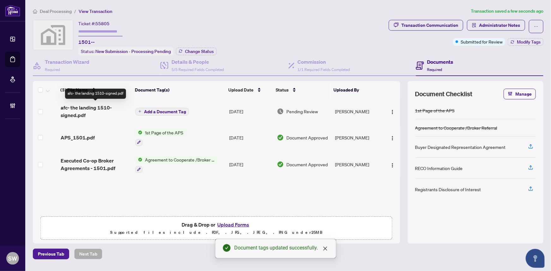
click at [77, 109] on span "afc- the landing 1510-signed.pdf" at bounding box center [96, 111] width 70 height 15
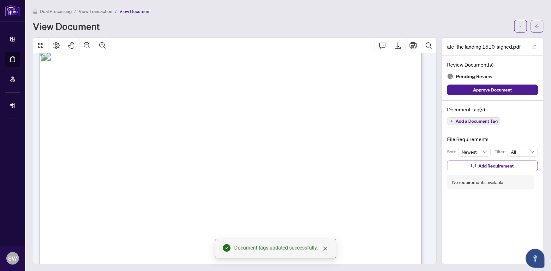
scroll to position [9, 0]
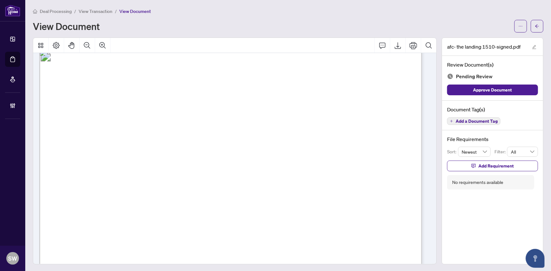
click at [480, 120] on span "Add a Document Tag" at bounding box center [476, 121] width 42 height 4
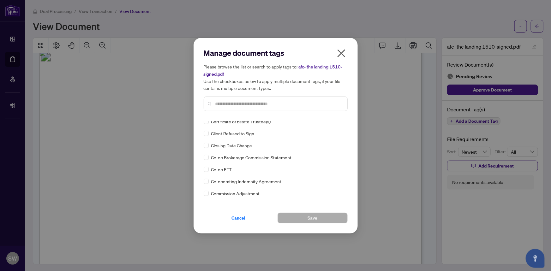
scroll to position [201, 0]
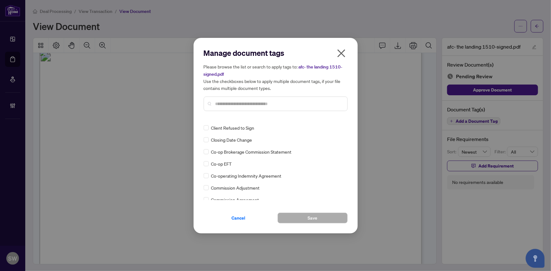
click at [238, 104] on input "text" at bounding box center [278, 103] width 127 height 7
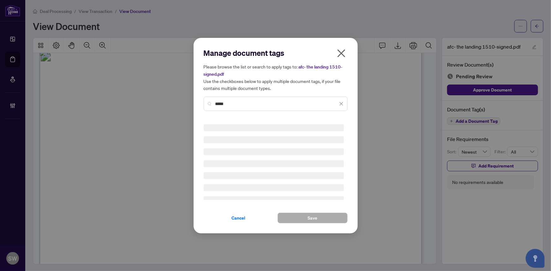
scroll to position [0, 0]
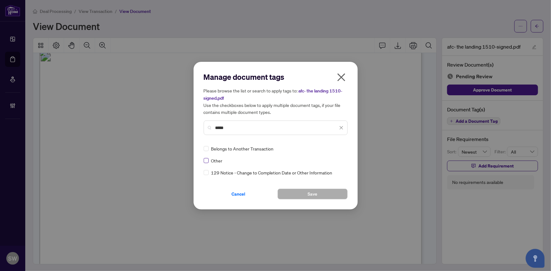
type input "*****"
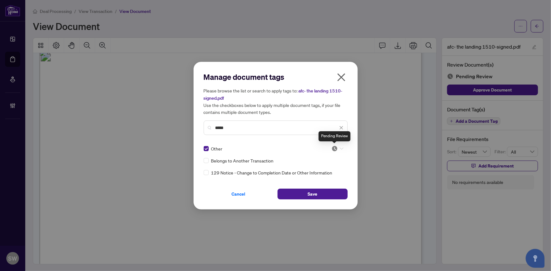
click at [332, 148] on img at bounding box center [334, 149] width 6 height 6
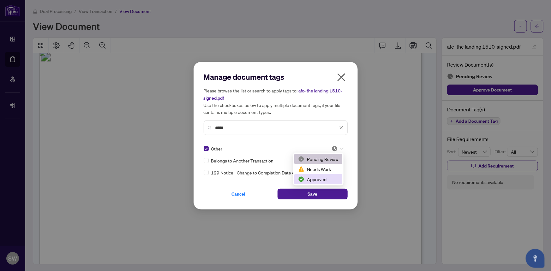
click at [318, 180] on div "Approved" at bounding box center [318, 179] width 40 height 7
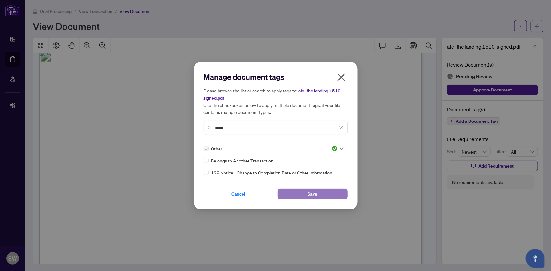
click at [315, 191] on span "Save" at bounding box center [312, 194] width 10 height 10
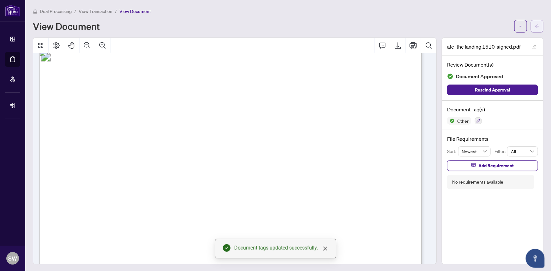
click at [535, 29] on span "button" at bounding box center [537, 26] width 4 height 10
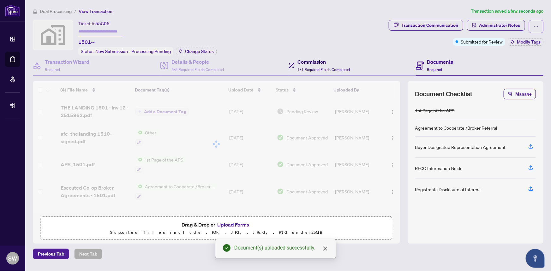
click at [323, 68] on span "1/1 Required Fields Completed" at bounding box center [324, 69] width 52 height 5
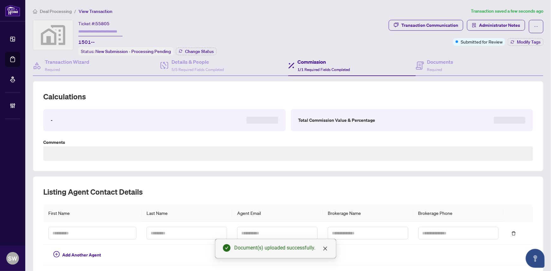
type textarea "**********"
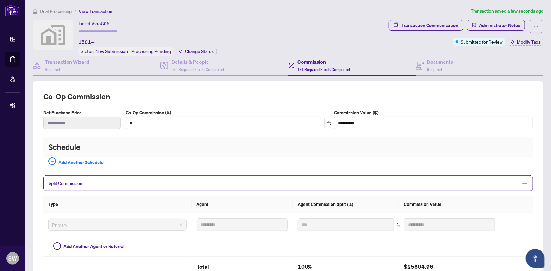
click at [101, 23] on span "55805" at bounding box center [102, 24] width 14 height 6
copy span "55805"
click at [432, 68] on span "Required" at bounding box center [434, 69] width 15 height 5
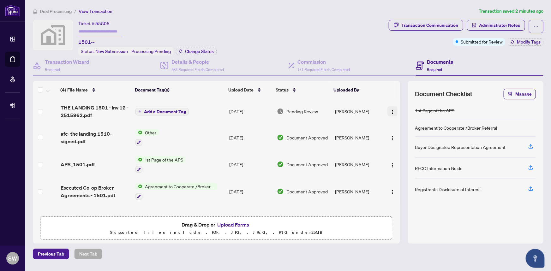
click at [390, 110] on img "button" at bounding box center [392, 112] width 5 height 5
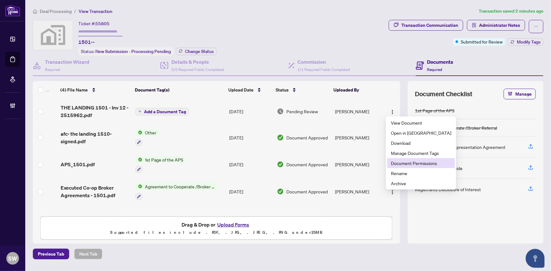
click at [400, 163] on span "Document Permissions" at bounding box center [421, 163] width 60 height 7
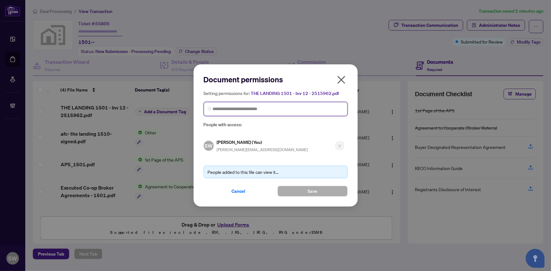
click at [240, 110] on input "search" at bounding box center [278, 109] width 131 height 7
type input "*****"
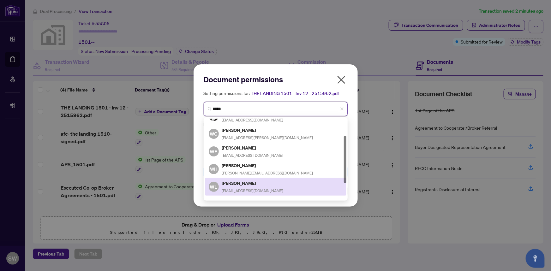
scroll to position [55, 0]
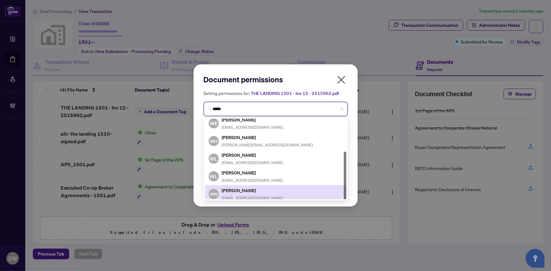
click at [250, 189] on h5 "Wendy Wen" at bounding box center [253, 190] width 62 height 7
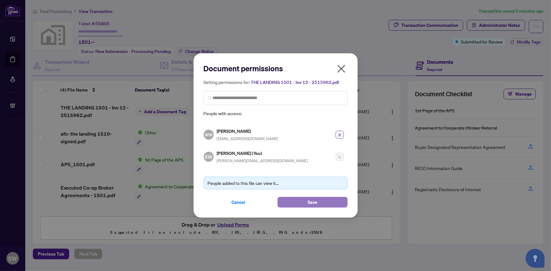
click at [315, 200] on span "Save" at bounding box center [312, 202] width 10 height 10
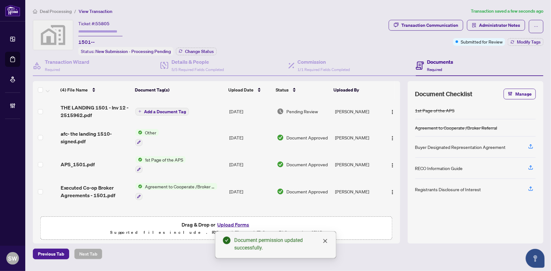
click at [93, 111] on span "THE LANDING 1501 - Inv 12 - 2515962.pdf" at bounding box center [96, 111] width 70 height 15
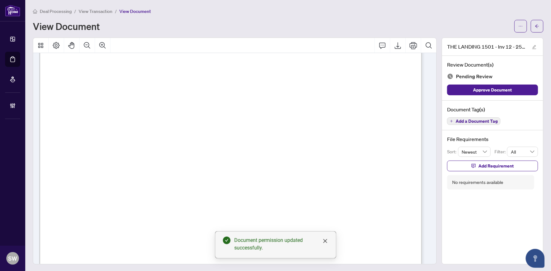
scroll to position [162, 0]
click at [459, 119] on span "Add a Document Tag" at bounding box center [476, 121] width 42 height 4
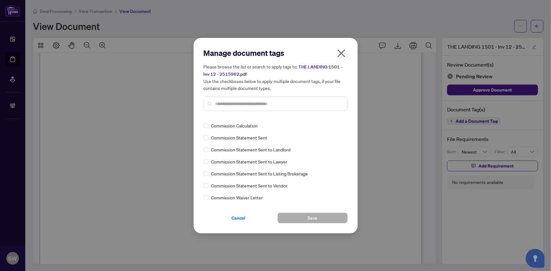
scroll to position [0, 0]
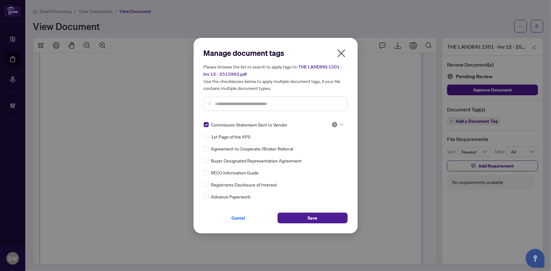
click at [337, 125] on div at bounding box center [337, 125] width 12 height 6
click at [324, 155] on div "Approved" at bounding box center [316, 155] width 40 height 7
click at [324, 217] on button "Save" at bounding box center [312, 218] width 70 height 11
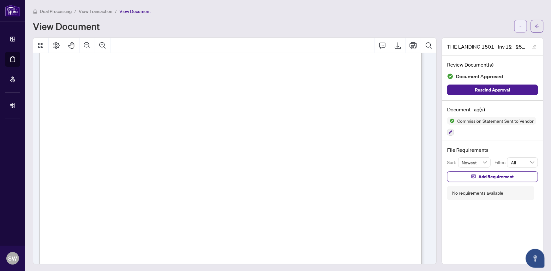
click at [519, 25] on button "button" at bounding box center [520, 26] width 13 height 13
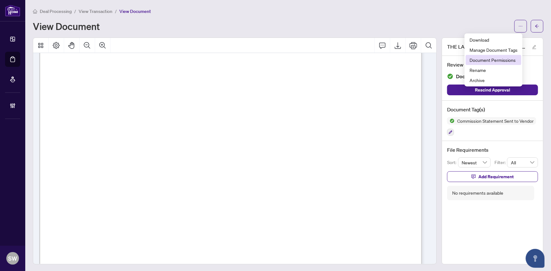
click at [498, 60] on span "Document Permissions" at bounding box center [493, 59] width 48 height 7
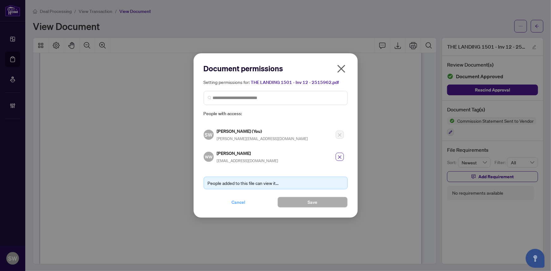
click at [241, 202] on span "Cancel" at bounding box center [239, 202] width 14 height 10
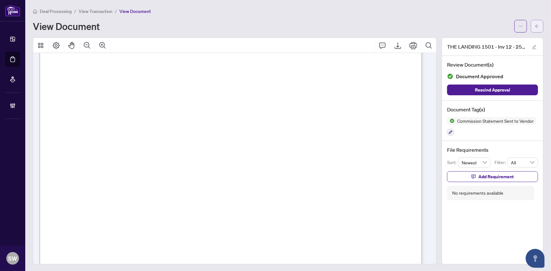
click at [536, 27] on button "button" at bounding box center [537, 26] width 13 height 13
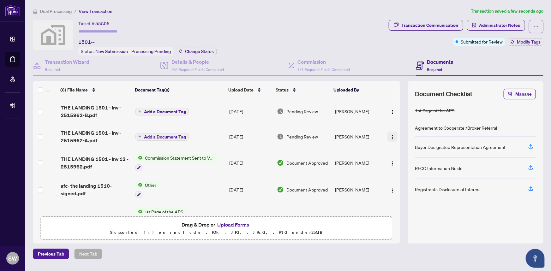
click at [391, 134] on div "(6) File Name Document Tag(s) Upload Date Status Uploaded By (6) File Name Docu…" at bounding box center [216, 147] width 367 height 132
click at [390, 135] on img "button" at bounding box center [392, 137] width 5 height 5
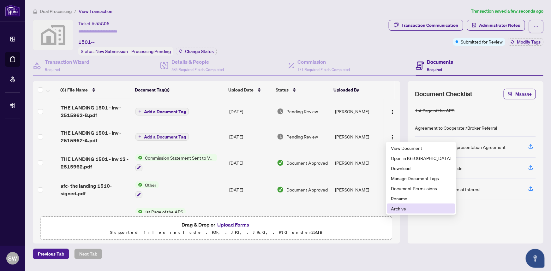
click at [405, 207] on span "Archive" at bounding box center [421, 208] width 60 height 7
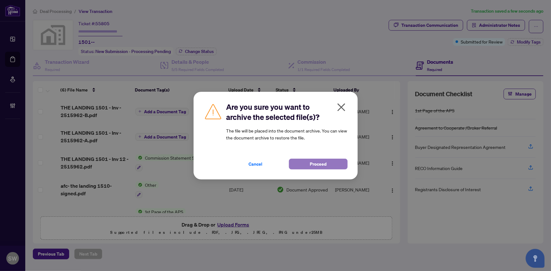
click at [312, 164] on span "Proceed" at bounding box center [318, 164] width 17 height 10
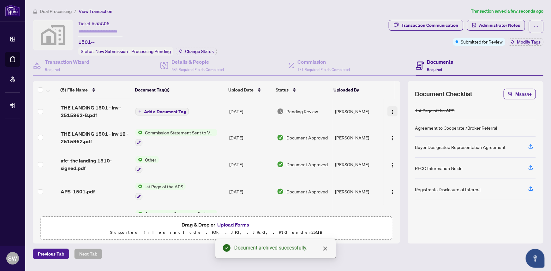
click at [392, 110] on img "button" at bounding box center [392, 112] width 5 height 5
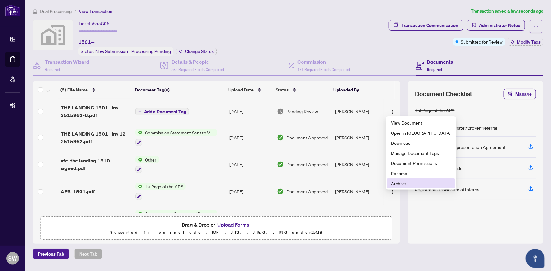
click at [401, 185] on span "Archive" at bounding box center [421, 183] width 60 height 7
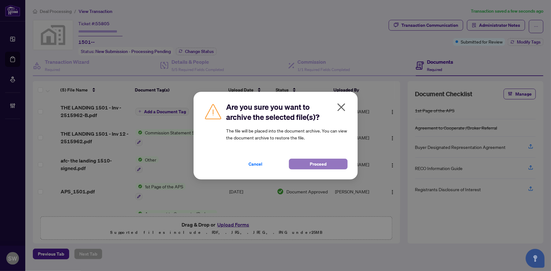
click at [315, 166] on span "Proceed" at bounding box center [318, 164] width 17 height 10
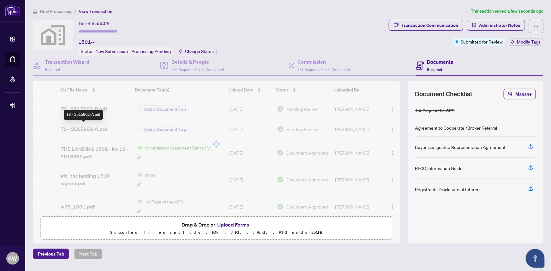
click at [92, 127] on div "(6) File Name Document Tag(s) Upload Date Status Uploaded By (6) File Name Docu…" at bounding box center [216, 147] width 367 height 132
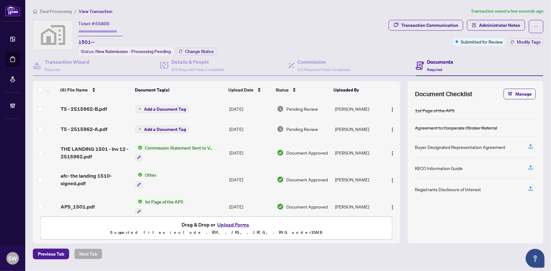
click at [100, 127] on span "TS - 2515962-A.pdf" at bounding box center [84, 129] width 47 height 8
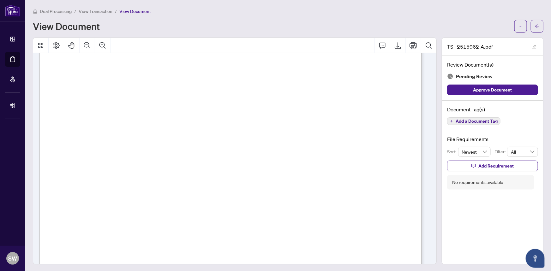
scroll to position [201, 0]
click at [467, 121] on span "Add a Document Tag" at bounding box center [476, 121] width 42 height 4
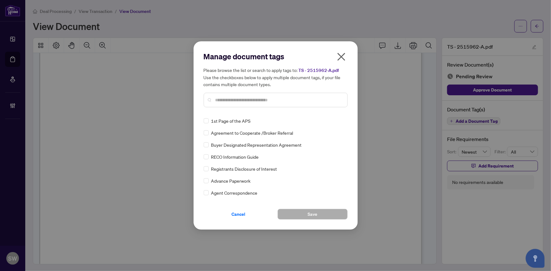
click at [244, 102] on input "text" at bounding box center [278, 100] width 127 height 7
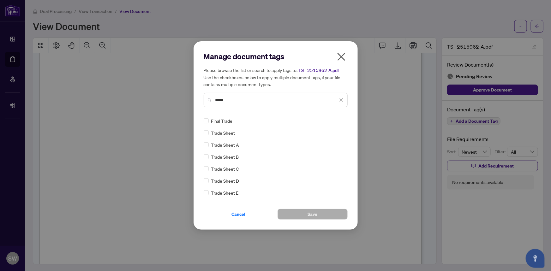
type input "*****"
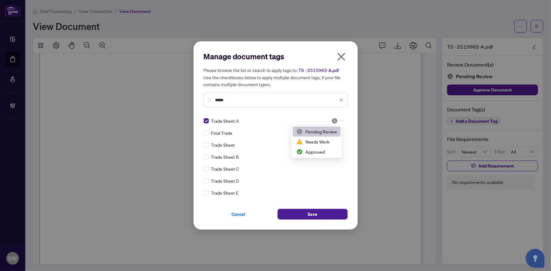
click at [336, 118] on div at bounding box center [337, 121] width 12 height 6
click at [321, 152] on div "Approved" at bounding box center [316, 151] width 40 height 7
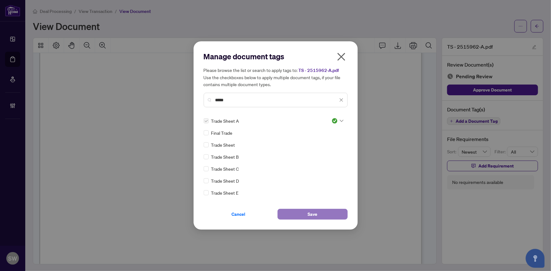
click at [322, 215] on button "Save" at bounding box center [312, 214] width 70 height 11
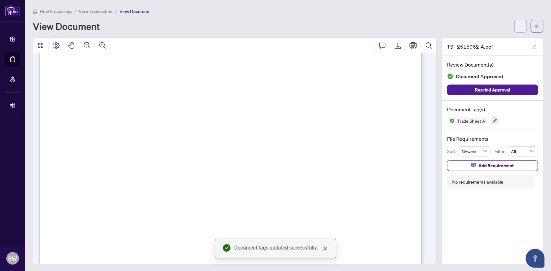
click at [514, 23] on button "button" at bounding box center [520, 26] width 13 height 13
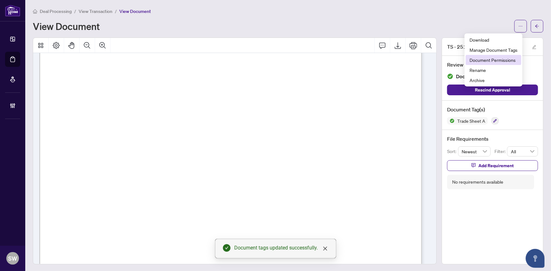
click at [505, 57] on span "Document Permissions" at bounding box center [493, 59] width 48 height 7
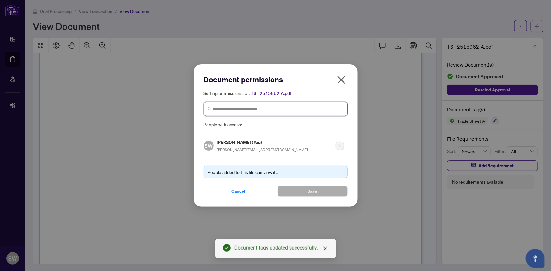
click at [247, 107] on input "search" at bounding box center [278, 109] width 131 height 7
type input "*******"
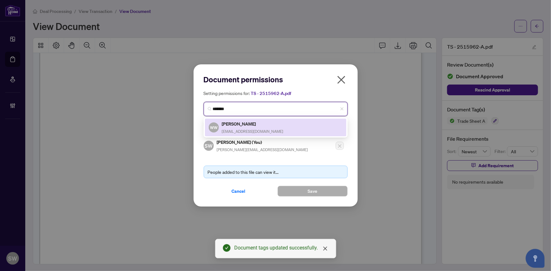
click at [247, 127] on div "Wendy Wen wendyhomewendy@gmail.com" at bounding box center [253, 127] width 62 height 15
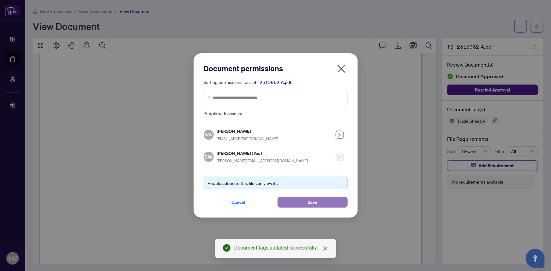
click at [325, 202] on button "Save" at bounding box center [312, 202] width 70 height 11
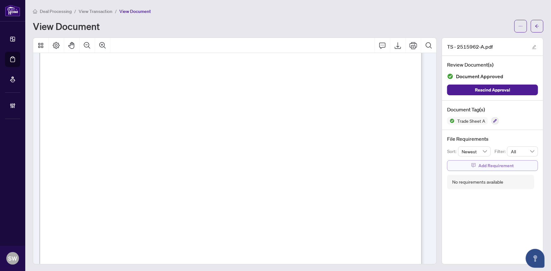
click at [493, 166] on span "Add Requirement" at bounding box center [495, 166] width 35 height 10
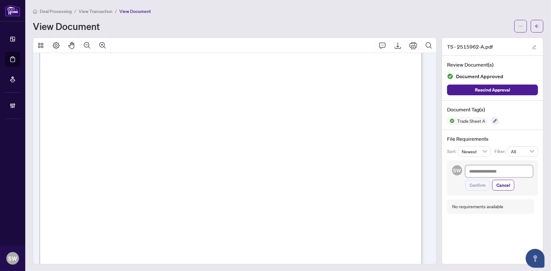
click at [493, 170] on textarea at bounding box center [499, 171] width 68 height 12
paste textarea "**********"
type textarea "**********"
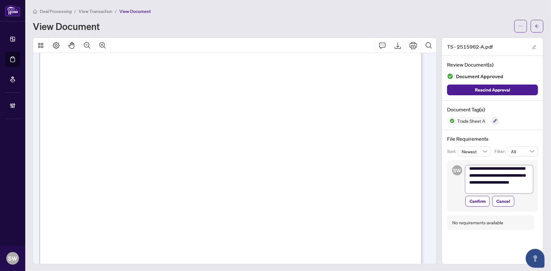
scroll to position [0, 0]
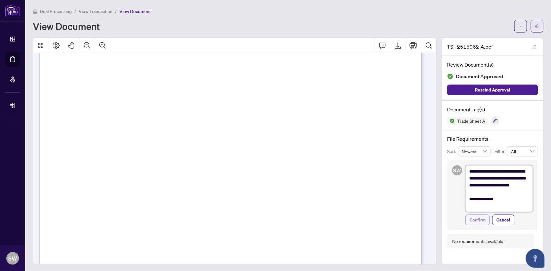
type textarea "**********"
click at [473, 218] on span "Confirm" at bounding box center [477, 220] width 16 height 10
type textarea "**********"
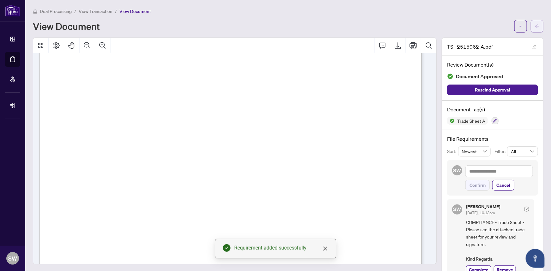
click at [535, 27] on icon "arrow-left" at bounding box center [537, 26] width 4 height 4
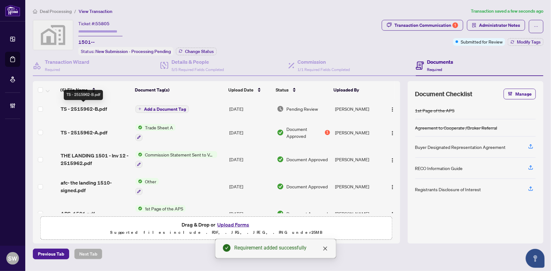
click at [92, 107] on span "TS - 2515962-B.pdf" at bounding box center [84, 109] width 46 height 8
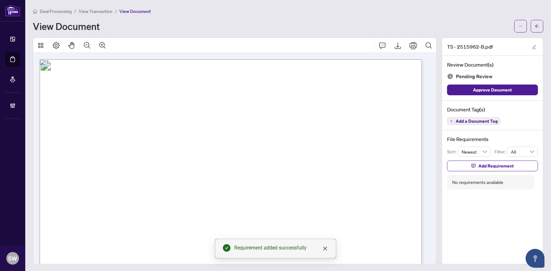
click at [454, 117] on button "Add a Document Tag" at bounding box center [473, 121] width 53 height 8
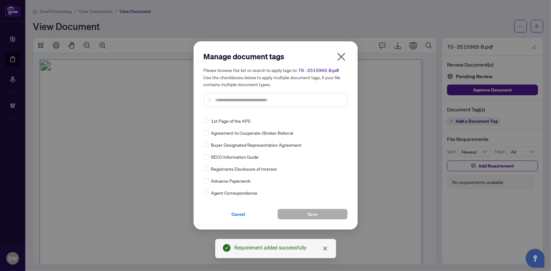
click at [219, 102] on input "text" at bounding box center [278, 100] width 127 height 7
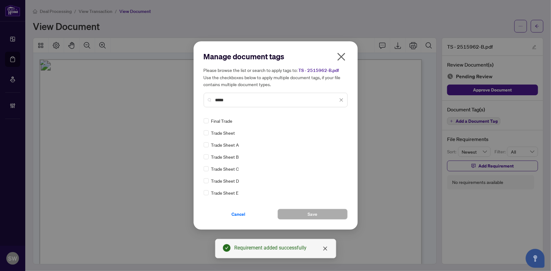
type input "*****"
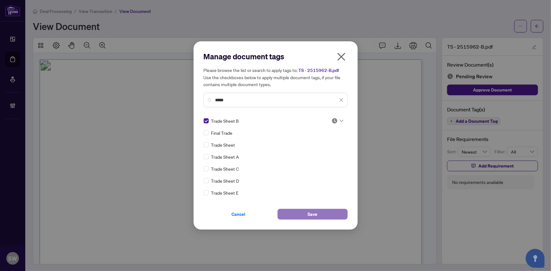
click at [321, 212] on button "Save" at bounding box center [312, 214] width 70 height 11
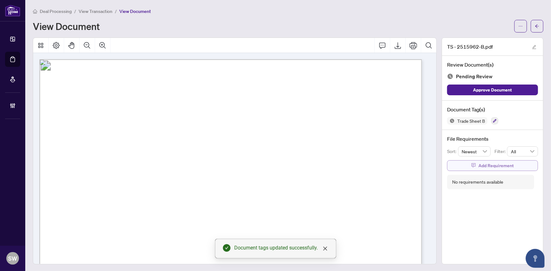
click at [479, 162] on span "Add Requirement" at bounding box center [495, 166] width 35 height 10
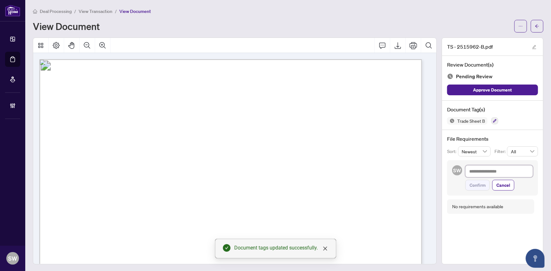
click at [478, 169] on textarea at bounding box center [499, 171] width 68 height 12
paste textarea "**********"
type textarea "**********"
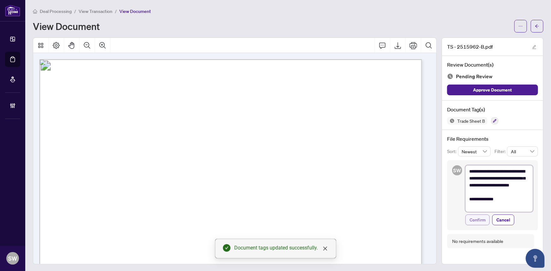
type textarea "**********"
click at [473, 218] on span "Confirm" at bounding box center [477, 220] width 16 height 10
type textarea "**********"
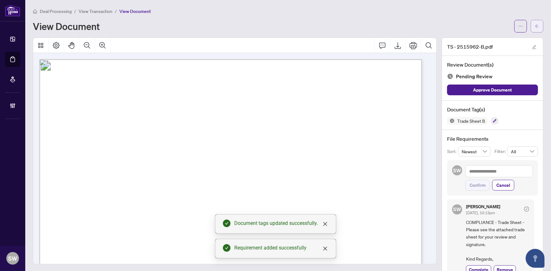
click at [535, 28] on icon "arrow-left" at bounding box center [537, 26] width 4 height 4
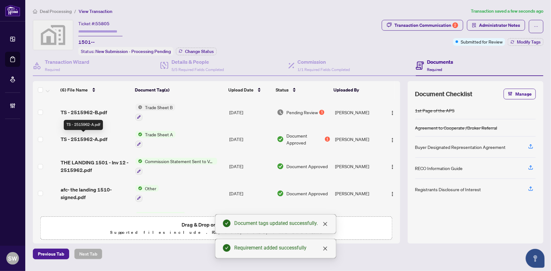
click at [96, 137] on span "TS - 2515962-A.pdf" at bounding box center [84, 139] width 47 height 8
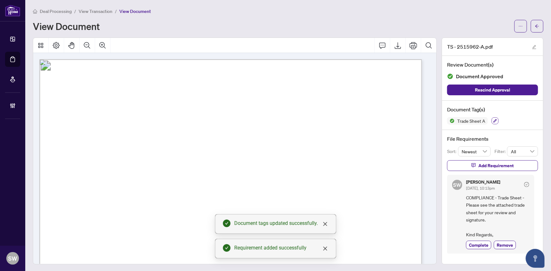
click at [493, 121] on icon "button" at bounding box center [494, 120] width 3 height 3
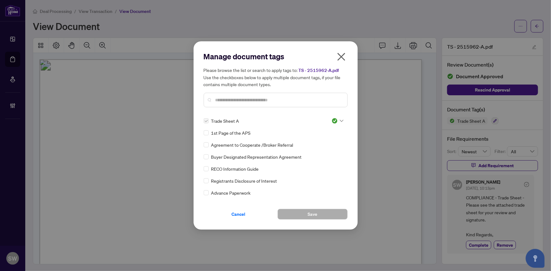
click at [332, 121] on img at bounding box center [334, 121] width 6 height 6
click at [326, 134] on div "Pending Review" at bounding box center [316, 131] width 40 height 7
click at [311, 214] on span "Save" at bounding box center [312, 214] width 10 height 10
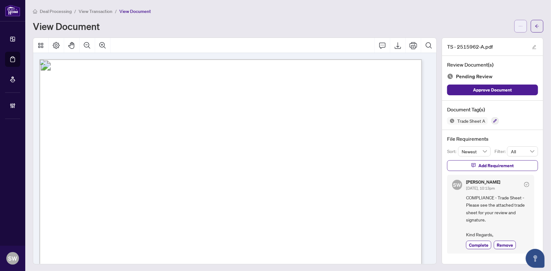
click at [518, 27] on icon "ellipsis" at bounding box center [520, 26] width 4 height 4
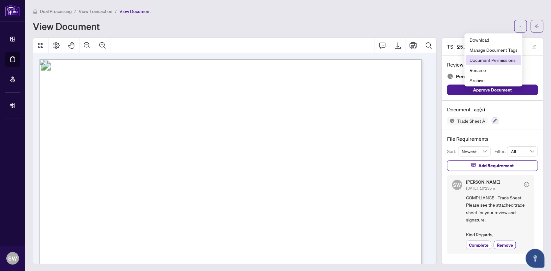
click at [505, 57] on span "Document Permissions" at bounding box center [493, 59] width 48 height 7
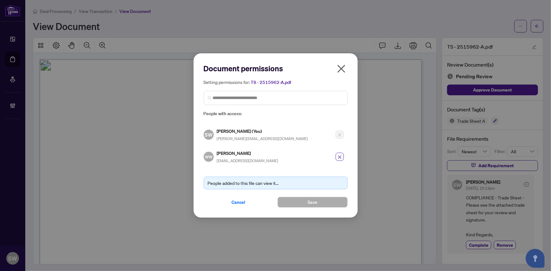
click at [341, 68] on icon "close" at bounding box center [341, 69] width 10 height 10
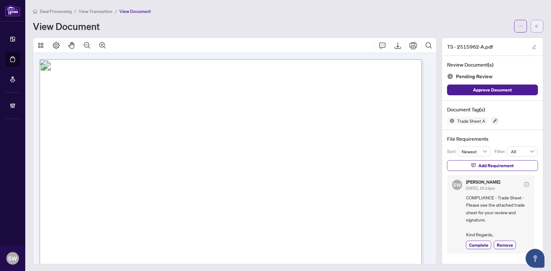
click at [535, 26] on icon "arrow-left" at bounding box center [537, 26] width 4 height 4
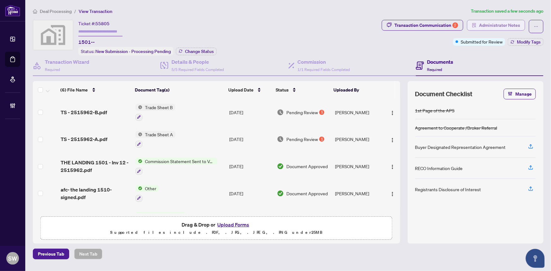
click at [488, 25] on span "Administrator Notes" at bounding box center [499, 25] width 41 height 10
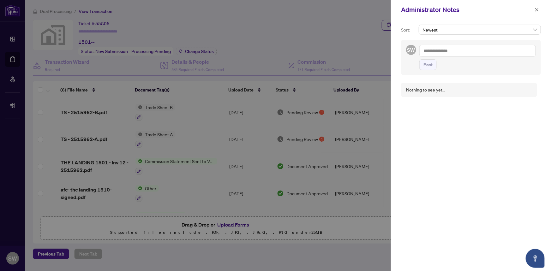
click at [443, 54] on textarea at bounding box center [477, 51] width 116 height 12
paste textarea "**********"
type textarea "**********"
click at [427, 65] on span "Post" at bounding box center [427, 65] width 9 height 10
click at [538, 10] on icon "close" at bounding box center [536, 10] width 4 height 4
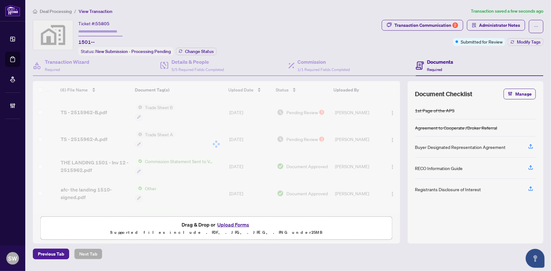
click at [103, 30] on input "text" at bounding box center [100, 31] width 44 height 9
paste input "*******"
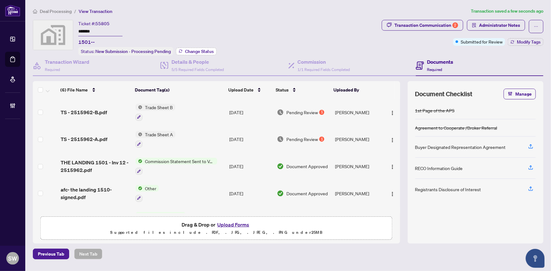
type input "*******"
click at [200, 51] on span "Change Status" at bounding box center [199, 51] width 29 height 4
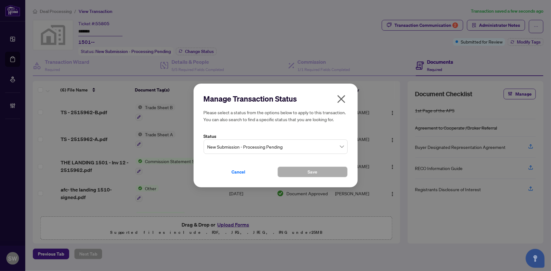
click at [245, 144] on span "New Submission - Processing Pending" at bounding box center [275, 147] width 136 height 12
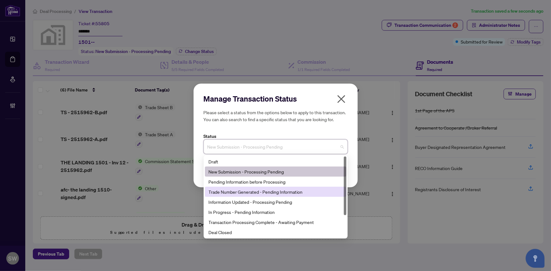
click at [232, 191] on div "Trade Number Generated - Pending Information" at bounding box center [276, 191] width 134 height 7
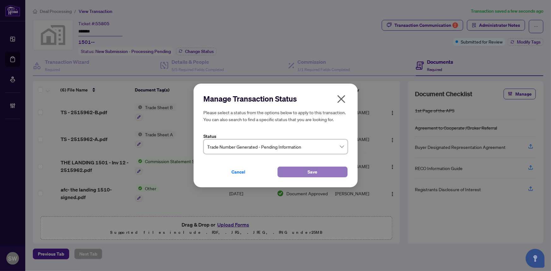
click at [298, 172] on button "Save" at bounding box center [312, 172] width 70 height 11
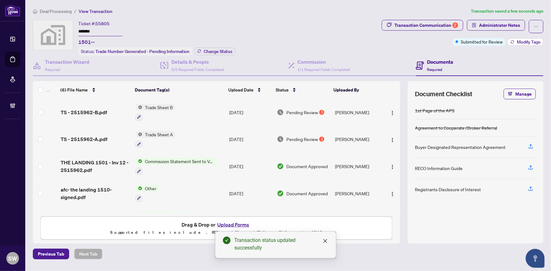
click at [529, 44] on span "Modify Tags" at bounding box center [529, 42] width 24 height 4
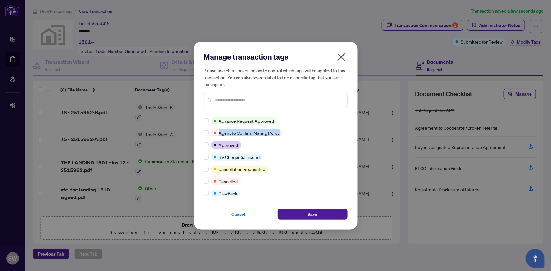
drag, startPoint x: 347, startPoint y: 123, endPoint x: 347, endPoint y: 137, distance: 14.5
click at [347, 137] on div "Manage transaction tags Please use checkboxes below to control which tags will …" at bounding box center [275, 136] width 164 height 188
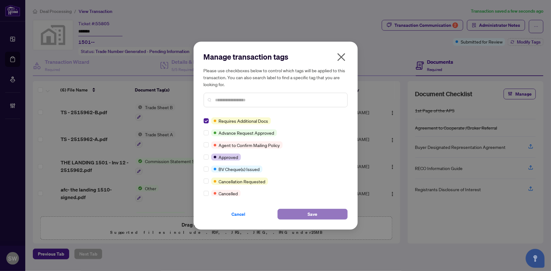
click at [314, 215] on span "Save" at bounding box center [312, 214] width 10 height 10
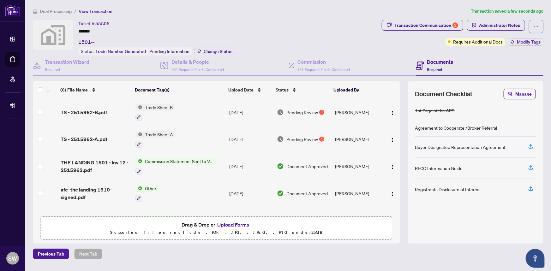
click at [344, 34] on div "Ticket #: 55805 ******* 1501-- Status: Trade Number Generated - Pending Informa…" at bounding box center [206, 38] width 346 height 36
click at [498, 26] on span "Administrator Notes" at bounding box center [499, 25] width 41 height 10
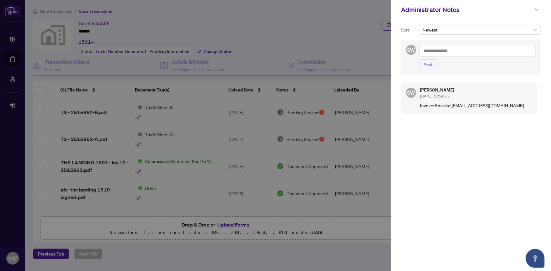
click at [536, 10] on icon "close" at bounding box center [536, 9] width 3 height 3
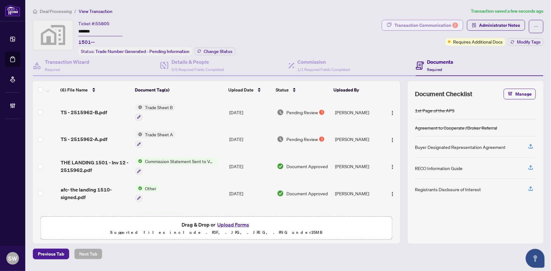
click at [425, 26] on div "Transaction Communication 2" at bounding box center [426, 25] width 64 height 10
type textarea "**********"
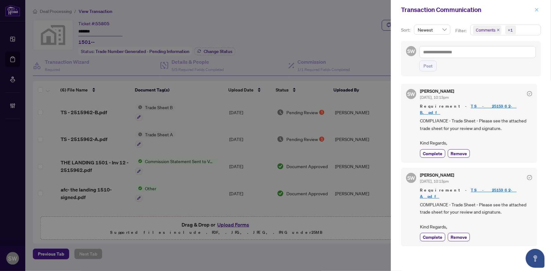
click at [537, 11] on icon "close" at bounding box center [536, 10] width 4 height 4
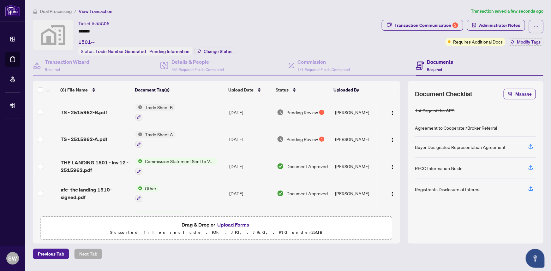
click at [260, 19] on div "Deal Processing / View Transaction Transaction saved a few seconds ago Ticket #…" at bounding box center [287, 134] width 515 height 252
click at [90, 32] on input "*******" at bounding box center [100, 31] width 44 height 9
click at [52, 9] on span "Deal Processing" at bounding box center [56, 12] width 32 height 6
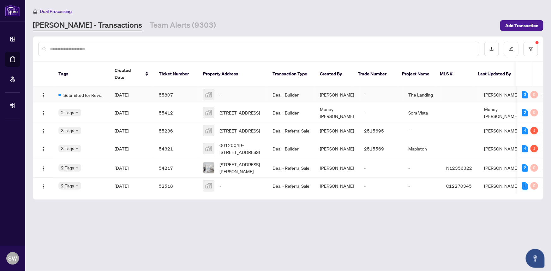
click at [110, 88] on td "Oct/02/2025" at bounding box center [132, 94] width 44 height 17
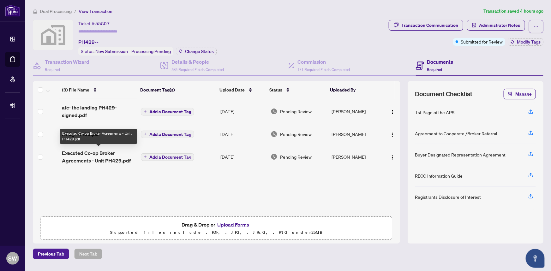
click at [95, 154] on span "Executed Co-op Broker Agreements - Unit PH429.pdf" at bounding box center [99, 156] width 74 height 15
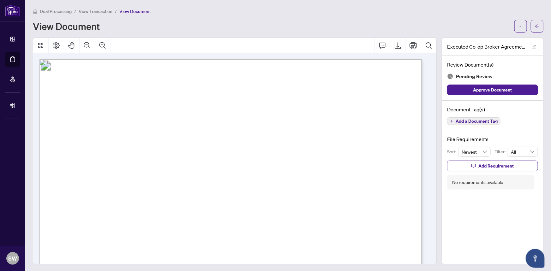
click at [474, 119] on span "Add a Document Tag" at bounding box center [476, 121] width 42 height 4
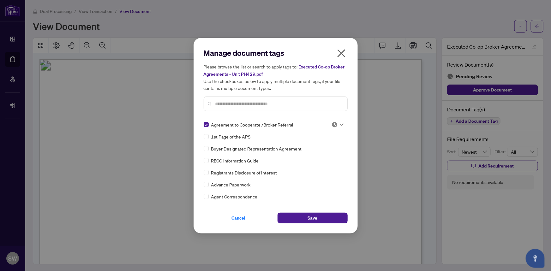
click at [335, 122] on img at bounding box center [334, 125] width 6 height 6
click at [314, 154] on div "Approved" at bounding box center [316, 155] width 40 height 7
click at [331, 217] on button "Save" at bounding box center [312, 218] width 70 height 11
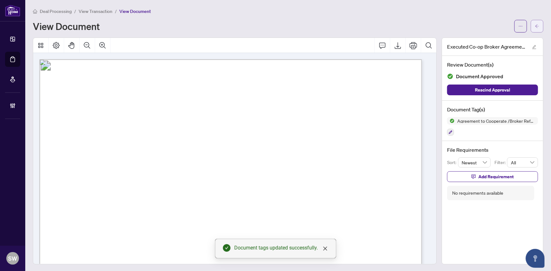
click at [535, 29] on span "button" at bounding box center [537, 26] width 4 height 10
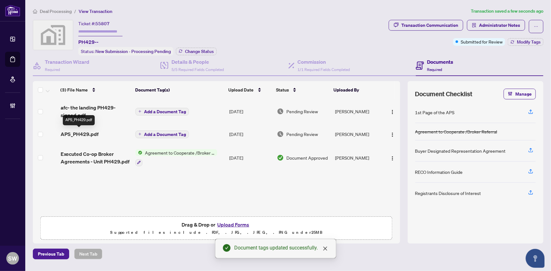
click at [86, 131] on span "APS_PH429.pdf" at bounding box center [80, 134] width 38 height 8
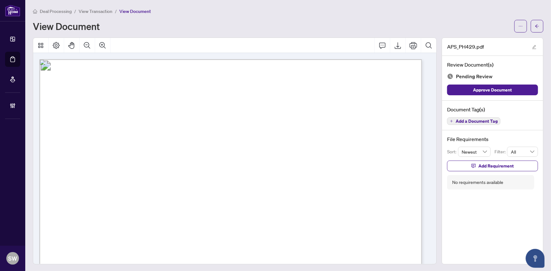
click at [467, 121] on span "Add a Document Tag" at bounding box center [476, 121] width 42 height 4
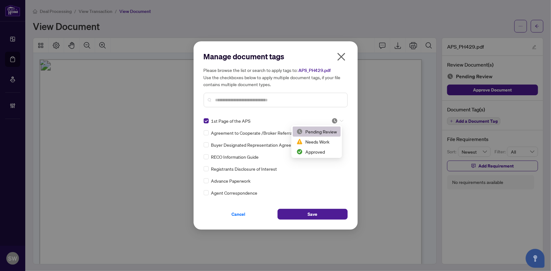
click at [331, 119] on img at bounding box center [334, 121] width 6 height 6
click at [321, 150] on div "Approved" at bounding box center [316, 151] width 40 height 7
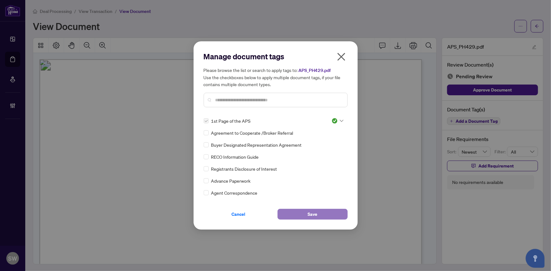
click at [306, 216] on button "Save" at bounding box center [312, 214] width 70 height 11
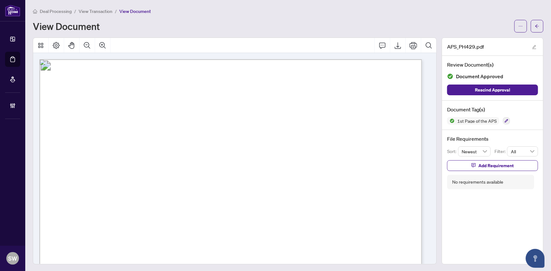
drag, startPoint x: 95, startPoint y: 136, endPoint x: 163, endPoint y: 136, distance: 67.9
click at [162, 136] on span "c/o Carttera Management Inc." at bounding box center [128, 136] width 67 height 6
drag, startPoint x: 109, startPoint y: 184, endPoint x: 154, endPoint y: 185, distance: 45.2
click at [154, 185] on span "Janet-Lee Davis" at bounding box center [134, 184] width 51 height 7
click at [160, 184] on span "Janet-Lee Davis" at bounding box center [134, 184] width 51 height 7
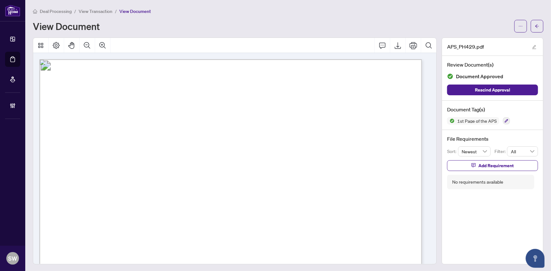
click at [160, 184] on span "Janet-Lee Davis" at bounding box center [134, 184] width 51 height 7
click at [535, 25] on icon "arrow-left" at bounding box center [537, 26] width 4 height 4
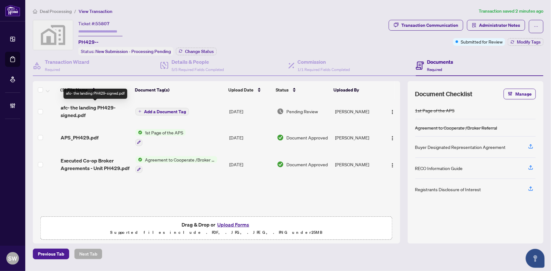
click at [90, 109] on span "afc- the landing PH429-signed.pdf" at bounding box center [96, 111] width 70 height 15
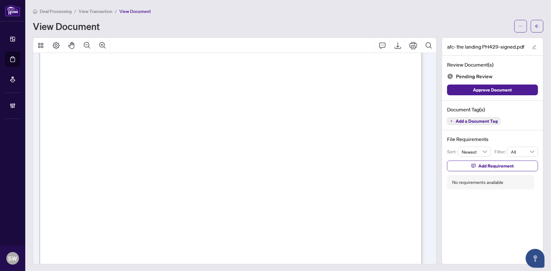
scroll to position [86, 0]
click at [486, 122] on span "Add a Document Tag" at bounding box center [476, 121] width 42 height 4
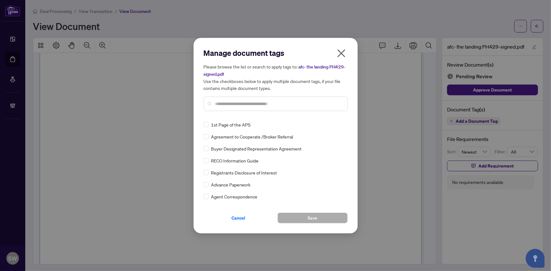
click at [236, 106] on input "text" at bounding box center [278, 103] width 127 height 7
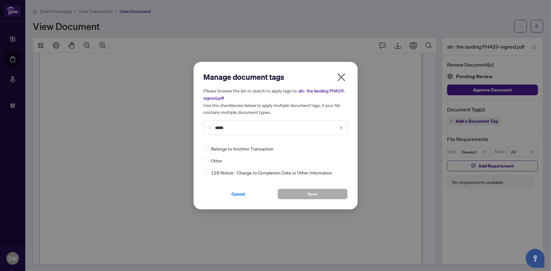
type input "*****"
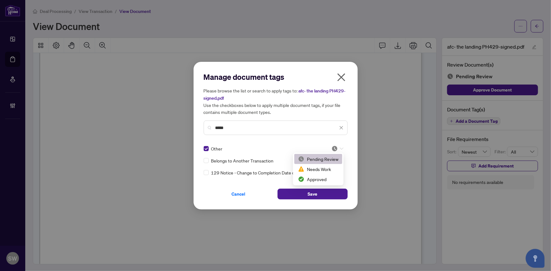
click at [334, 148] on img at bounding box center [334, 149] width 6 height 6
click at [319, 179] on div "Approved" at bounding box center [318, 179] width 40 height 7
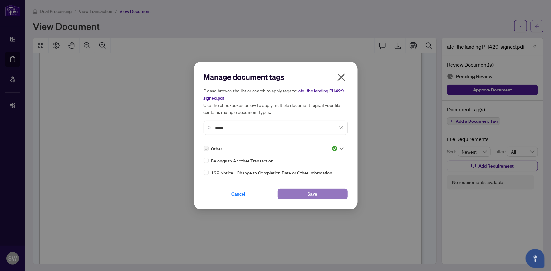
click at [317, 193] on button "Save" at bounding box center [312, 194] width 70 height 11
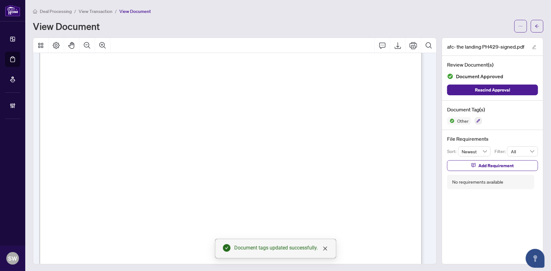
click at [382, 19] on div "Deal Processing / View Transaction / View Document View Document" at bounding box center [288, 20] width 510 height 25
click at [535, 27] on icon "arrow-left" at bounding box center [537, 26] width 4 height 4
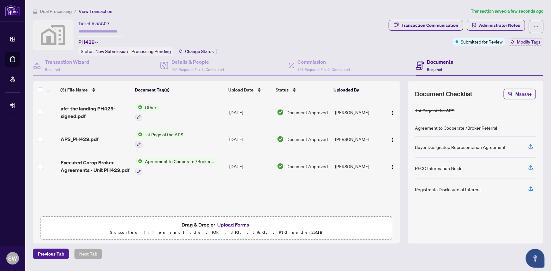
click at [260, 20] on div "Ticket #: 55807 PH429-- Status: New Submission - Processing Pending Change Stat…" at bounding box center [209, 38] width 353 height 36
click at [105, 163] on span "Executed Co-op Broker Agreements - Unit PH429.pdf" at bounding box center [96, 166] width 70 height 15
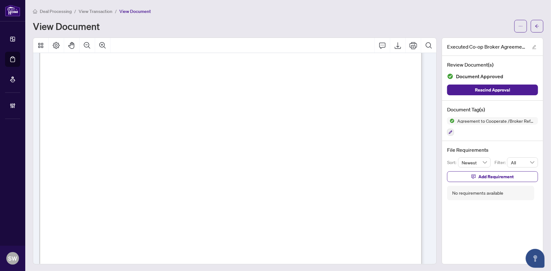
scroll to position [115, 0]
click at [208, 26] on div "View Document" at bounding box center [272, 26] width 478 height 10
click at [535, 25] on icon "arrow-left" at bounding box center [537, 26] width 4 height 4
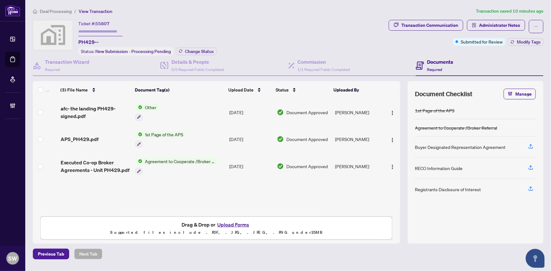
click at [102, 23] on span "55807" at bounding box center [102, 24] width 14 height 6
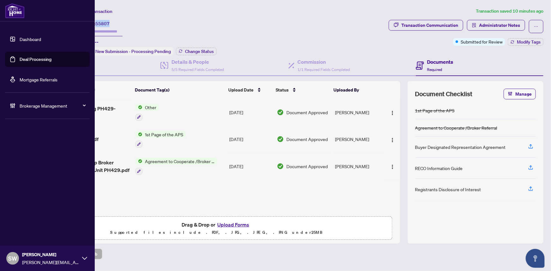
copy span "55807"
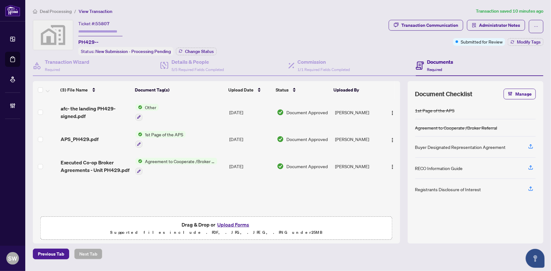
click at [318, 37] on div "Ticket #: 55807 PH429-- Status: New Submission - Processing Pending Change Stat…" at bounding box center [209, 38] width 353 height 36
click at [104, 30] on input "text" at bounding box center [100, 31] width 44 height 9
paste input "*******"
type input "*******"
click at [198, 51] on span "Change Status" at bounding box center [199, 51] width 29 height 4
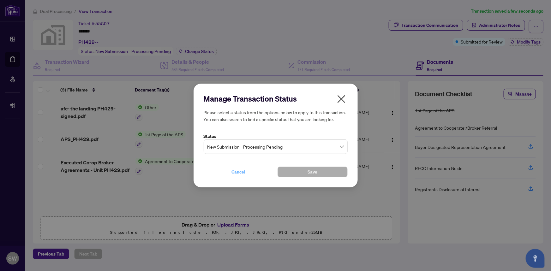
click at [238, 174] on span "Cancel" at bounding box center [239, 172] width 14 height 10
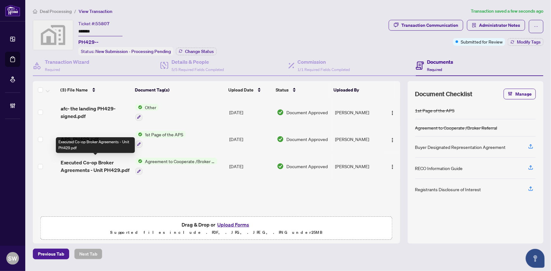
click at [104, 162] on div "(3) File Name Document Tag(s) Upload Date Status Uploaded By (3) File Name Docu…" at bounding box center [216, 147] width 367 height 132
drag, startPoint x: 219, startPoint y: 33, endPoint x: 219, endPoint y: 37, distance: 3.5
click at [219, 33] on div "Ticket #: 55807 ******* PH429-- Status: New Submission - Processing Pending Cha…" at bounding box center [209, 38] width 353 height 36
click at [108, 160] on span "Executed Co-op Broker Agreements - Unit PH429.pdf" at bounding box center [96, 166] width 70 height 15
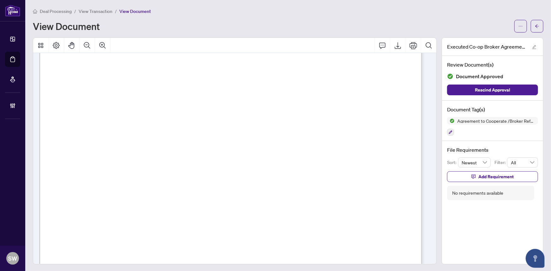
scroll to position [258, 0]
click at [518, 24] on icon "ellipsis" at bounding box center [520, 26] width 4 height 4
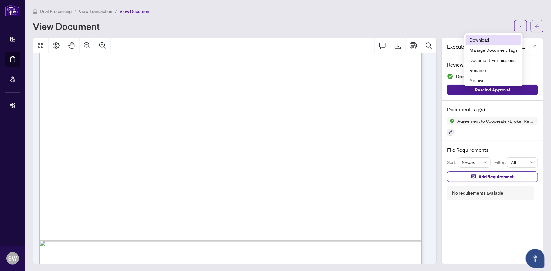
click at [494, 39] on span "Download" at bounding box center [493, 39] width 48 height 7
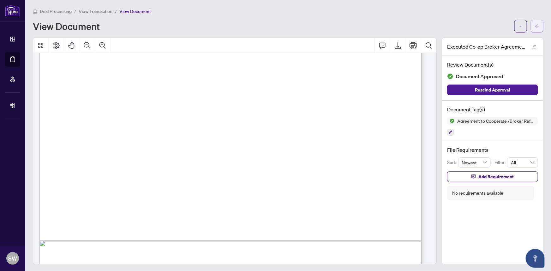
click at [535, 29] on span "button" at bounding box center [537, 26] width 4 height 10
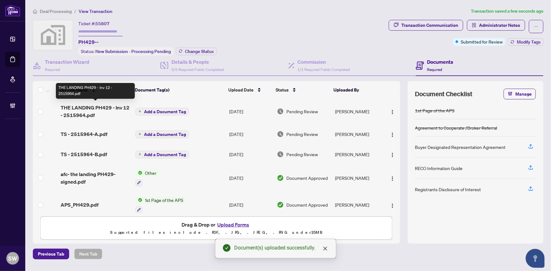
click at [102, 105] on span "THE LANDING PH429 - Inv 12 - 2515964.pdf" at bounding box center [96, 111] width 70 height 15
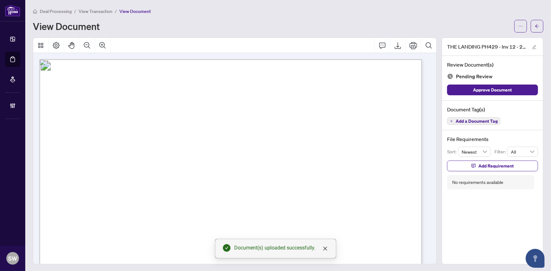
click at [477, 122] on span "Add a Document Tag" at bounding box center [476, 121] width 42 height 4
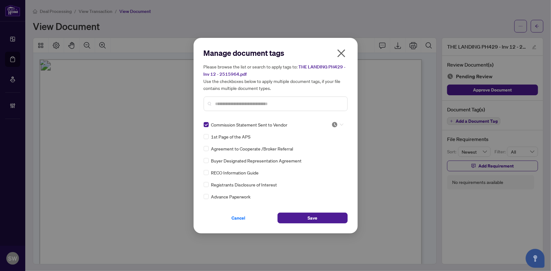
click at [336, 124] on div at bounding box center [337, 125] width 12 height 6
click at [315, 154] on div "Approved" at bounding box center [316, 155] width 40 height 7
click at [315, 217] on span "Save" at bounding box center [312, 218] width 10 height 10
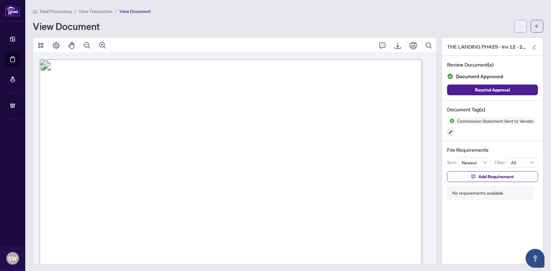
click at [518, 27] on icon "ellipsis" at bounding box center [520, 26] width 4 height 4
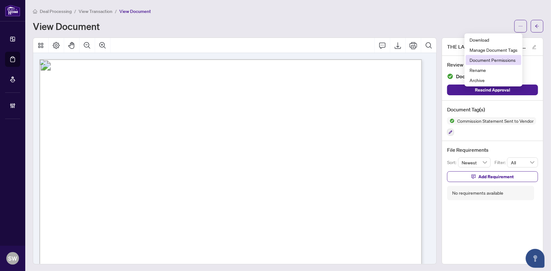
click at [501, 57] on span "Document Permissions" at bounding box center [493, 59] width 48 height 7
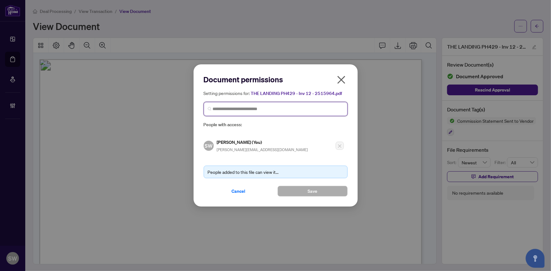
click at [239, 111] on input "search" at bounding box center [278, 109] width 131 height 7
type input "********"
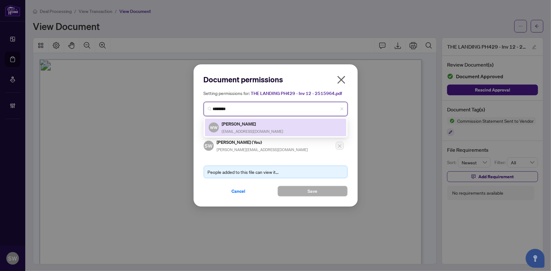
click at [248, 123] on h5 "Wendy Wen" at bounding box center [253, 123] width 62 height 7
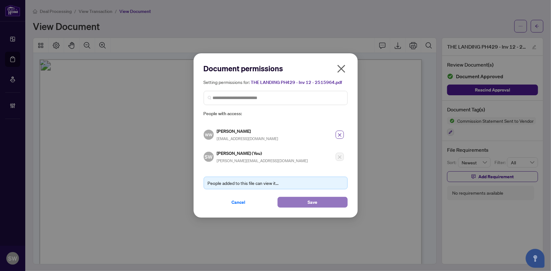
click at [308, 204] on span "Save" at bounding box center [312, 202] width 10 height 10
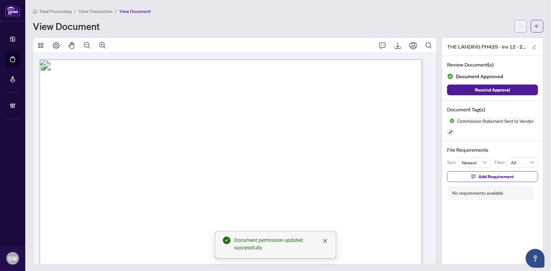
click at [518, 27] on icon "ellipsis" at bounding box center [520, 26] width 4 height 4
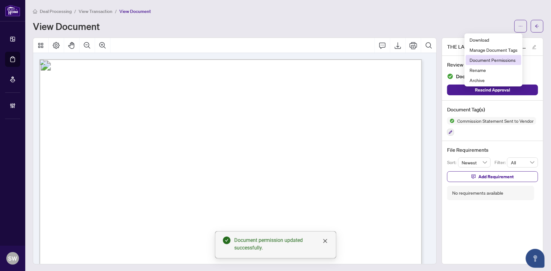
click at [491, 63] on span "Document Permissions" at bounding box center [493, 59] width 48 height 7
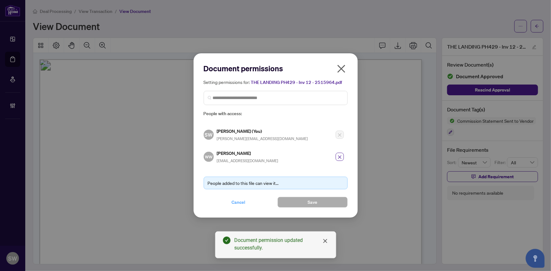
click at [236, 202] on span "Cancel" at bounding box center [239, 202] width 14 height 10
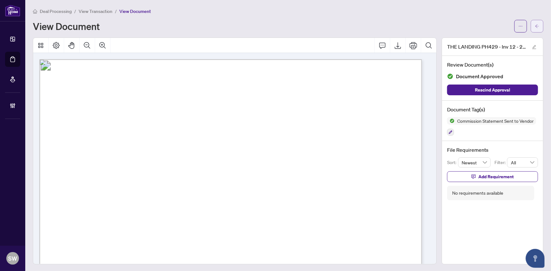
click at [536, 26] on button "button" at bounding box center [537, 26] width 13 height 13
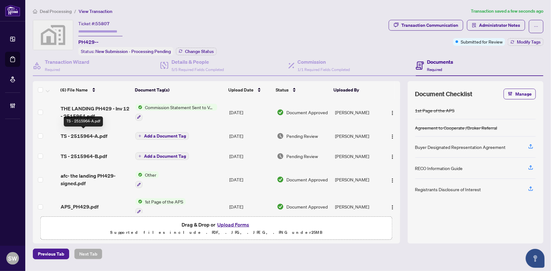
click at [98, 133] on span "TS - 2515964-A.pdf" at bounding box center [84, 136] width 47 height 8
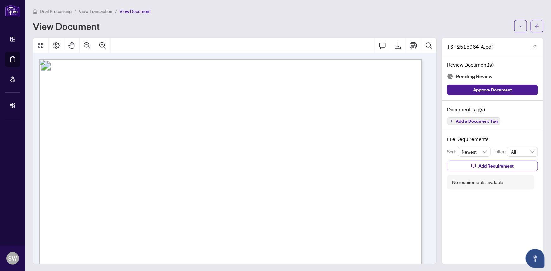
click at [486, 119] on span "Add a Document Tag" at bounding box center [476, 121] width 42 height 4
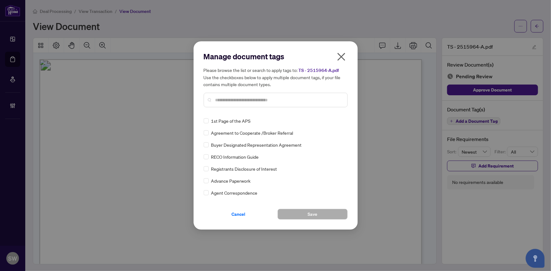
click at [239, 101] on input "text" at bounding box center [278, 100] width 127 height 7
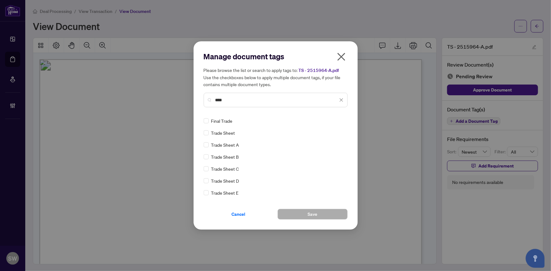
type input "****"
click at [310, 213] on span "Save" at bounding box center [312, 214] width 10 height 10
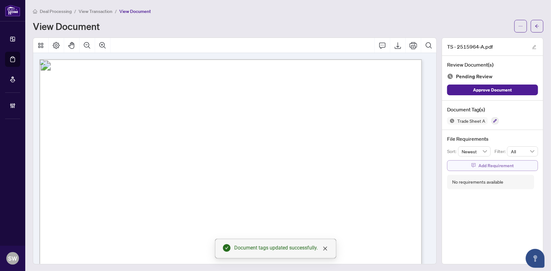
click at [464, 161] on button "Add Requirement" at bounding box center [492, 165] width 91 height 11
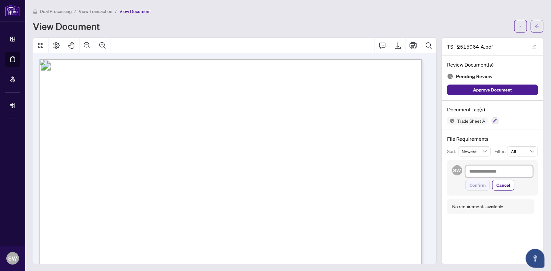
click at [467, 173] on textarea at bounding box center [499, 171] width 68 height 12
paste textarea "**********"
type textarea "**********"
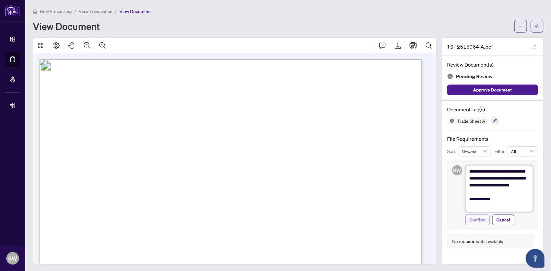
type textarea "**********"
click at [482, 219] on button "Confirm" at bounding box center [477, 220] width 24 height 11
type textarea "**********"
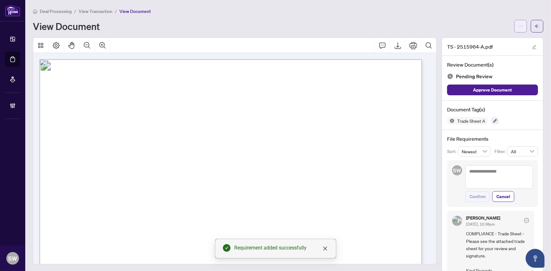
click at [518, 24] on icon "ellipsis" at bounding box center [520, 26] width 4 height 4
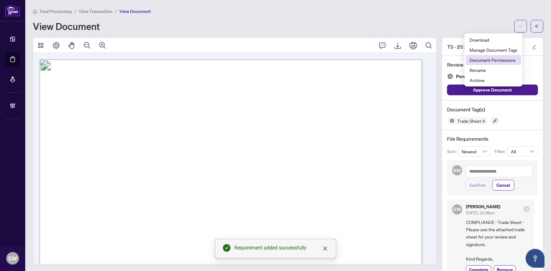
click at [493, 60] on span "Document Permissions" at bounding box center [493, 59] width 48 height 7
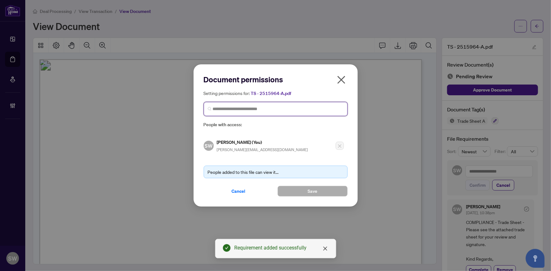
click at [227, 107] on input "search" at bounding box center [278, 109] width 131 height 7
type input "********"
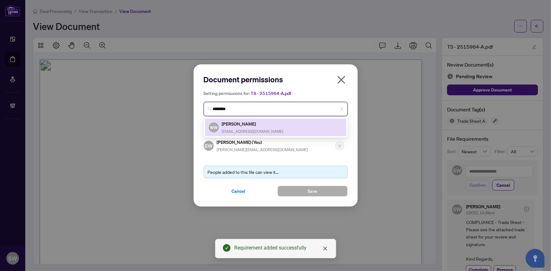
click at [240, 125] on h5 "Wendy Wen" at bounding box center [253, 123] width 62 height 7
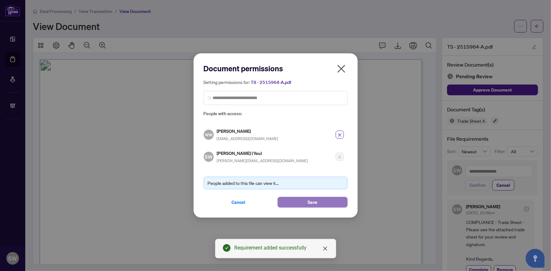
click at [316, 201] on span "Save" at bounding box center [312, 202] width 10 height 10
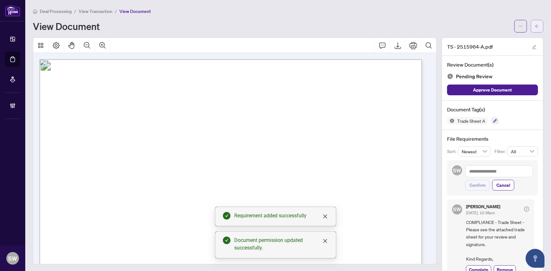
click at [535, 30] on span "button" at bounding box center [537, 26] width 4 height 10
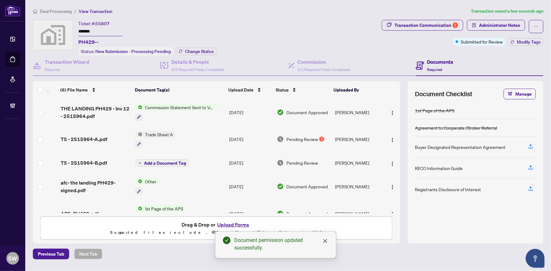
click at [101, 161] on span "TS - 2515964-B.pdf" at bounding box center [84, 163] width 46 height 8
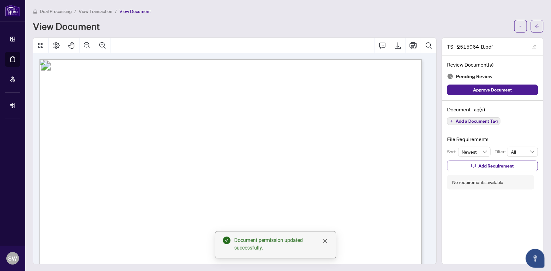
click at [473, 121] on span "Add a Document Tag" at bounding box center [476, 121] width 42 height 4
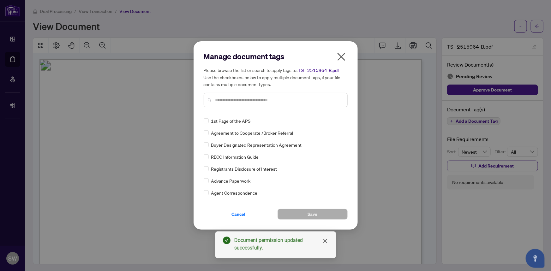
click at [244, 102] on input "text" at bounding box center [278, 100] width 127 height 7
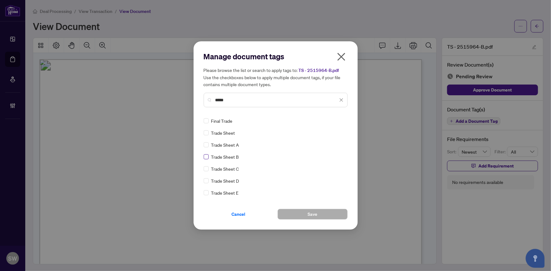
type input "*****"
click at [323, 214] on button "Save" at bounding box center [312, 214] width 70 height 11
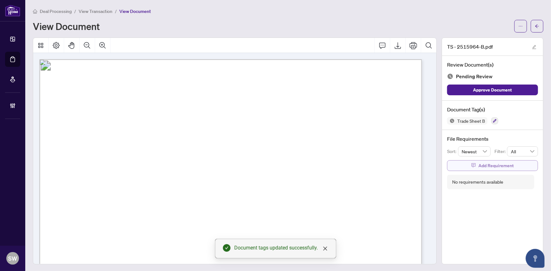
click at [485, 162] on span "Add Requirement" at bounding box center [495, 166] width 35 height 10
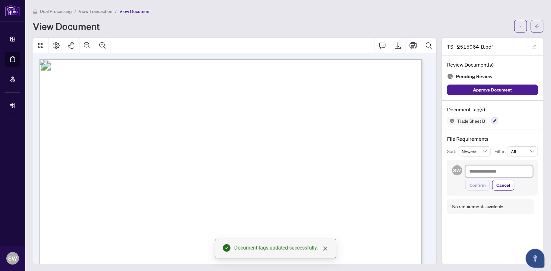
click at [478, 172] on textarea at bounding box center [499, 171] width 68 height 12
paste textarea "**********"
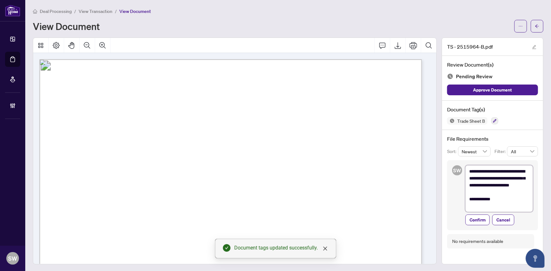
type textarea "**********"
click at [475, 216] on span "Confirm" at bounding box center [477, 220] width 16 height 10
type textarea "**********"
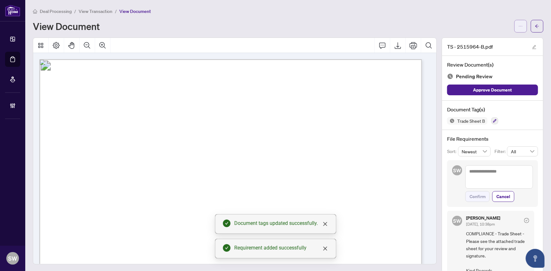
click at [518, 26] on icon "ellipsis" at bounding box center [520, 26] width 4 height 4
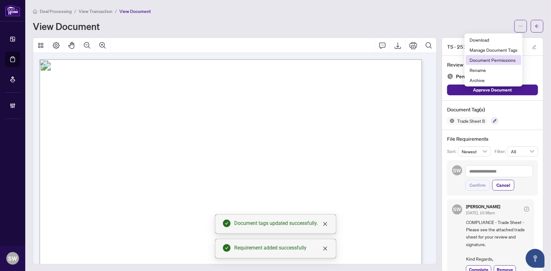
click at [507, 61] on span "Document Permissions" at bounding box center [493, 59] width 48 height 7
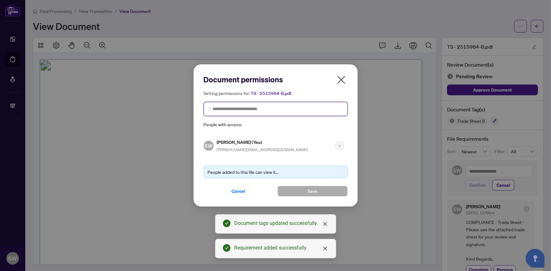
click at [236, 109] on input "search" at bounding box center [278, 109] width 131 height 7
type input "********"
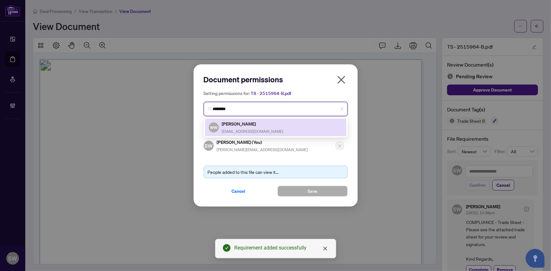
click at [240, 123] on h5 "Wendy Wen" at bounding box center [253, 123] width 62 height 7
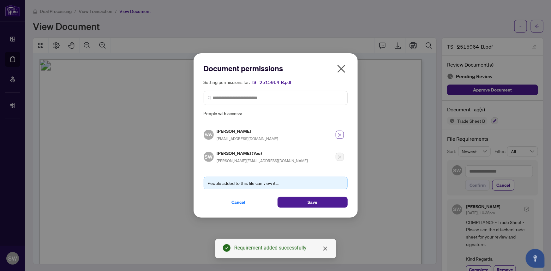
drag, startPoint x: 315, startPoint y: 203, endPoint x: 318, endPoint y: 209, distance: 6.6
click at [315, 204] on span "Save" at bounding box center [312, 202] width 10 height 10
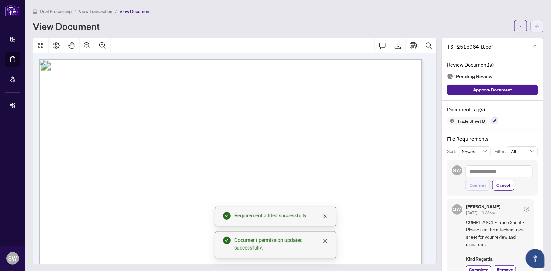
click at [536, 26] on button "button" at bounding box center [537, 26] width 13 height 13
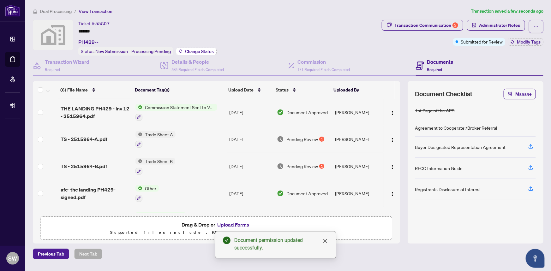
click at [194, 51] on span "Change Status" at bounding box center [199, 51] width 29 height 4
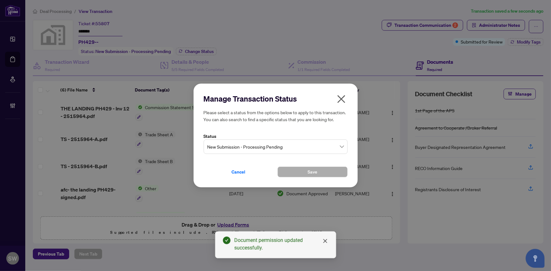
click at [235, 149] on span "New Submission - Processing Pending" at bounding box center [275, 147] width 136 height 12
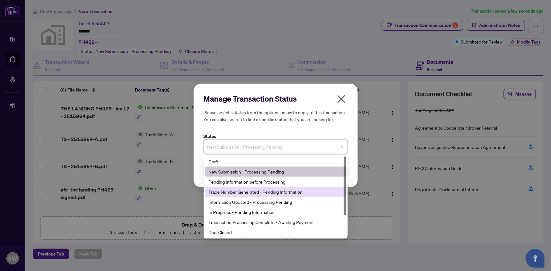
click at [233, 191] on div "Trade Number Generated - Pending Information" at bounding box center [276, 191] width 134 height 7
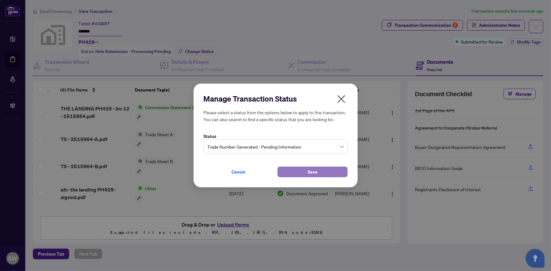
click at [295, 170] on button "Save" at bounding box center [312, 172] width 70 height 11
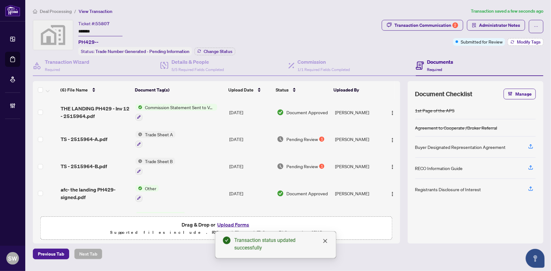
click at [517, 42] on span "Modify Tags" at bounding box center [529, 42] width 24 height 4
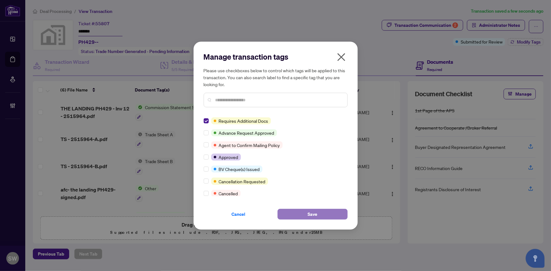
click at [301, 210] on button "Save" at bounding box center [312, 214] width 70 height 11
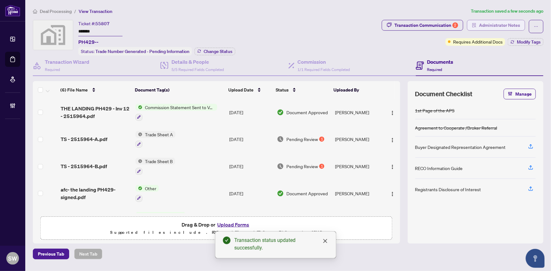
click at [509, 24] on span "Administrator Notes" at bounding box center [499, 25] width 41 height 10
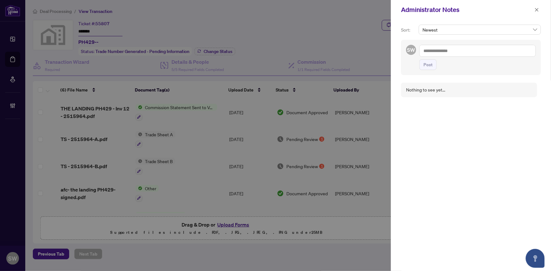
click at [454, 51] on textarea at bounding box center [477, 51] width 116 height 12
paste textarea "**********"
type textarea "**********"
click at [432, 64] on span "Post" at bounding box center [427, 65] width 9 height 10
click at [538, 9] on icon "close" at bounding box center [536, 10] width 4 height 4
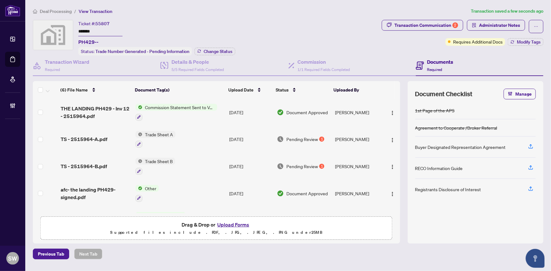
click at [338, 25] on div "Ticket #: 55807 ******* PH429-- Status: Trade Number Generated - Pending Inform…" at bounding box center [206, 38] width 346 height 36
click at [53, 9] on span "Deal Processing" at bounding box center [56, 12] width 32 height 6
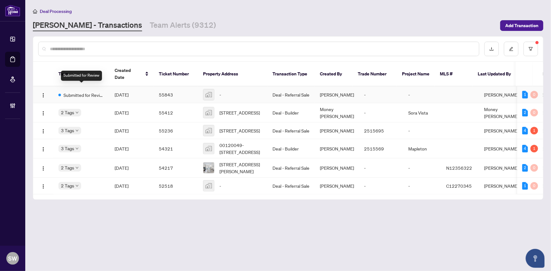
click at [84, 92] on span "Submitted for Review" at bounding box center [83, 95] width 41 height 7
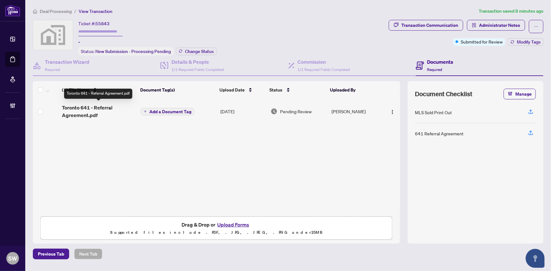
click at [83, 109] on span "Toronto 641 - Referral Agreement.pdf" at bounding box center [99, 111] width 74 height 15
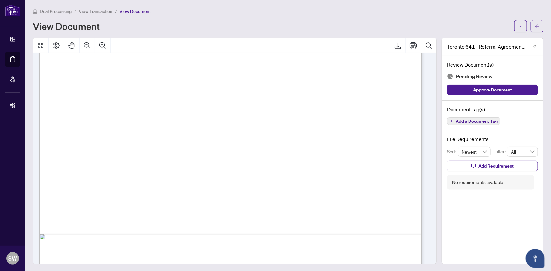
scroll to position [296, 0]
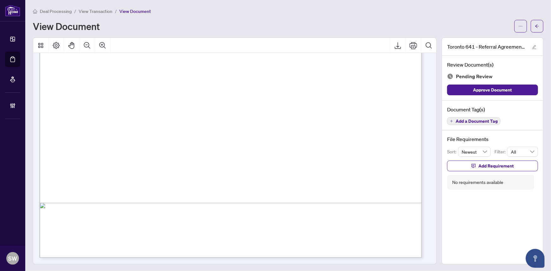
click at [474, 121] on span "Add a Document Tag" at bounding box center [476, 121] width 42 height 4
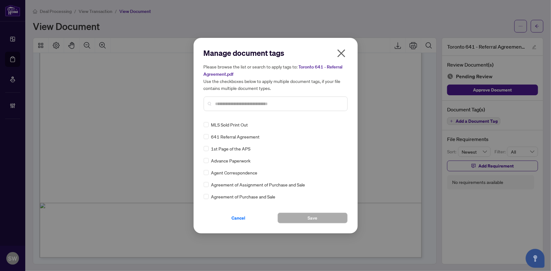
click at [237, 103] on input "text" at bounding box center [278, 103] width 127 height 7
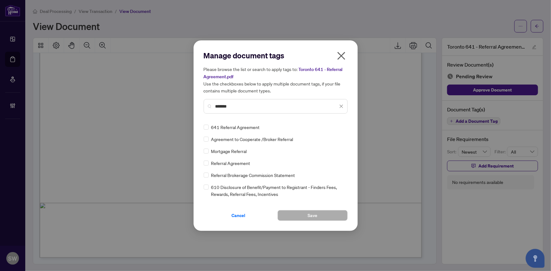
type input "*******"
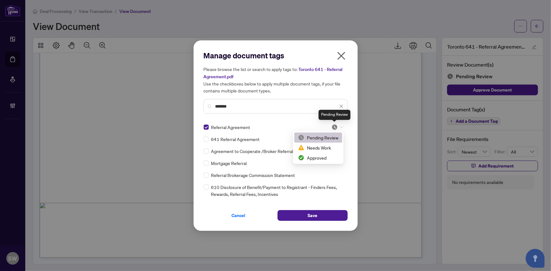
click at [335, 128] on img at bounding box center [334, 127] width 6 height 6
click at [313, 158] on div "Approved" at bounding box center [318, 157] width 40 height 7
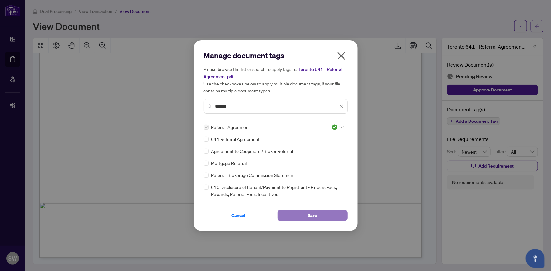
click at [314, 213] on span "Save" at bounding box center [312, 216] width 10 height 10
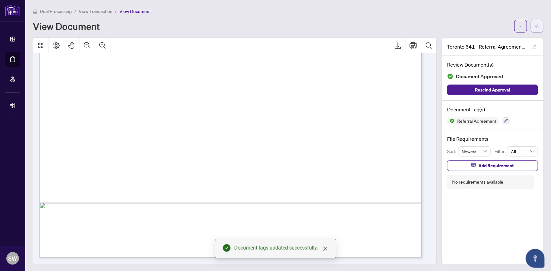
click at [535, 22] on span "button" at bounding box center [537, 26] width 4 height 10
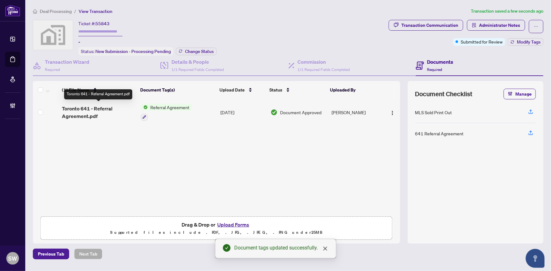
click at [82, 116] on span "Toronto 641 - Referral Agreement.pdf" at bounding box center [99, 112] width 74 height 15
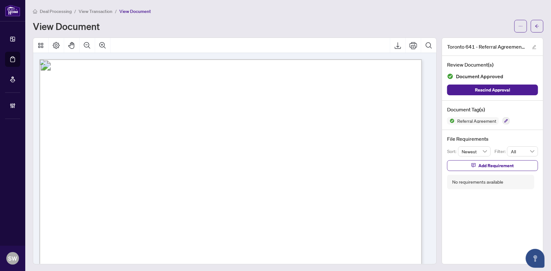
click at [535, 32] on div "Deal Processing / View Transaction / View Document View Document Toronto 641 - …" at bounding box center [288, 136] width 510 height 257
click at [535, 30] on button "button" at bounding box center [537, 26] width 13 height 13
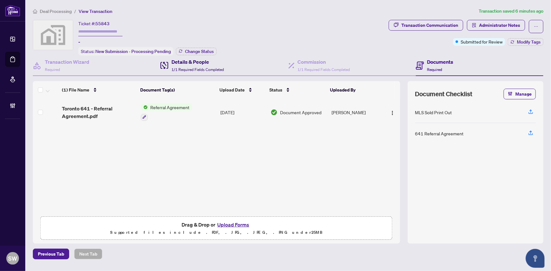
click at [191, 60] on h4 "Details & People" at bounding box center [197, 62] width 52 height 8
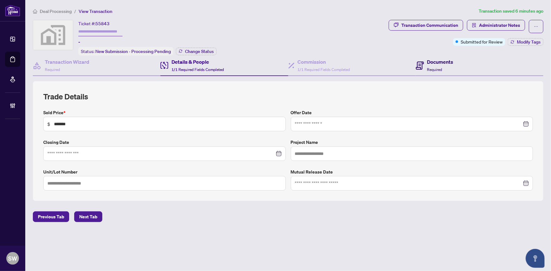
click at [438, 65] on div "Documents Required" at bounding box center [440, 65] width 26 height 15
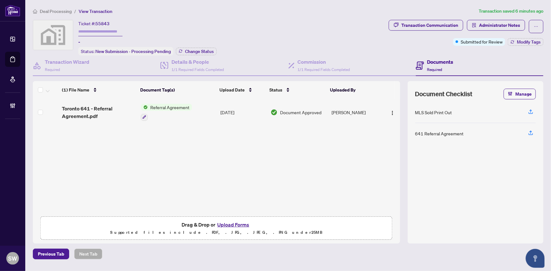
click at [92, 107] on span "Toronto 641 - Referral Agreement.pdf" at bounding box center [99, 112] width 74 height 15
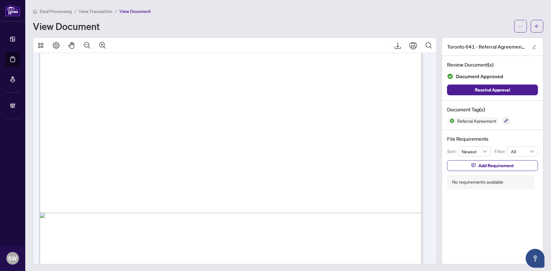
scroll to position [287, 0]
click at [535, 29] on span "button" at bounding box center [537, 26] width 4 height 10
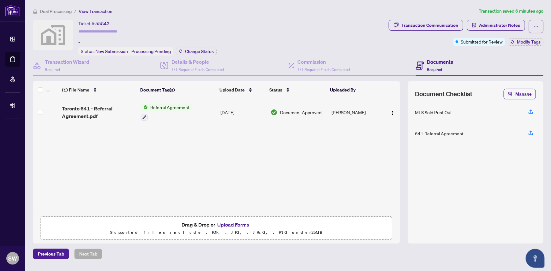
click at [104, 23] on span "55843" at bounding box center [102, 24] width 14 height 6
copy span "55843"
click at [312, 35] on div "Ticket #: 55843 - Status: New Submission - Processing Pending Change Status" at bounding box center [209, 38] width 353 height 36
click at [59, 69] on span "Required" at bounding box center [52, 69] width 15 height 5
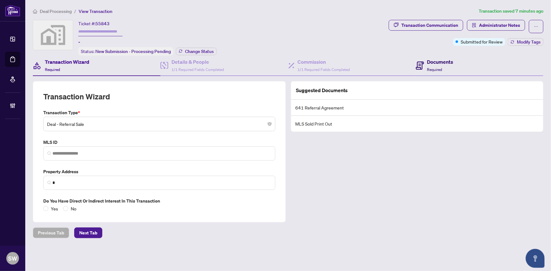
click at [444, 62] on h4 "Documents" at bounding box center [440, 62] width 26 height 8
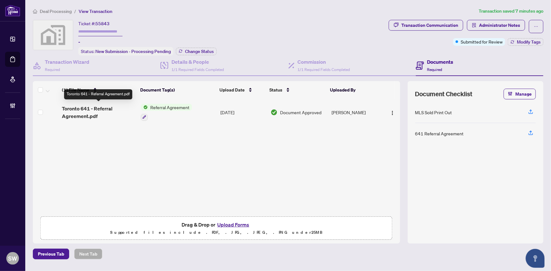
click at [103, 112] on span "Toronto 641 - Referral Agreement.pdf" at bounding box center [99, 112] width 74 height 15
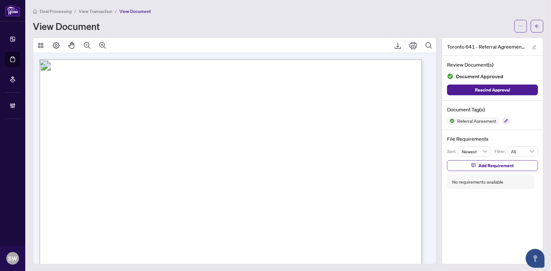
click at [98, 13] on span "View Transaction" at bounding box center [96, 12] width 34 height 6
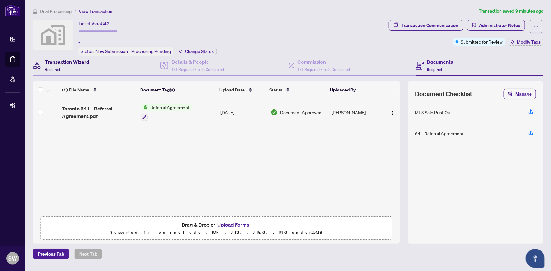
click at [69, 68] on div "Transaction Wizard Required" at bounding box center [67, 65] width 45 height 15
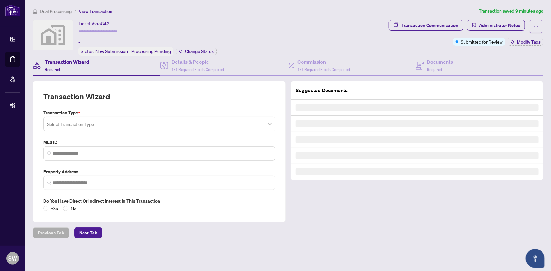
type input "*"
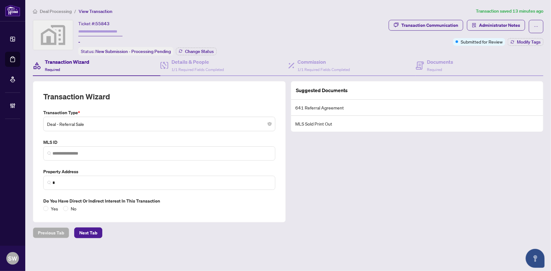
click at [205, 29] on div "Ticket #: 55843 - Status: New Submission - Processing Pending Change Status" at bounding box center [147, 38] width 138 height 36
click at [442, 65] on div "Documents Required" at bounding box center [440, 65] width 26 height 15
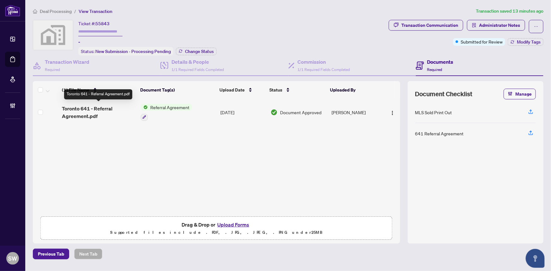
click at [96, 110] on span "Toronto 641 - Referral Agreement.pdf" at bounding box center [99, 112] width 74 height 15
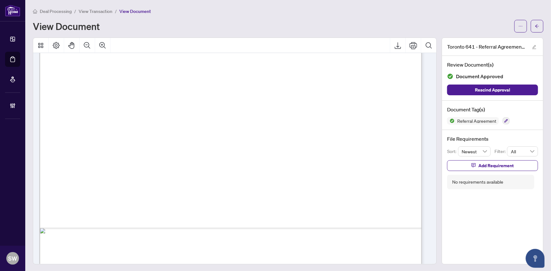
scroll to position [296, 0]
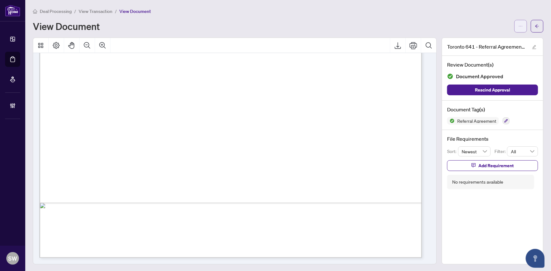
click at [514, 27] on button "button" at bounding box center [520, 26] width 13 height 13
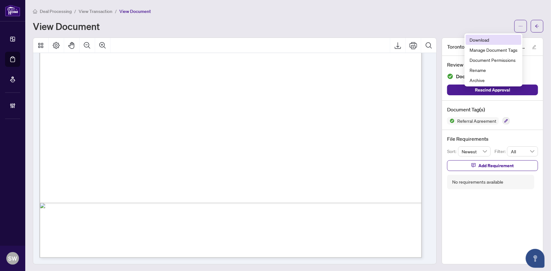
click at [485, 40] on span "Download" at bounding box center [493, 39] width 48 height 7
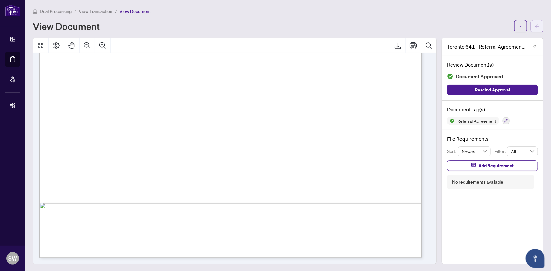
click at [538, 23] on button "button" at bounding box center [537, 26] width 13 height 13
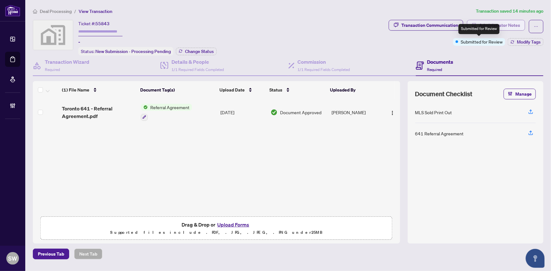
click at [499, 25] on span "Administrator Notes" at bounding box center [499, 25] width 41 height 10
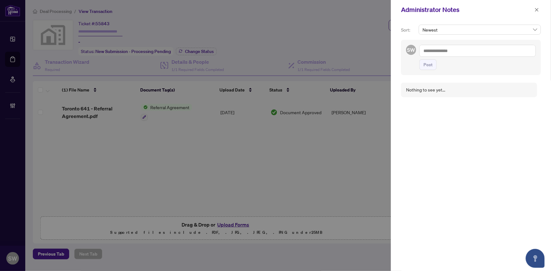
click at [441, 50] on textarea at bounding box center [477, 51] width 116 height 12
paste textarea "**********"
type textarea "**********"
click at [427, 66] on span "Post" at bounding box center [427, 65] width 9 height 10
click at [539, 10] on icon "close" at bounding box center [536, 10] width 4 height 4
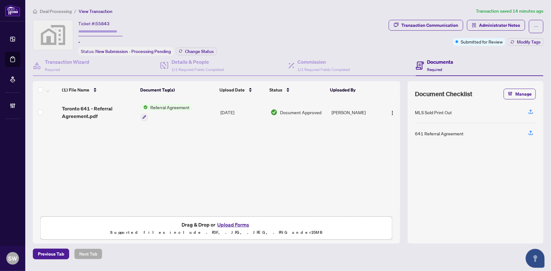
click at [99, 30] on input "text" at bounding box center [100, 31] width 44 height 9
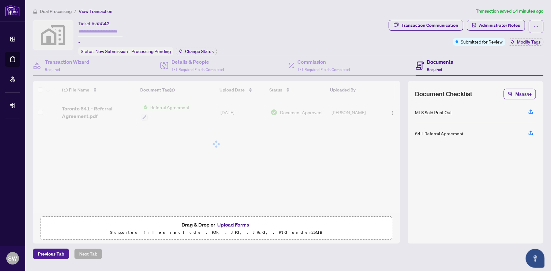
paste input "*******"
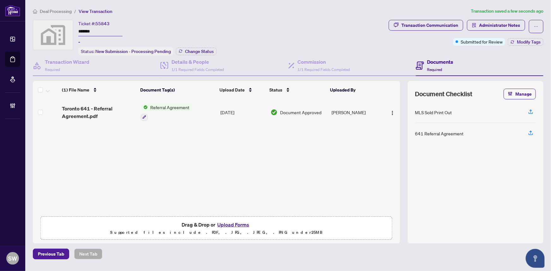
type input "*******"
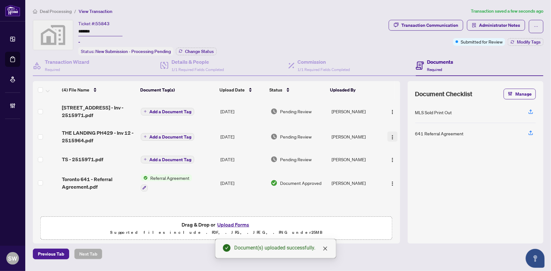
click at [390, 135] on img "button" at bounding box center [392, 137] width 5 height 5
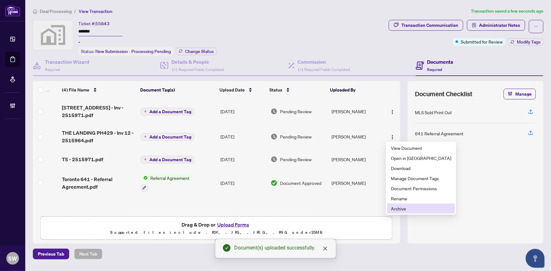
click at [402, 210] on span "Archive" at bounding box center [421, 208] width 60 height 7
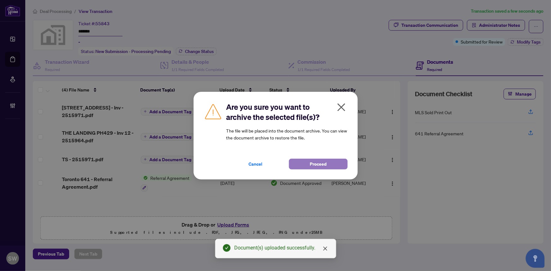
click at [310, 161] on span "Proceed" at bounding box center [318, 164] width 17 height 10
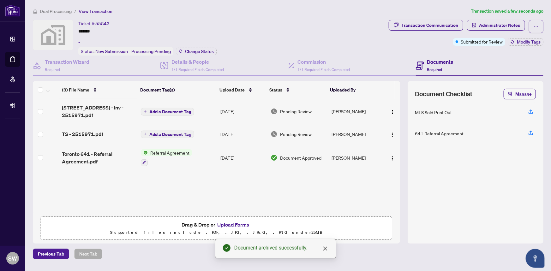
click at [159, 110] on span "Add a Document Tag" at bounding box center [170, 112] width 42 height 4
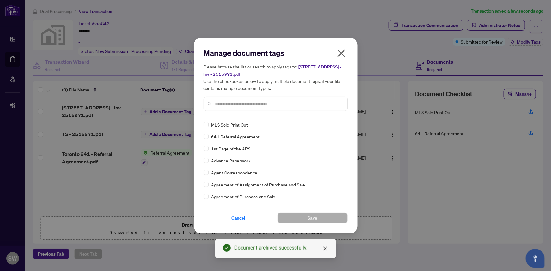
click at [234, 104] on input "text" at bounding box center [278, 103] width 127 height 7
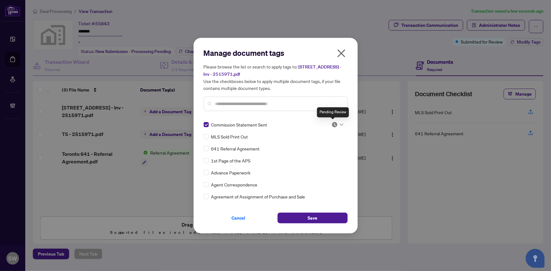
click at [332, 122] on img at bounding box center [334, 125] width 6 height 6
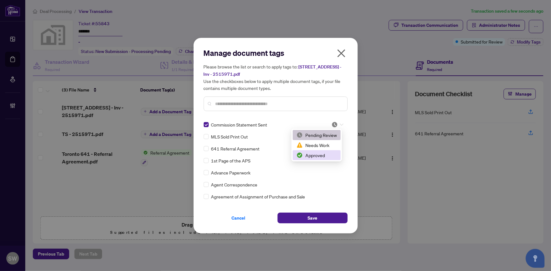
click at [325, 154] on div "Approved" at bounding box center [316, 155] width 40 height 7
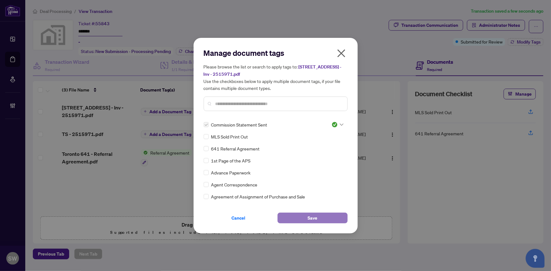
click at [319, 217] on button "Save" at bounding box center [312, 218] width 70 height 11
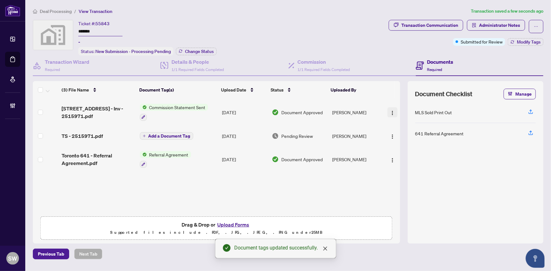
click at [391, 111] on img "button" at bounding box center [392, 112] width 5 height 5
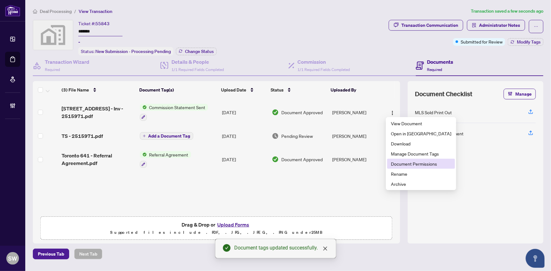
click at [403, 163] on span "Document Permissions" at bounding box center [421, 163] width 60 height 7
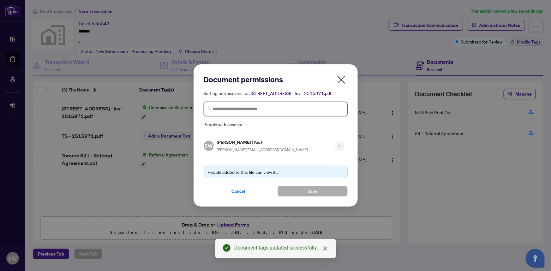
click at [227, 110] on input "search" at bounding box center [278, 109] width 131 height 7
click at [222, 110] on input "search" at bounding box center [278, 109] width 131 height 7
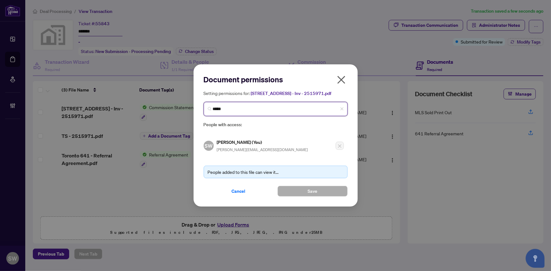
type input "******"
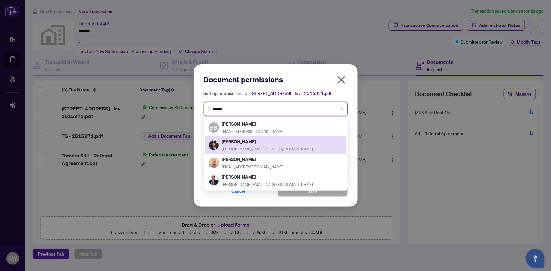
click at [248, 144] on div "Salman Alam sal@agentsal.ca" at bounding box center [267, 145] width 91 height 15
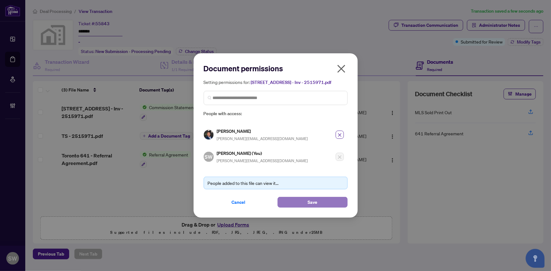
click at [314, 200] on span "Save" at bounding box center [312, 202] width 10 height 10
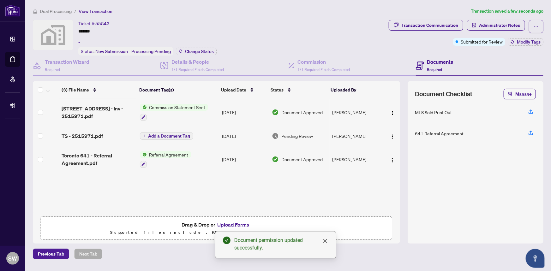
click at [146, 134] on button "Add a Document Tag" at bounding box center [166, 136] width 53 height 8
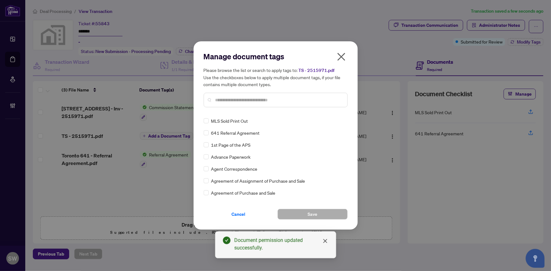
click at [228, 100] on input "text" at bounding box center [278, 100] width 127 height 7
type input "*****"
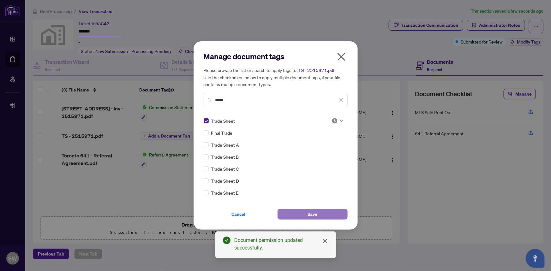
click at [319, 213] on button "Save" at bounding box center [312, 214] width 70 height 11
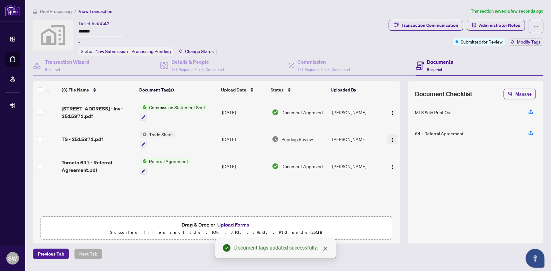
click at [390, 136] on span "button" at bounding box center [392, 139] width 5 height 7
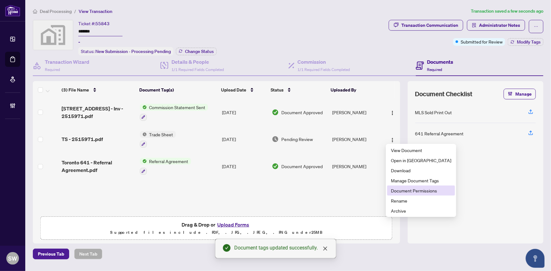
click at [396, 188] on span "Document Permissions" at bounding box center [421, 190] width 60 height 7
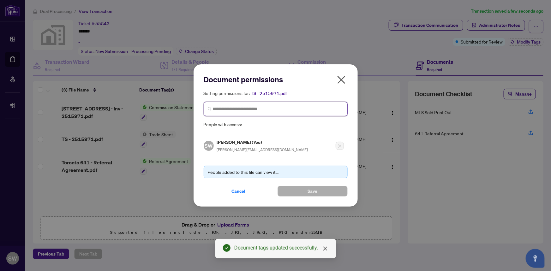
click at [225, 109] on input "search" at bounding box center [278, 109] width 131 height 7
type input "******"
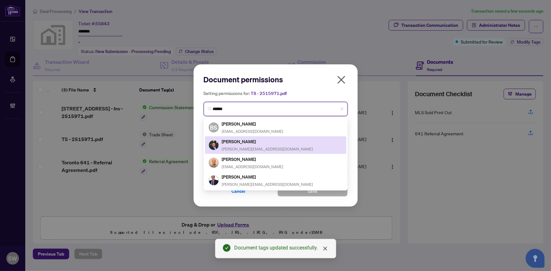
click at [238, 143] on h5 "Salman Alam" at bounding box center [267, 141] width 91 height 7
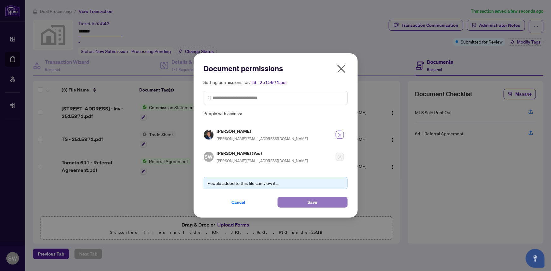
click at [320, 202] on button "Save" at bounding box center [312, 202] width 70 height 11
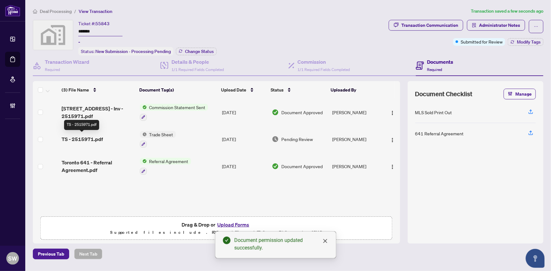
click at [82, 137] on span "TS - 2515971.pdf" at bounding box center [82, 139] width 41 height 8
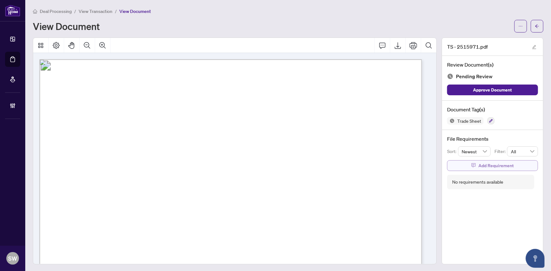
click at [490, 163] on span "Add Requirement" at bounding box center [495, 166] width 35 height 10
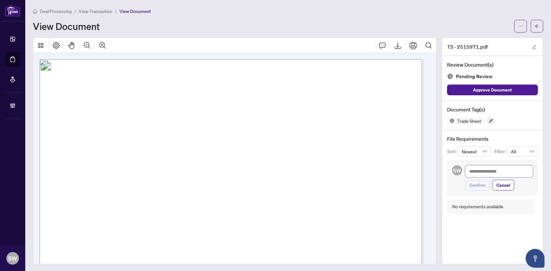
click at [482, 167] on textarea at bounding box center [499, 171] width 68 height 12
paste textarea "**********"
type textarea "**********"
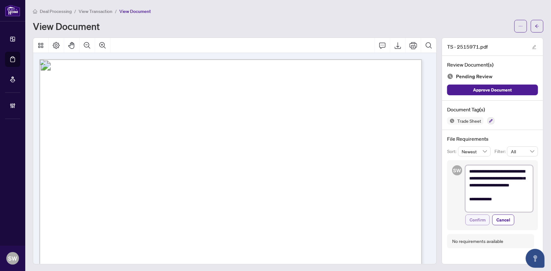
type textarea "**********"
click at [476, 219] on span "Confirm" at bounding box center [477, 220] width 16 height 10
type textarea "**********"
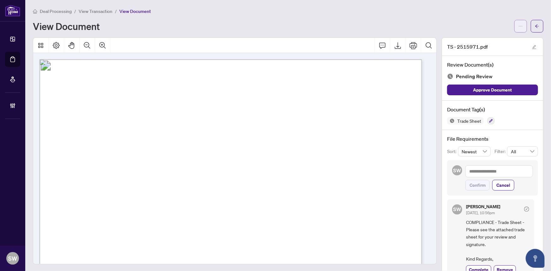
click at [518, 25] on icon "ellipsis" at bounding box center [520, 26] width 4 height 4
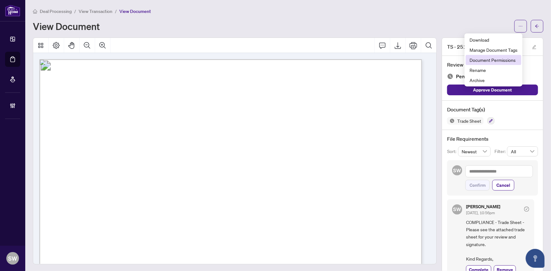
click at [501, 60] on span "Document Permissions" at bounding box center [493, 59] width 48 height 7
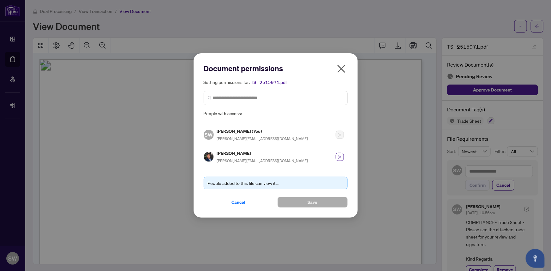
drag, startPoint x: 233, startPoint y: 200, endPoint x: 264, endPoint y: 180, distance: 37.3
click at [233, 201] on span "Cancel" at bounding box center [239, 202] width 14 height 10
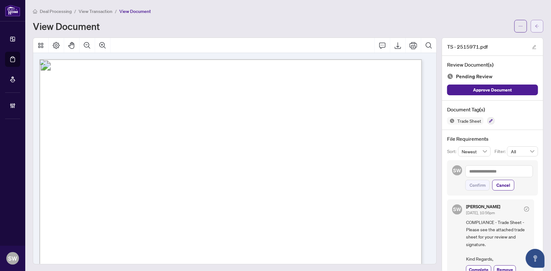
click at [535, 27] on icon "arrow-left" at bounding box center [537, 26] width 4 height 4
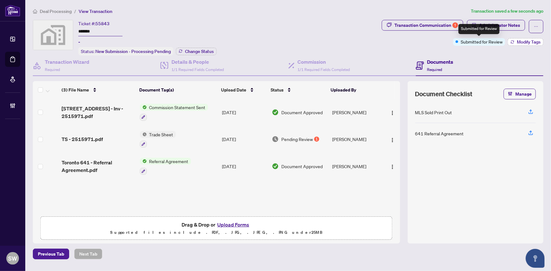
click at [517, 41] on span "Modify Tags" at bounding box center [529, 42] width 24 height 4
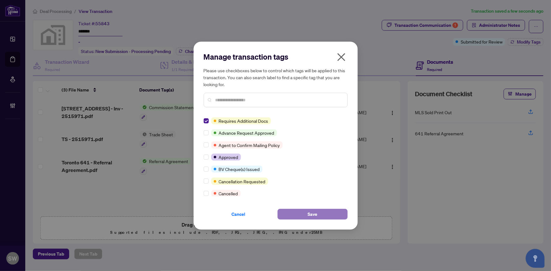
click at [315, 215] on span "Save" at bounding box center [312, 214] width 10 height 10
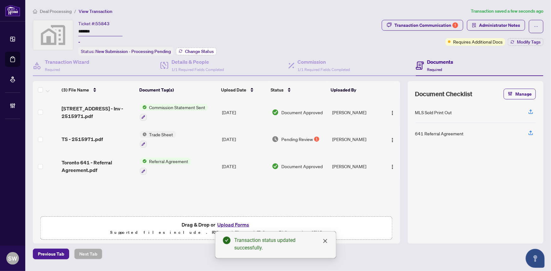
click at [195, 52] on span "Change Status" at bounding box center [199, 51] width 29 height 4
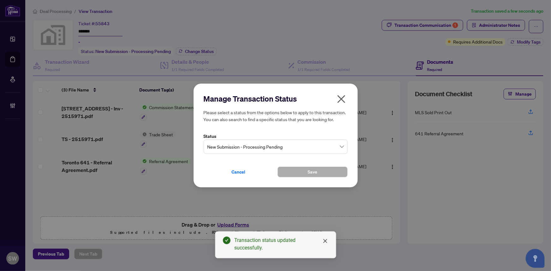
click at [234, 147] on span "New Submission - Processing Pending" at bounding box center [275, 147] width 136 height 12
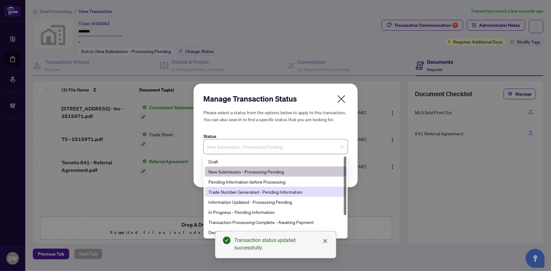
click at [227, 191] on div "Trade Number Generated - Pending Information" at bounding box center [276, 191] width 134 height 7
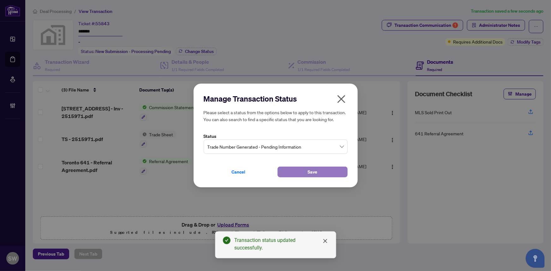
click at [318, 171] on button "Save" at bounding box center [312, 172] width 70 height 11
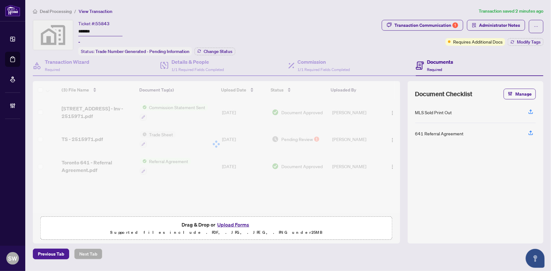
click at [243, 27] on div "Ticket #: 55843 ******* - Status: Trade Number Generated - Pending Information …" at bounding box center [206, 38] width 346 height 36
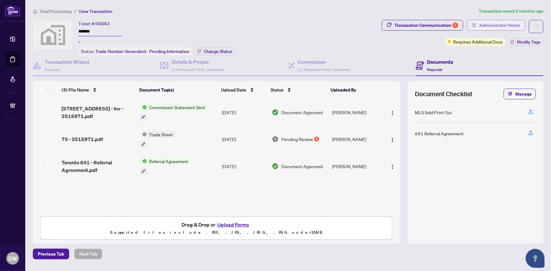
click at [494, 25] on span "Administrator Notes" at bounding box center [499, 25] width 41 height 10
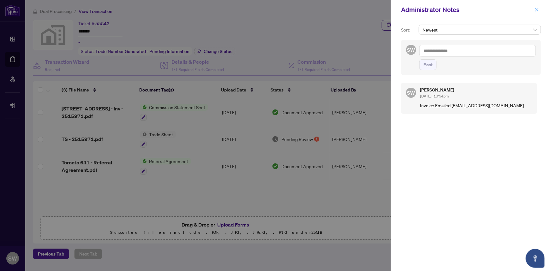
click at [537, 7] on span "button" at bounding box center [536, 10] width 4 height 10
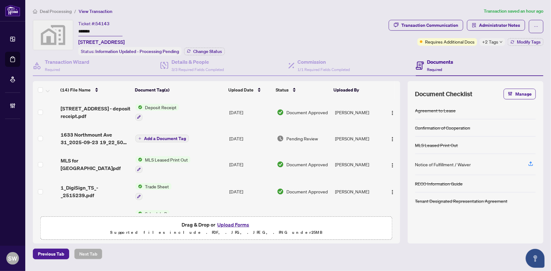
scroll to position [258, 0]
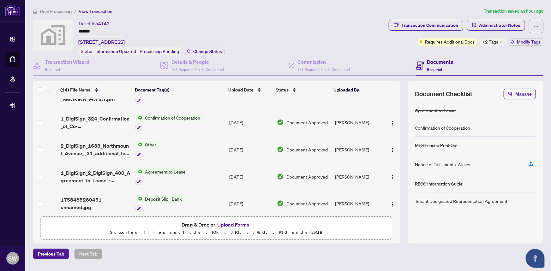
click at [321, 27] on div "Ticket #: 54143 ******* [STREET_ADDRESS] Status: Information Updated - Processi…" at bounding box center [209, 38] width 353 height 36
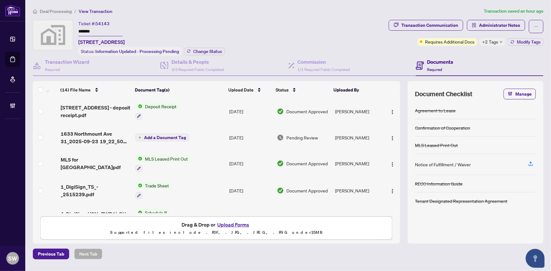
scroll to position [0, 0]
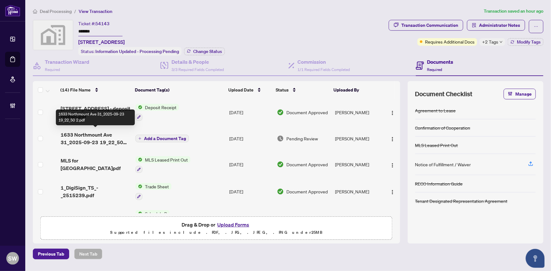
click at [91, 138] on span "1633 Northmount Ave 31_2025-09-23 19_22_50 2.pdf" at bounding box center [96, 138] width 70 height 15
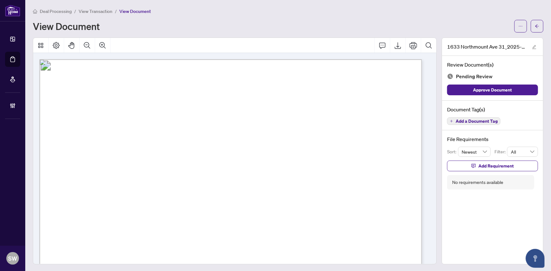
click at [464, 122] on span "Add a Document Tag" at bounding box center [476, 121] width 42 height 4
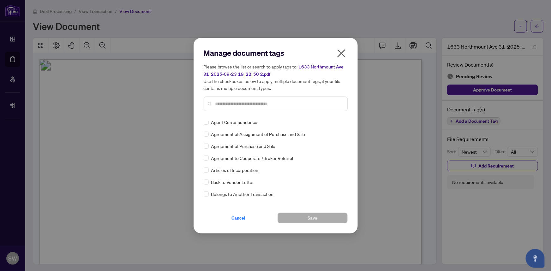
scroll to position [86, 0]
click at [249, 101] on input "text" at bounding box center [278, 103] width 127 height 7
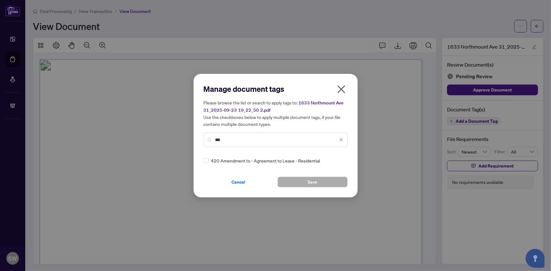
scroll to position [0, 0]
type input "***"
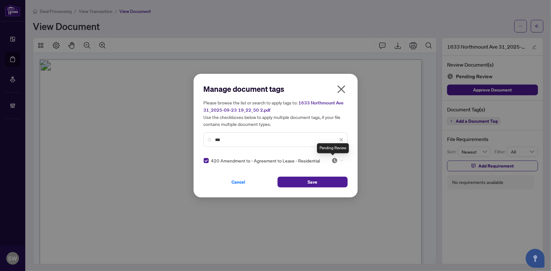
click at [333, 161] on img at bounding box center [334, 161] width 6 height 6
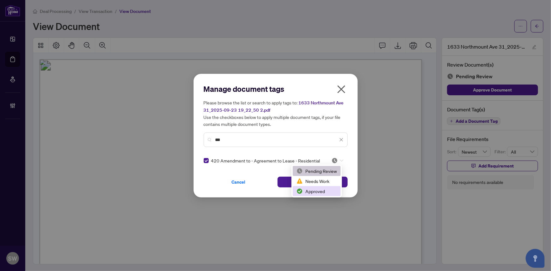
click at [322, 189] on div "Approved" at bounding box center [316, 191] width 40 height 7
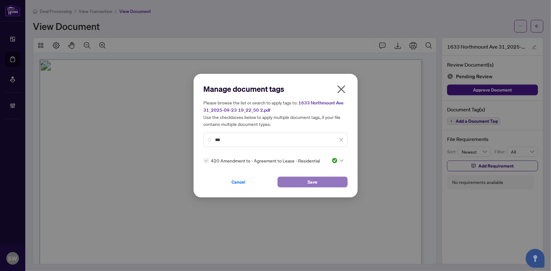
click at [321, 180] on button "Save" at bounding box center [312, 182] width 70 height 11
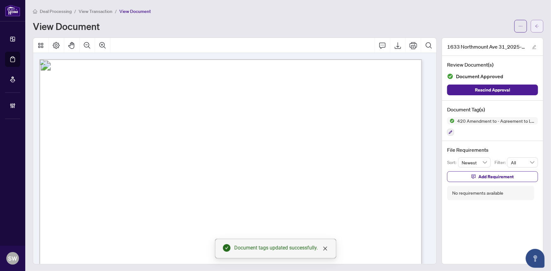
click at [531, 28] on button "button" at bounding box center [537, 26] width 13 height 13
